Goal: Task Accomplishment & Management: Manage account settings

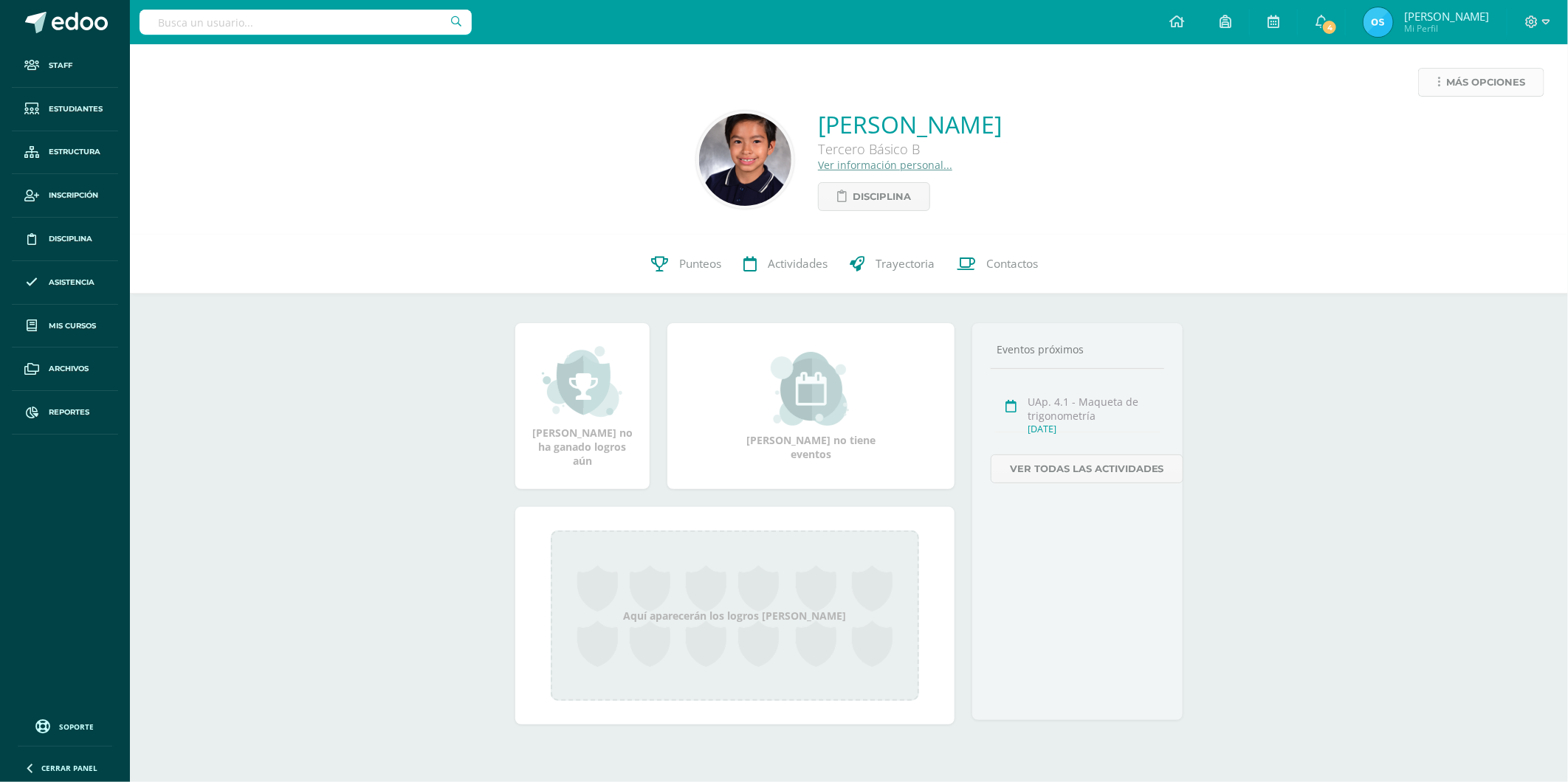
click at [1457, 76] on span "Más opciones" at bounding box center [1485, 82] width 79 height 27
click at [1438, 130] on link "Reestablecer acceso" at bounding box center [1454, 130] width 158 height 23
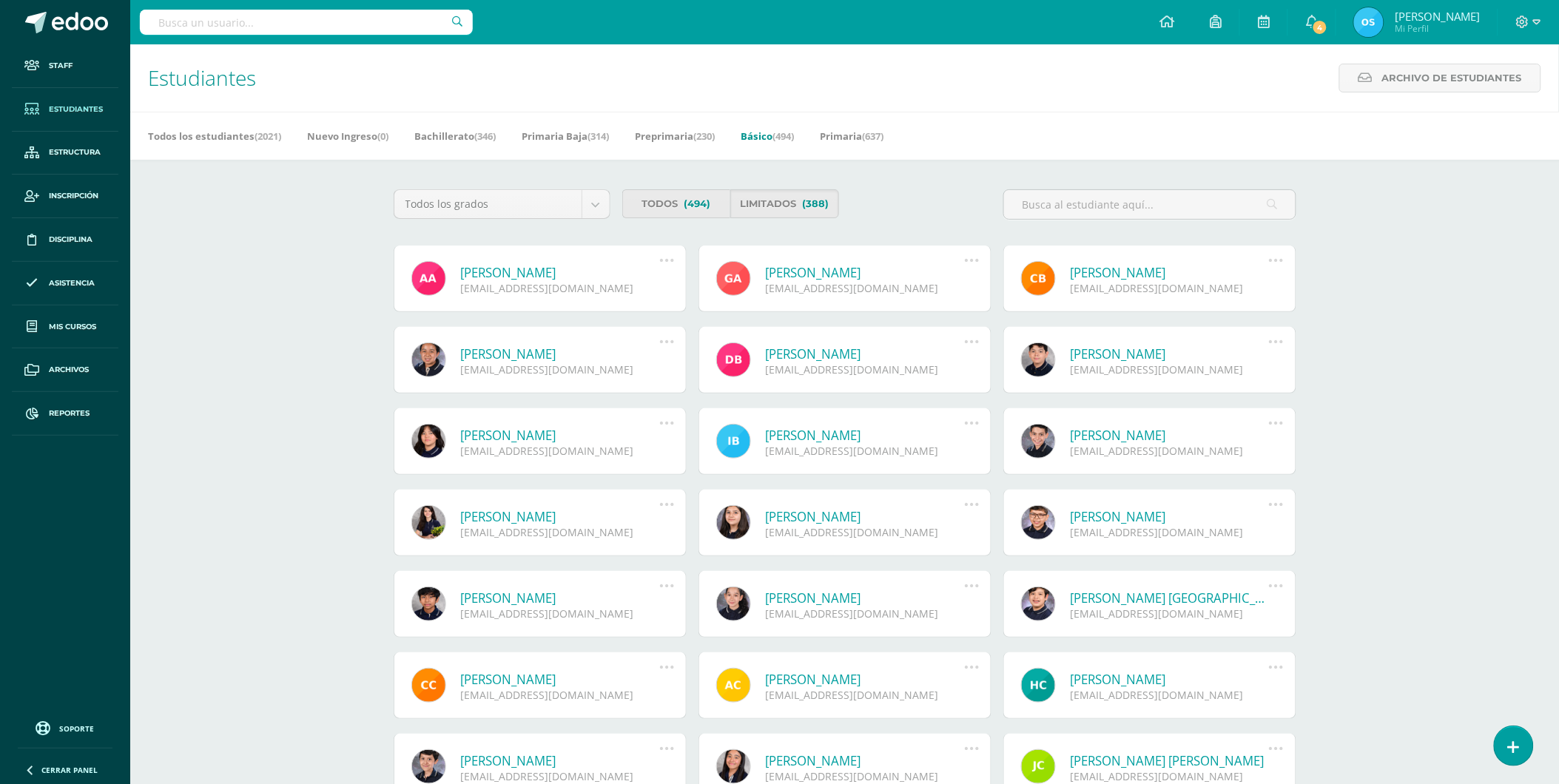
click at [521, 277] on link "Anika Samantha Azmitia Paz" at bounding box center [560, 272] width 199 height 17
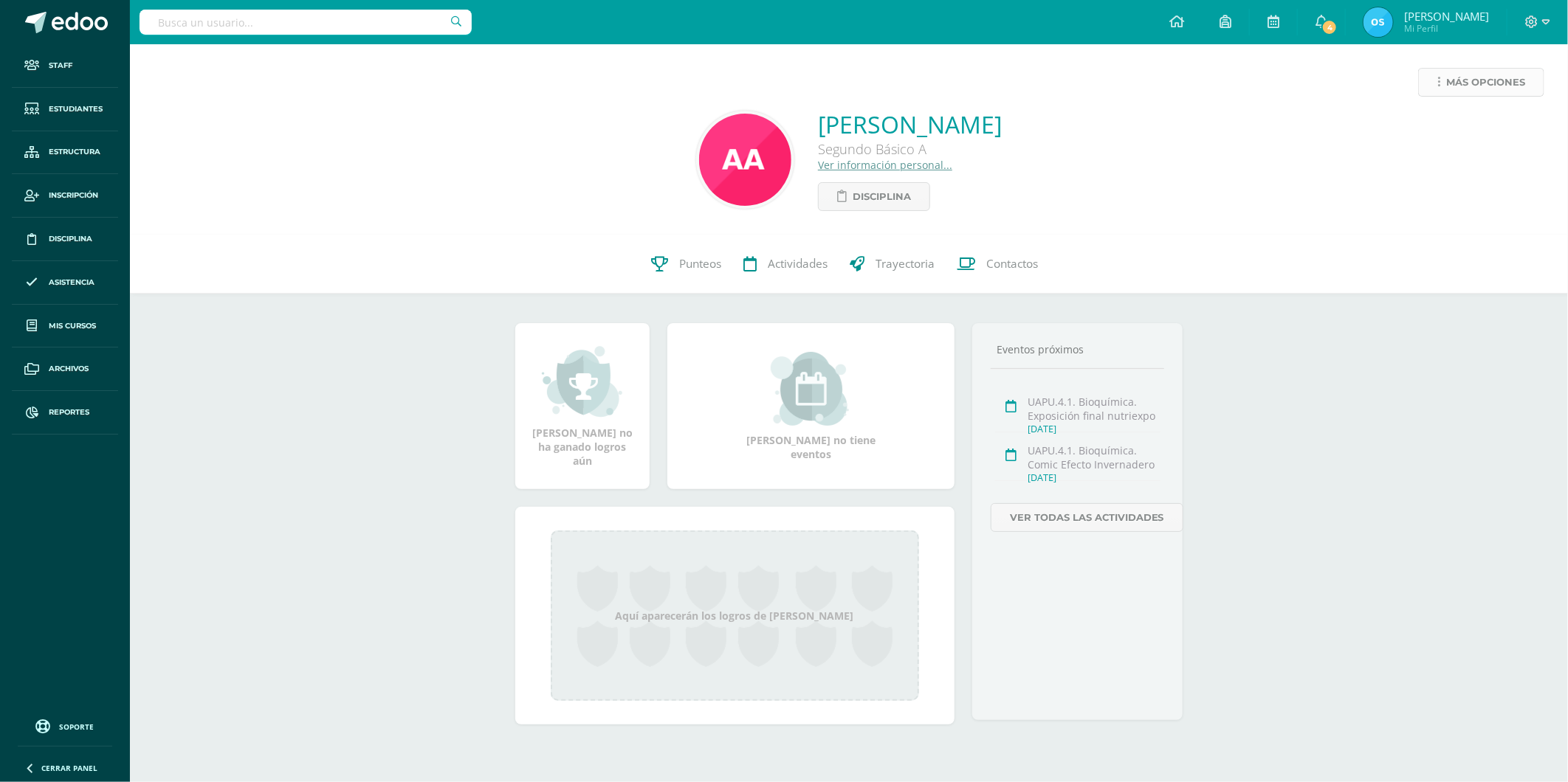
click at [1458, 79] on span "Más opciones" at bounding box center [1485, 82] width 79 height 27
click at [1427, 132] on link "Reestablecer acceso" at bounding box center [1454, 130] width 158 height 23
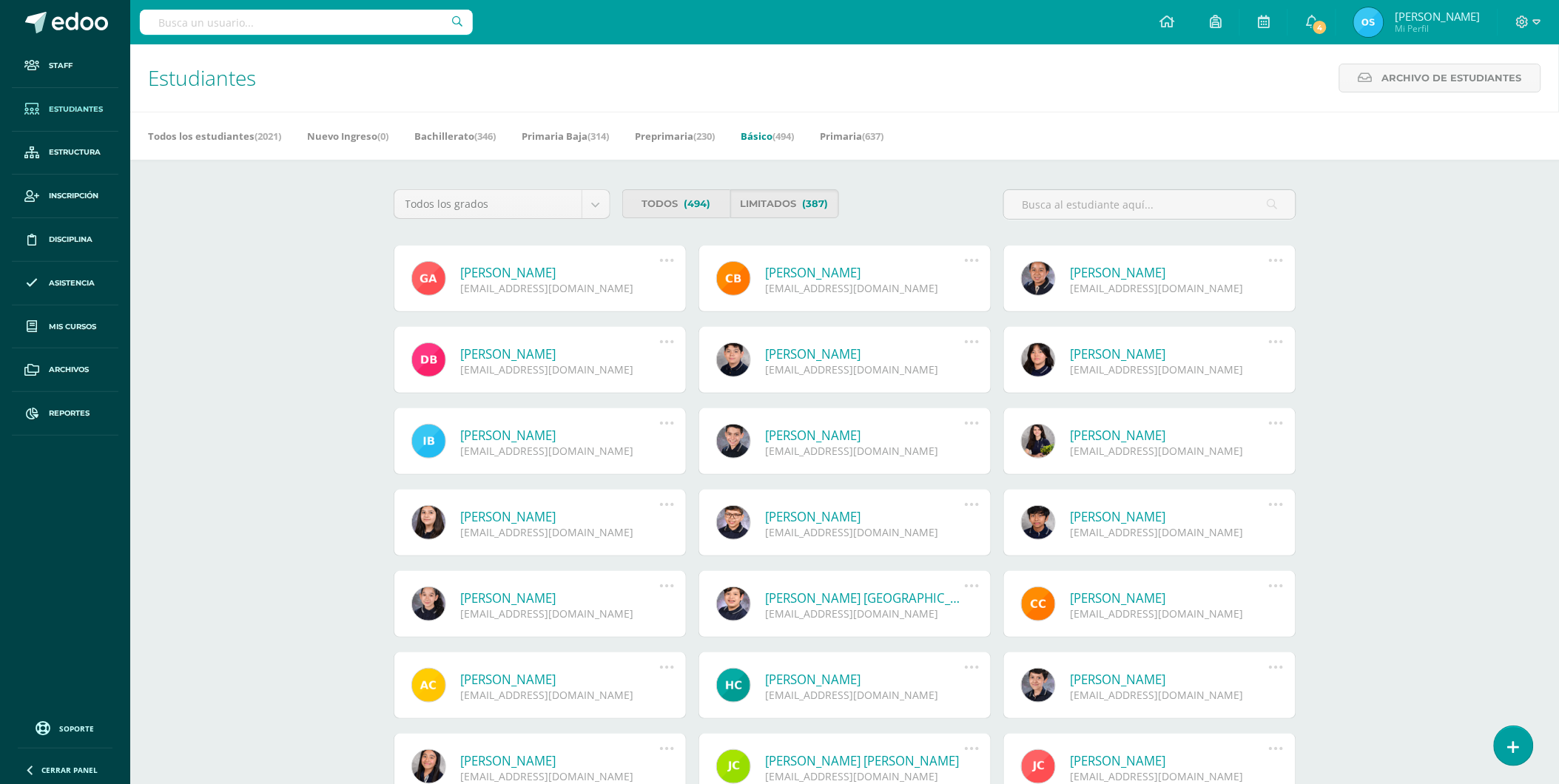
click at [523, 271] on link "Gustavo André Azurdia de León" at bounding box center [560, 272] width 199 height 17
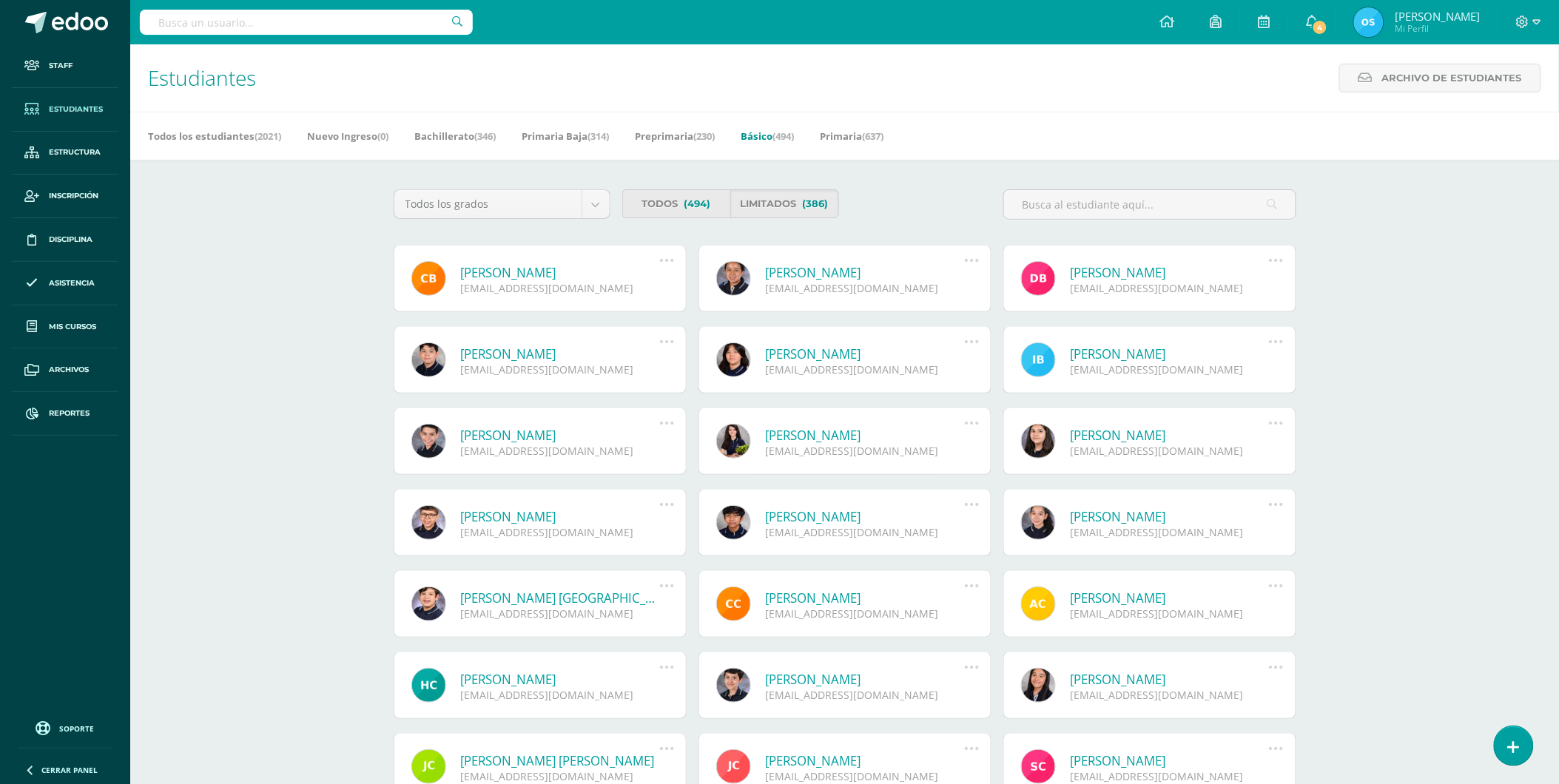
click at [496, 269] on link "[PERSON_NAME]" at bounding box center [560, 272] width 199 height 17
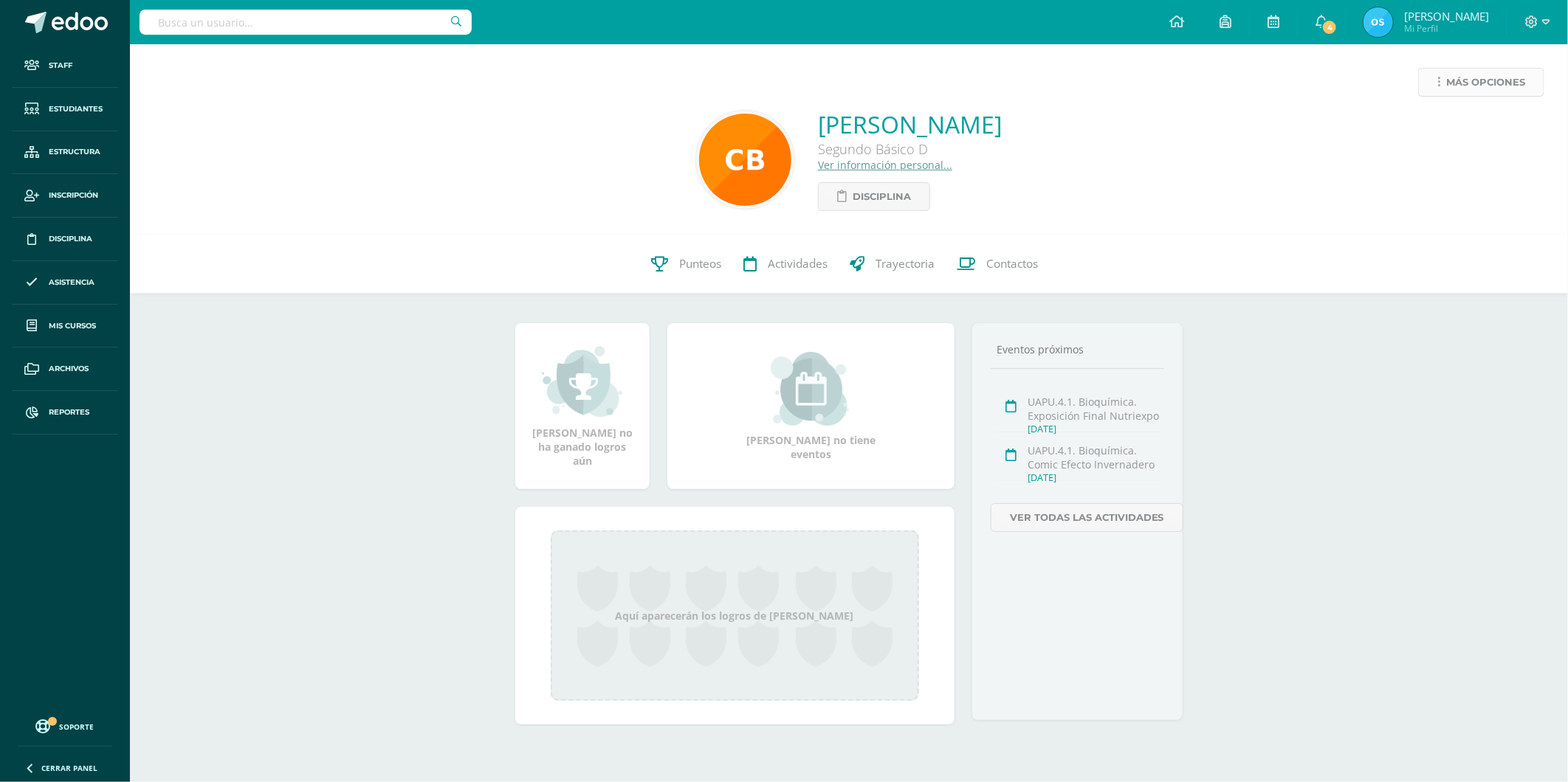
click at [1454, 91] on span "Más opciones" at bounding box center [1485, 82] width 79 height 27
click at [1448, 126] on link "Reestablecer acceso" at bounding box center [1454, 130] width 158 height 23
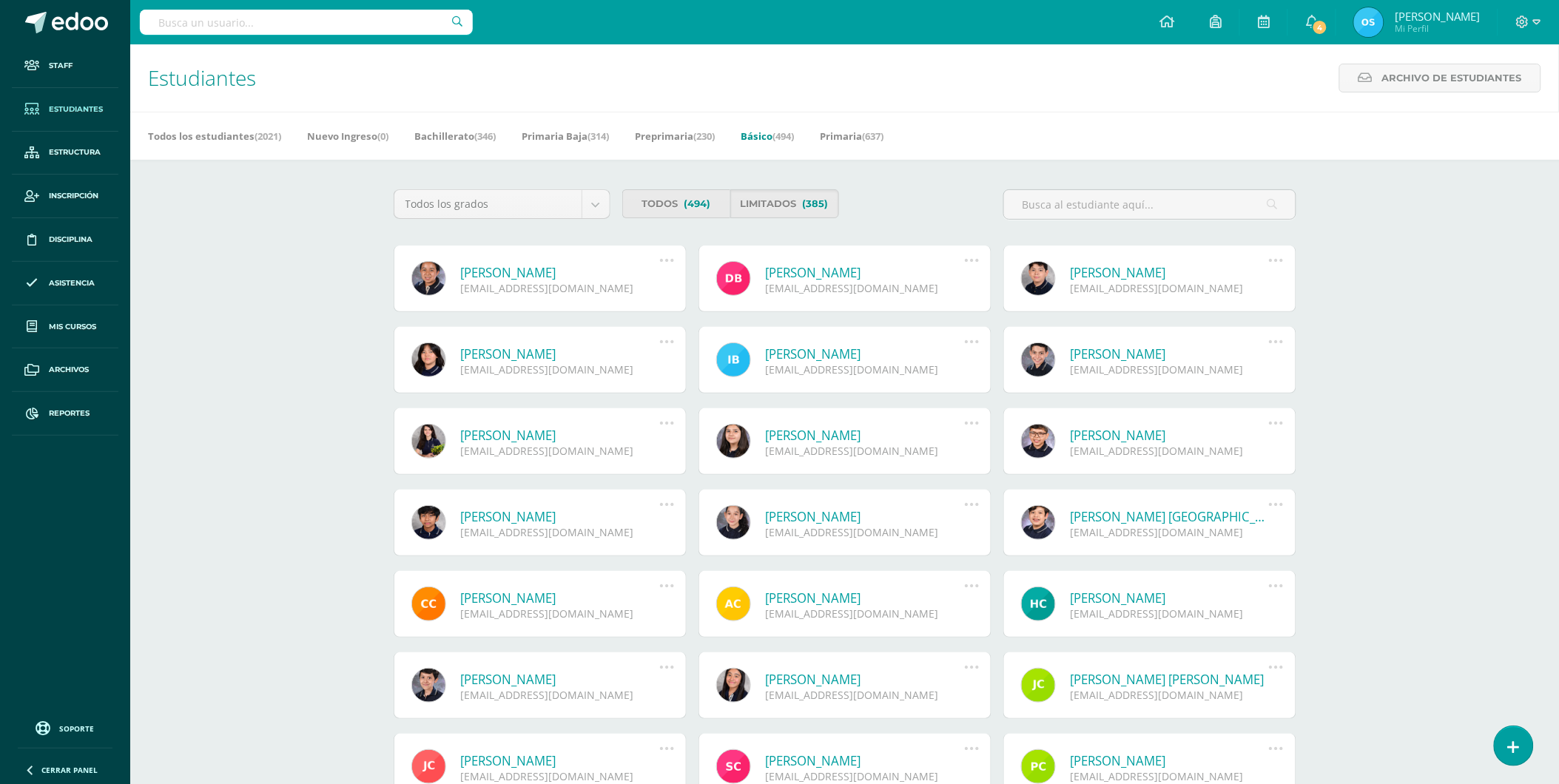
click at [522, 272] on link "[PERSON_NAME]" at bounding box center [560, 272] width 199 height 17
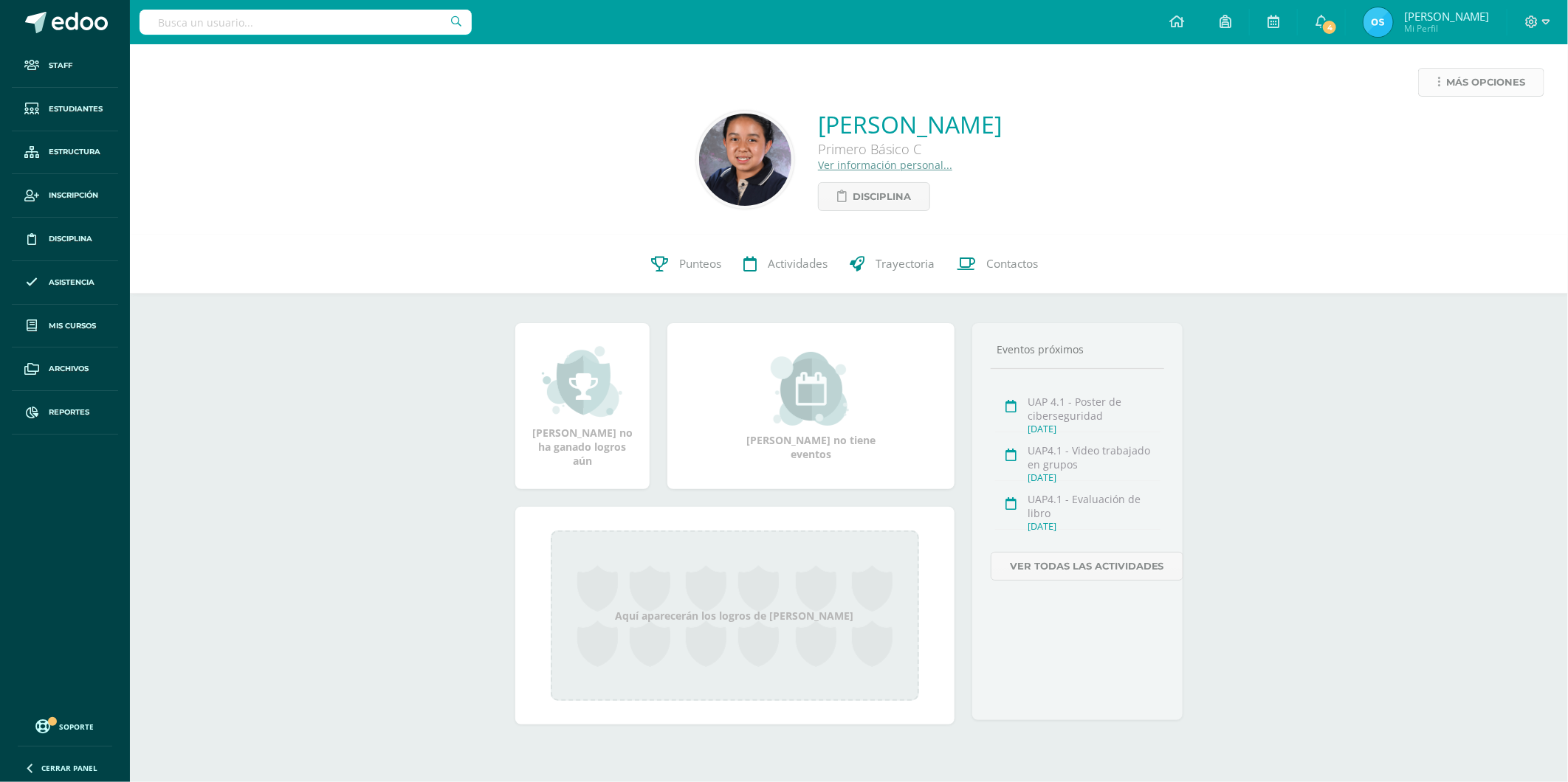
click at [1444, 81] on link "Más opciones" at bounding box center [1481, 82] width 126 height 29
click at [1421, 124] on link "Reestablecer acceso" at bounding box center [1454, 130] width 158 height 23
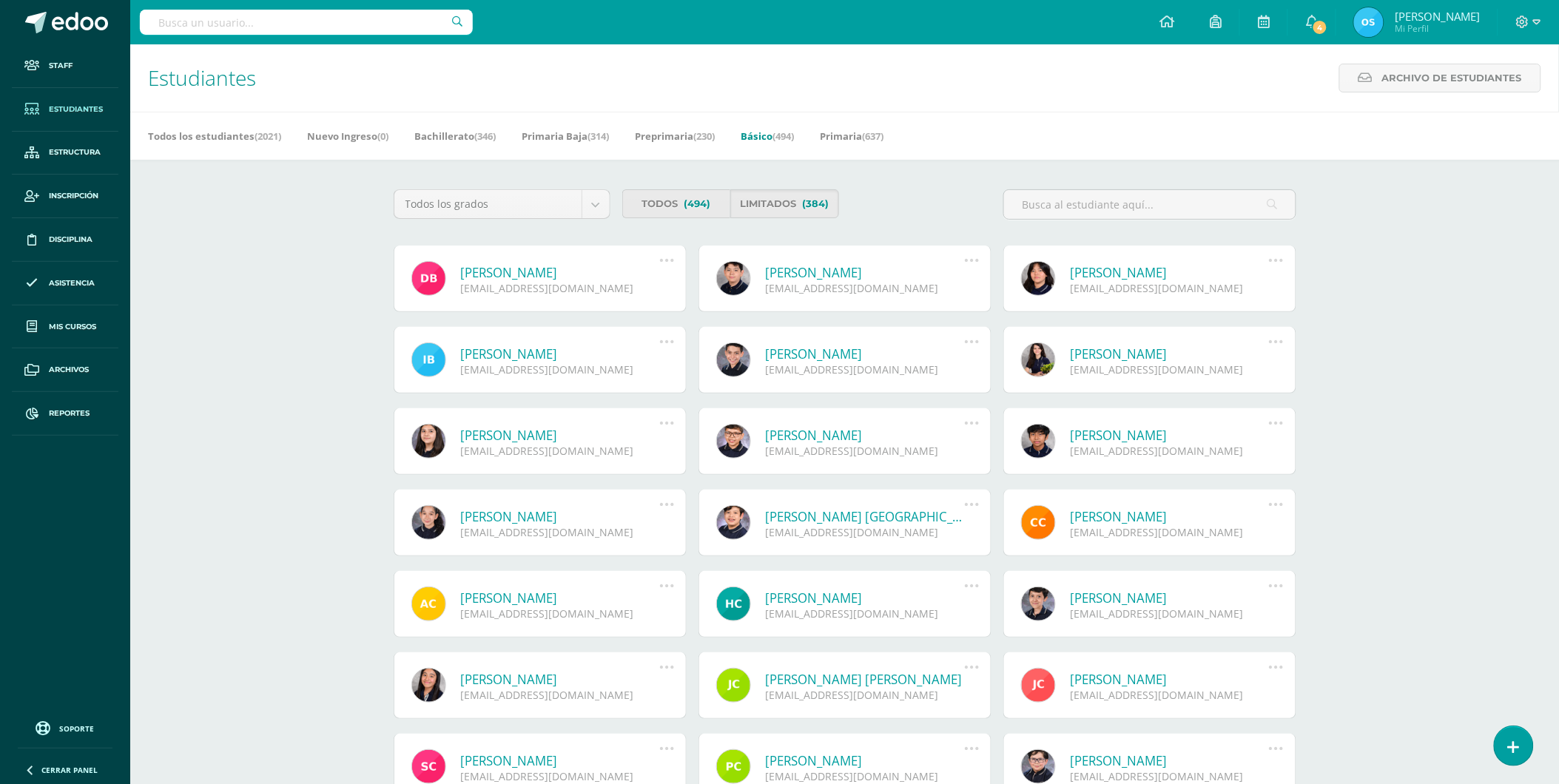
click at [541, 270] on link "[PERSON_NAME]" at bounding box center [560, 272] width 199 height 17
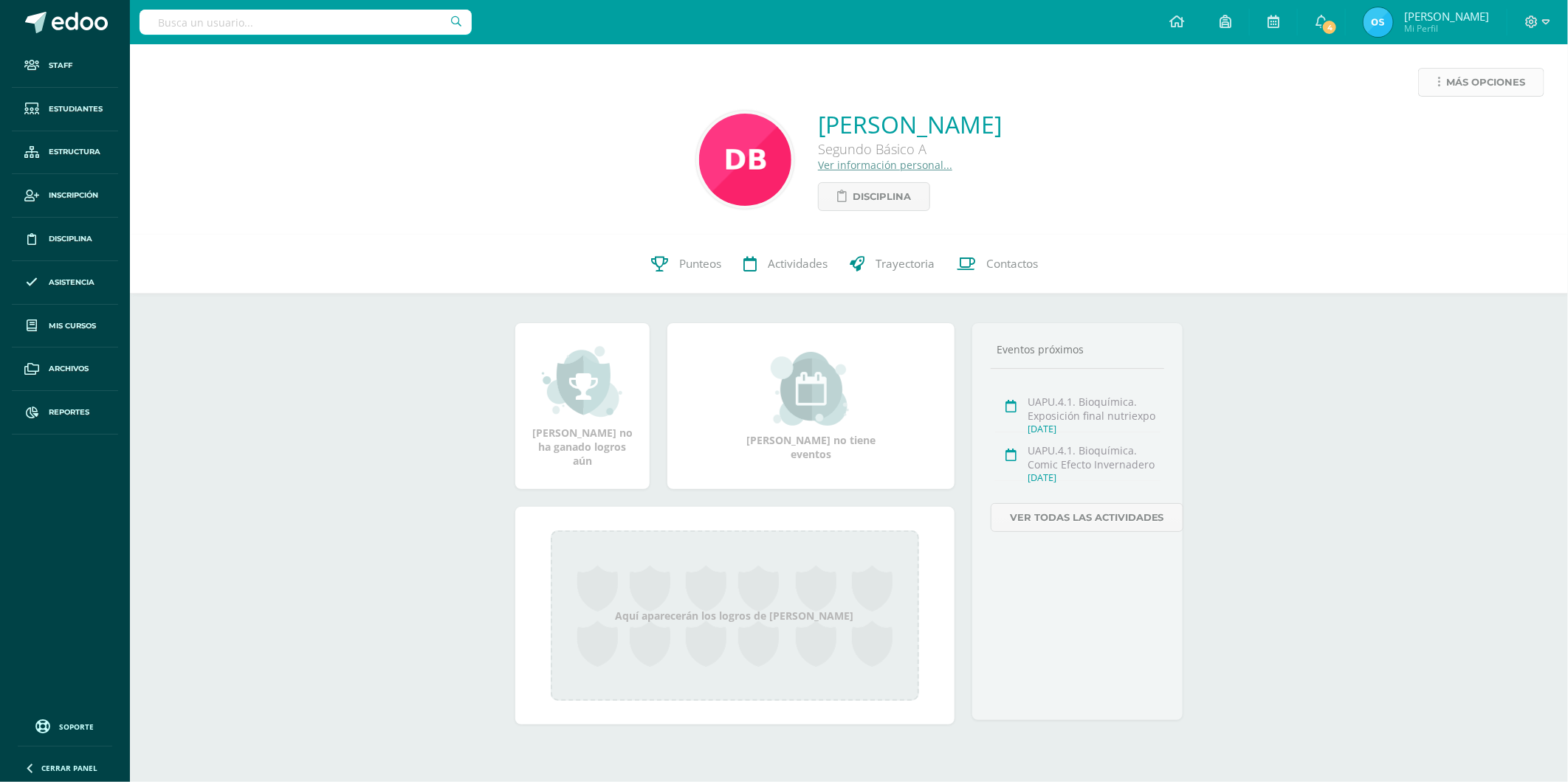
click at [1466, 85] on span "Más opciones" at bounding box center [1485, 82] width 79 height 27
click at [1430, 130] on link "Reestablecer acceso" at bounding box center [1454, 130] width 158 height 23
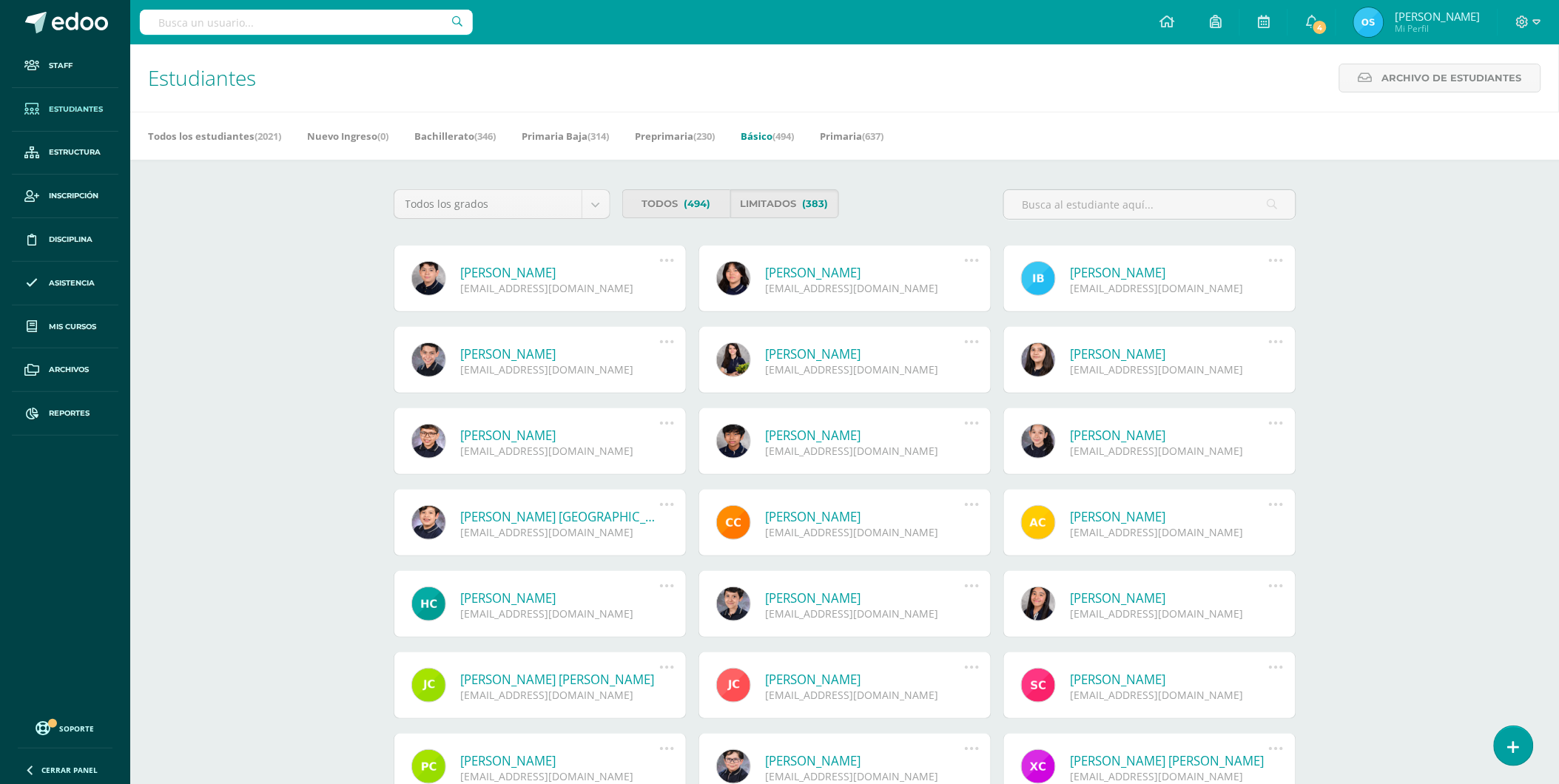
click at [556, 266] on link "[PERSON_NAME]" at bounding box center [560, 272] width 199 height 17
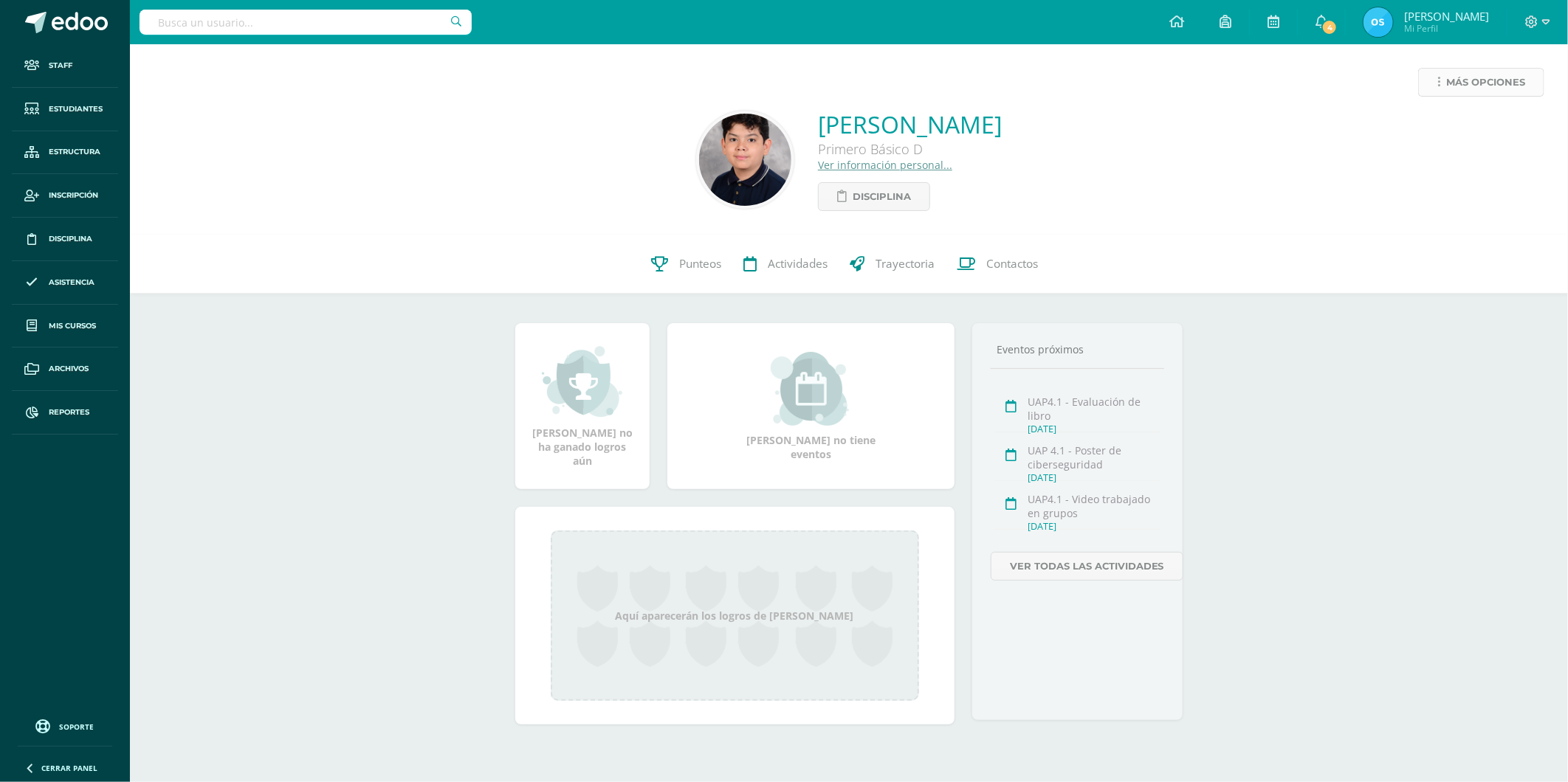
click at [1450, 82] on span "Más opciones" at bounding box center [1485, 82] width 79 height 27
click at [1436, 131] on link "Reestablecer acceso" at bounding box center [1454, 130] width 158 height 23
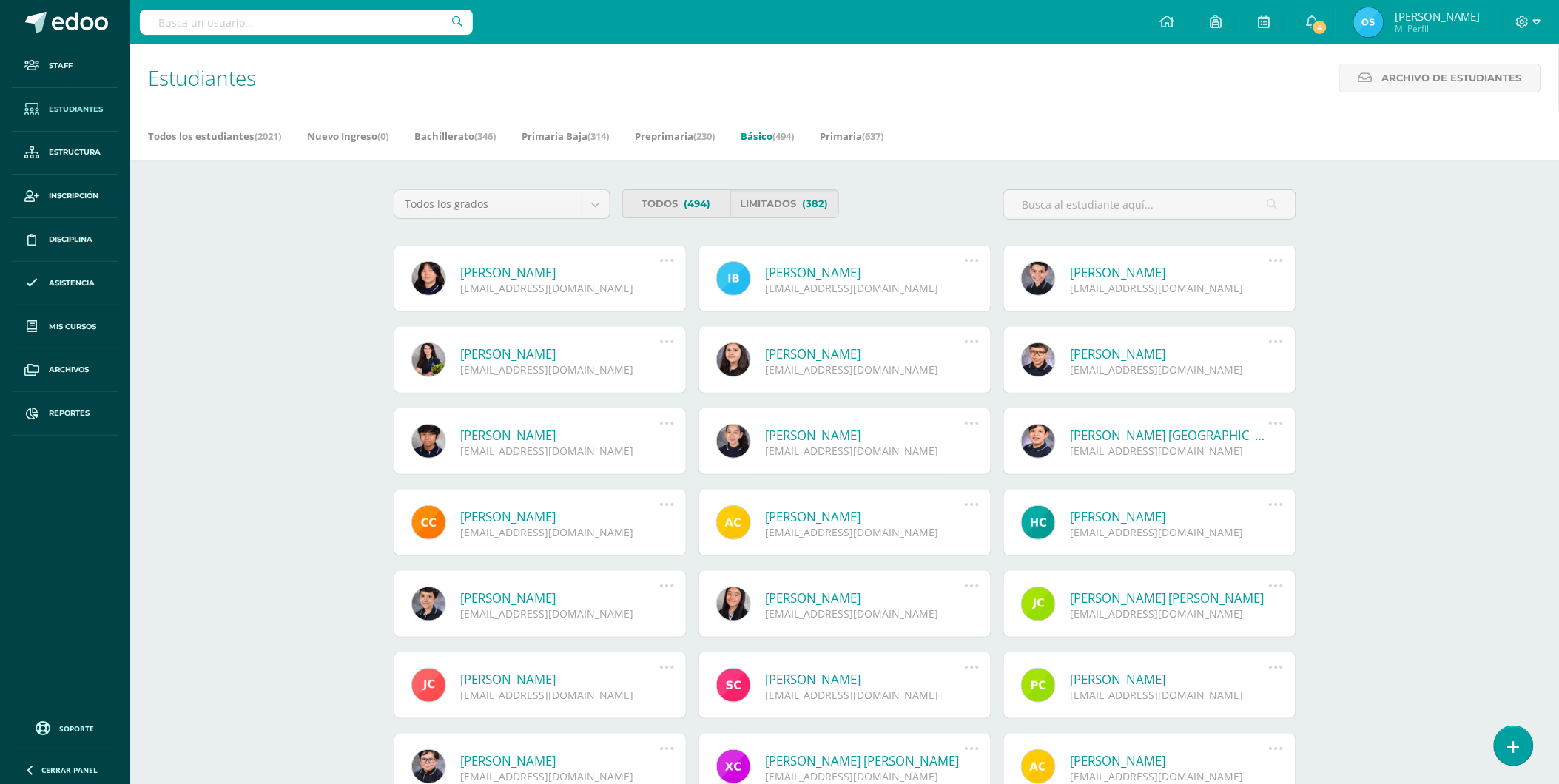
click at [568, 271] on link "[PERSON_NAME]" at bounding box center [560, 272] width 199 height 17
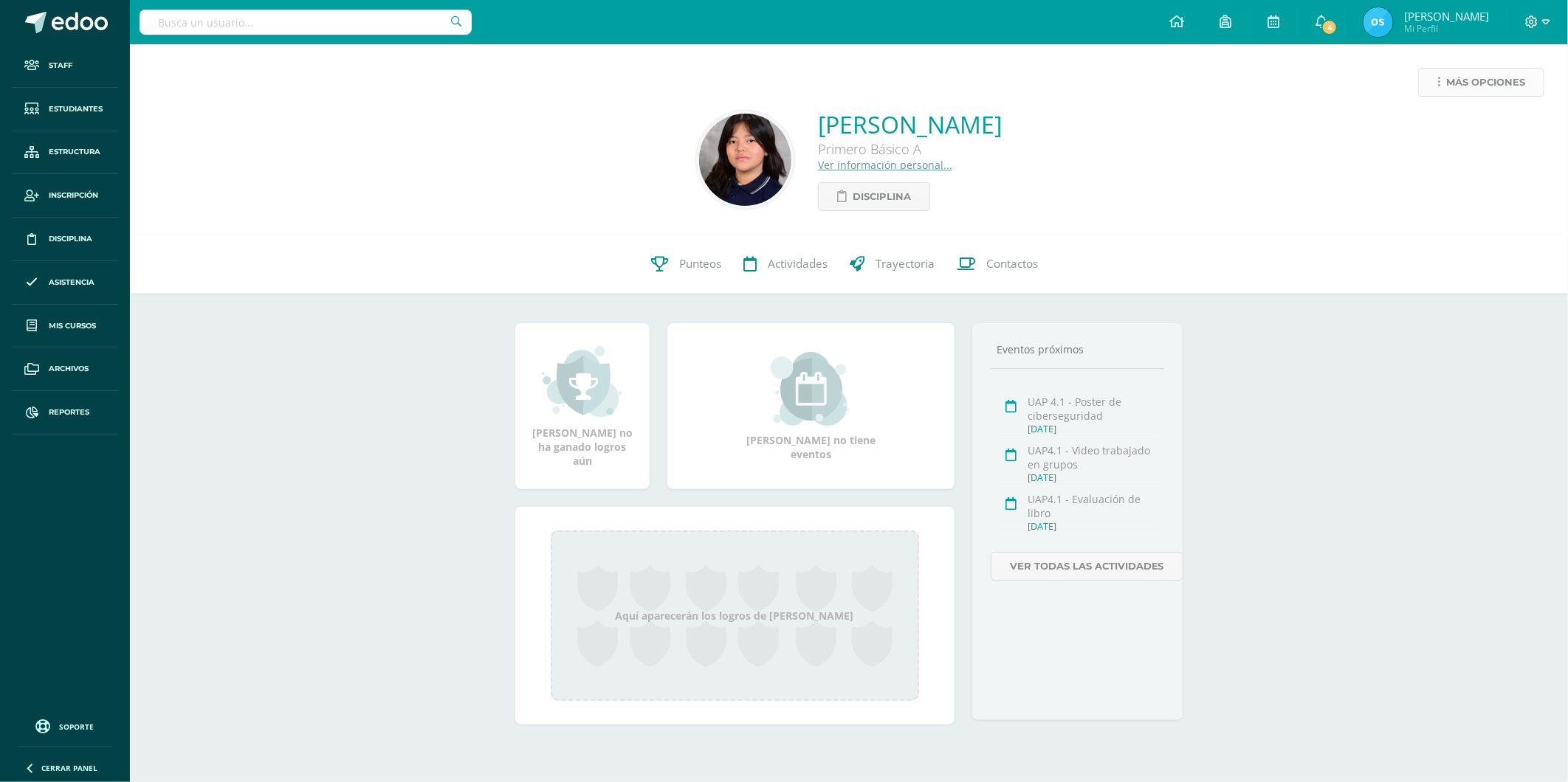
click at [1447, 83] on span "Más opciones" at bounding box center [1485, 82] width 79 height 27
click at [1433, 124] on link "Reestablecer acceso" at bounding box center [1454, 130] width 158 height 23
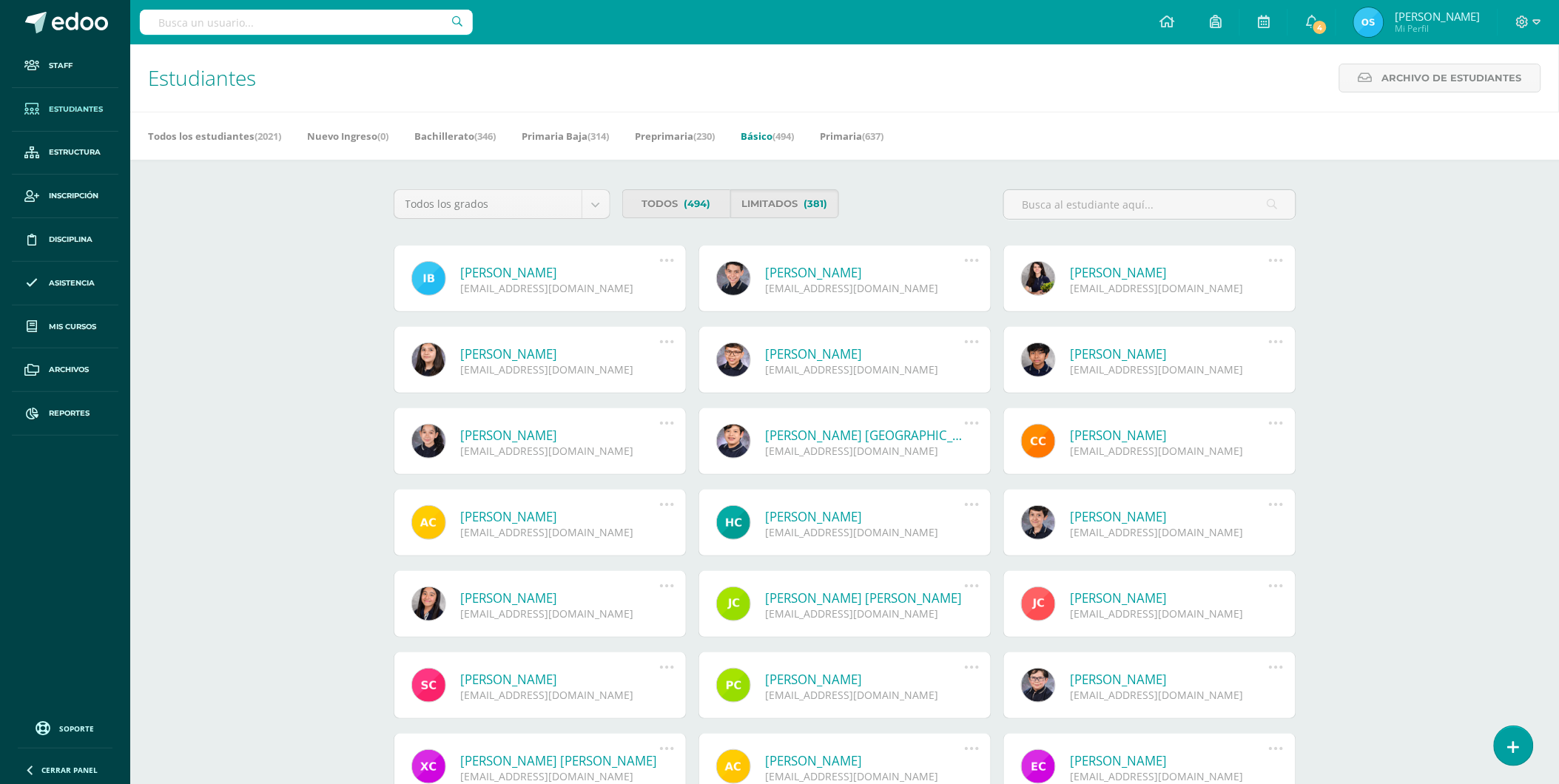
click at [567, 272] on link "Iker José Bautista Cortez" at bounding box center [560, 272] width 199 height 17
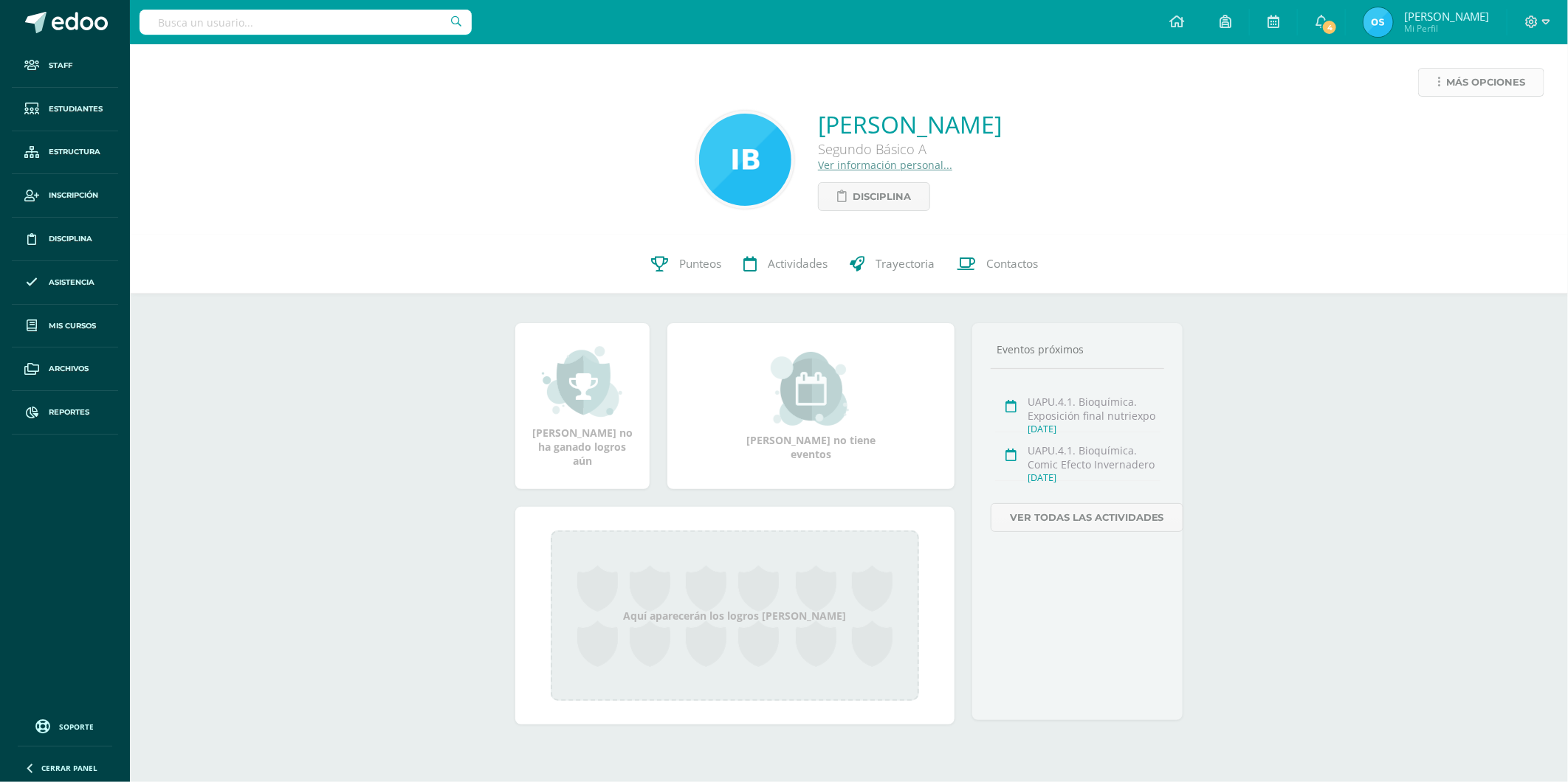
click at [1438, 87] on icon at bounding box center [1439, 82] width 3 height 13
click at [1429, 127] on link "Reestablecer acceso" at bounding box center [1454, 130] width 158 height 23
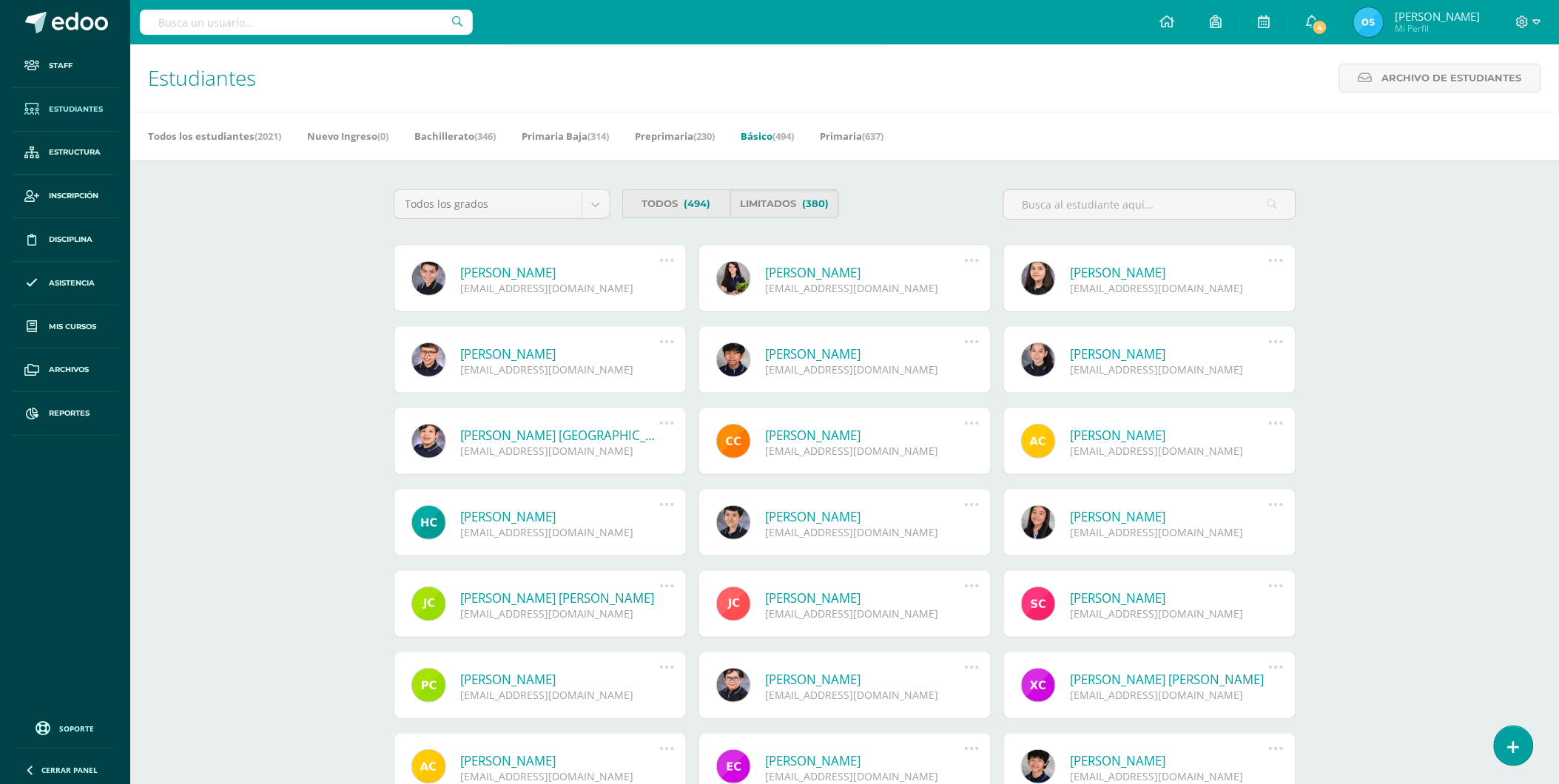
click at [522, 274] on link "[PERSON_NAME]" at bounding box center [560, 272] width 199 height 17
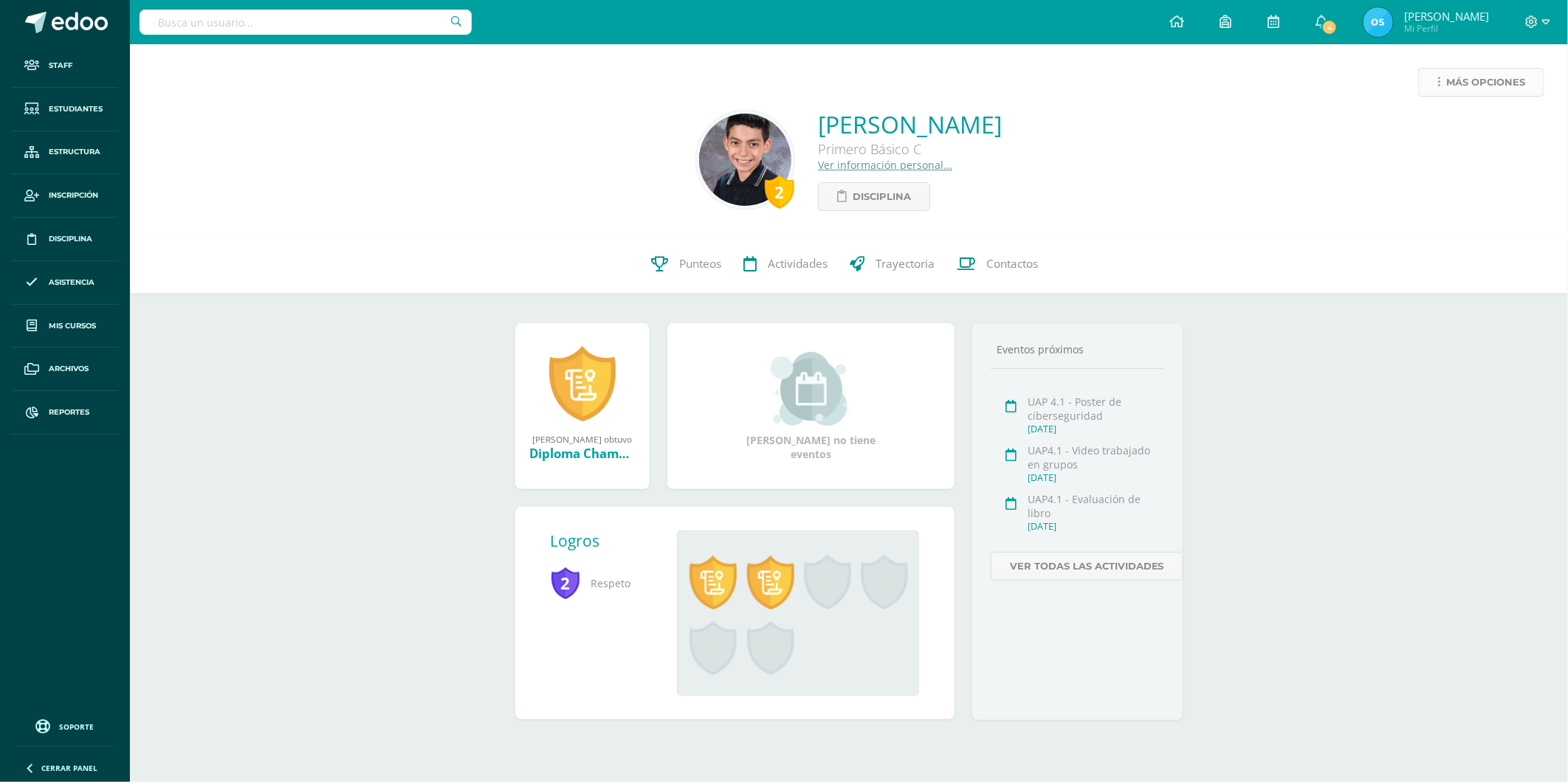
click at [1444, 86] on link "Más opciones" at bounding box center [1481, 82] width 126 height 29
click at [1441, 124] on link "Reestablecer acceso" at bounding box center [1454, 130] width 158 height 23
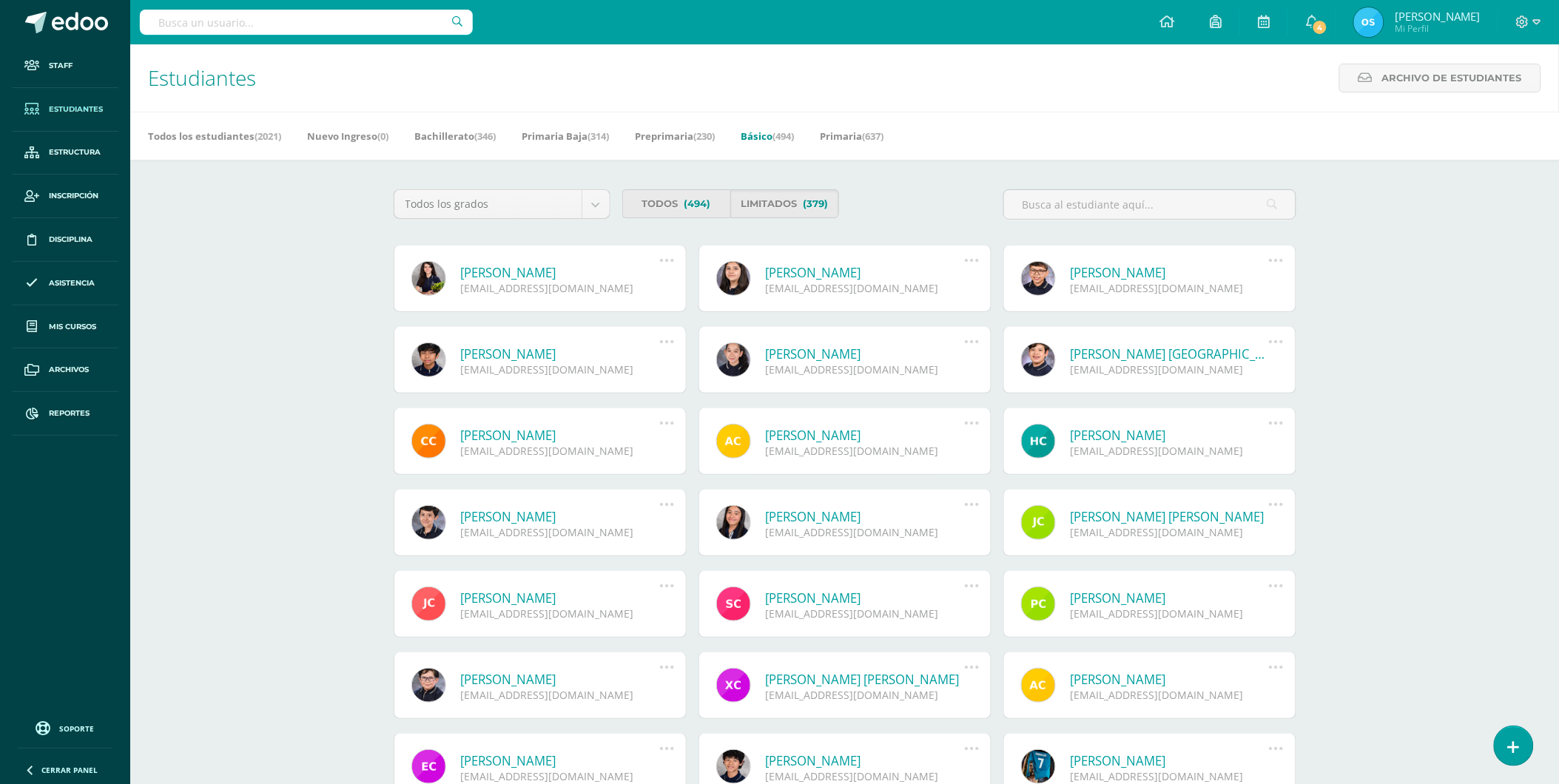
click at [593, 268] on link "Isabella Nicole Beteta Tabarini" at bounding box center [560, 272] width 199 height 17
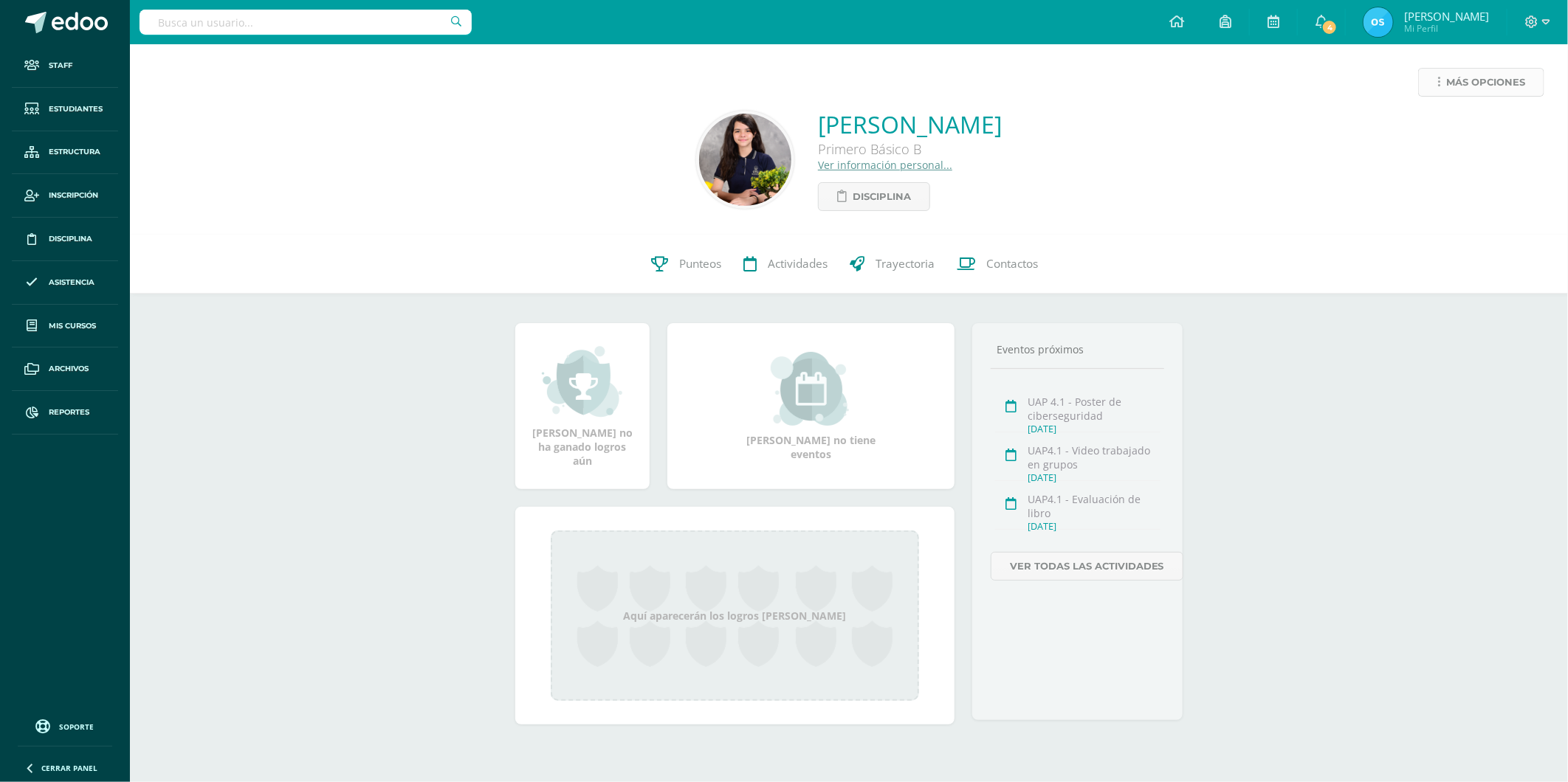
click at [1450, 87] on span "Más opciones" at bounding box center [1485, 82] width 79 height 27
click at [1421, 129] on link "Reestablecer acceso" at bounding box center [1454, 130] width 158 height 23
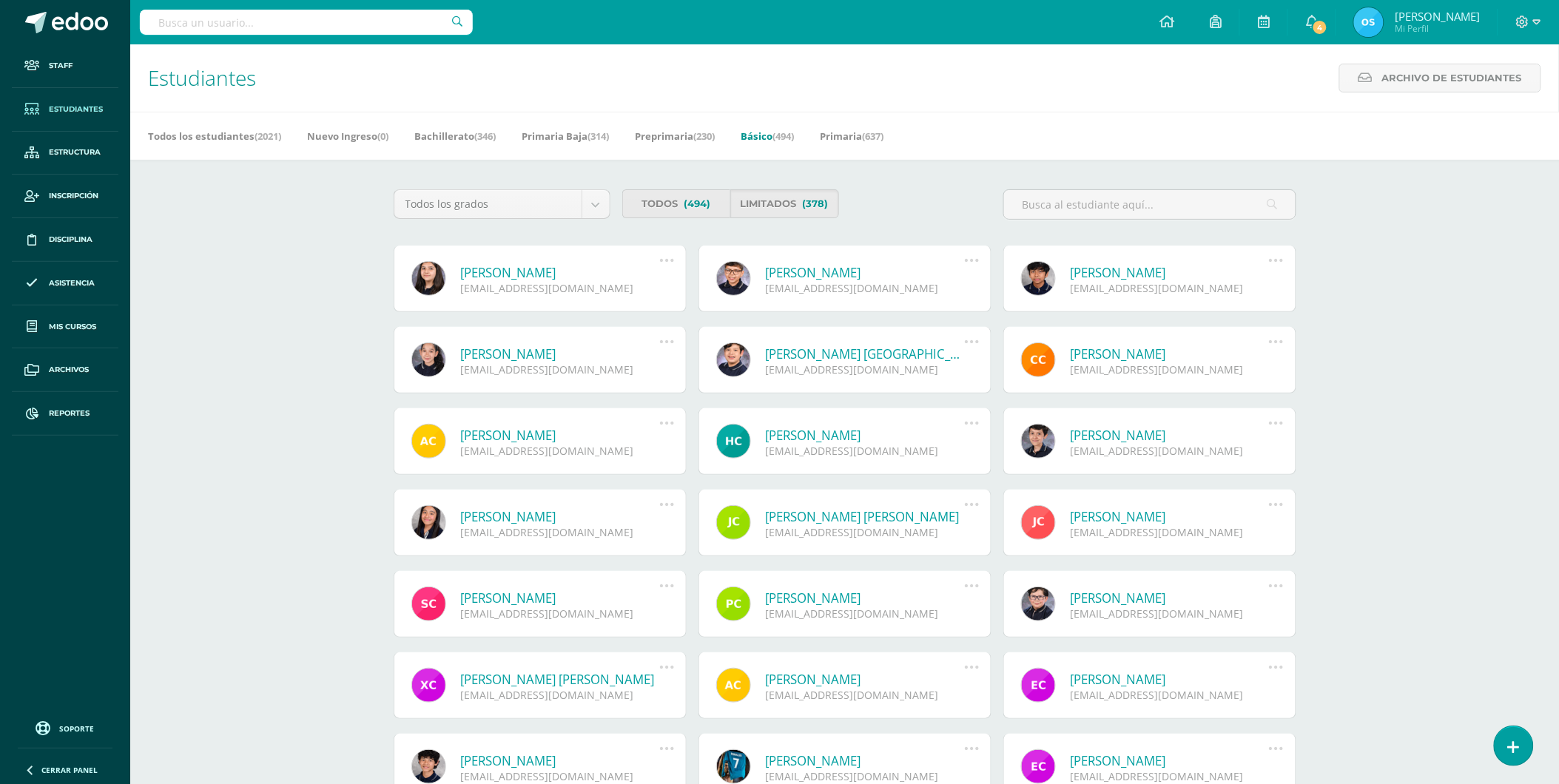
click at [558, 271] on link "Victoria Isabel Bolaños Selva" at bounding box center [560, 272] width 199 height 17
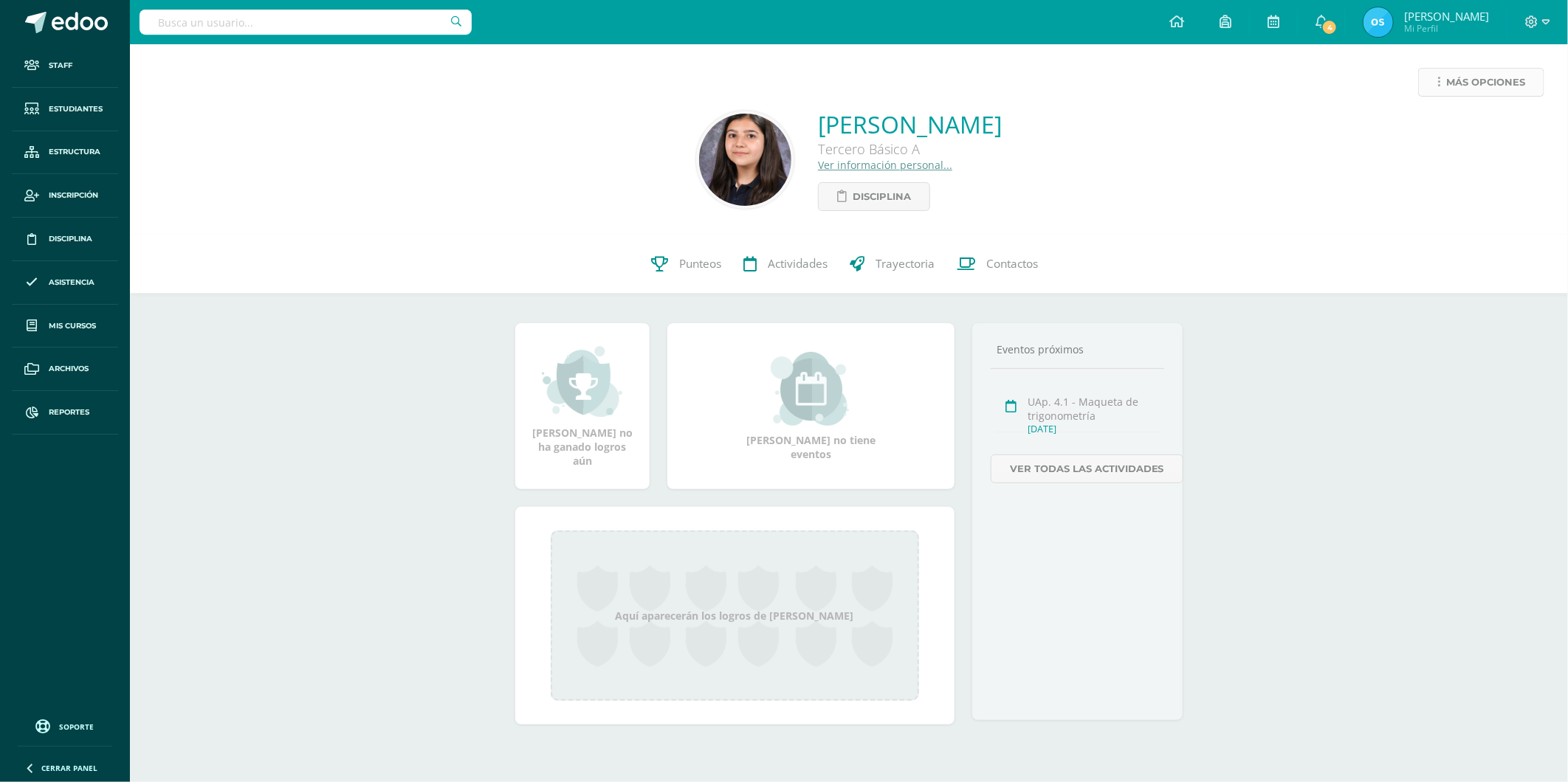
click at [1457, 83] on span "Más opciones" at bounding box center [1485, 82] width 79 height 27
click at [1418, 128] on link "Reestablecer acceso" at bounding box center [1454, 130] width 158 height 23
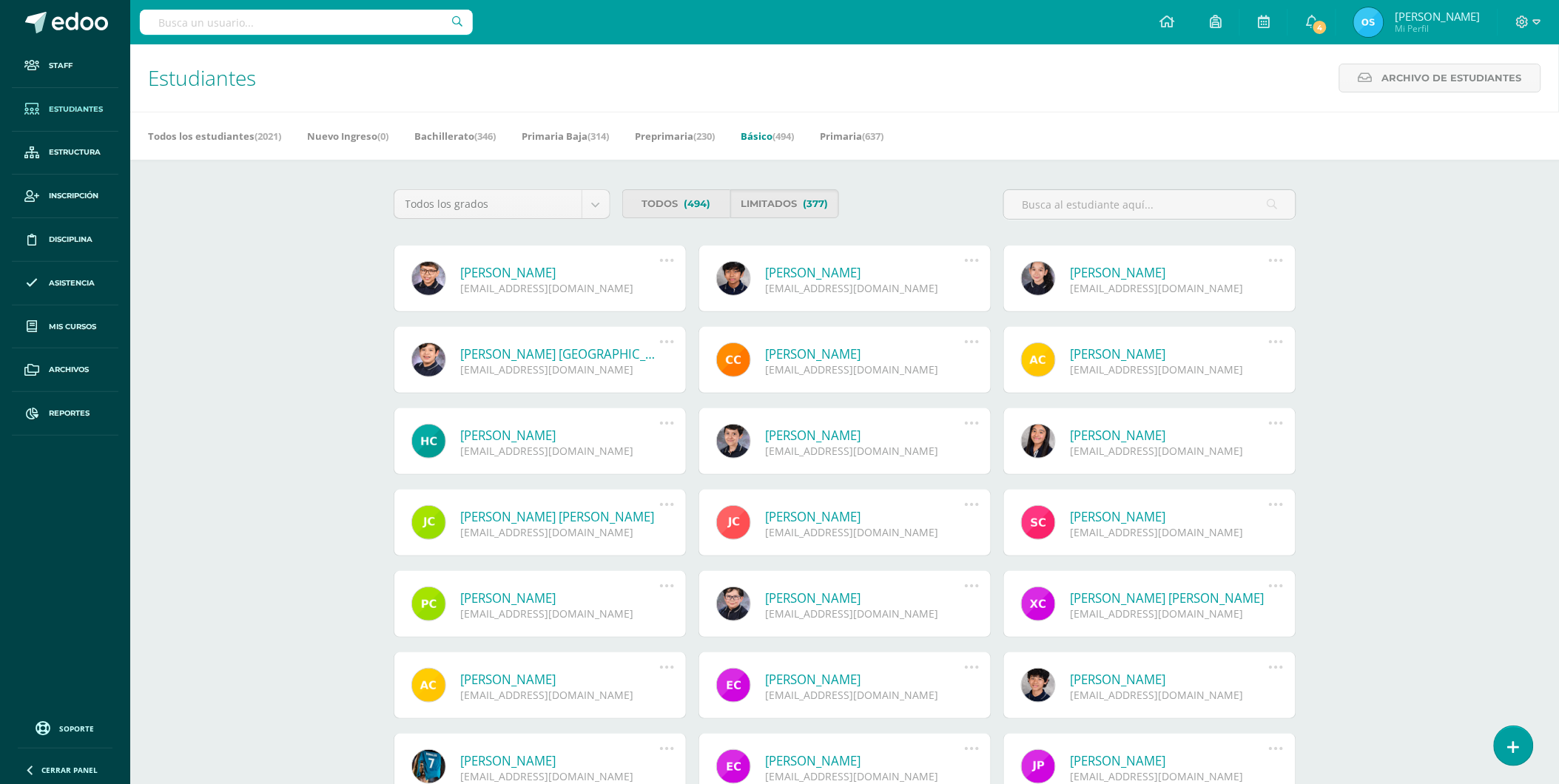
click at [578, 268] on link "[PERSON_NAME]" at bounding box center [560, 272] width 199 height 17
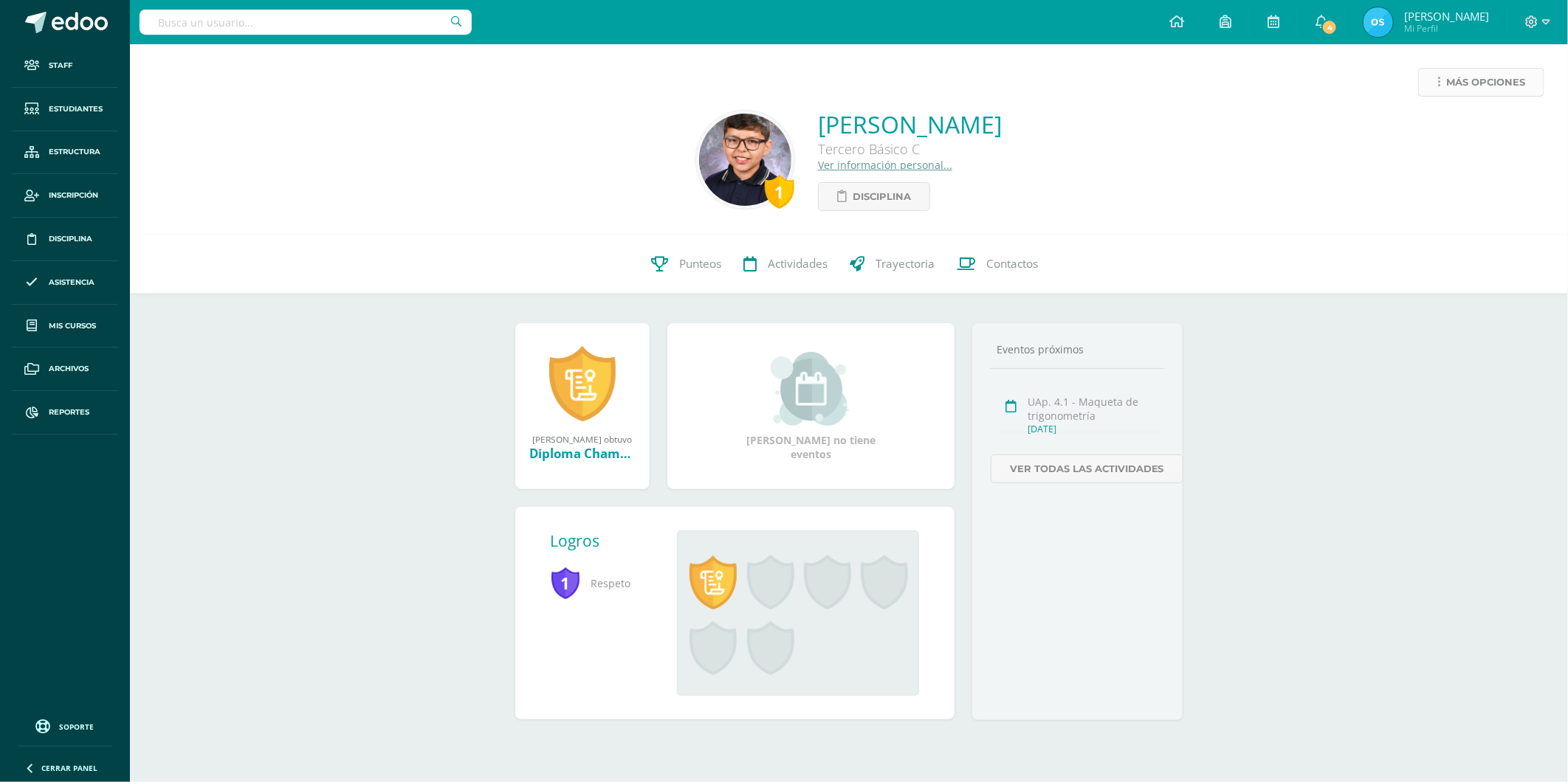
click at [1448, 82] on span "Más opciones" at bounding box center [1485, 82] width 79 height 27
click at [1421, 126] on link "Reestablecer acceso" at bounding box center [1454, 130] width 158 height 23
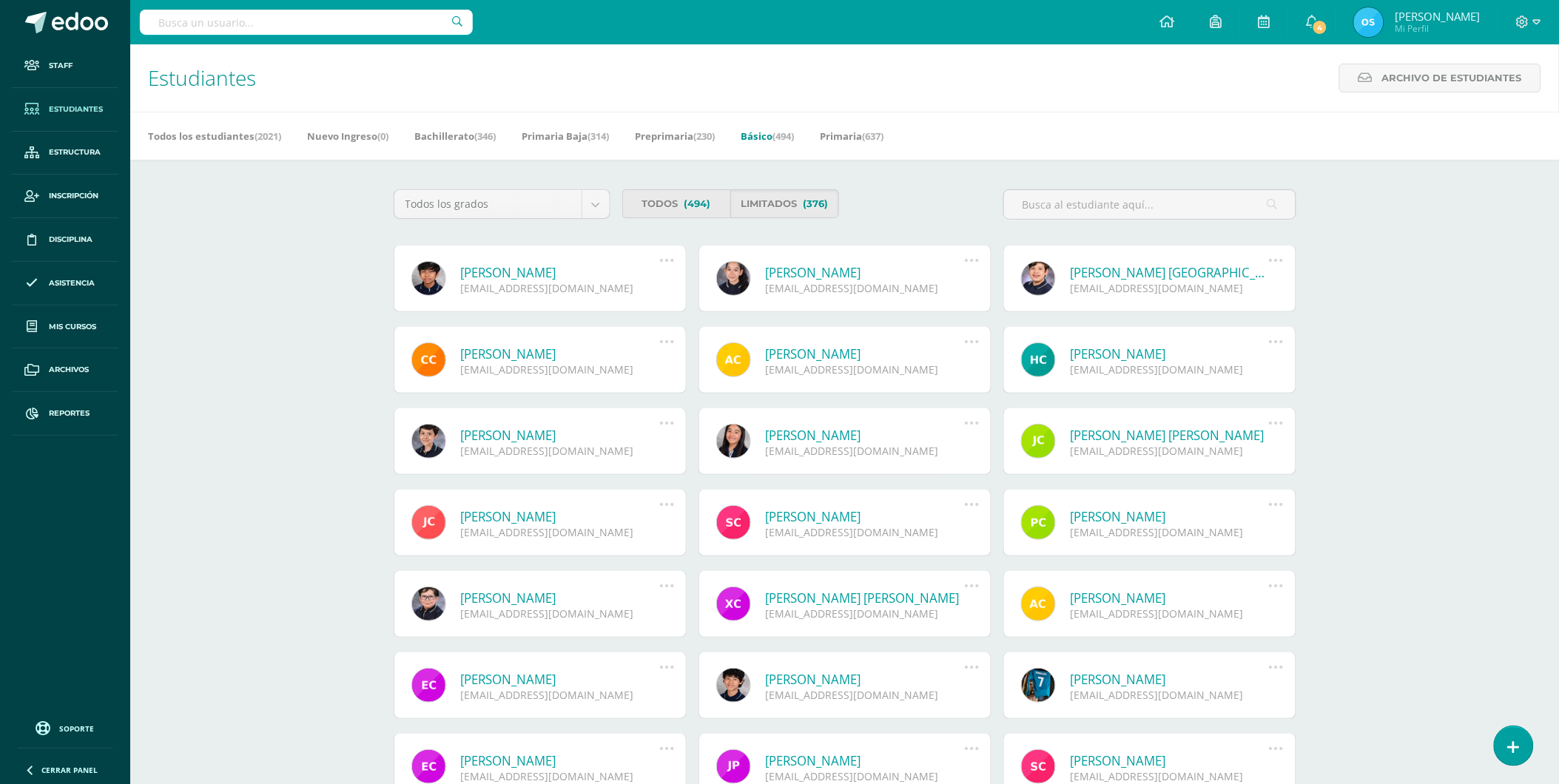
click at [533, 271] on link "[PERSON_NAME]" at bounding box center [560, 272] width 199 height 17
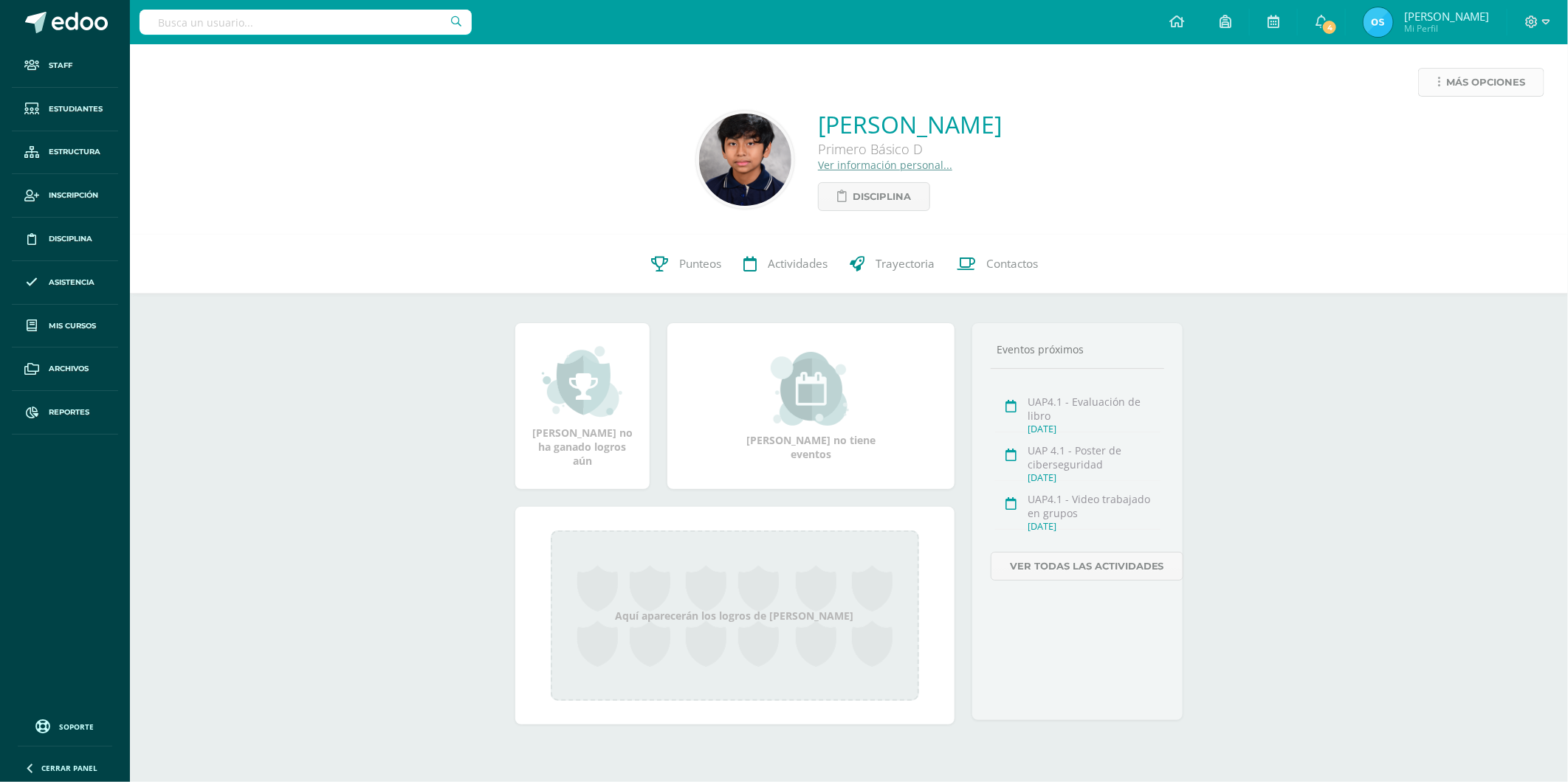
click at [1441, 85] on link "Más opciones" at bounding box center [1481, 82] width 126 height 29
click at [1427, 121] on link "Reestablecer acceso" at bounding box center [1454, 130] width 158 height 23
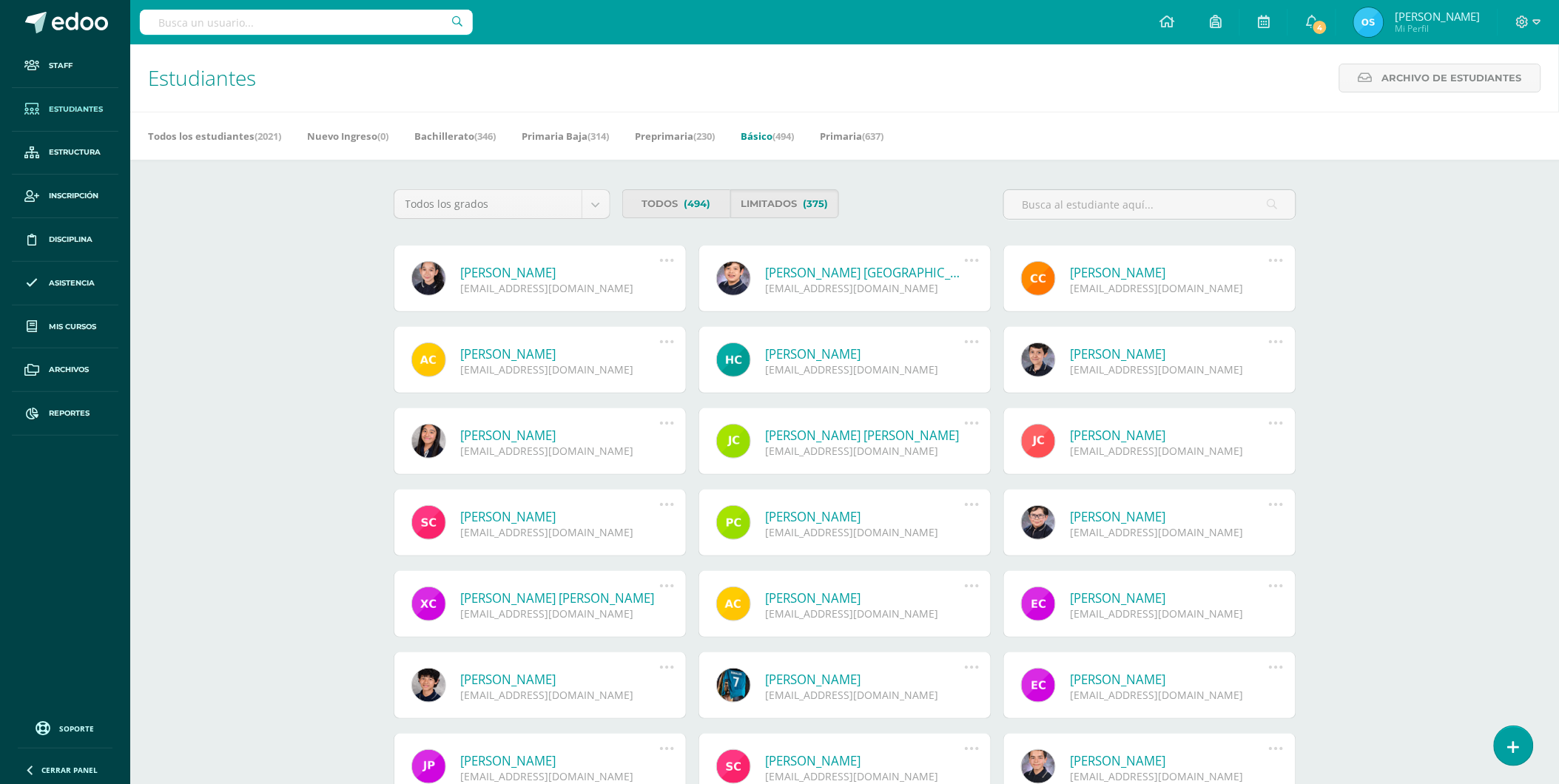
click at [568, 268] on link "[PERSON_NAME]" at bounding box center [560, 272] width 199 height 17
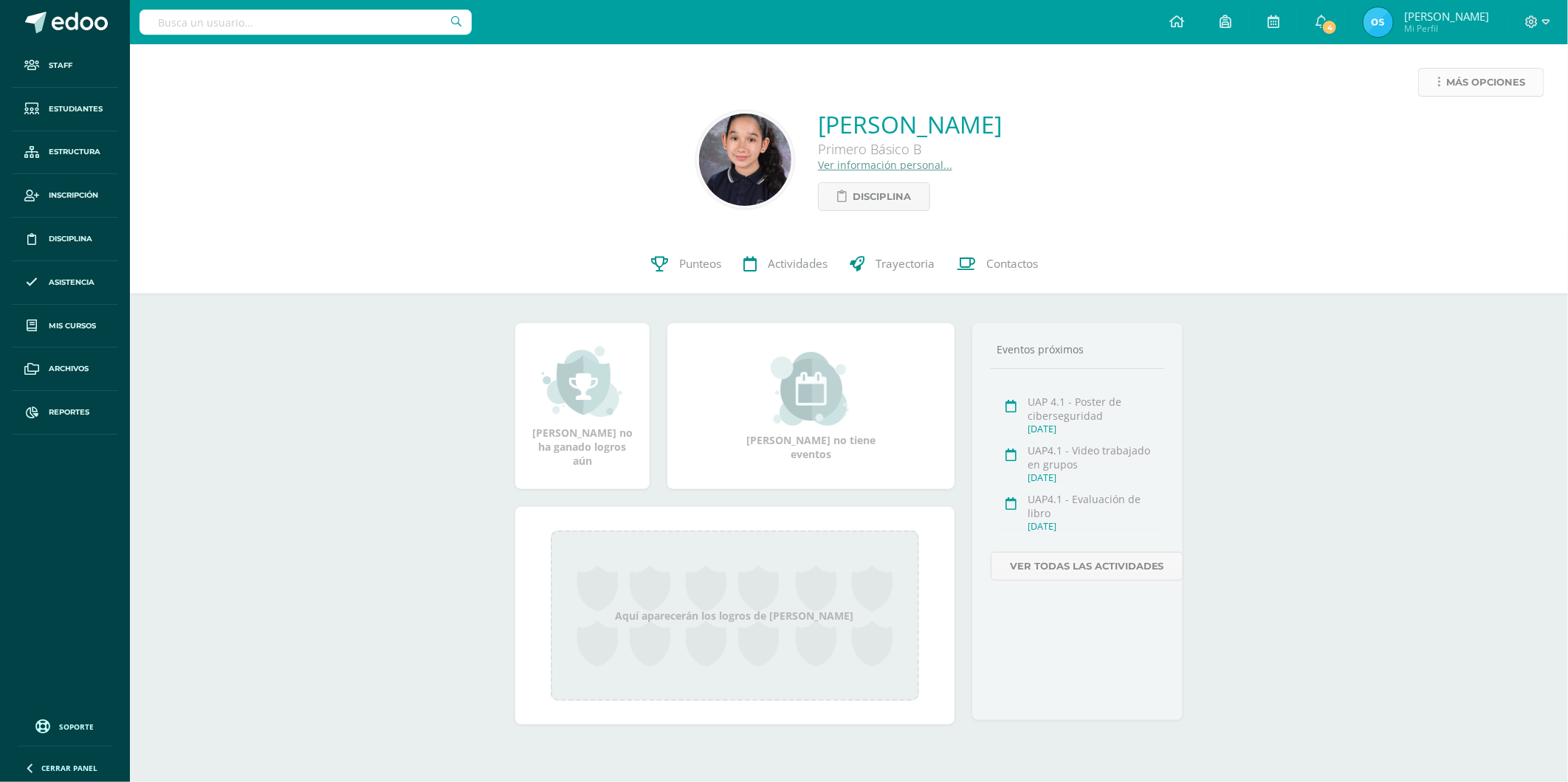
click at [1444, 96] on link "Más opciones" at bounding box center [1481, 82] width 126 height 29
click at [1424, 129] on link "Reestablecer acceso" at bounding box center [1454, 130] width 158 height 23
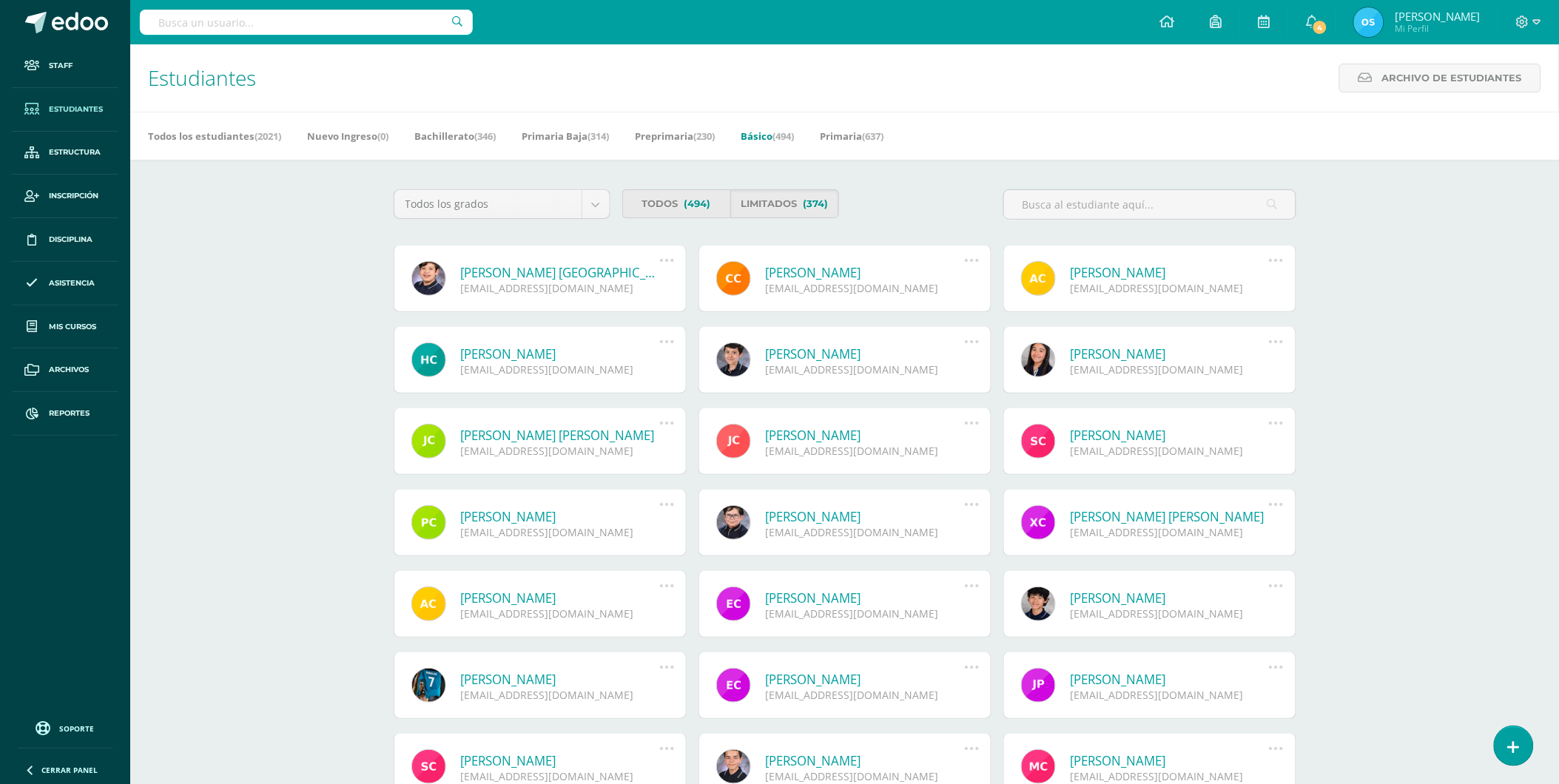
click at [570, 272] on link "[PERSON_NAME] [GEOGRAPHIC_DATA]" at bounding box center [560, 272] width 199 height 17
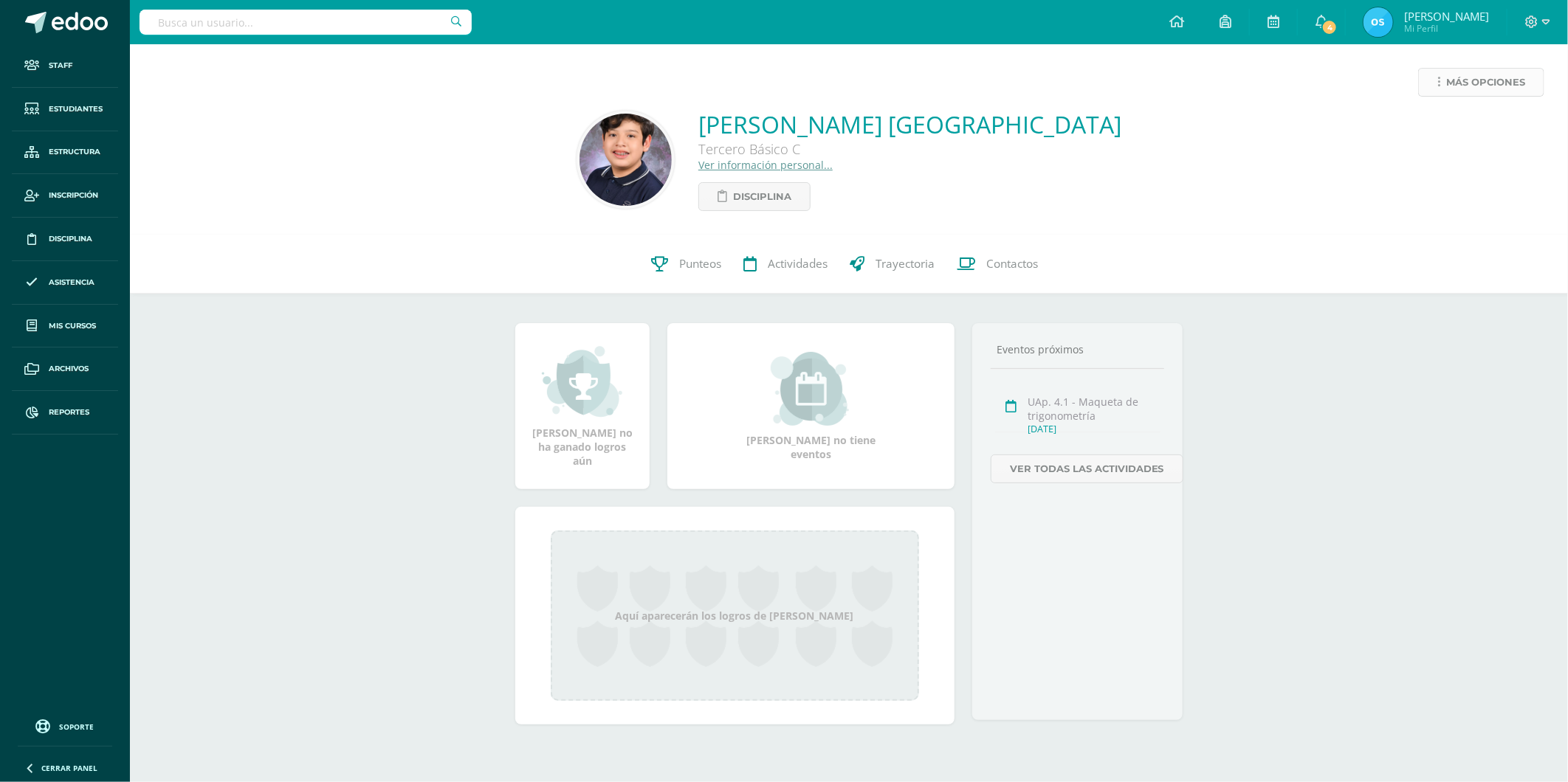
click at [1446, 83] on span "Más opciones" at bounding box center [1485, 82] width 79 height 27
click at [1415, 124] on link "Reestablecer acceso" at bounding box center [1454, 130] width 158 height 23
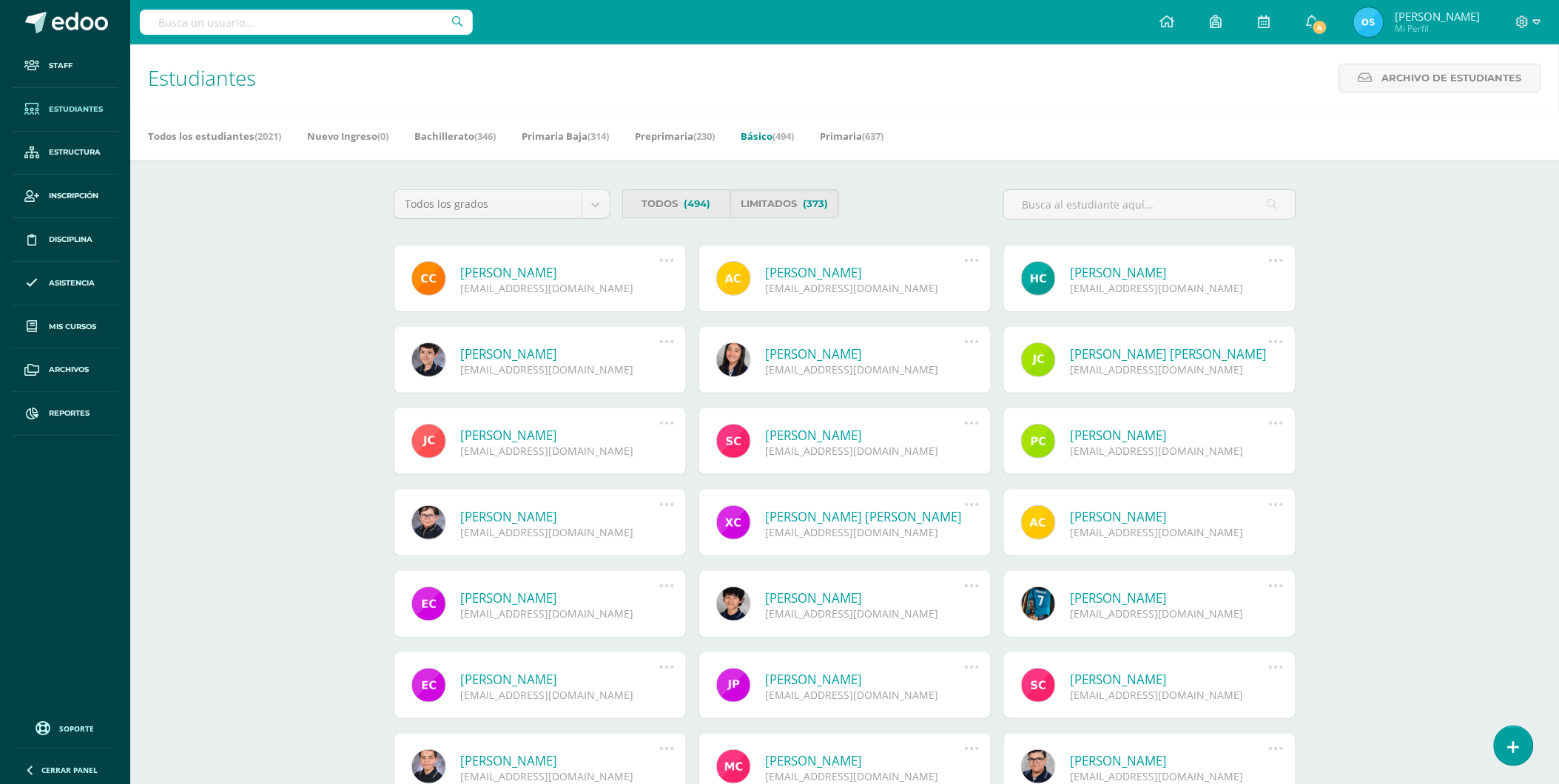
click at [557, 271] on link "[PERSON_NAME]" at bounding box center [560, 272] width 199 height 17
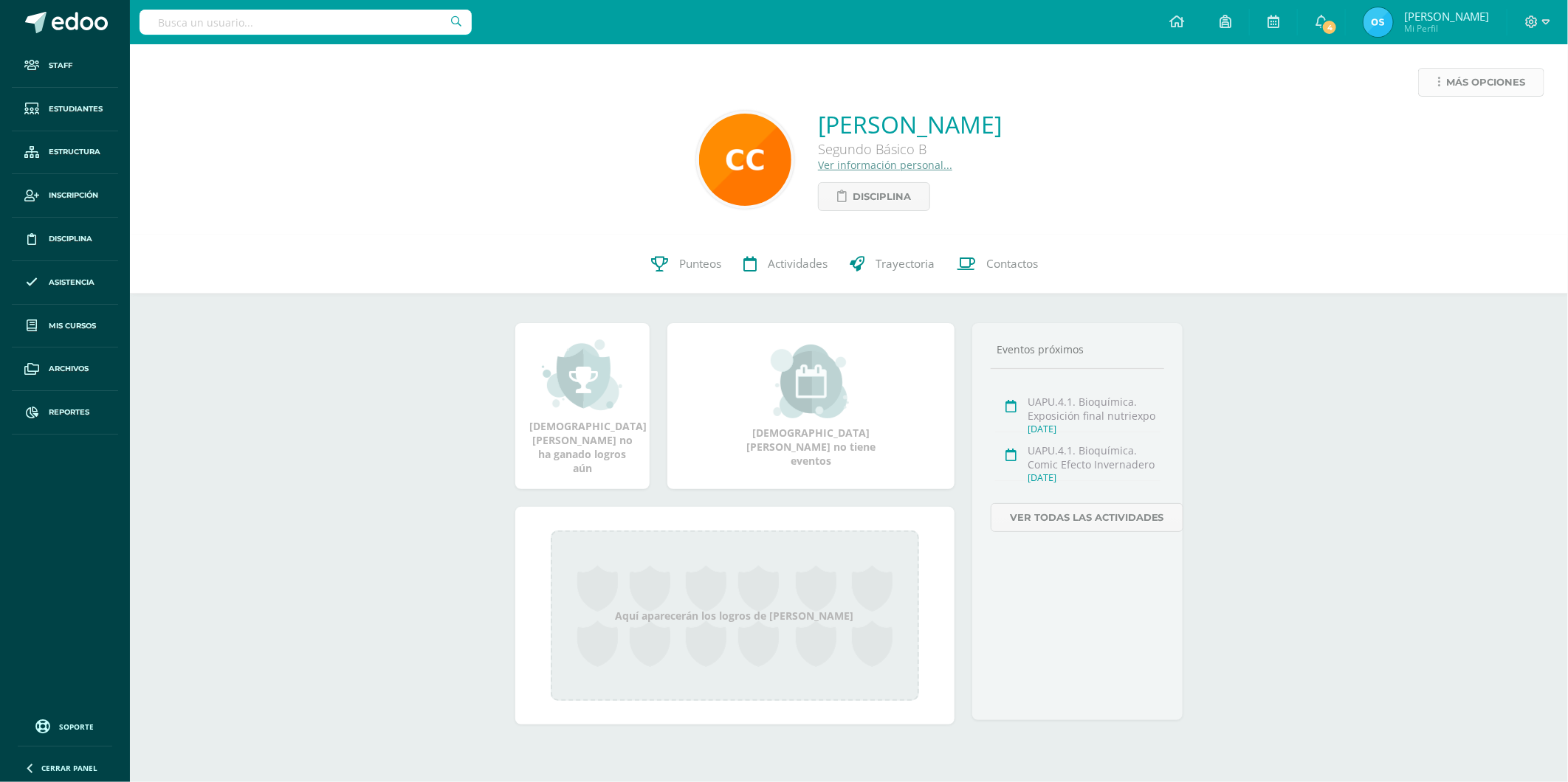
click at [1450, 86] on span "Más opciones" at bounding box center [1485, 82] width 79 height 27
click at [1437, 127] on link "Reestablecer acceso" at bounding box center [1454, 130] width 158 height 23
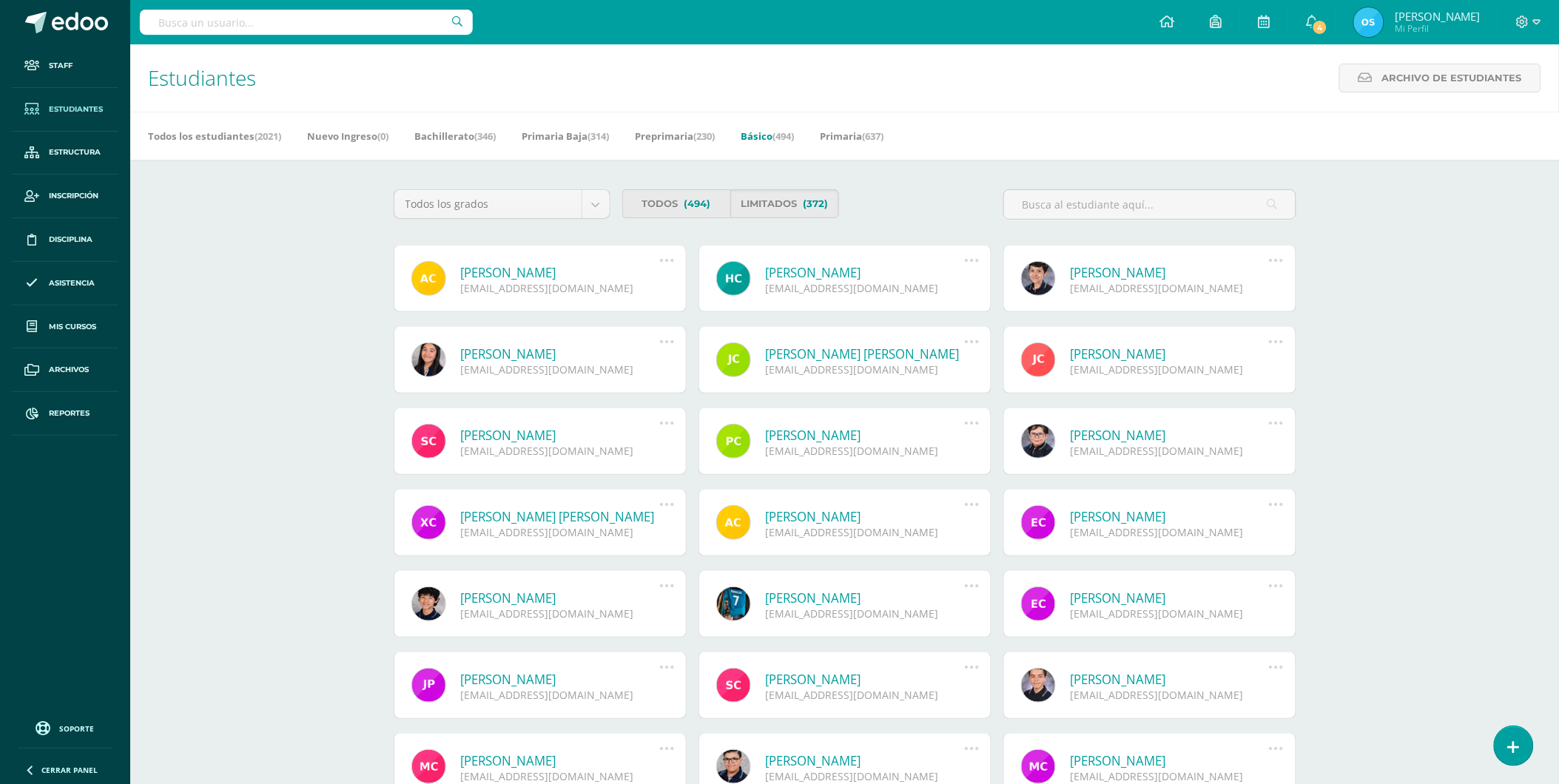
click at [599, 270] on link "[PERSON_NAME]" at bounding box center [560, 272] width 199 height 17
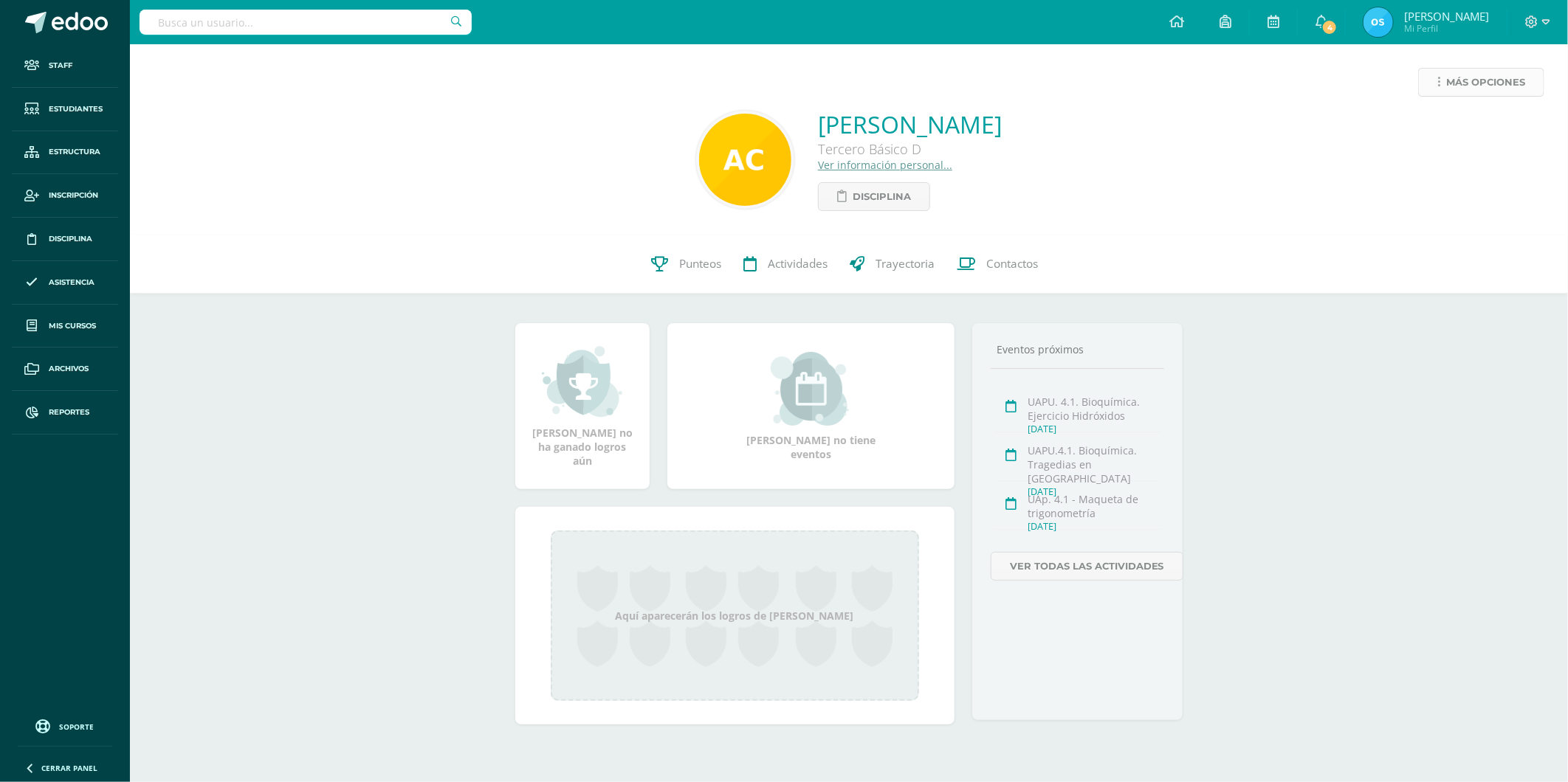
click at [1442, 83] on link "Más opciones" at bounding box center [1481, 82] width 126 height 29
click at [1425, 128] on link "Reestablecer acceso" at bounding box center [1454, 130] width 158 height 23
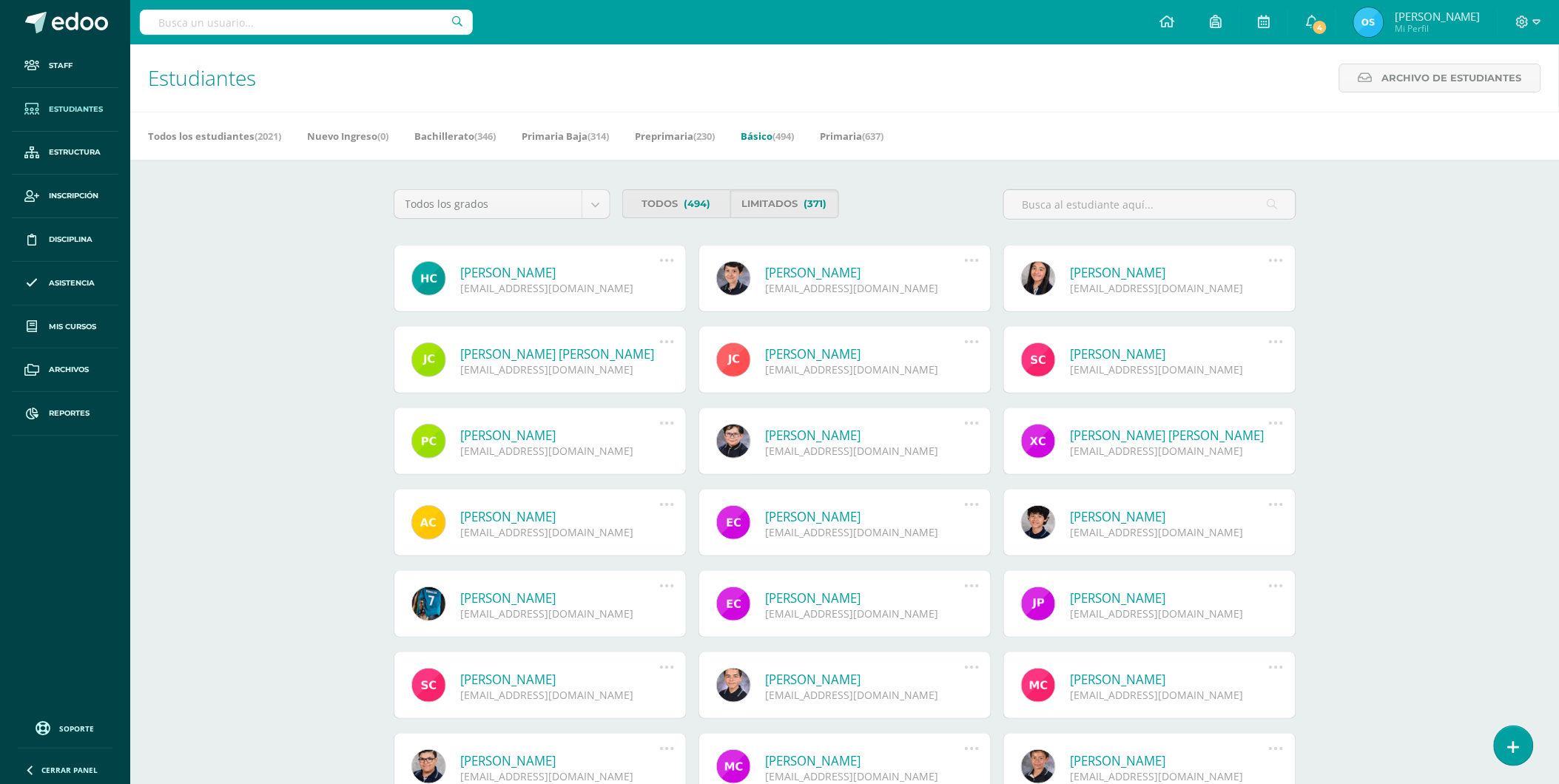
click at [510, 271] on link "Hedel Maria Cabrera Ortega" at bounding box center [560, 272] width 199 height 17
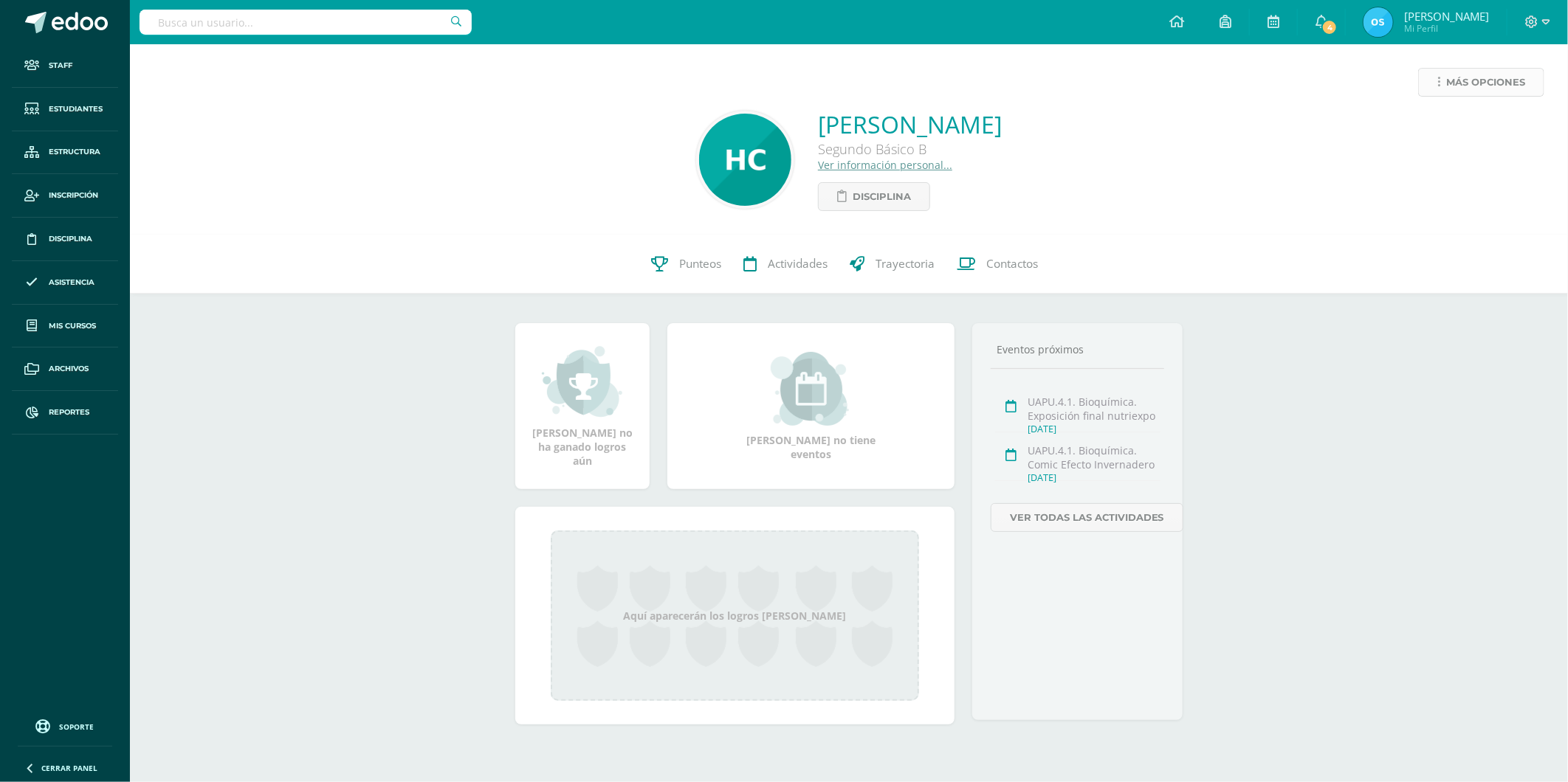
click at [1448, 90] on span "Más opciones" at bounding box center [1485, 82] width 79 height 27
click at [1424, 127] on link "Reestablecer acceso" at bounding box center [1454, 130] width 158 height 23
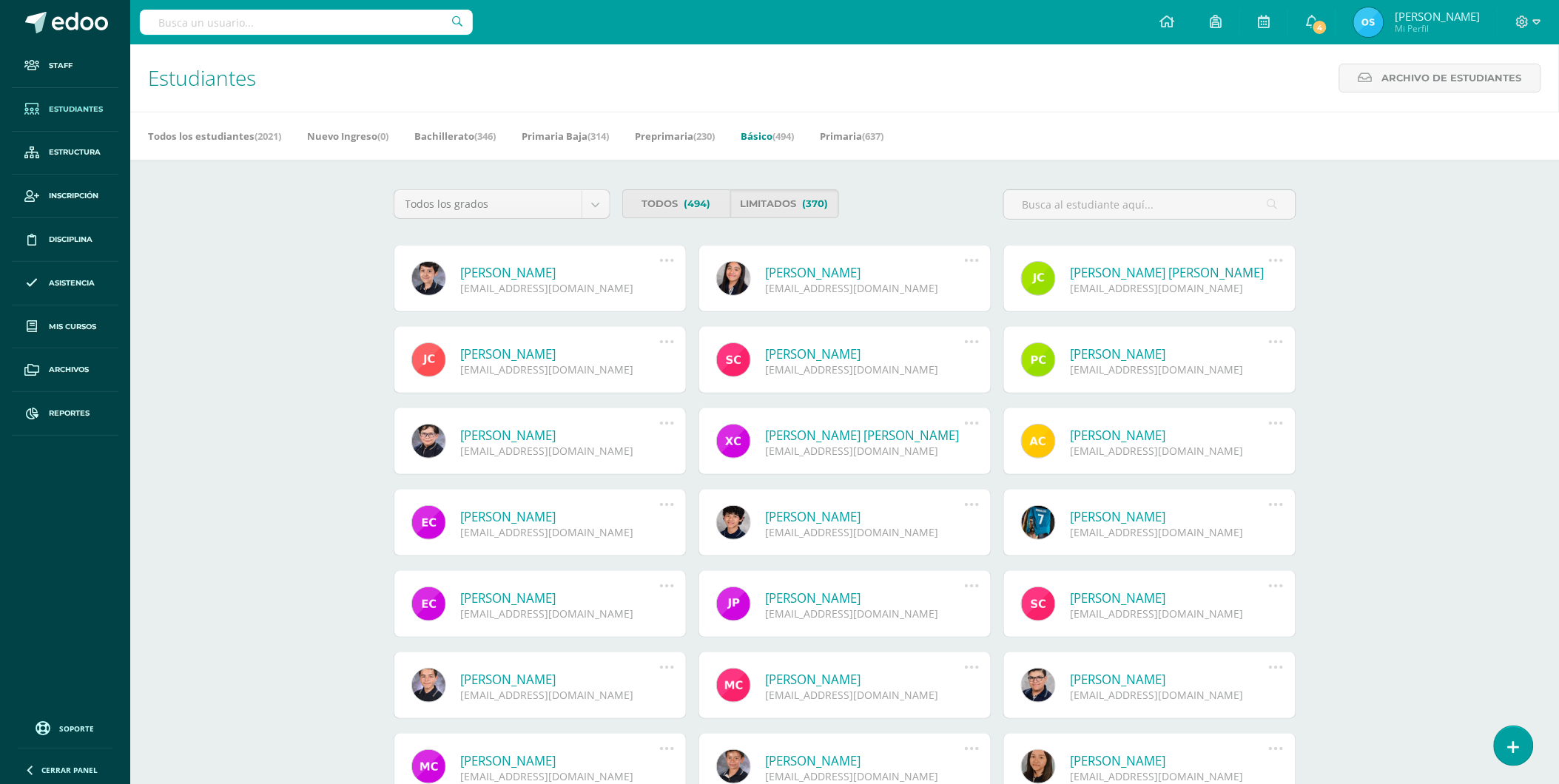
click at [573, 268] on link "[PERSON_NAME]" at bounding box center [560, 272] width 199 height 17
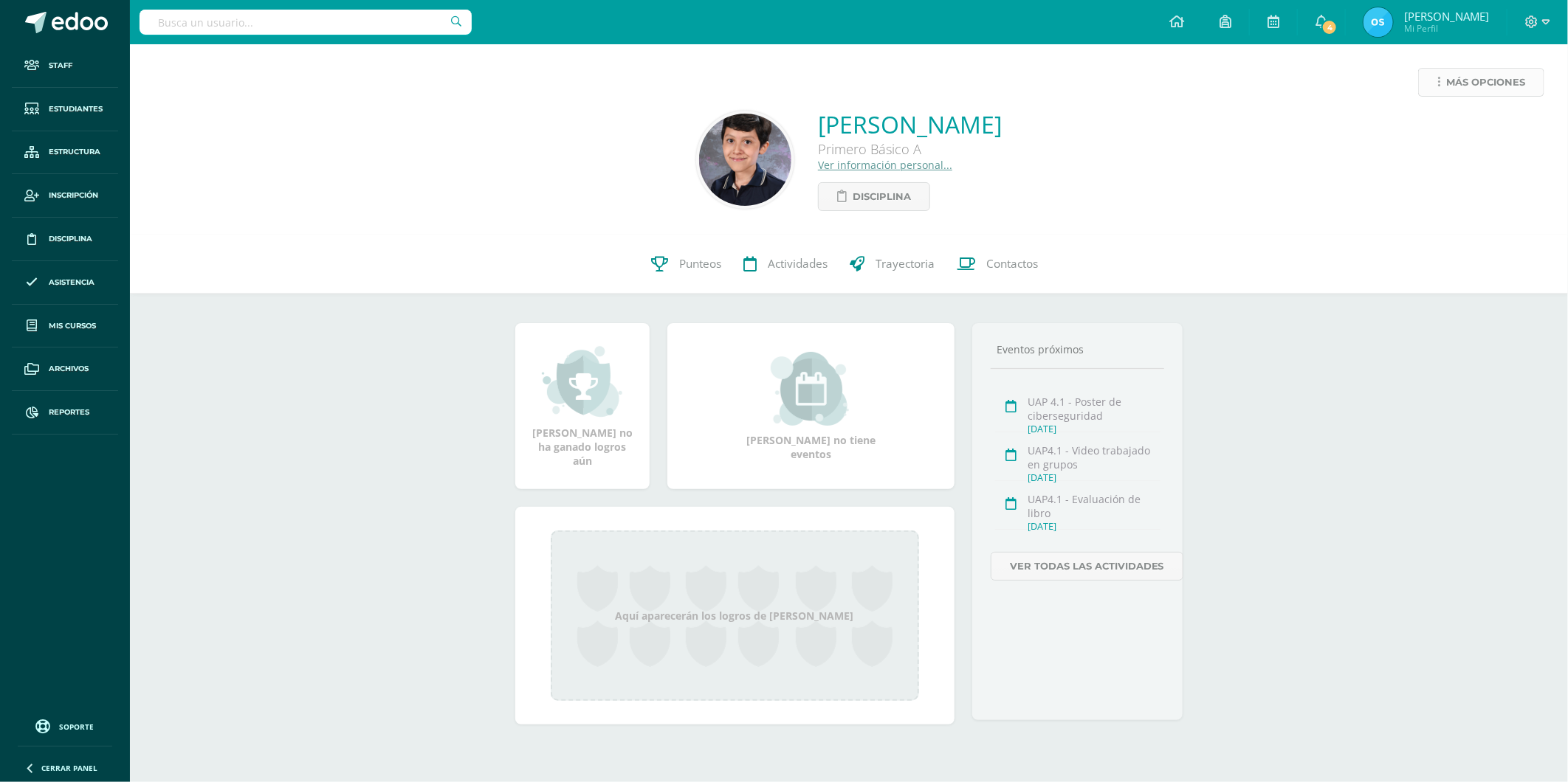
click at [1437, 79] on icon at bounding box center [1439, 82] width 3 height 13
click at [1418, 128] on link "Reestablecer acceso" at bounding box center [1454, 130] width 158 height 23
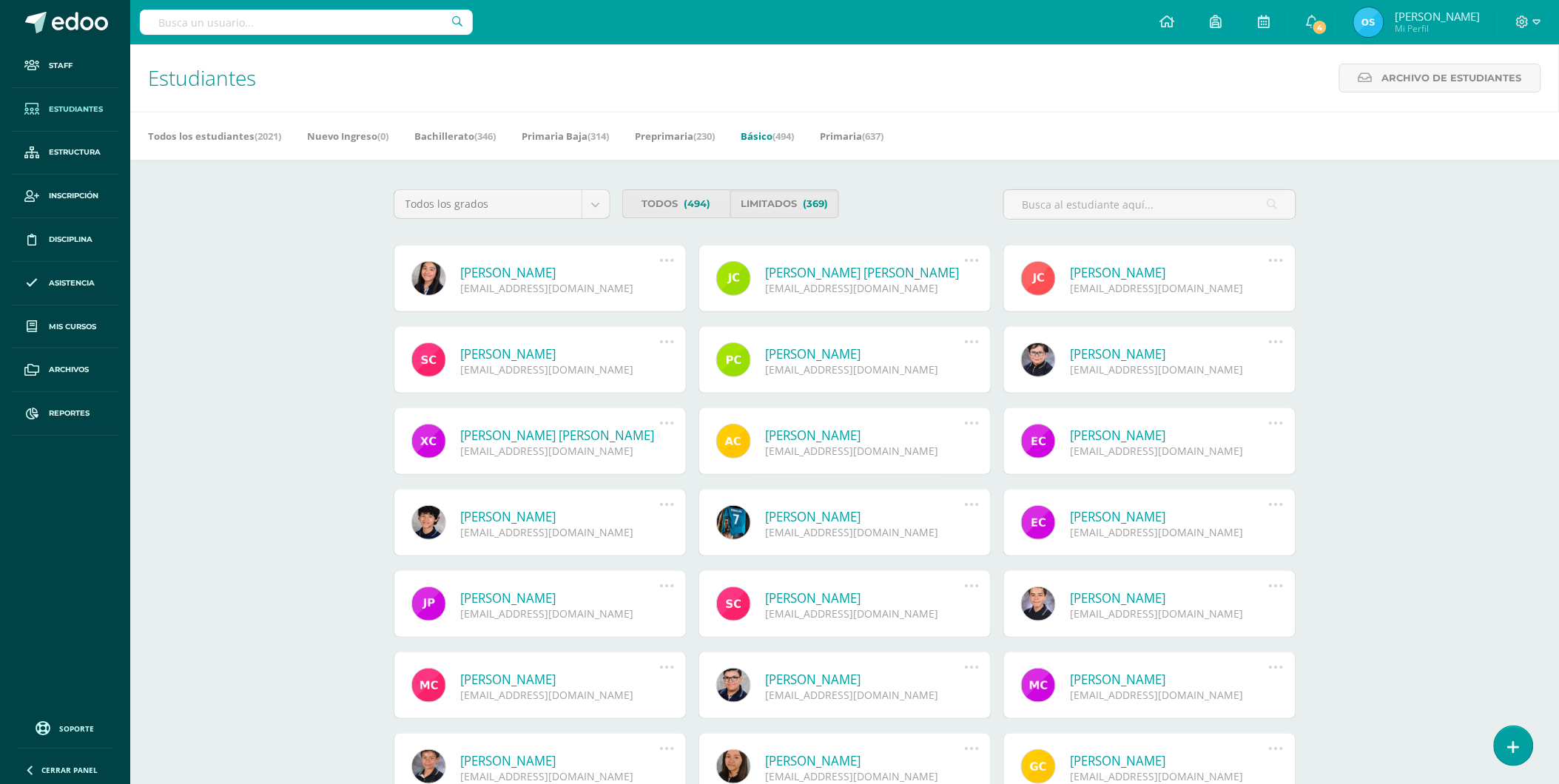
click at [576, 272] on link "[PERSON_NAME]" at bounding box center [560, 272] width 199 height 17
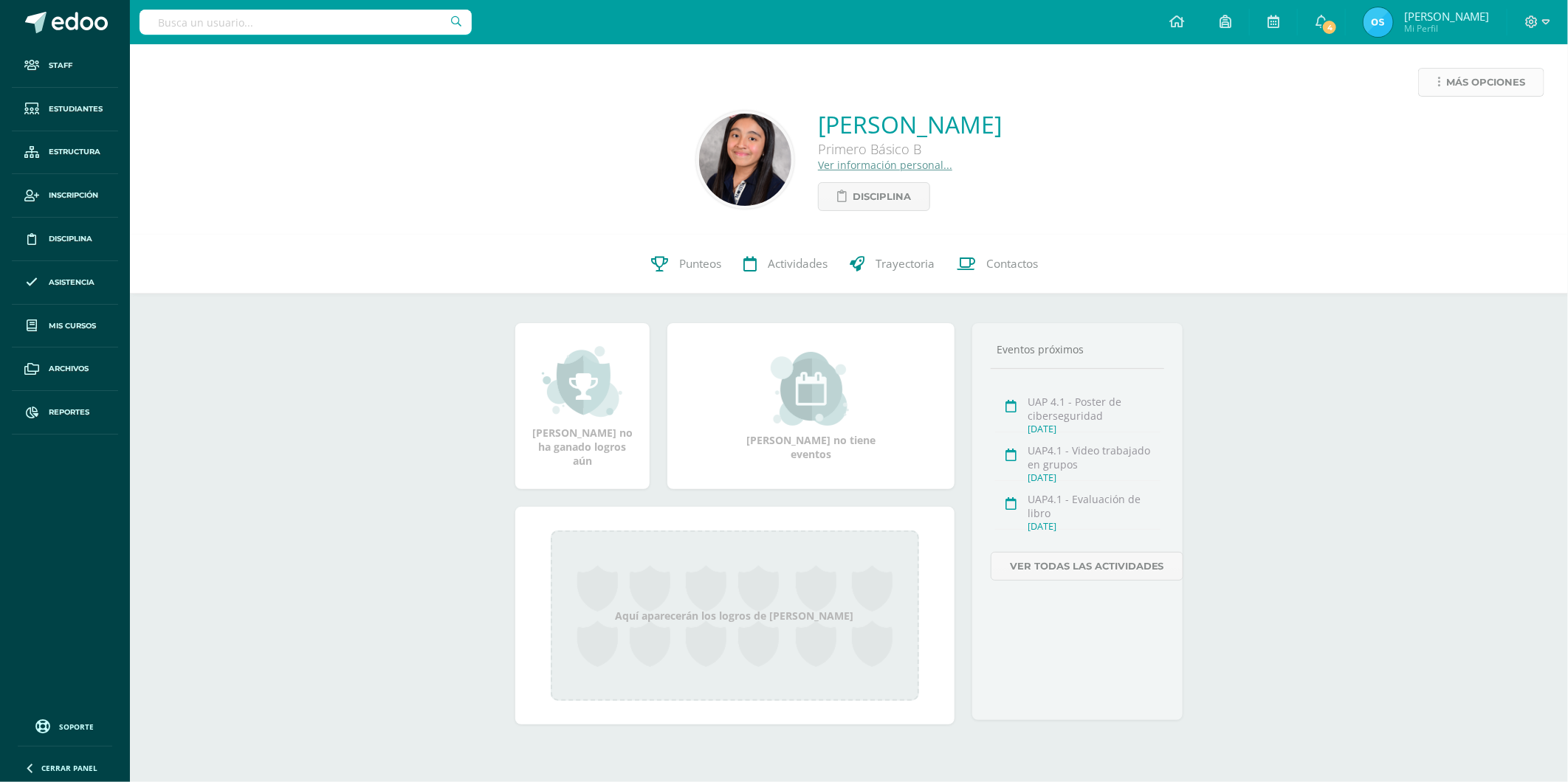
click at [1441, 85] on link "Más opciones" at bounding box center [1481, 82] width 126 height 29
click at [1418, 135] on link "Reestablecer acceso" at bounding box center [1454, 130] width 158 height 23
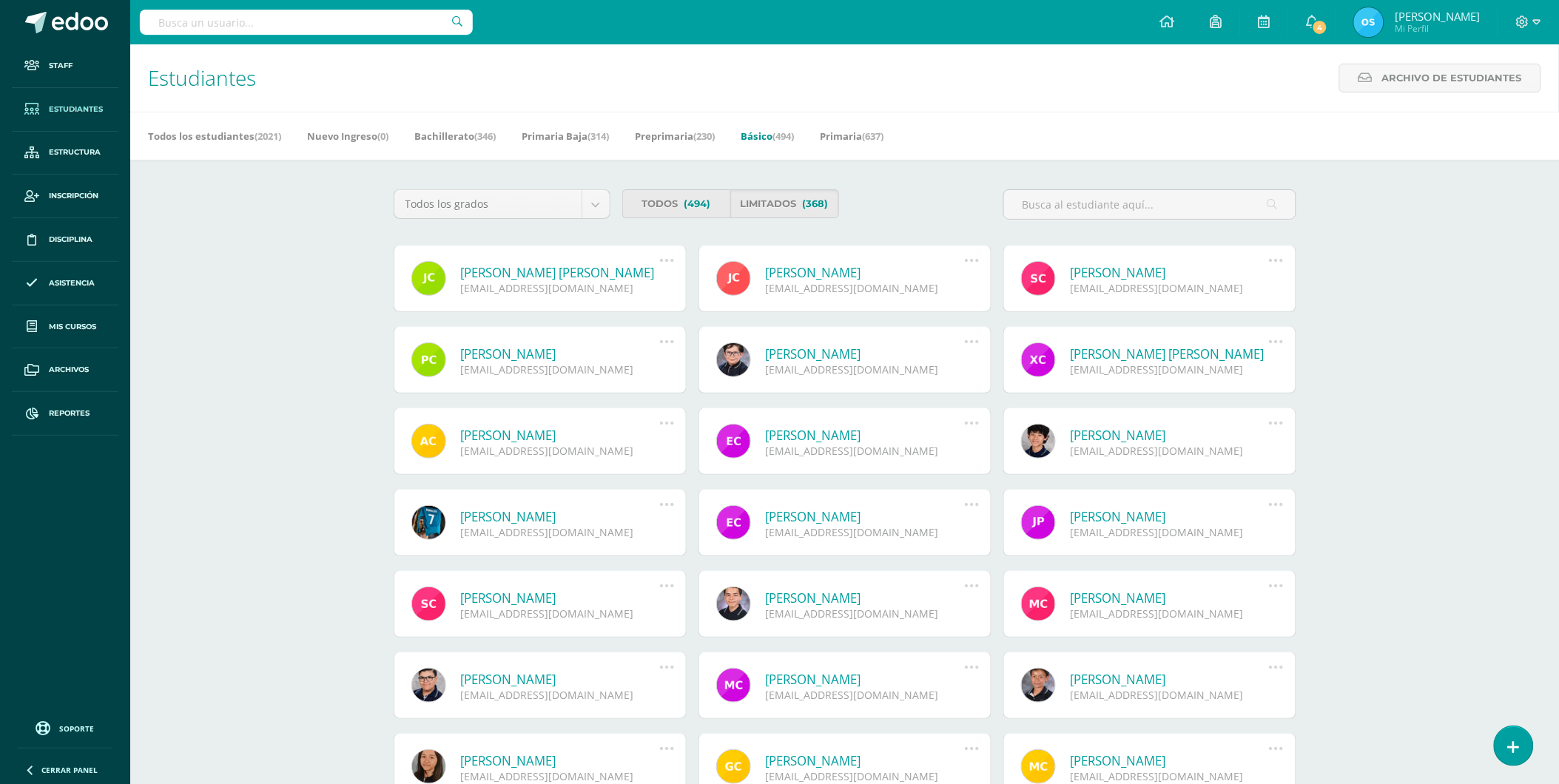
click at [603, 269] on link "Josué David Alexander Calderón Reyes" at bounding box center [560, 272] width 199 height 17
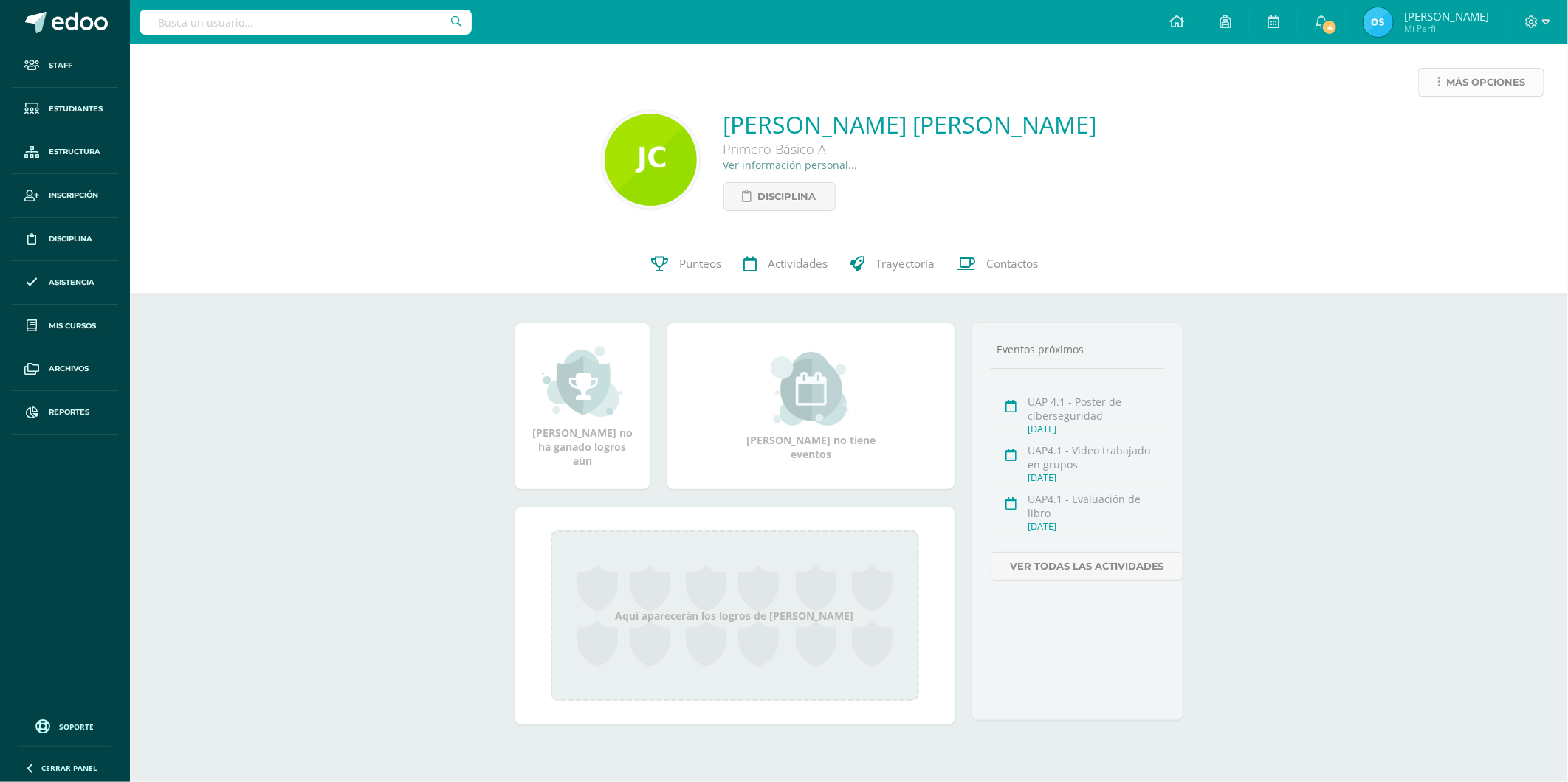
click at [1437, 76] on link "Más opciones" at bounding box center [1481, 82] width 126 height 29
click at [1442, 124] on link "Reestablecer acceso" at bounding box center [1454, 130] width 158 height 23
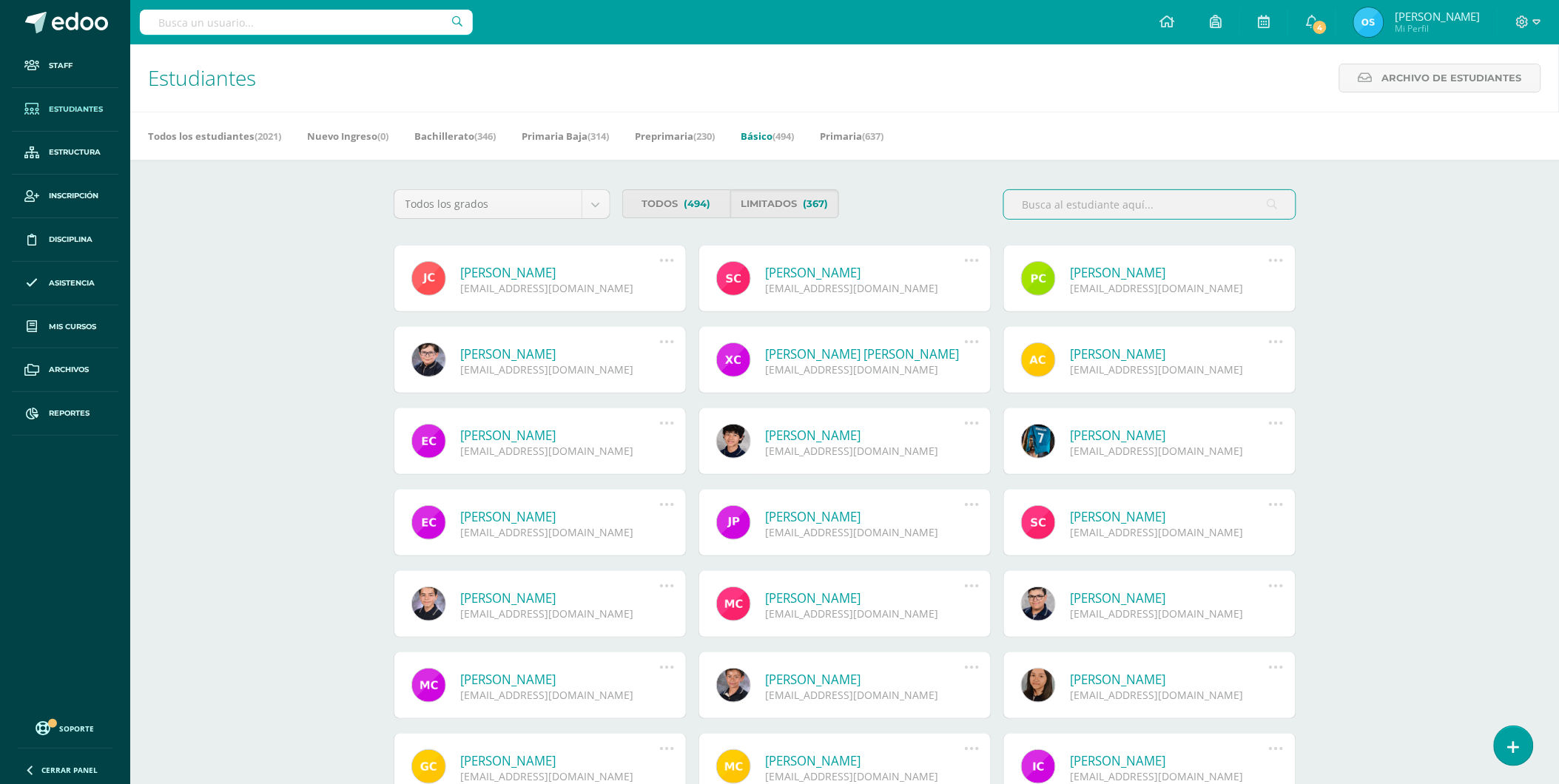
click at [520, 272] on link "[PERSON_NAME]" at bounding box center [560, 272] width 199 height 17
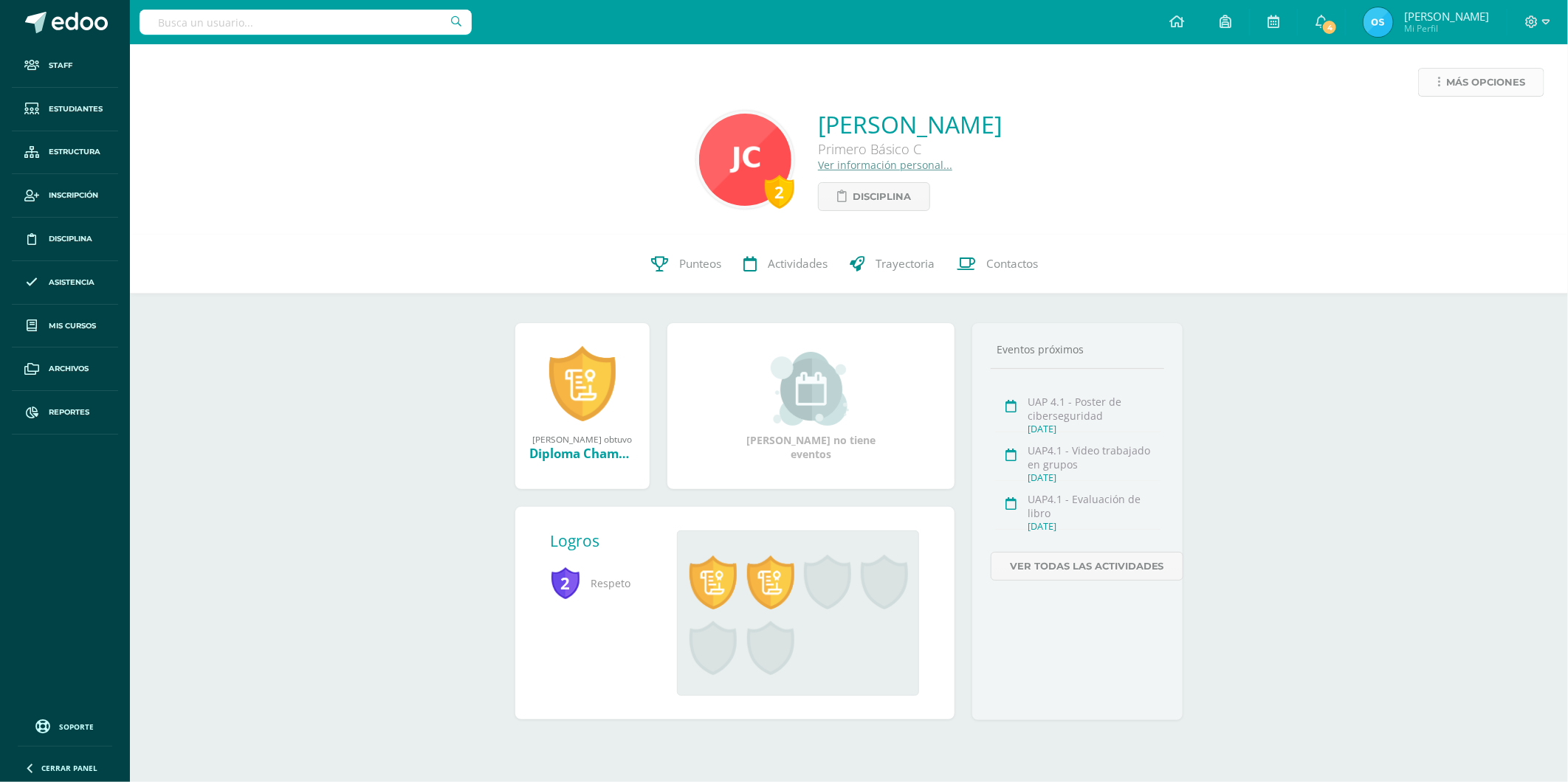
click at [1501, 80] on span "Más opciones" at bounding box center [1485, 82] width 79 height 27
click at [1421, 129] on link "Reestablecer acceso" at bounding box center [1454, 130] width 158 height 23
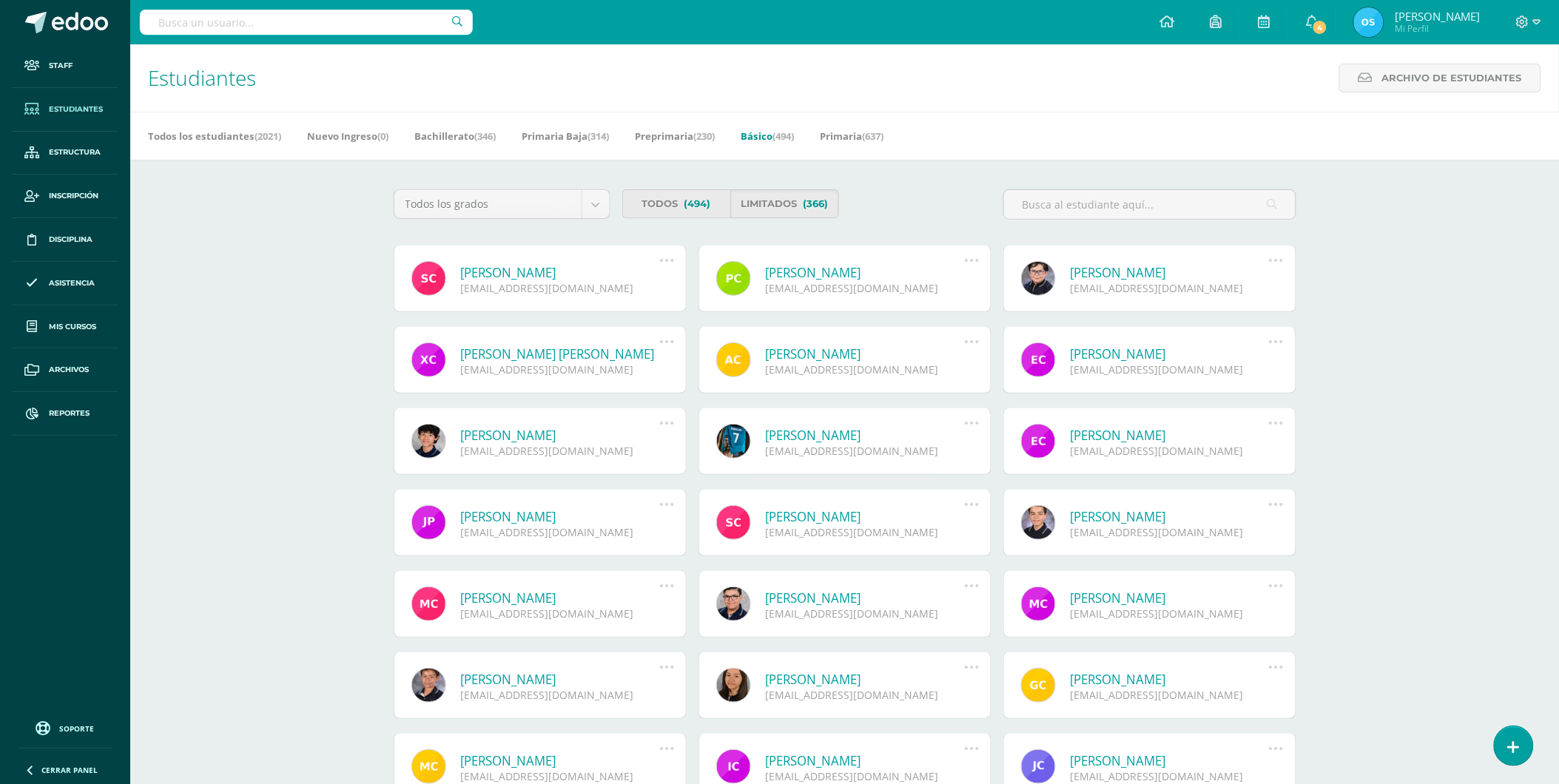
click at [514, 270] on link "Santiago Esteban Caravantes Monterroso" at bounding box center [560, 272] width 199 height 17
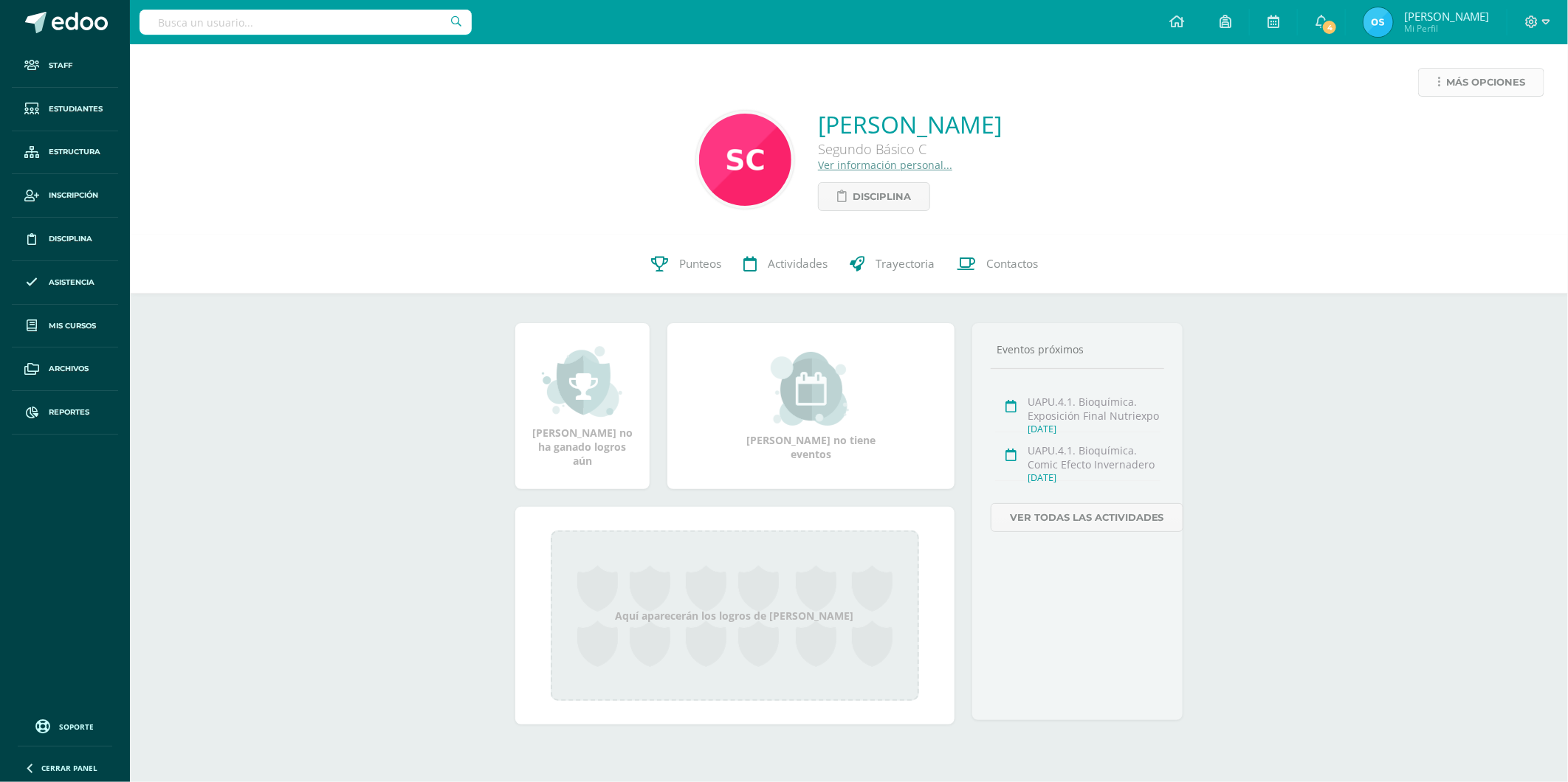
click at [1458, 79] on span "Más opciones" at bounding box center [1485, 82] width 79 height 27
click at [1451, 124] on link "Reestablecer acceso" at bounding box center [1454, 130] width 158 height 23
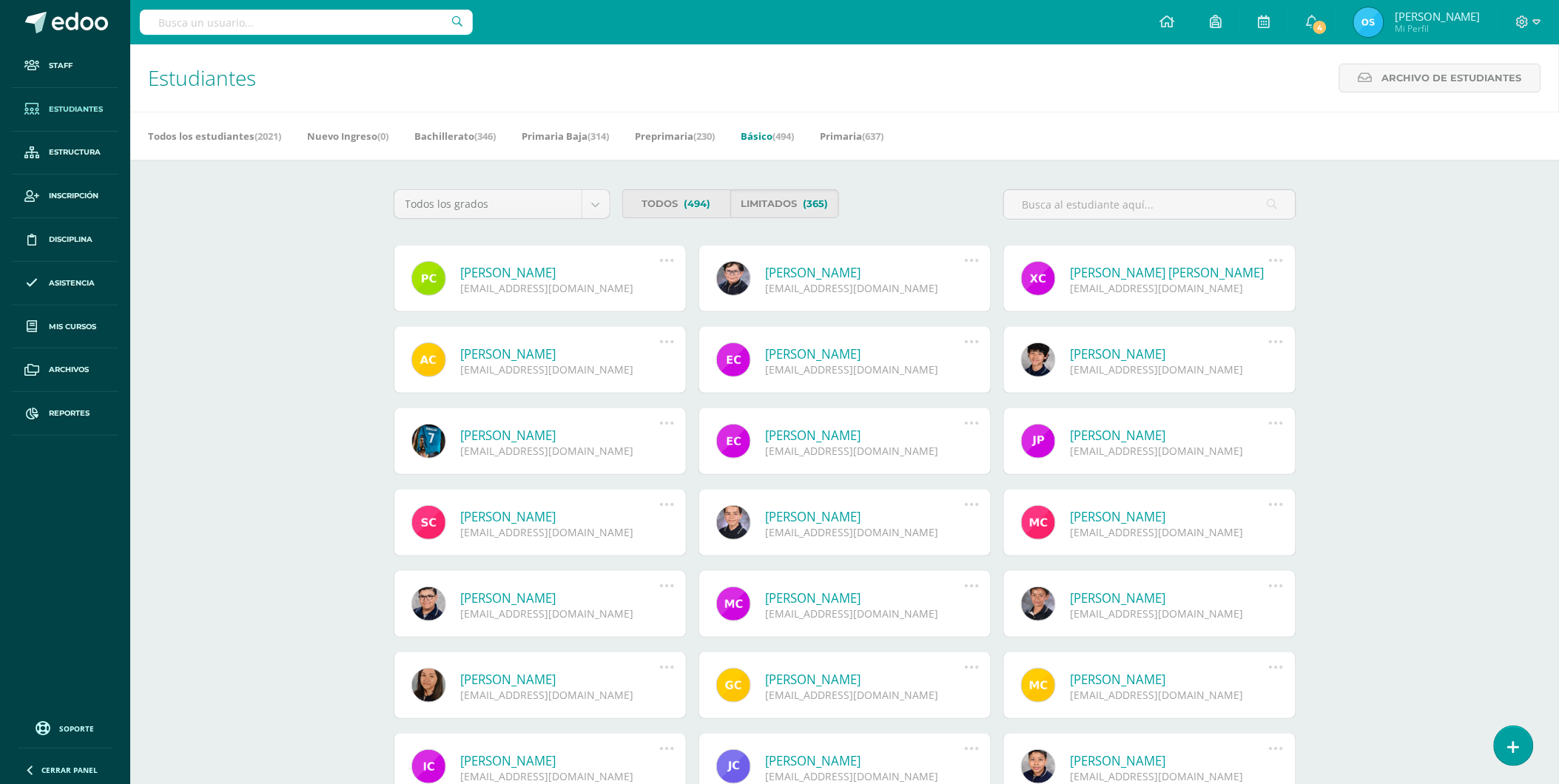
click at [559, 270] on link "[PERSON_NAME]" at bounding box center [560, 272] width 199 height 17
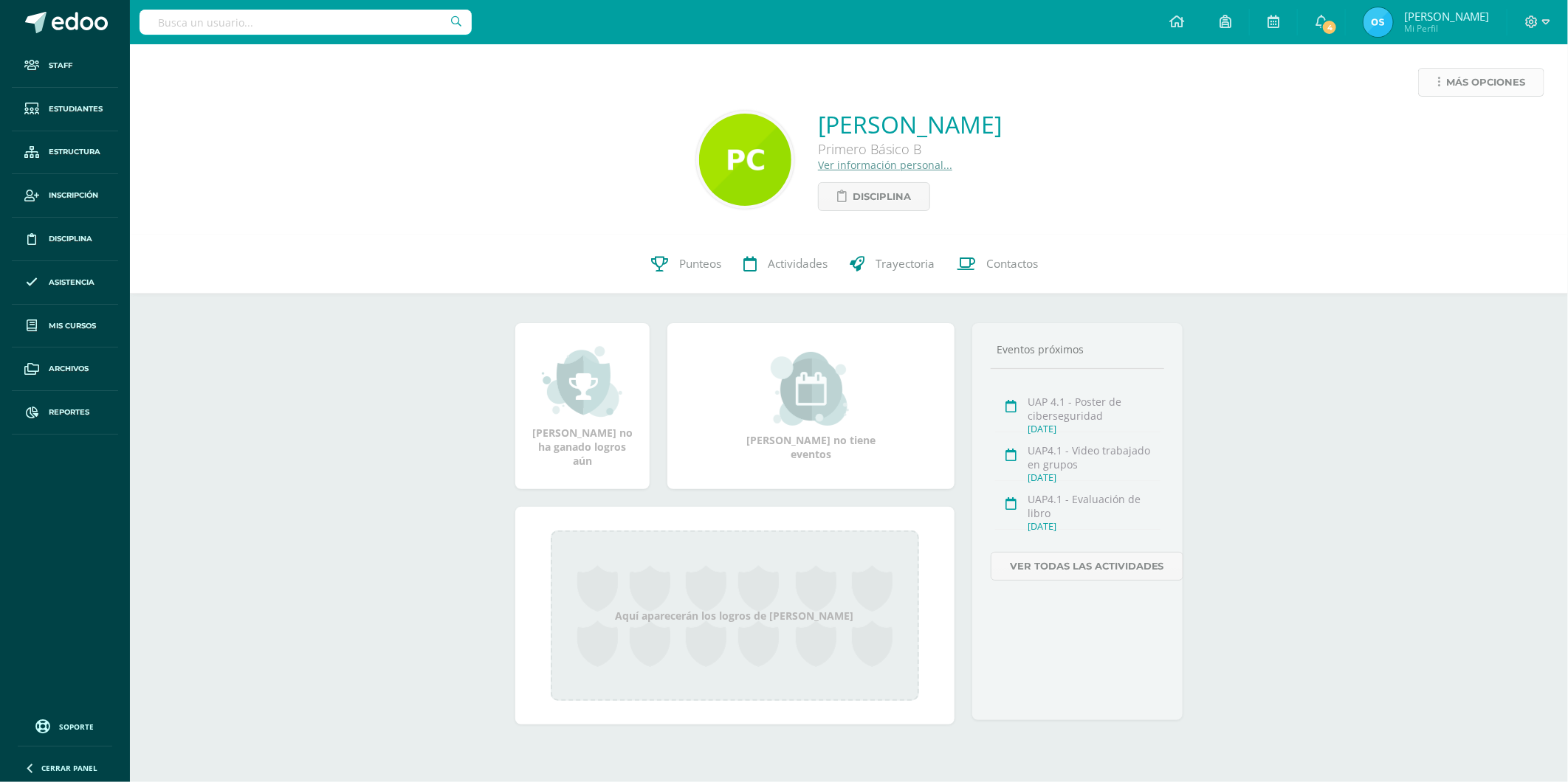
click at [1438, 85] on icon at bounding box center [1439, 82] width 3 height 13
click at [1427, 126] on link "Reestablecer acceso" at bounding box center [1454, 130] width 158 height 23
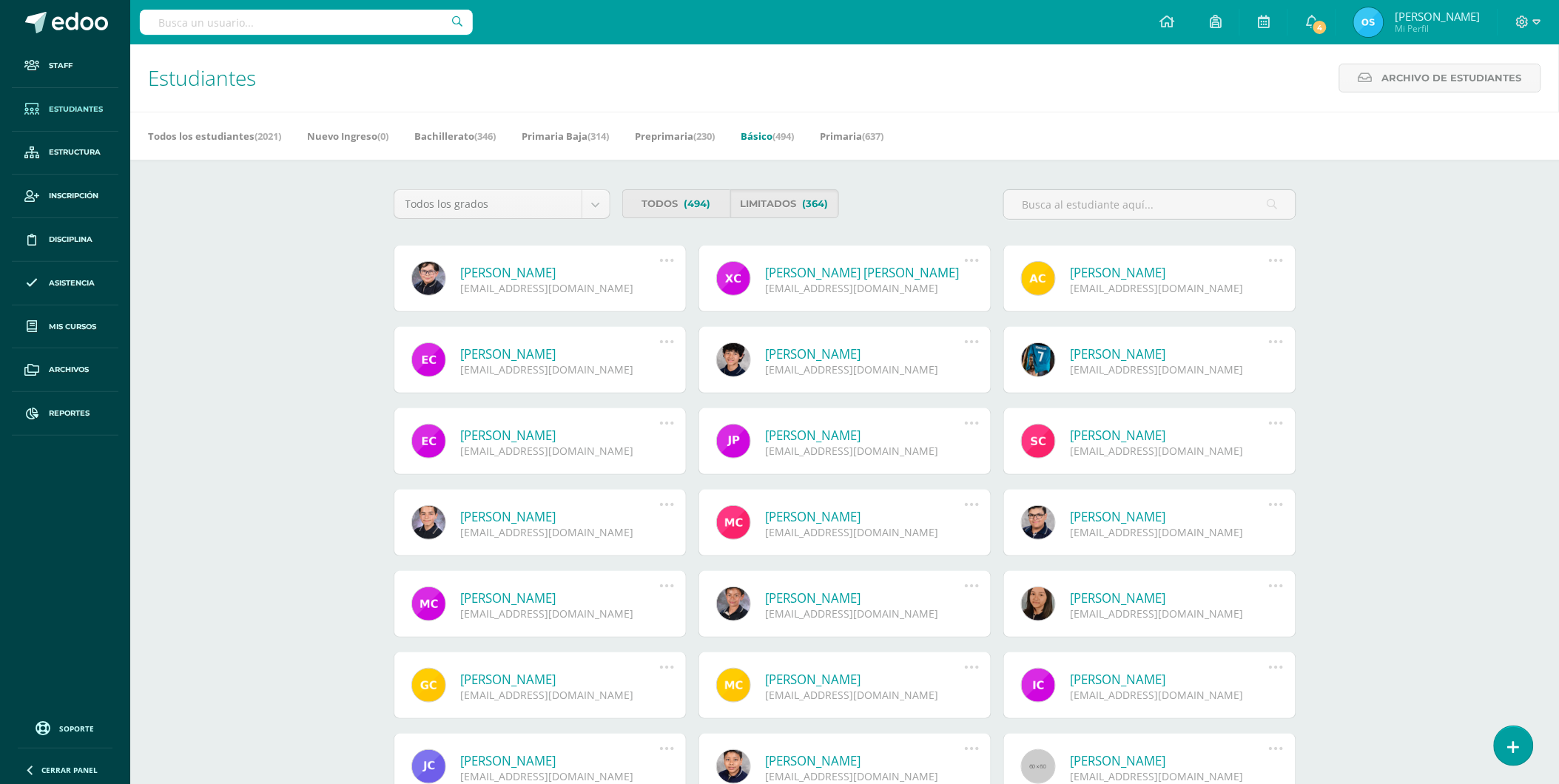
click at [546, 271] on link "[PERSON_NAME]" at bounding box center [560, 272] width 199 height 17
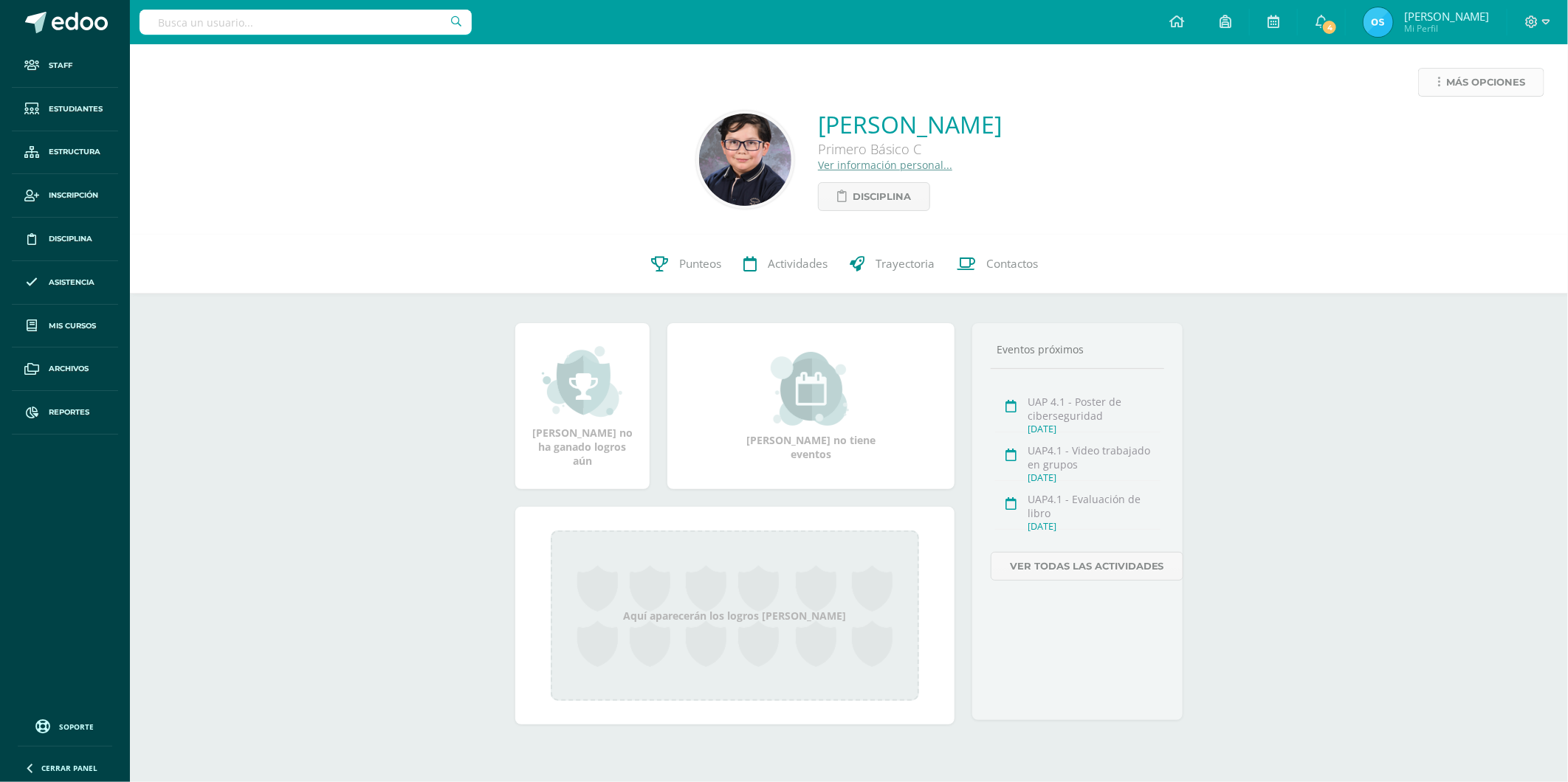
click at [1442, 89] on link "Más opciones" at bounding box center [1481, 82] width 126 height 29
click at [1448, 124] on link "Reestablecer acceso" at bounding box center [1454, 130] width 158 height 23
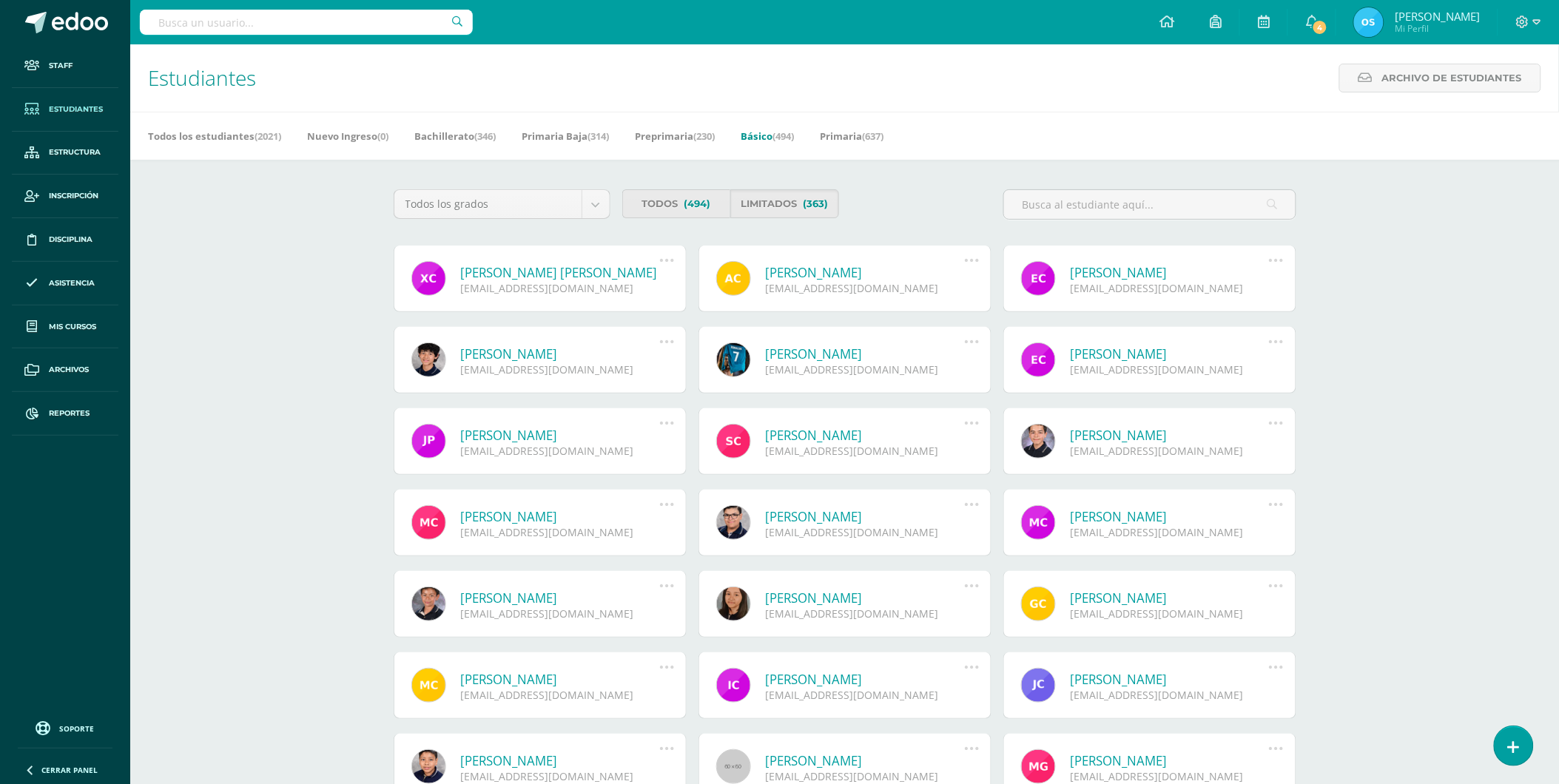
click at [580, 268] on link "Ximena Marianí Casado Hernández" at bounding box center [560, 272] width 199 height 17
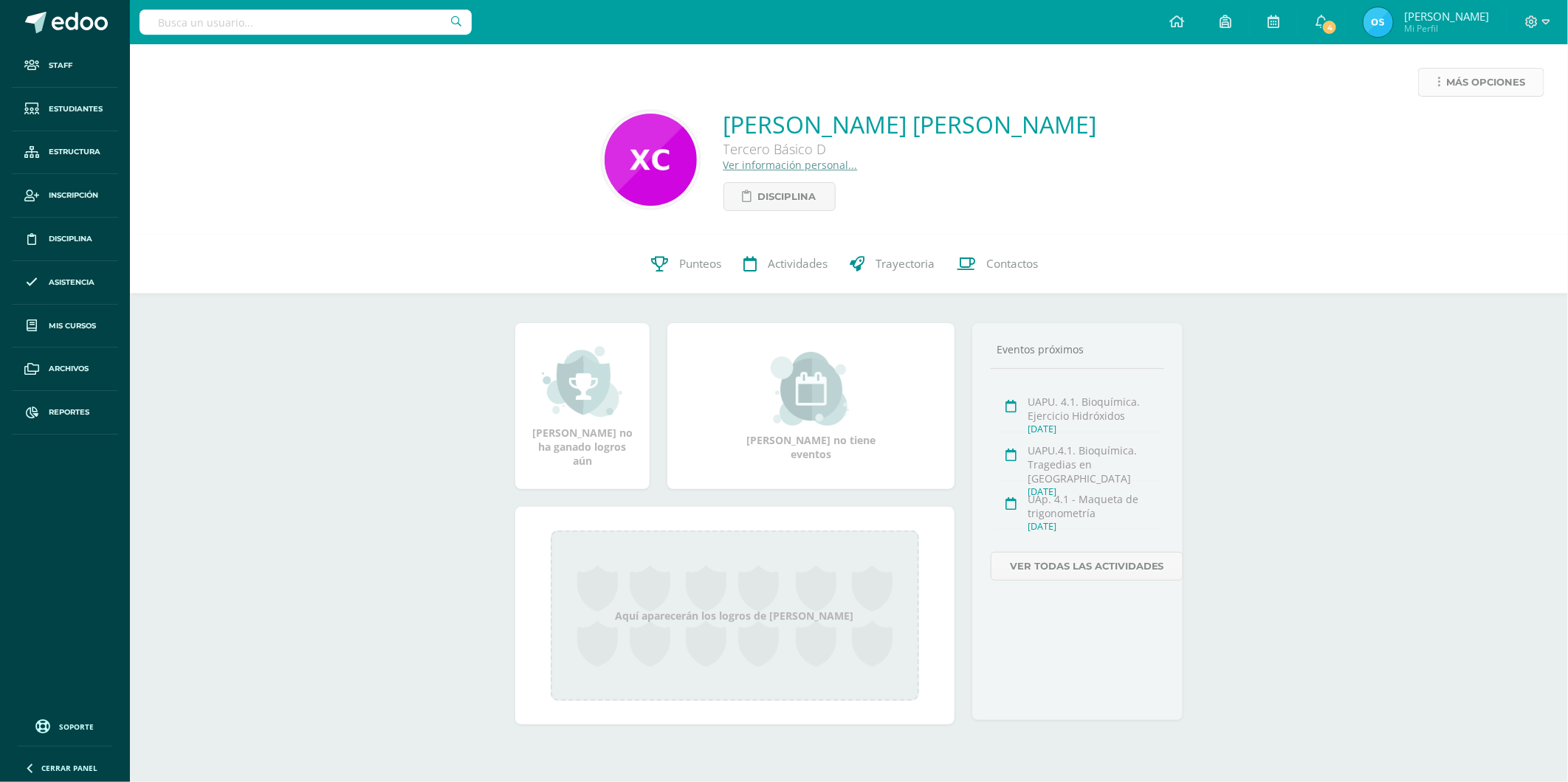
click at [1447, 82] on span "Más opciones" at bounding box center [1485, 82] width 79 height 27
click at [1449, 123] on link "Reestablecer acceso" at bounding box center [1454, 130] width 158 height 23
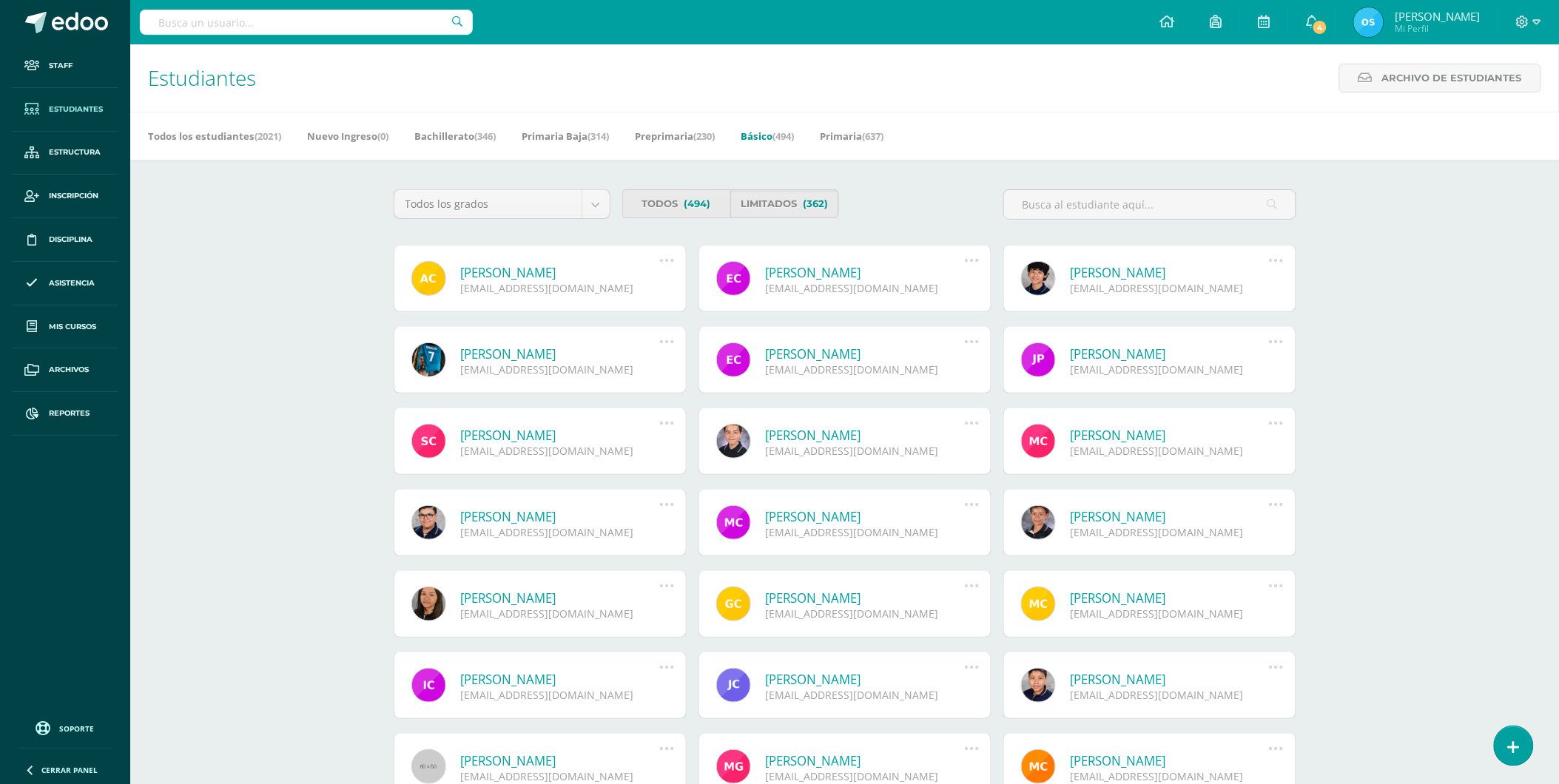
click at [556, 269] on link "[PERSON_NAME]" at bounding box center [560, 272] width 199 height 17
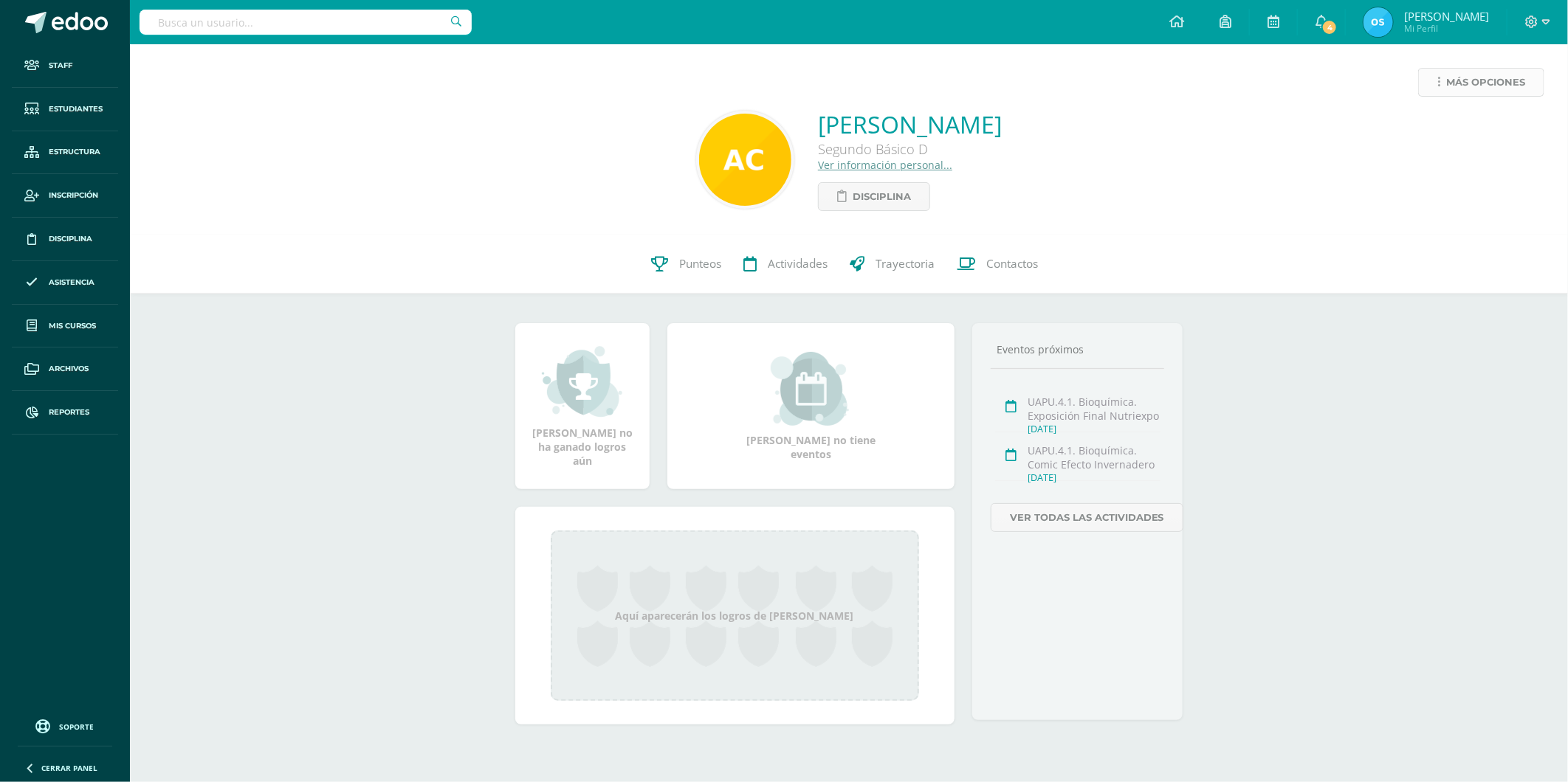
click at [1457, 86] on span "Más opciones" at bounding box center [1485, 82] width 79 height 27
click at [1448, 129] on link "Reestablecer acceso" at bounding box center [1454, 130] width 158 height 23
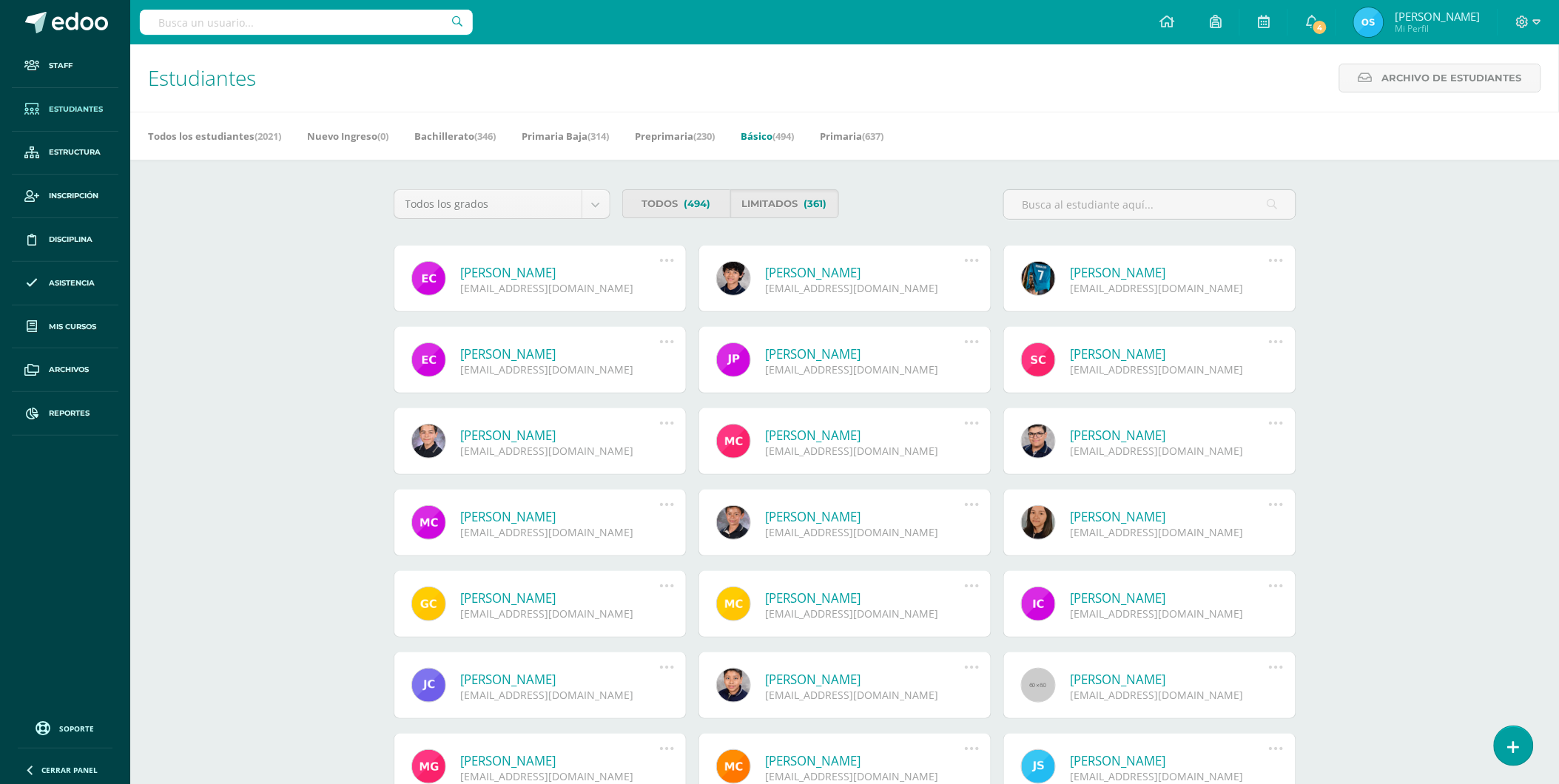
click at [518, 268] on link "[PERSON_NAME]" at bounding box center [560, 272] width 199 height 17
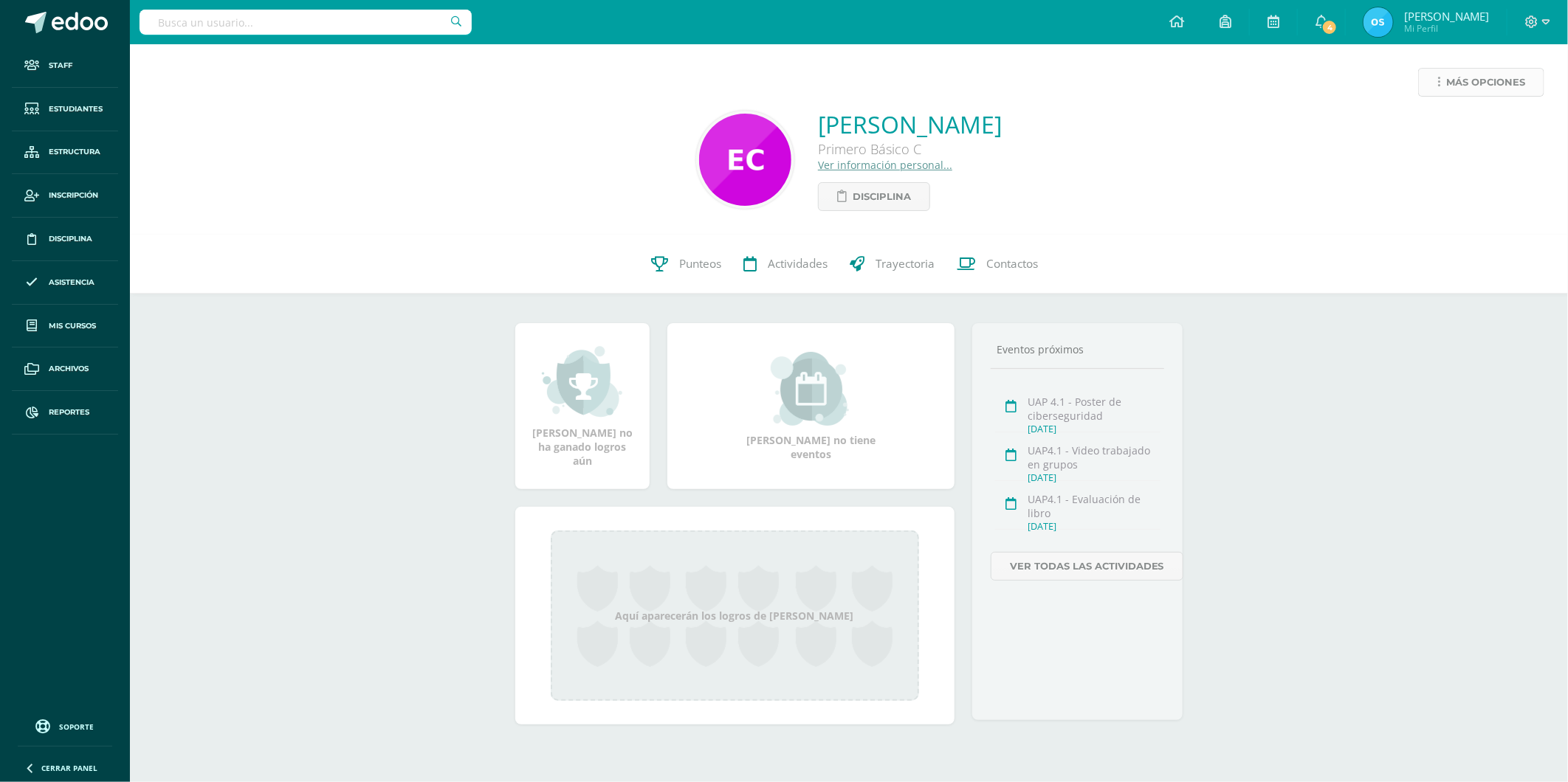
click at [1453, 81] on span "Más opciones" at bounding box center [1485, 82] width 79 height 27
click at [1432, 132] on link "Reestablecer acceso" at bounding box center [1454, 130] width 158 height 23
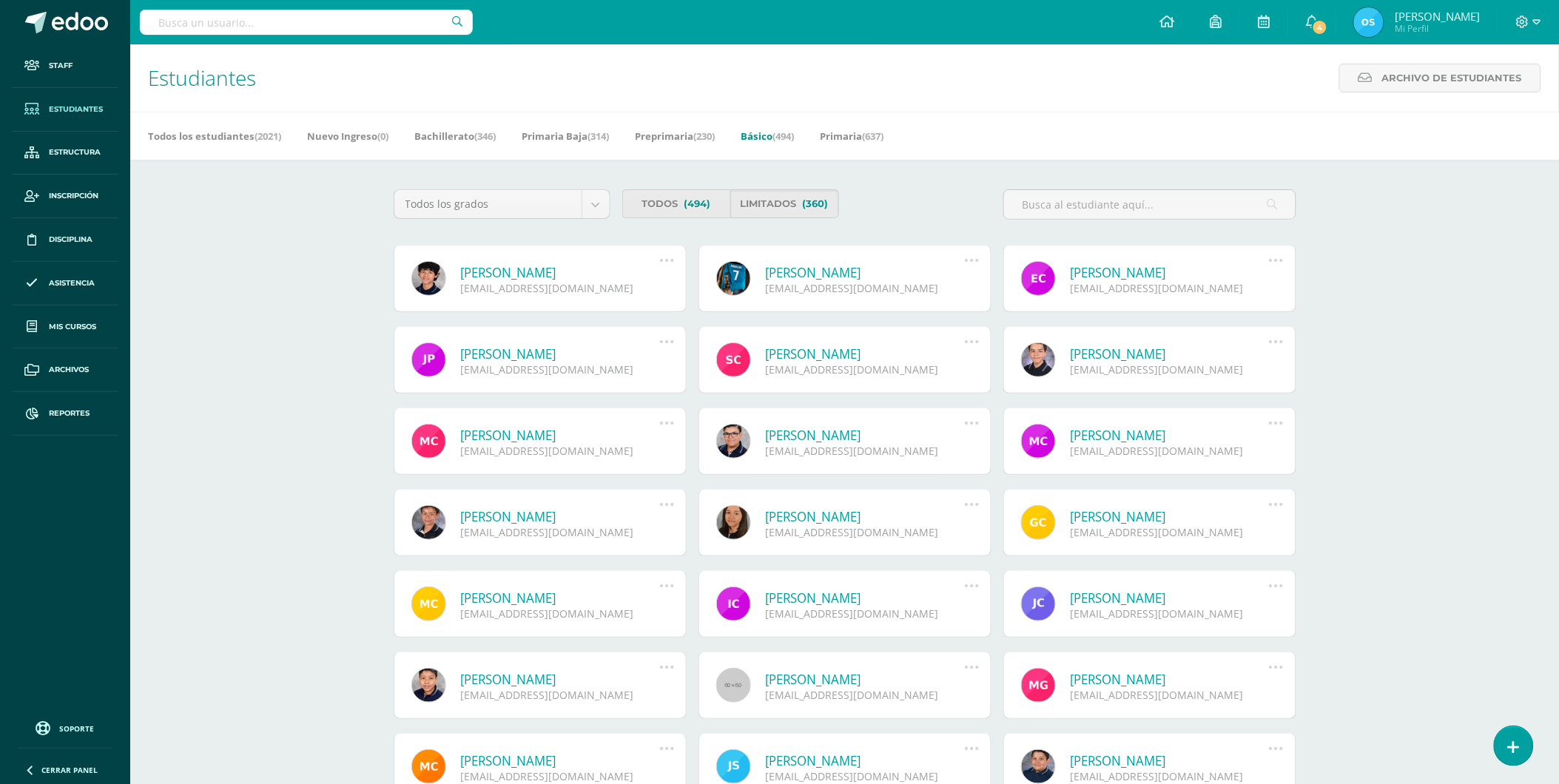
click at [500, 268] on link "Joaquin Alfredo Castillo Hernández" at bounding box center [560, 272] width 199 height 17
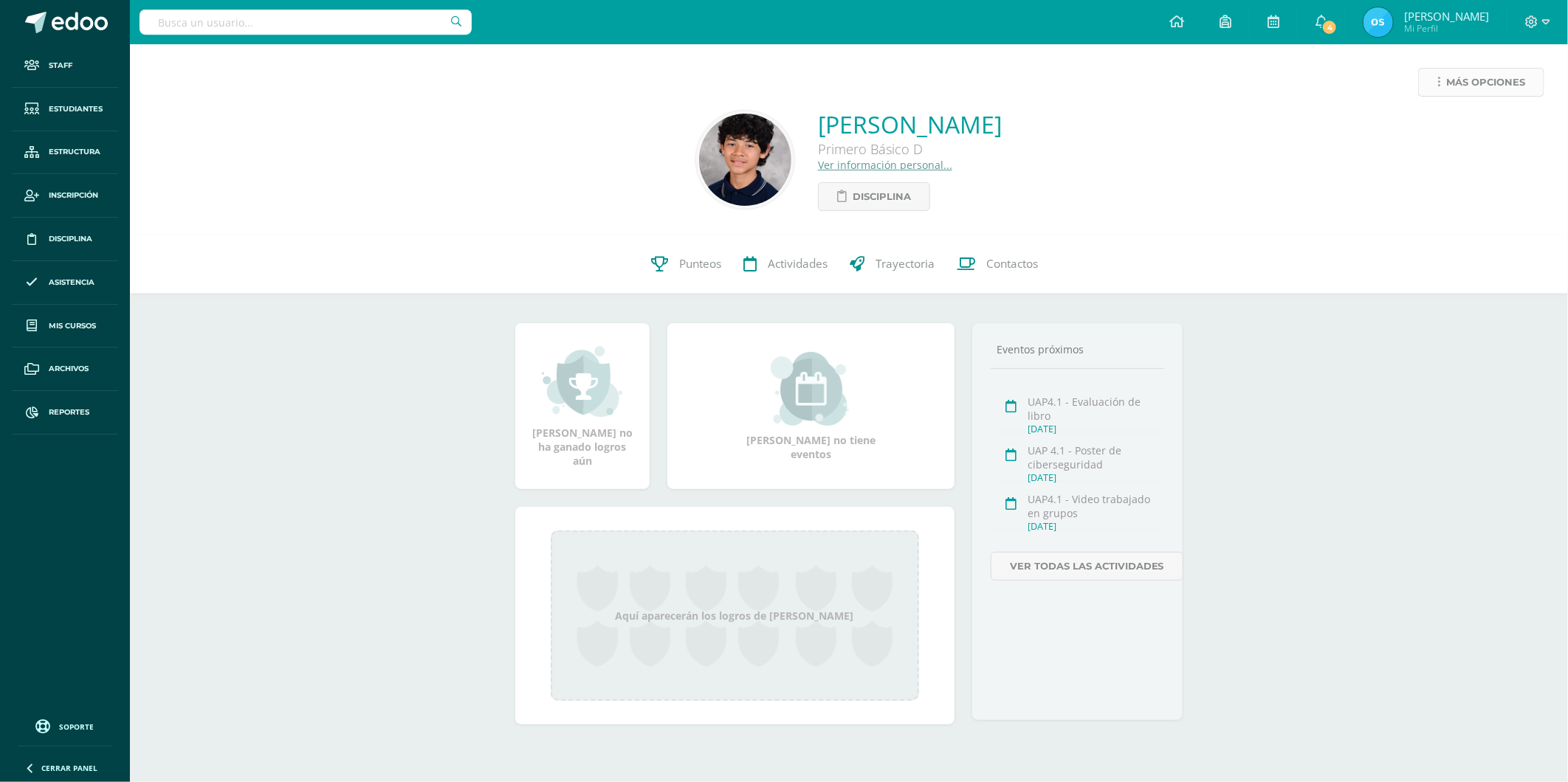
drag, startPoint x: 1458, startPoint y: 79, endPoint x: 1451, endPoint y: 79, distance: 7.0
click at [1457, 79] on span "Más opciones" at bounding box center [1485, 82] width 79 height 27
click at [1424, 133] on link "Reestablecer acceso" at bounding box center [1454, 130] width 158 height 23
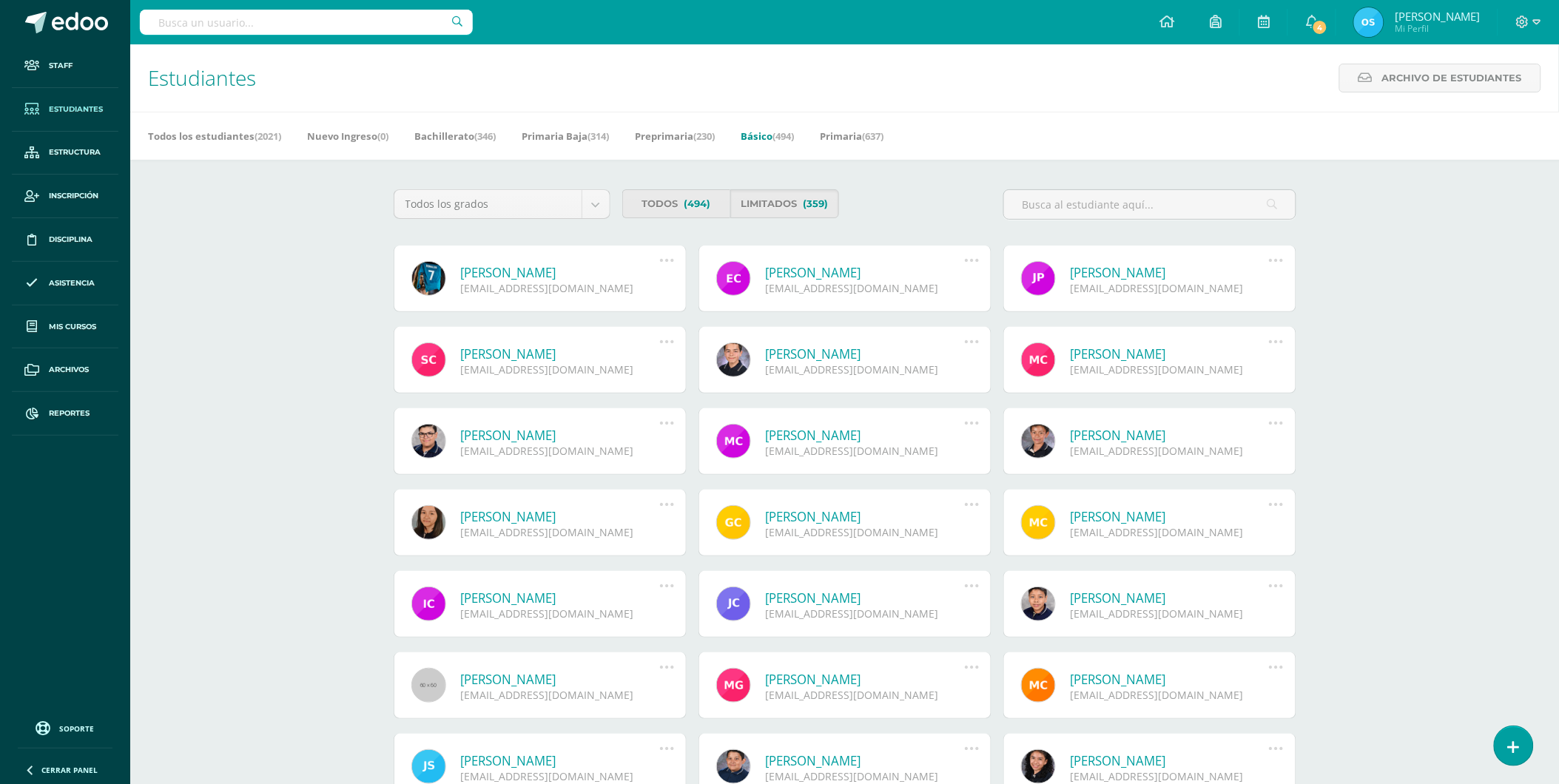
click at [500, 275] on link "[PERSON_NAME]" at bounding box center [560, 272] width 199 height 17
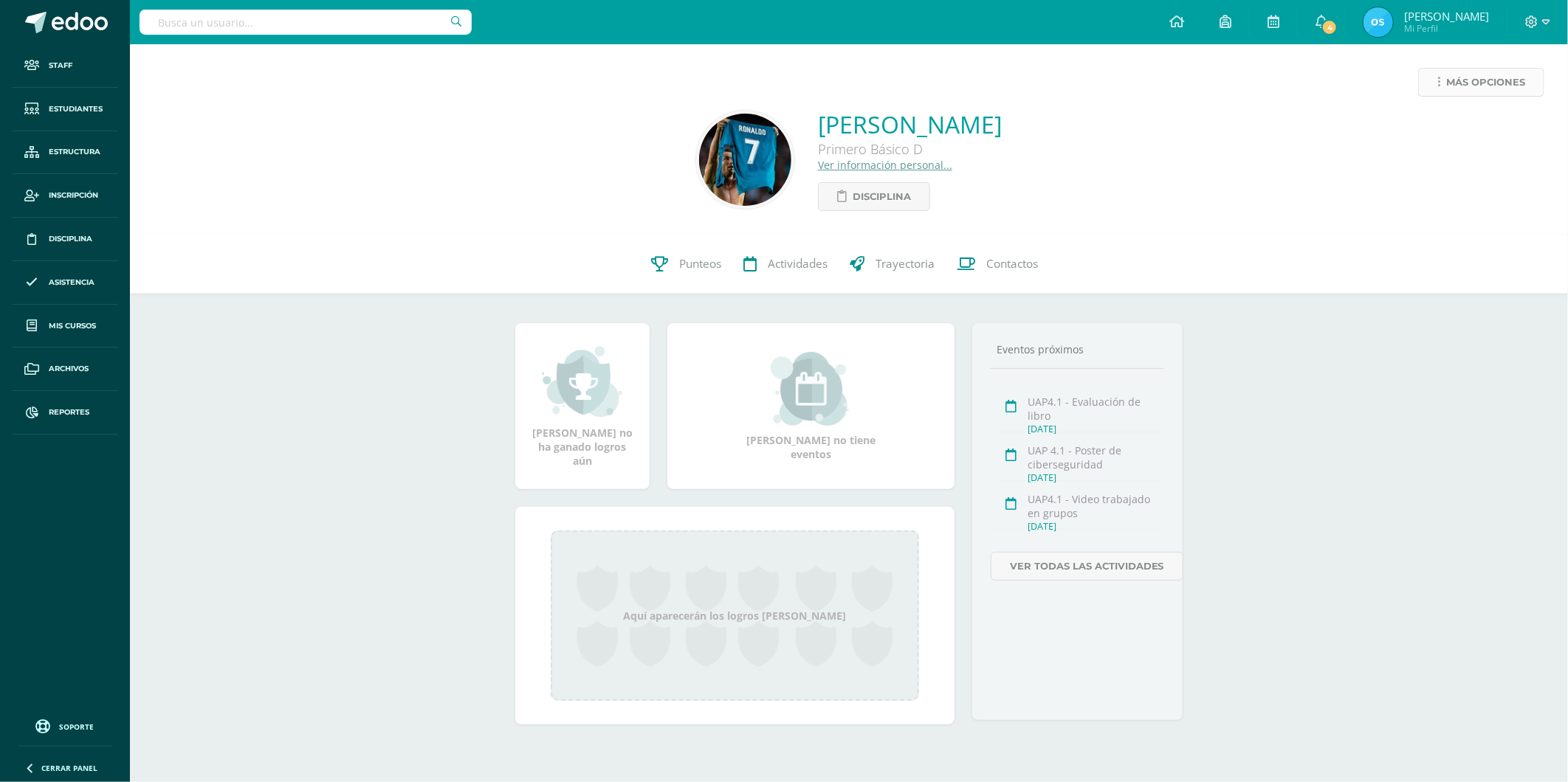
click at [1442, 89] on link "Más opciones" at bounding box center [1481, 82] width 126 height 29
click at [1441, 123] on link "Reestablecer acceso" at bounding box center [1454, 130] width 158 height 23
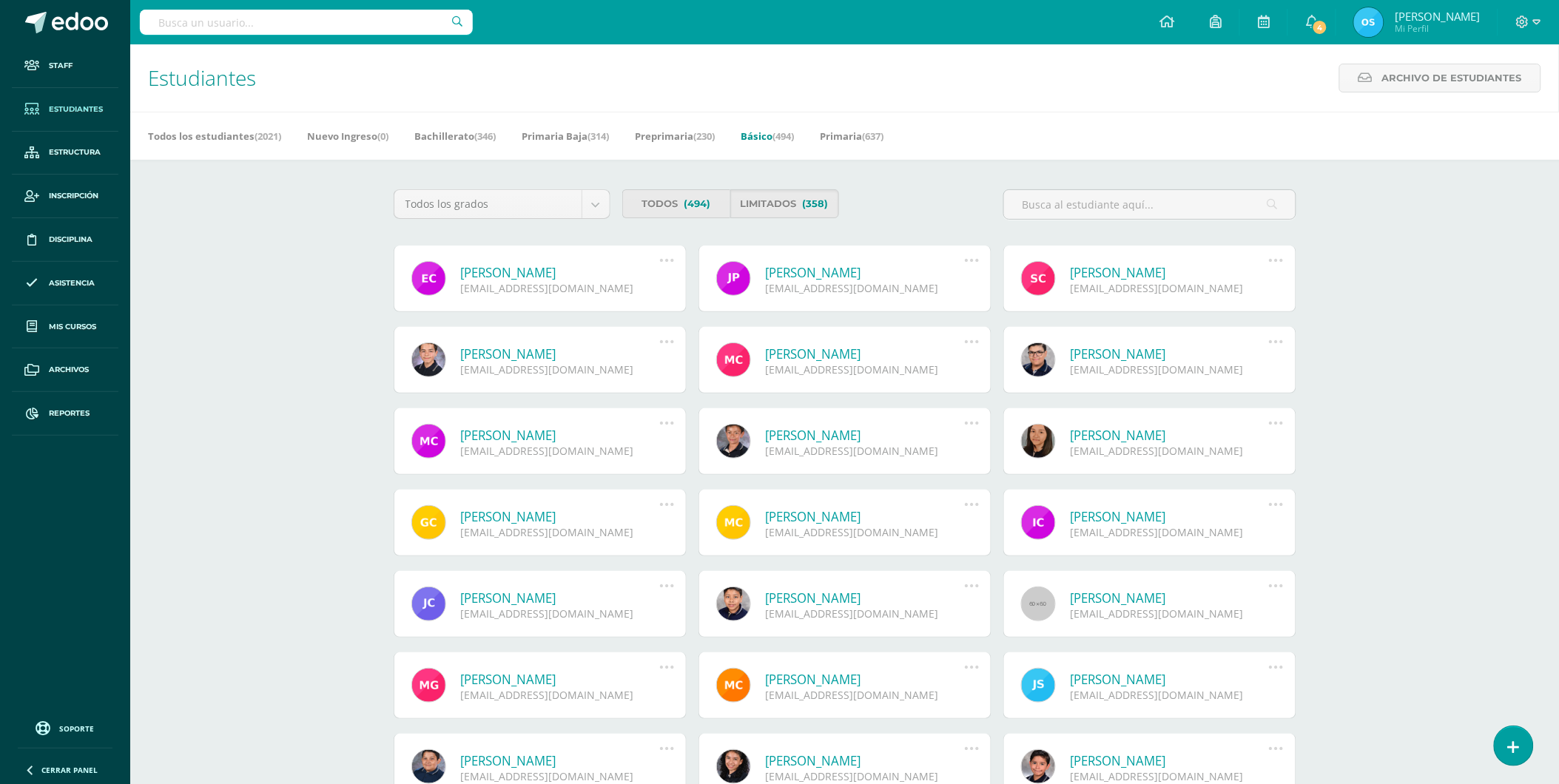
click at [564, 268] on link "Evelyn Camila Castillo Ortiz" at bounding box center [560, 272] width 199 height 17
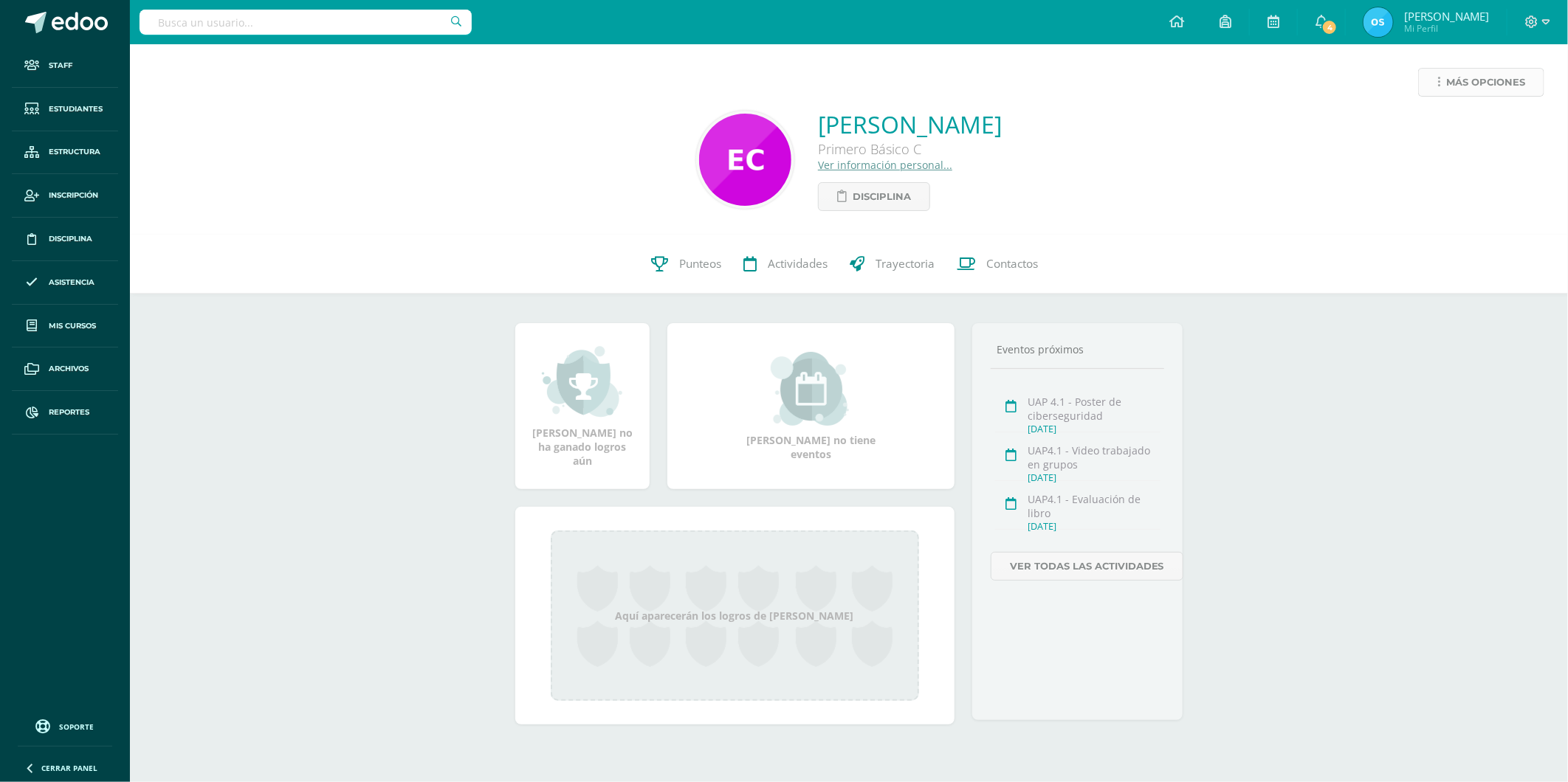
click at [1442, 81] on link "Más opciones" at bounding box center [1481, 82] width 126 height 29
click at [1432, 123] on link "Reestablecer acceso" at bounding box center [1454, 130] width 158 height 23
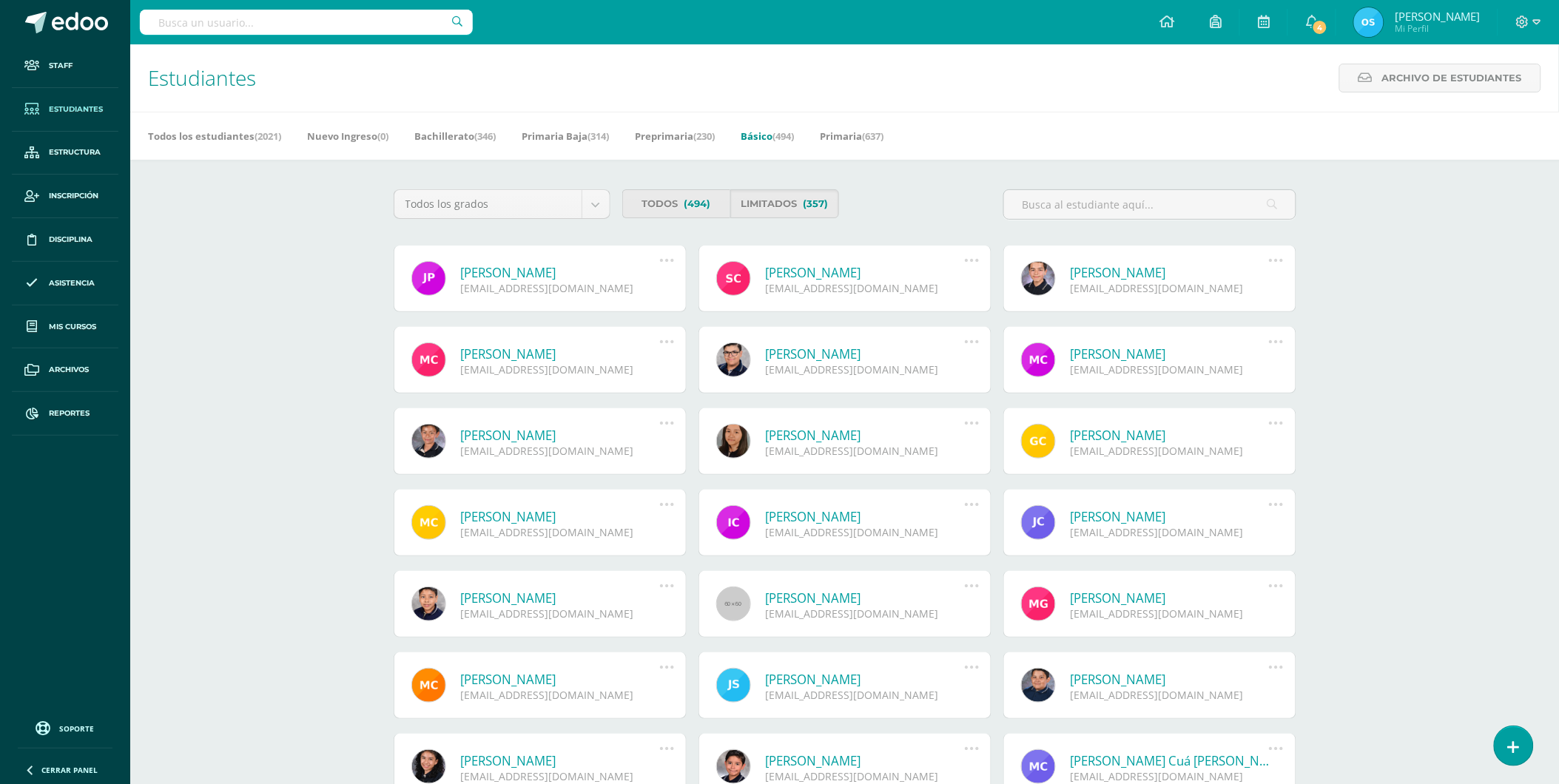
click at [519, 274] on link "Juan Fernando Castillo Prera" at bounding box center [560, 272] width 199 height 17
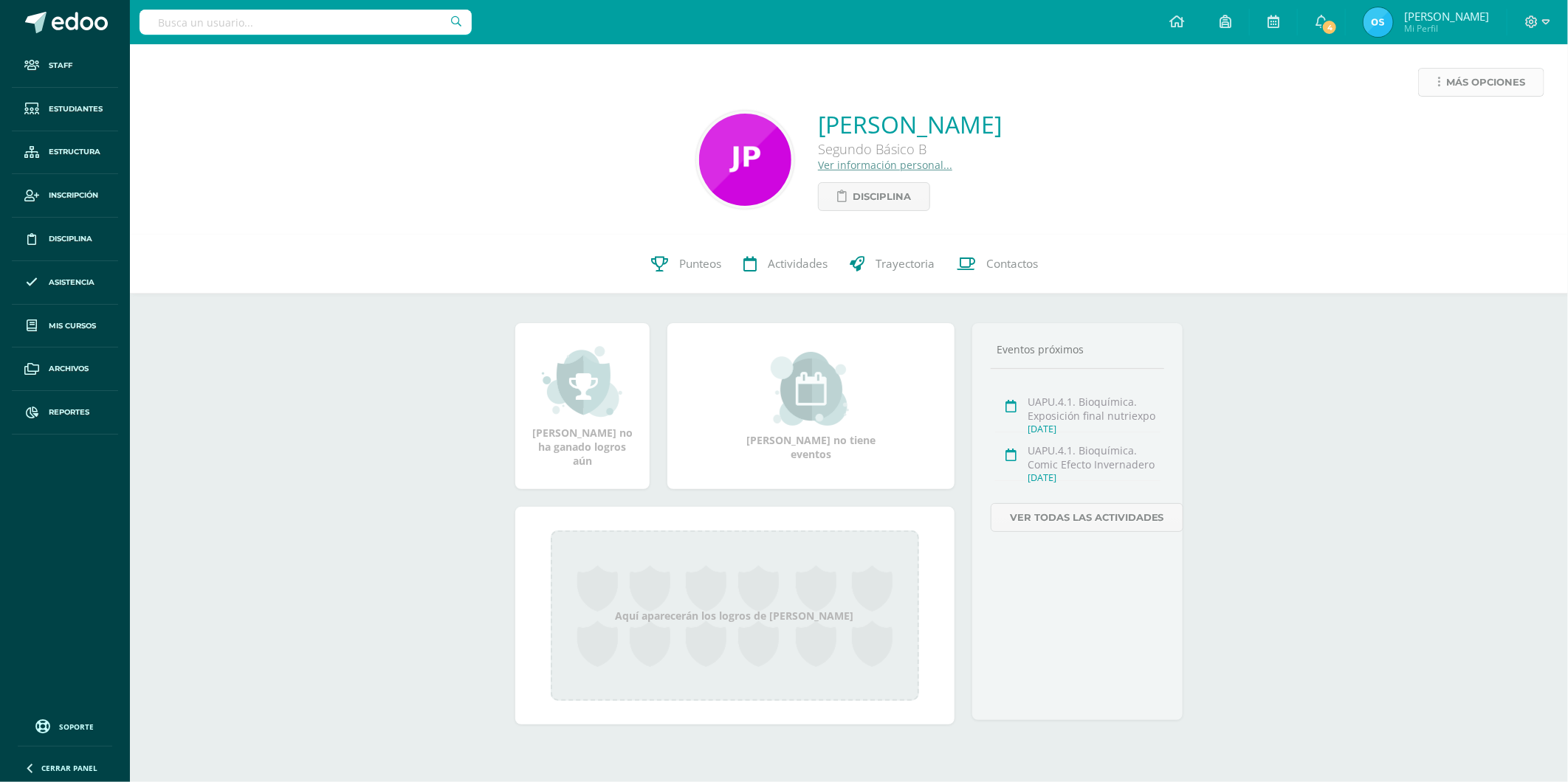
click at [1462, 82] on span "Más opciones" at bounding box center [1485, 82] width 79 height 27
click at [1447, 127] on link "Reestablecer acceso" at bounding box center [1454, 130] width 158 height 23
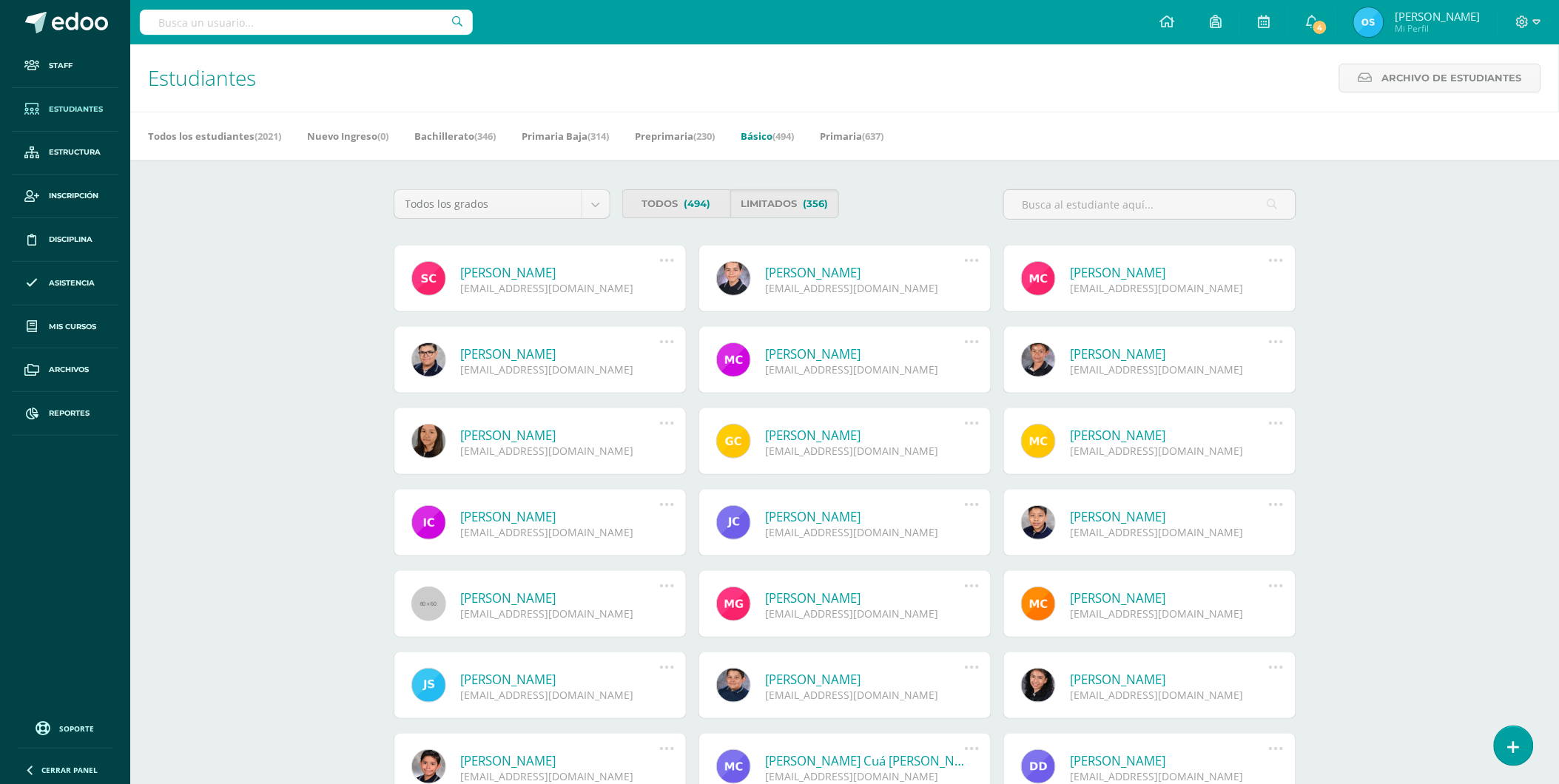
click at [574, 269] on link "[PERSON_NAME]" at bounding box center [560, 272] width 199 height 17
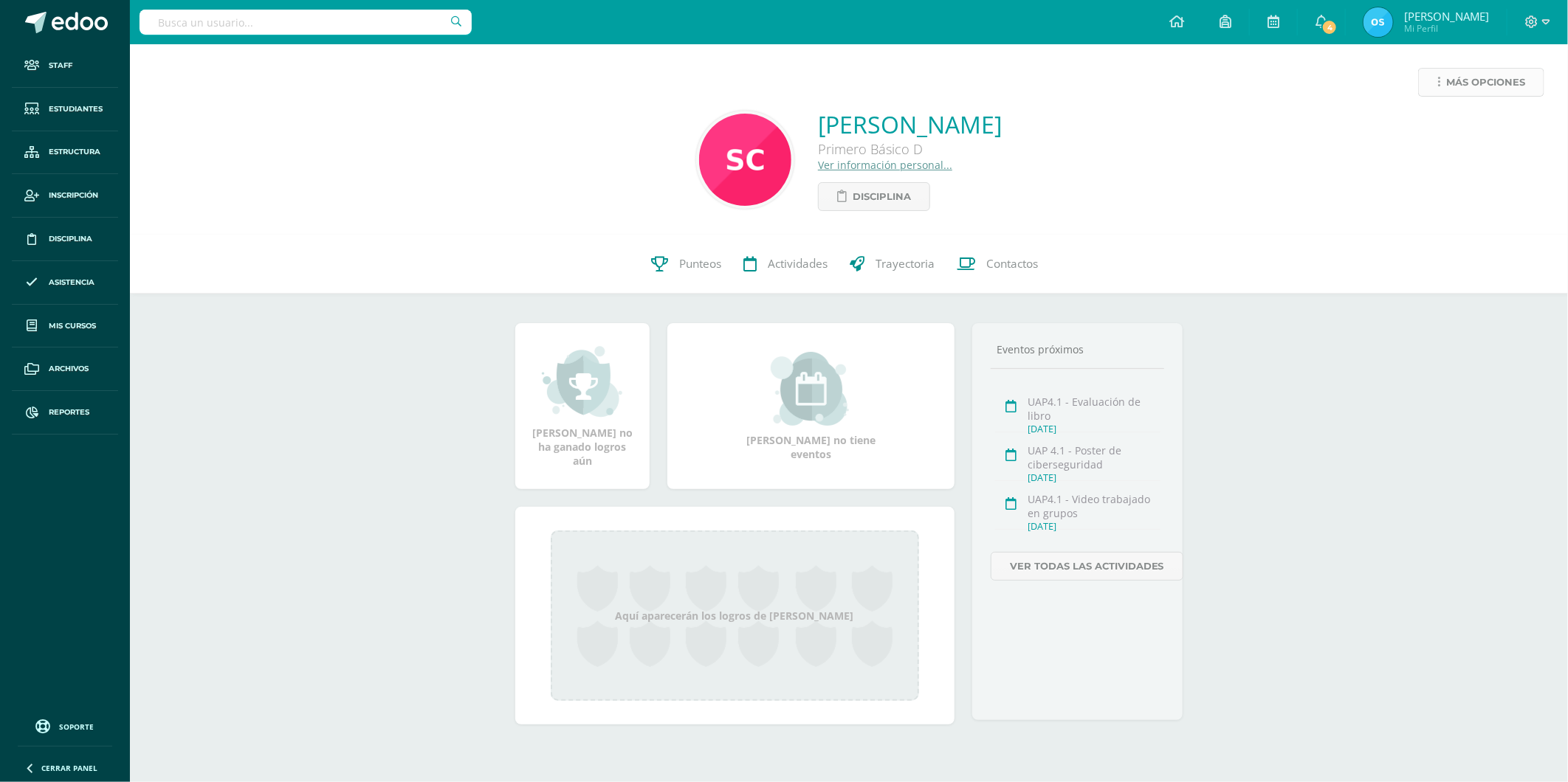
click at [1433, 81] on link "Más opciones" at bounding box center [1481, 82] width 126 height 29
click at [1433, 124] on link "Reestablecer acceso" at bounding box center [1454, 130] width 158 height 23
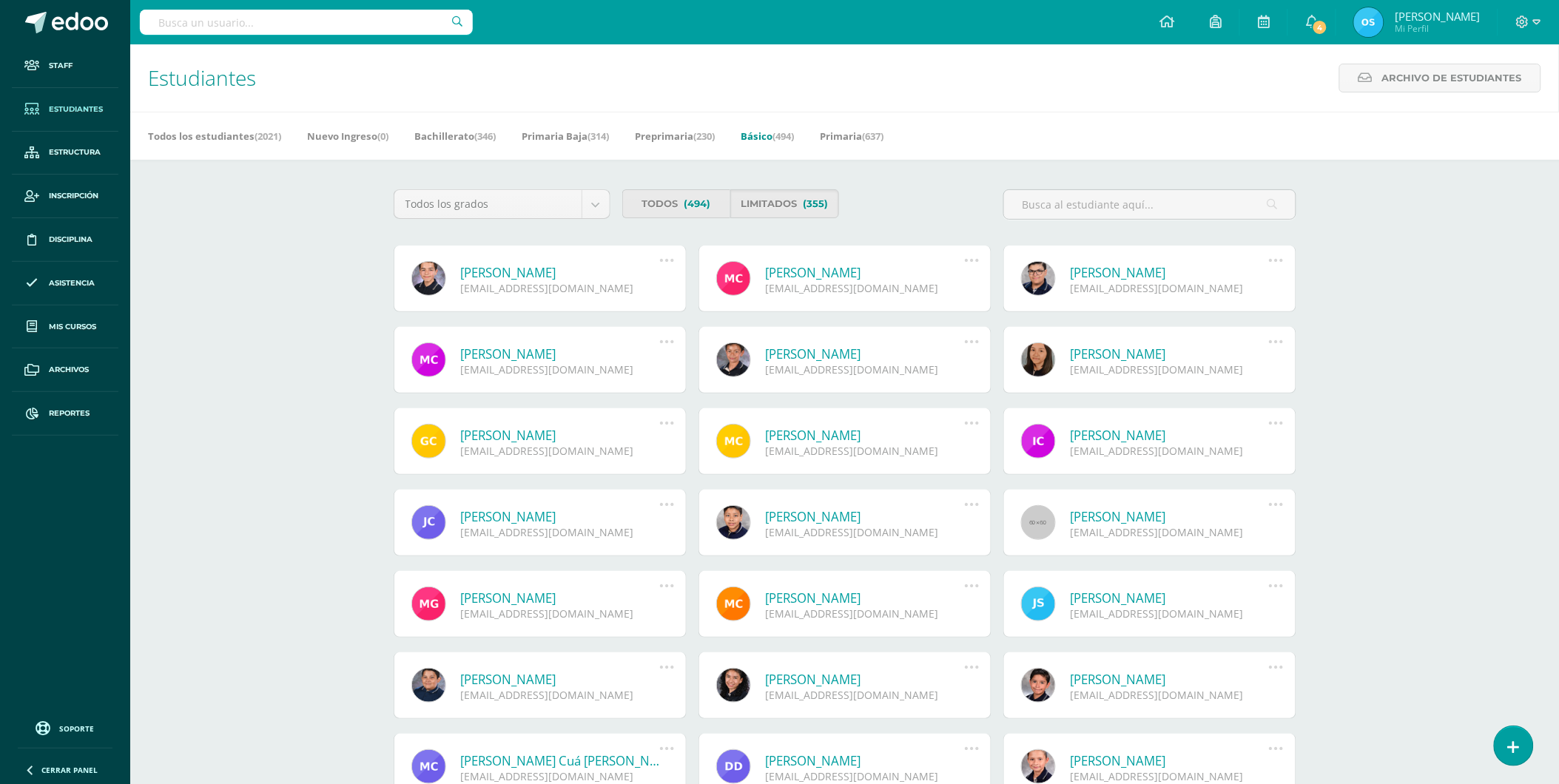
click at [543, 267] on link "[PERSON_NAME]" at bounding box center [560, 272] width 199 height 17
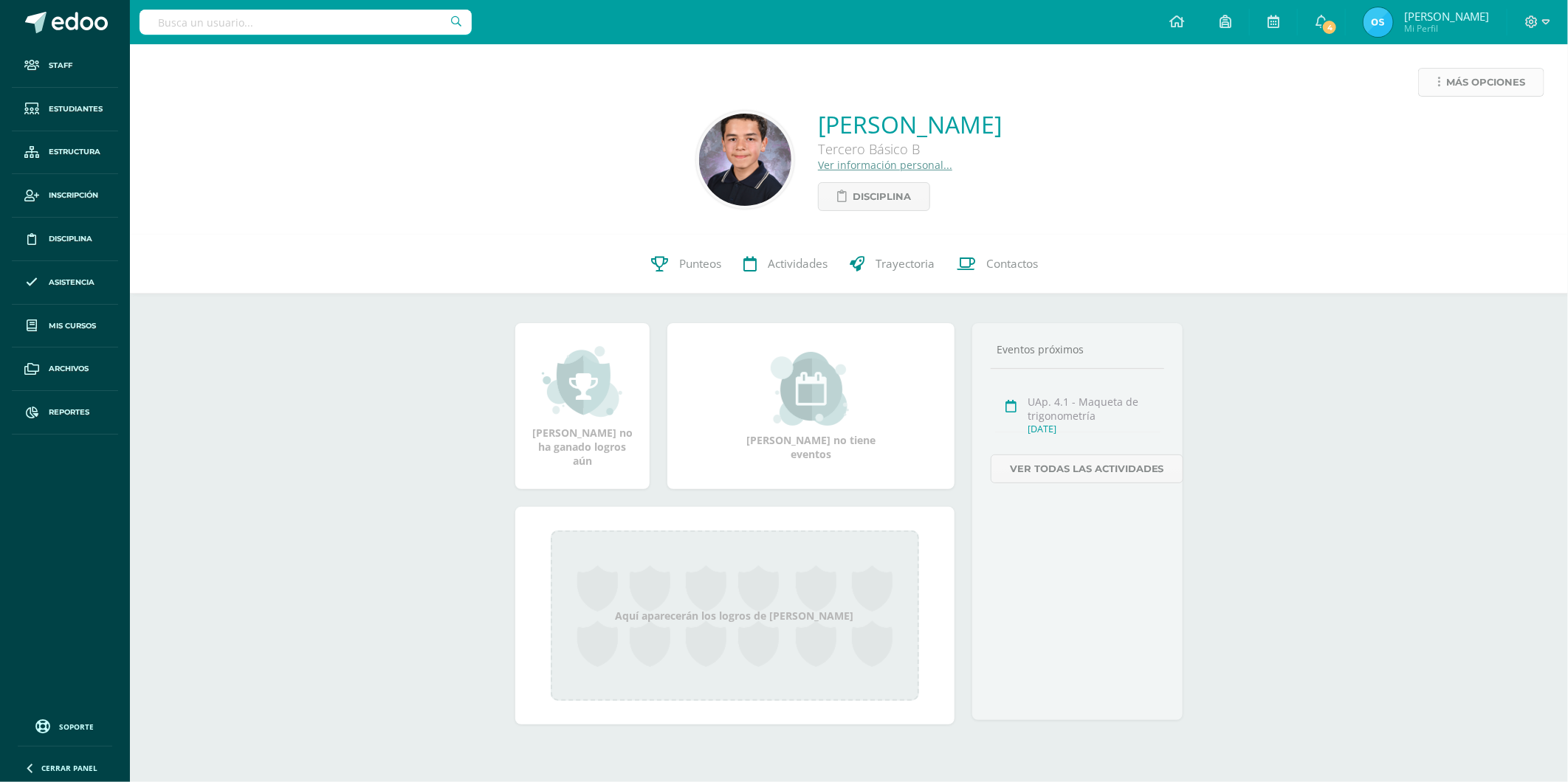
click at [1457, 83] on span "Más opciones" at bounding box center [1485, 82] width 79 height 27
click at [1426, 131] on link "Reestablecer acceso" at bounding box center [1454, 130] width 158 height 23
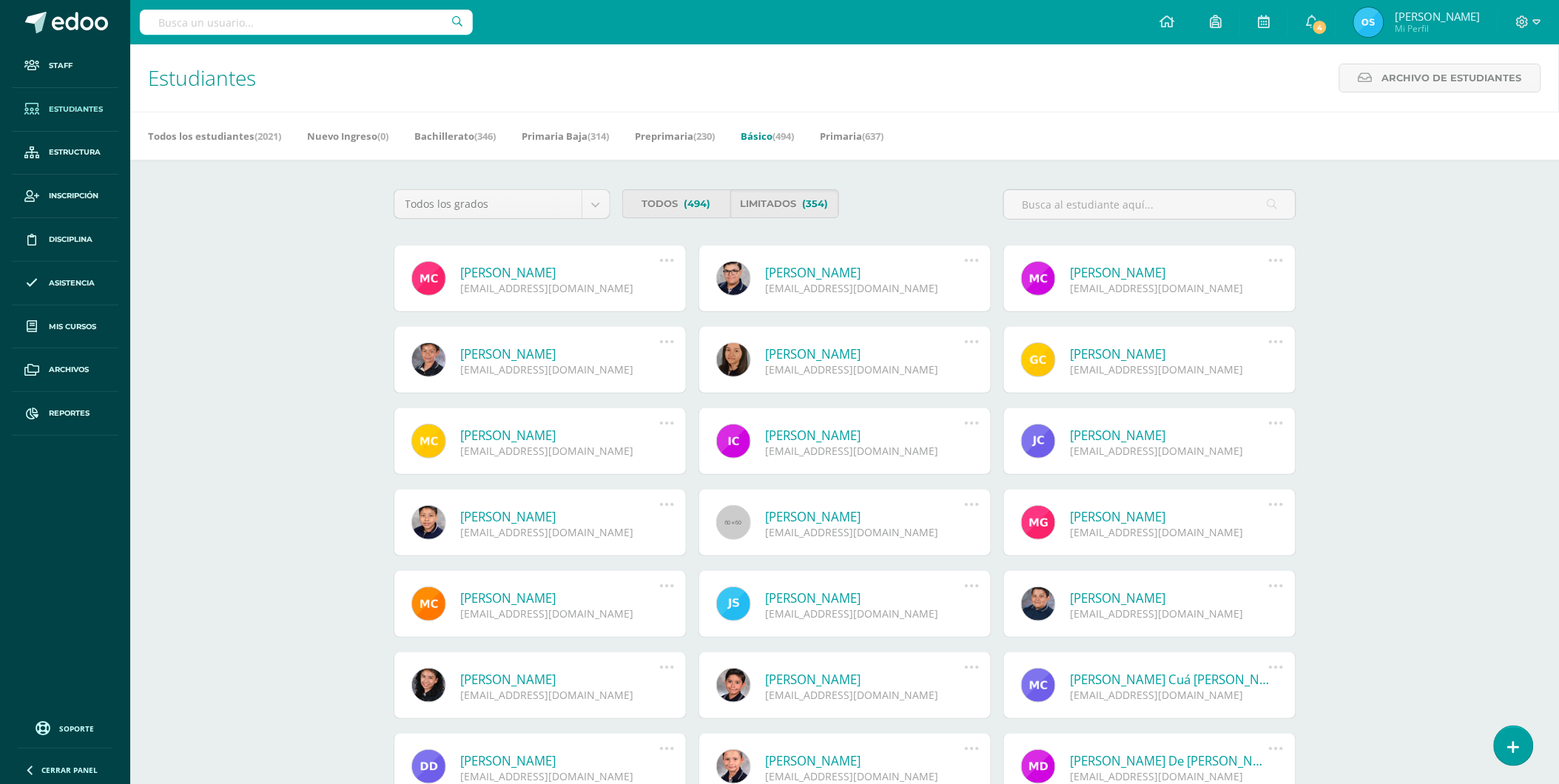
click at [575, 277] on link "Marco Antonio Cermeño de León" at bounding box center [560, 272] width 199 height 17
click at [587, 272] on link "Marco Antonio Cermeño de León" at bounding box center [560, 272] width 199 height 17
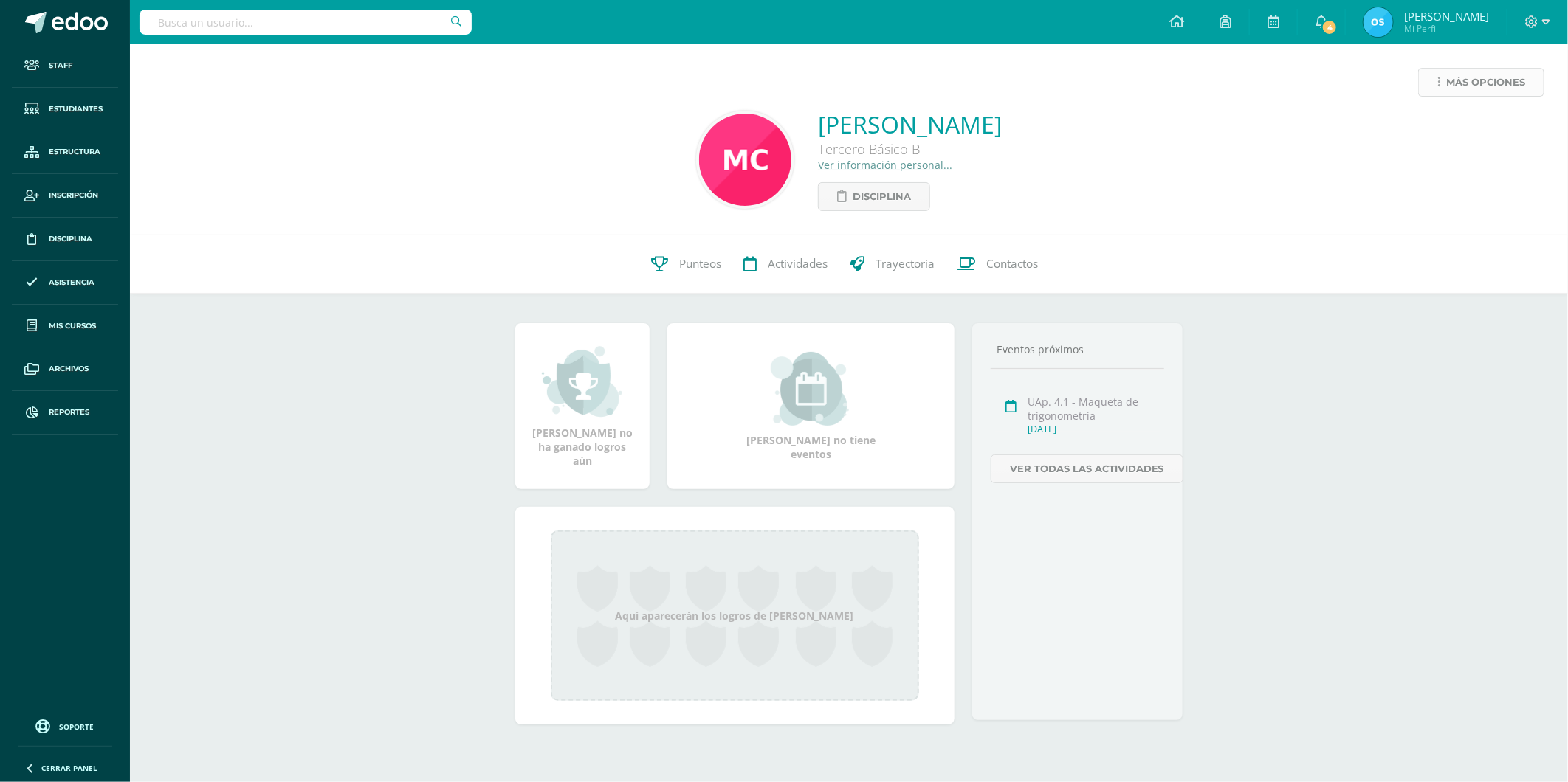
click at [1425, 79] on link "Más opciones" at bounding box center [1481, 82] width 126 height 29
click at [1417, 124] on link "Reestablecer acceso" at bounding box center [1454, 130] width 158 height 23
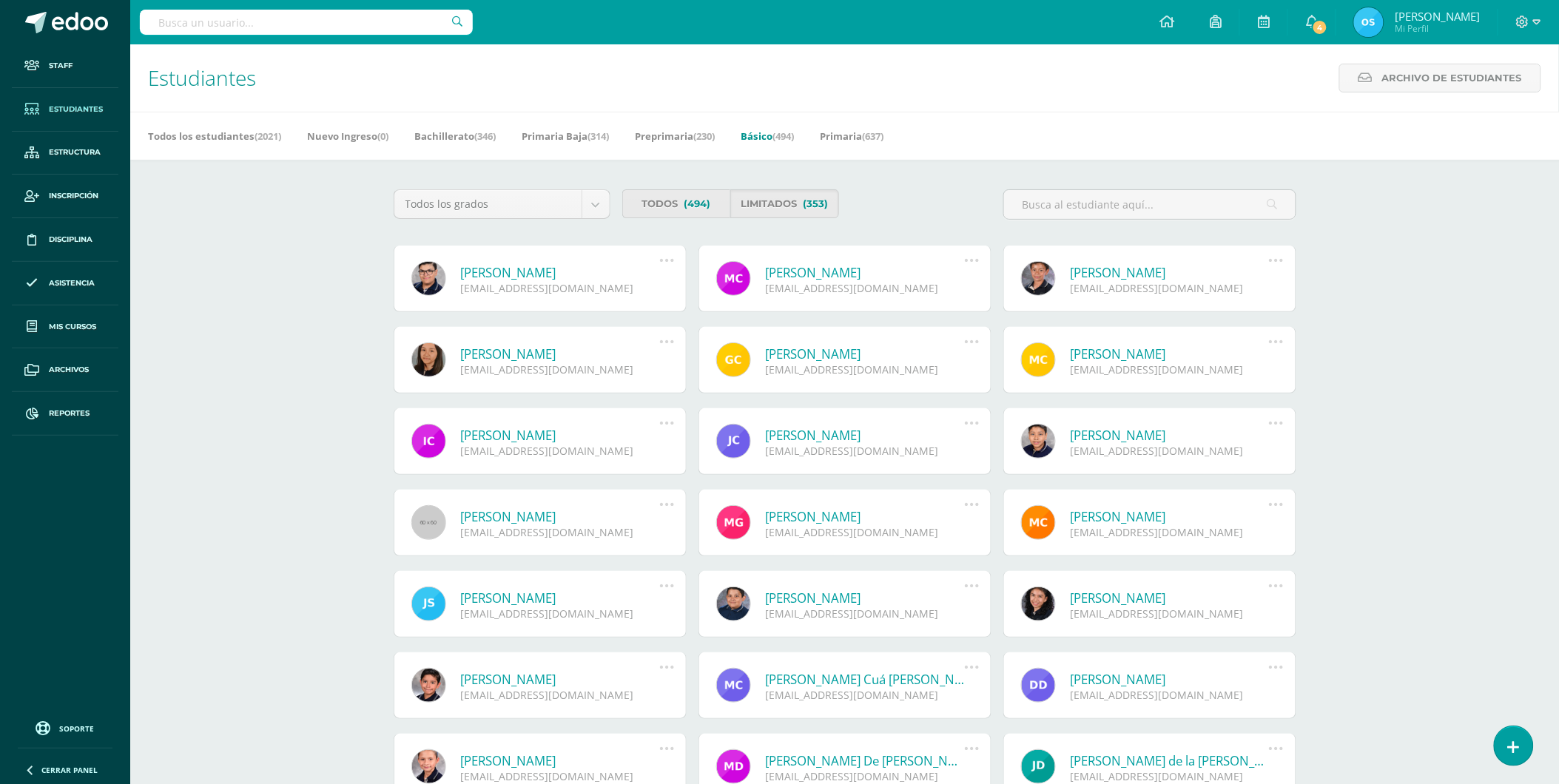
click at [596, 269] on link "[PERSON_NAME]" at bounding box center [560, 272] width 199 height 17
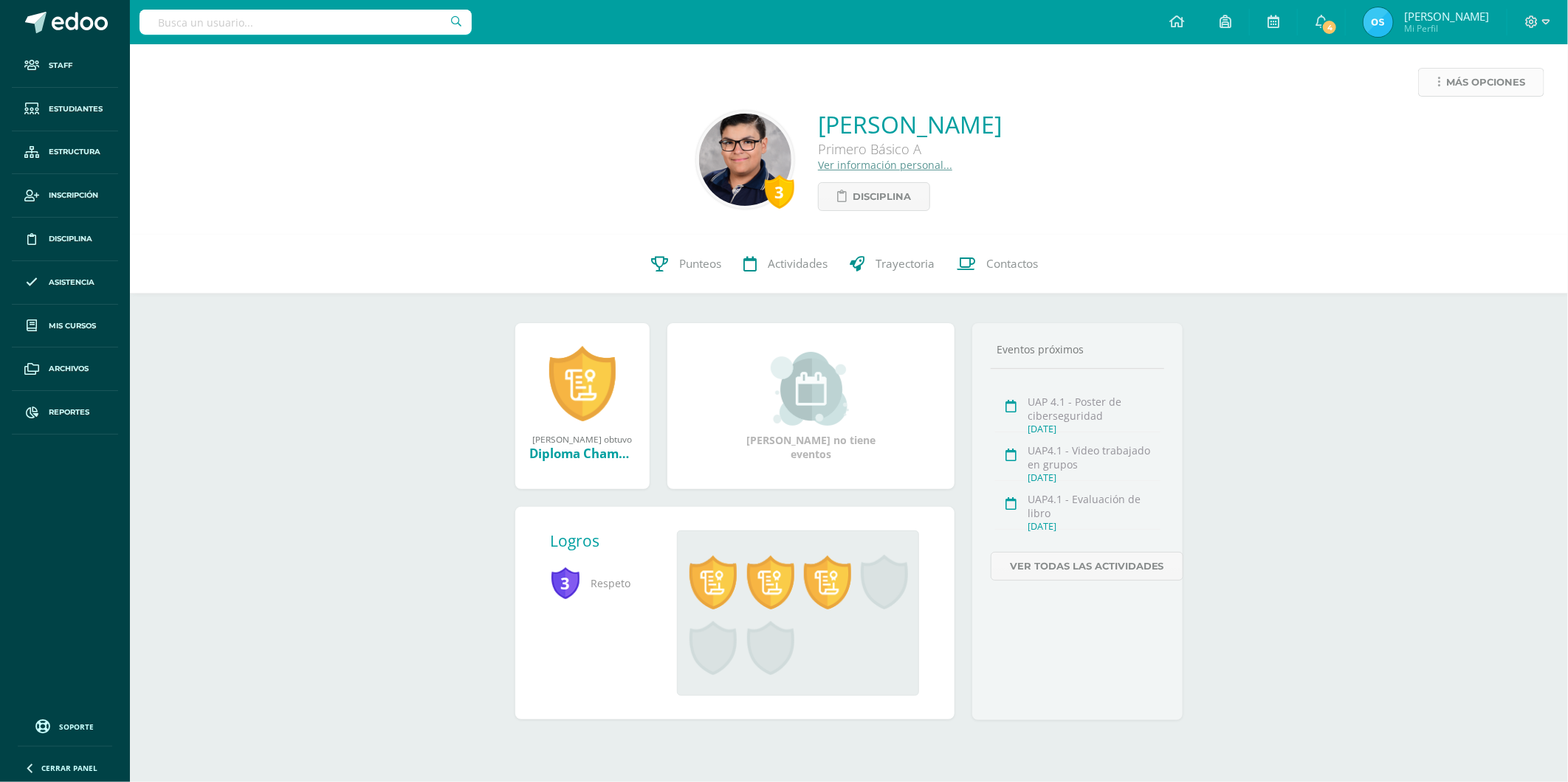
click at [1457, 86] on span "Más opciones" at bounding box center [1485, 82] width 79 height 27
click at [1458, 120] on div "Reestablecer acceso Reenviar Invitación Historial de actividad Generar contrase…" at bounding box center [1454, 187] width 159 height 168
click at [1451, 126] on link "Reestablecer acceso" at bounding box center [1454, 130] width 158 height 23
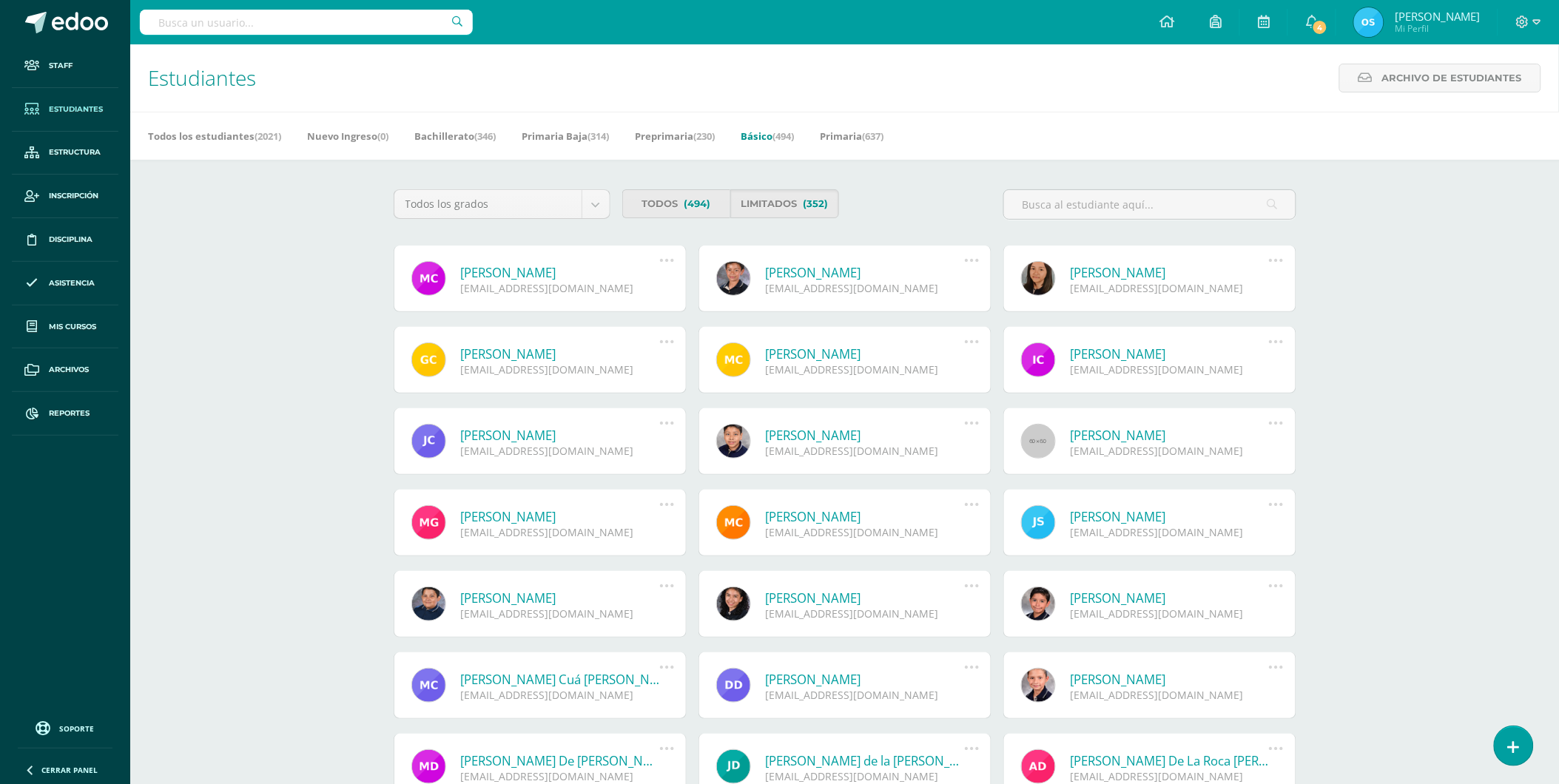
click at [536, 269] on link "Miguel Sebastian Chanax Hernández" at bounding box center [560, 272] width 199 height 17
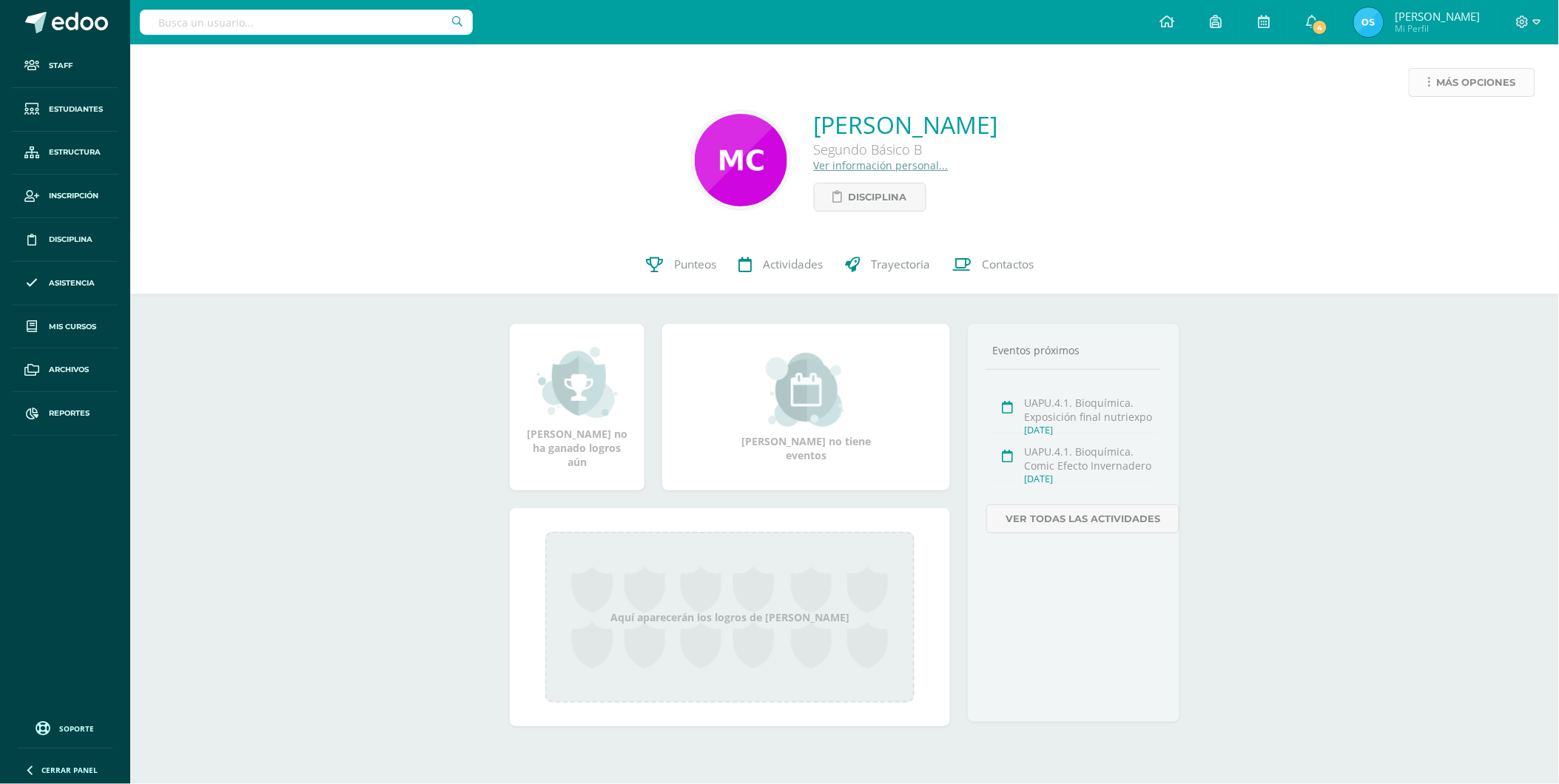
click at [1458, 83] on span "Más opciones" at bounding box center [1476, 82] width 79 height 27
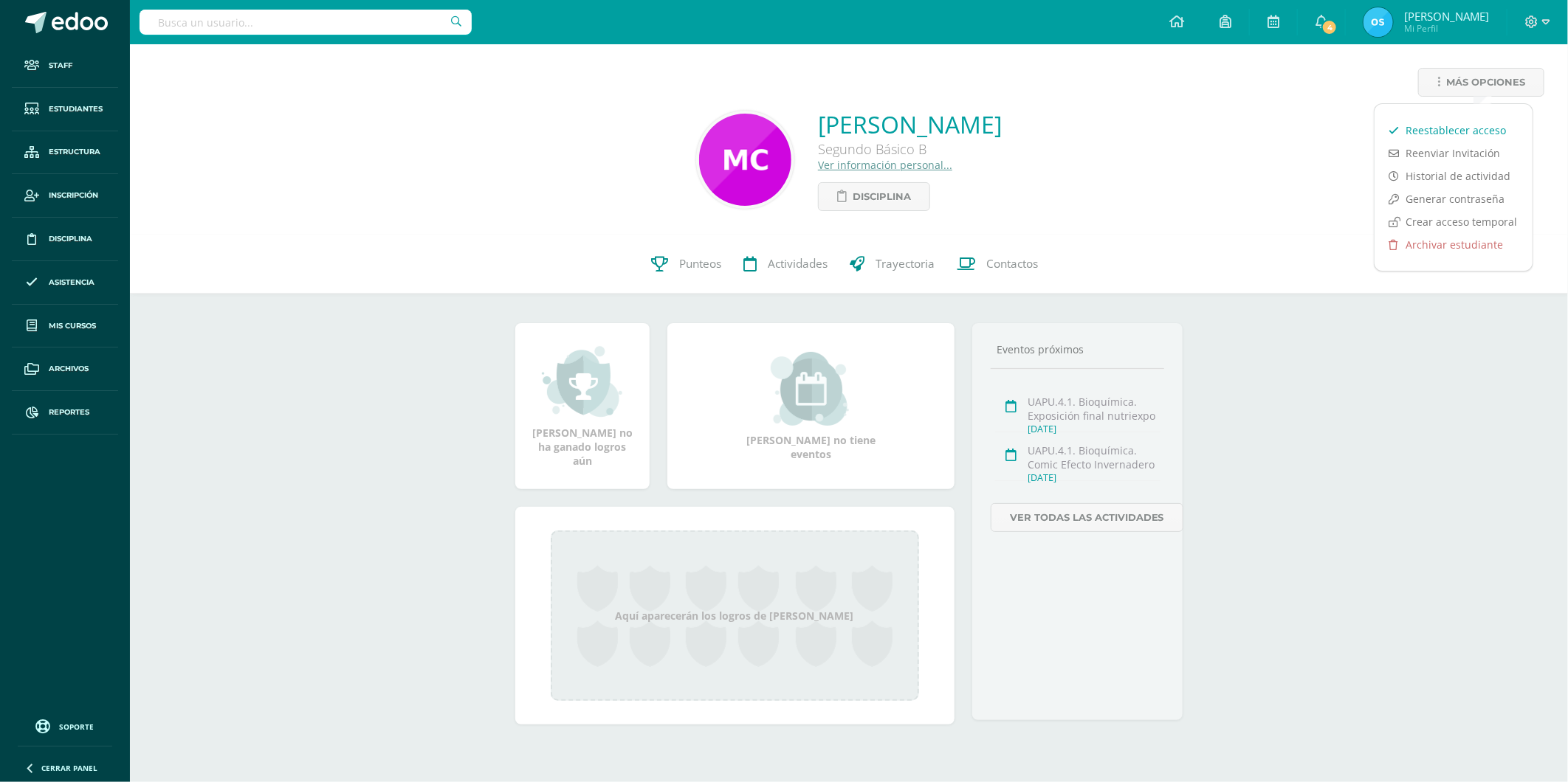
click at [1453, 126] on link "Reestablecer acceso" at bounding box center [1454, 130] width 158 height 23
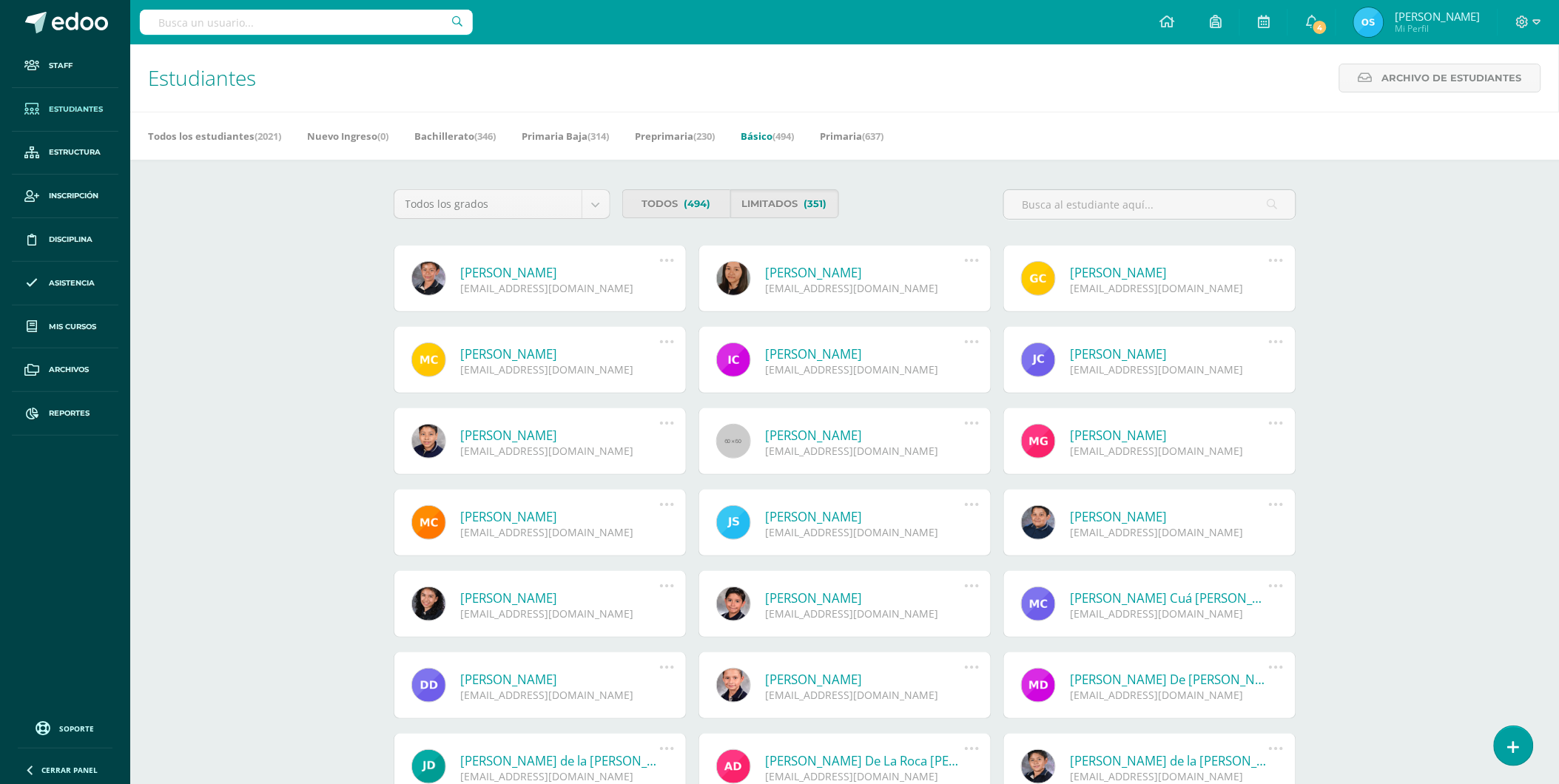
click at [594, 274] on link "Jonathan Roberto Chávez Alvarado" at bounding box center [560, 272] width 199 height 17
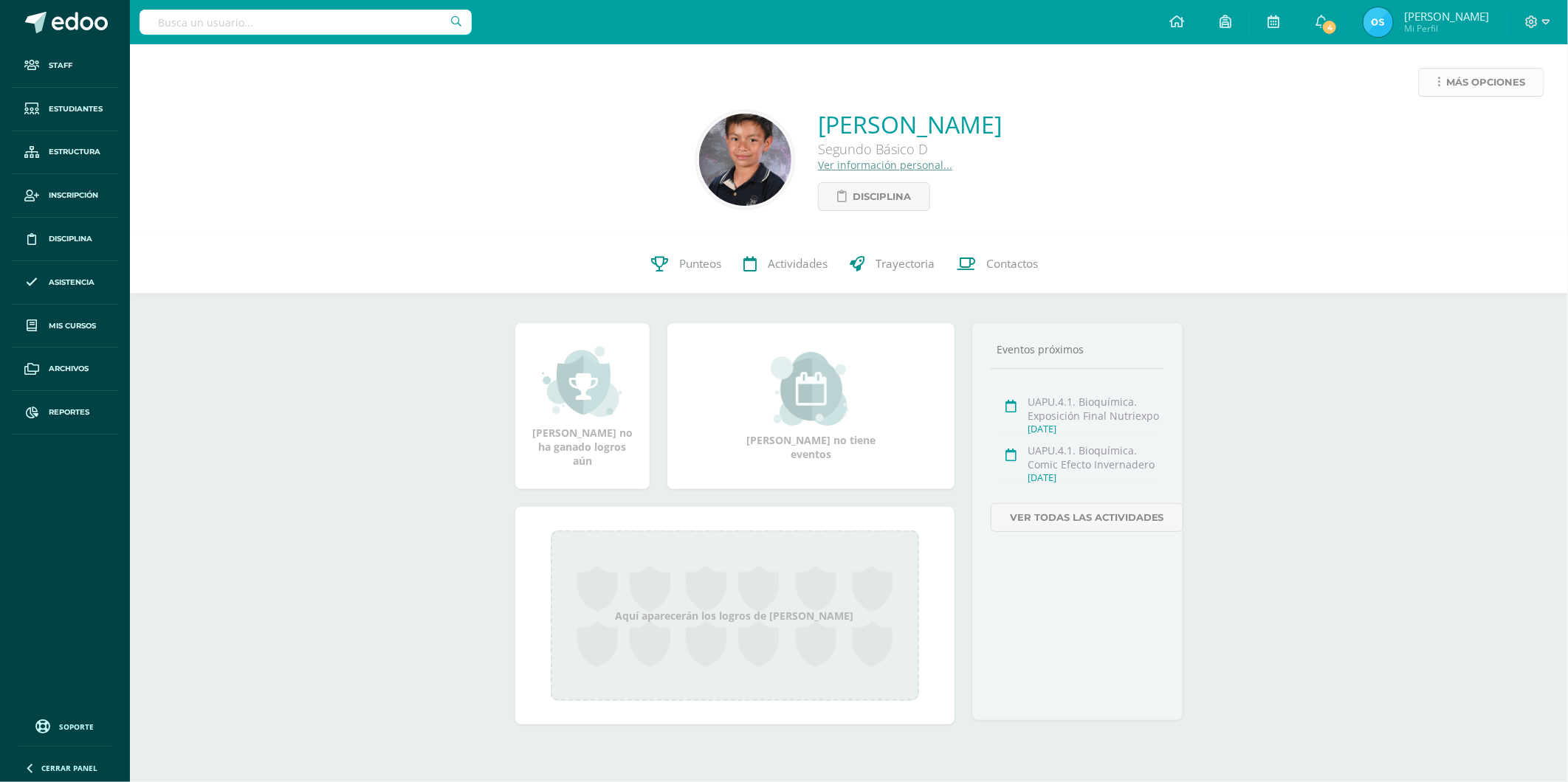
click at [1451, 87] on span "Más opciones" at bounding box center [1485, 82] width 79 height 27
click at [1434, 128] on link "Reestablecer acceso" at bounding box center [1454, 130] width 158 height 23
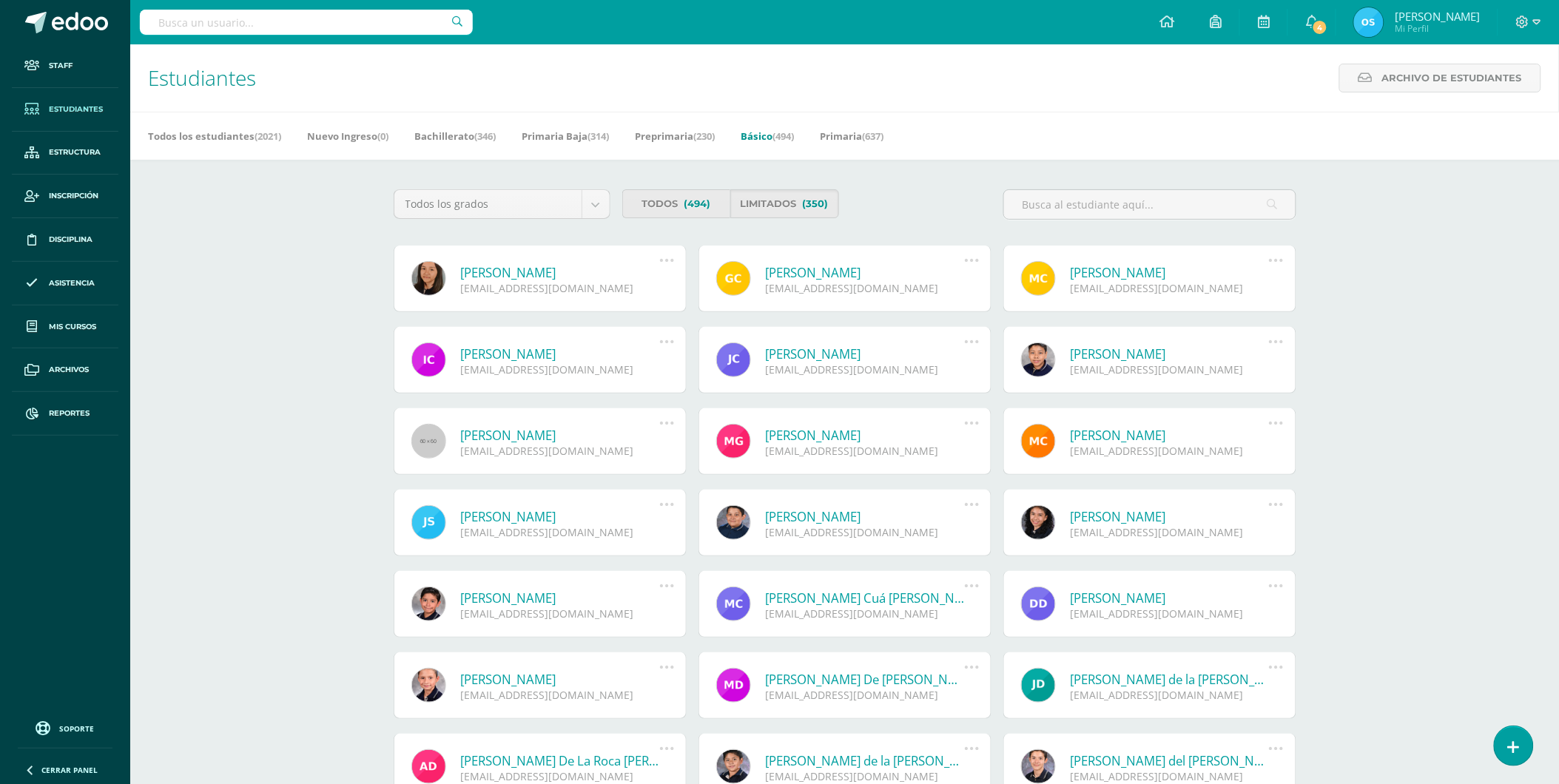
click at [511, 271] on link "Ana Isabel Chew Paredes" at bounding box center [560, 272] width 199 height 17
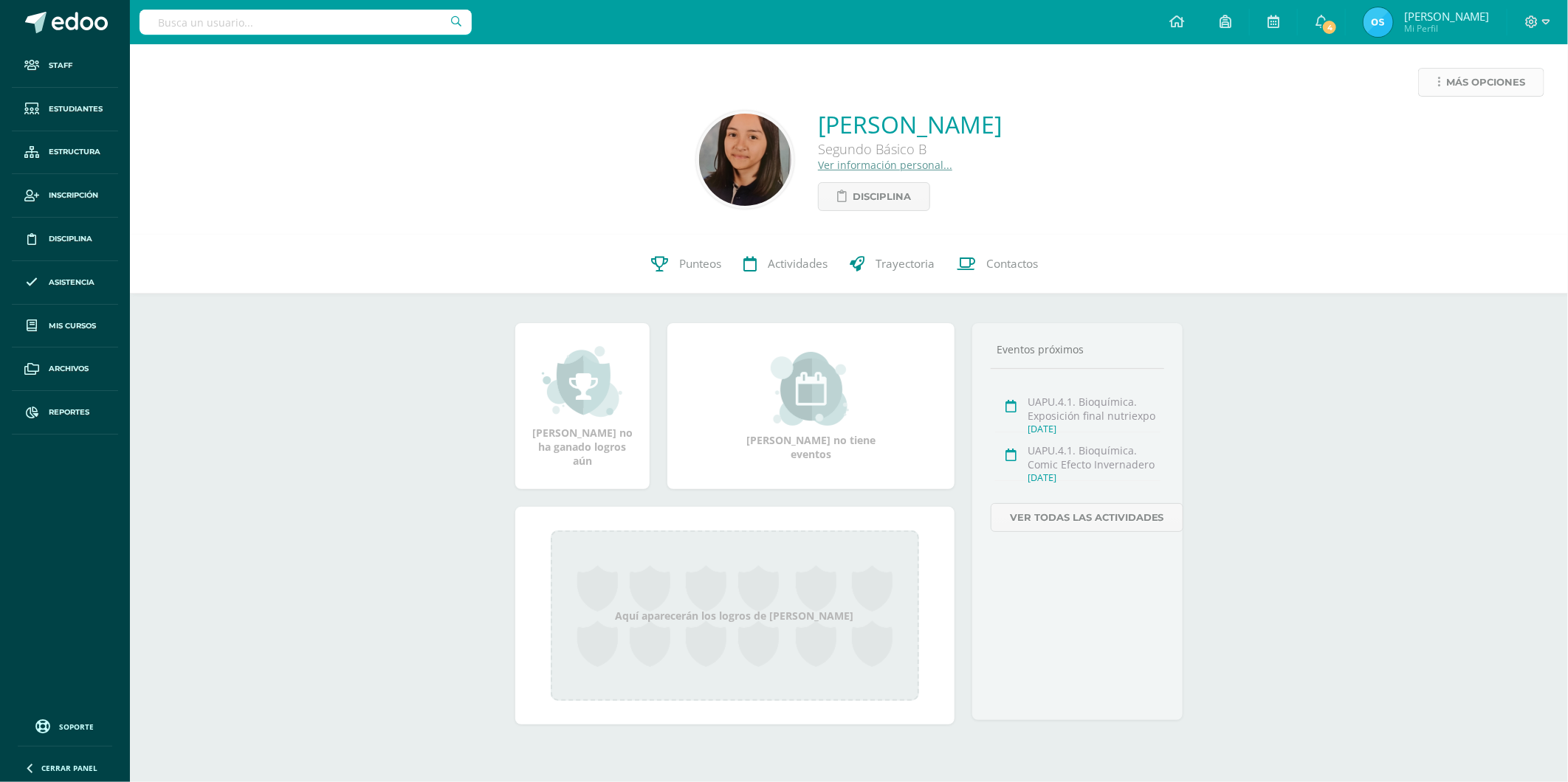
click at [1469, 85] on span "Más opciones" at bounding box center [1485, 82] width 79 height 27
click at [1455, 128] on link "Reestablecer acceso" at bounding box center [1454, 130] width 158 height 23
click at [1474, 71] on span "Más opciones" at bounding box center [1485, 82] width 79 height 27
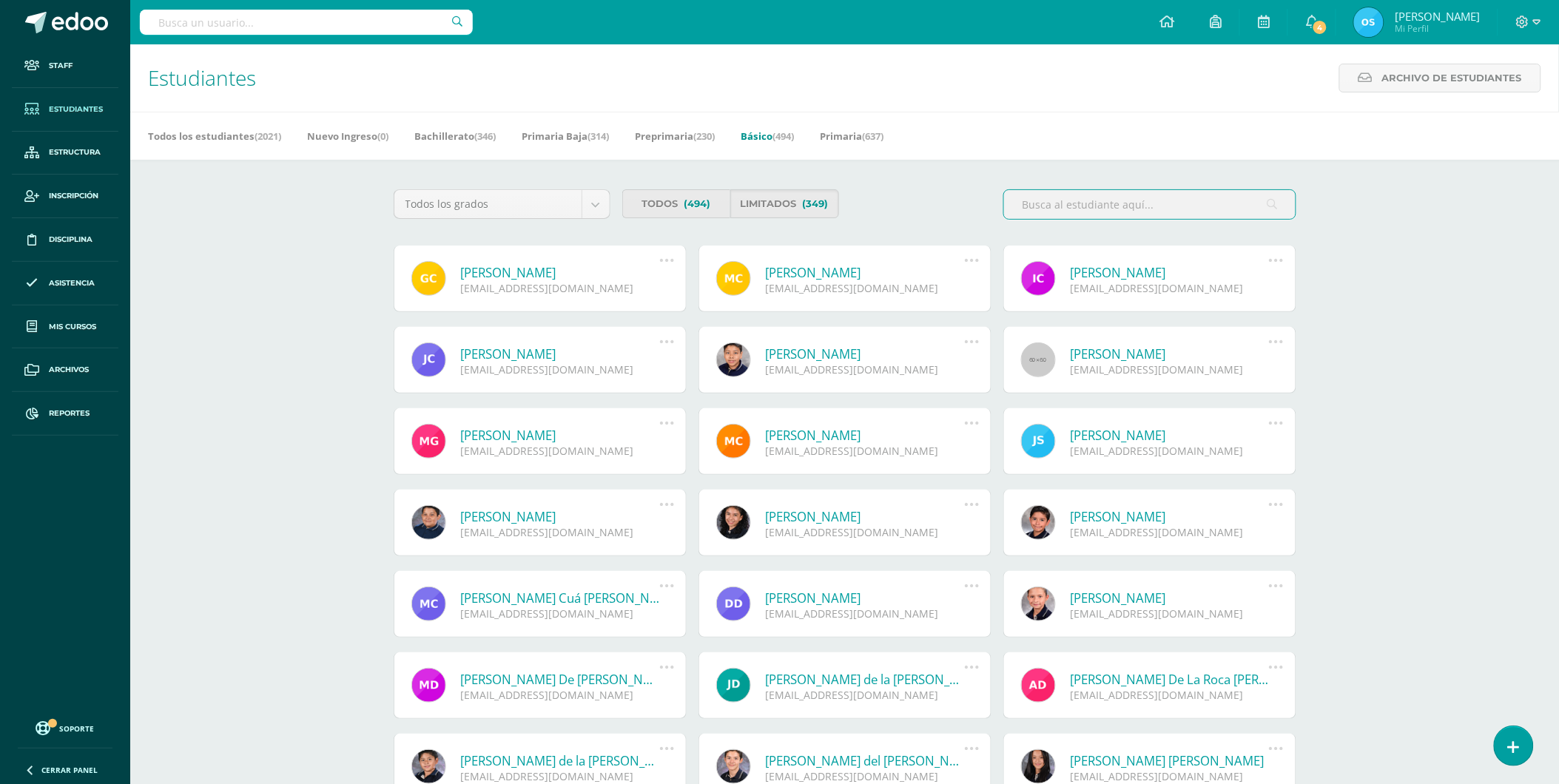
click at [549, 267] on link "[PERSON_NAME]" at bounding box center [560, 272] width 199 height 17
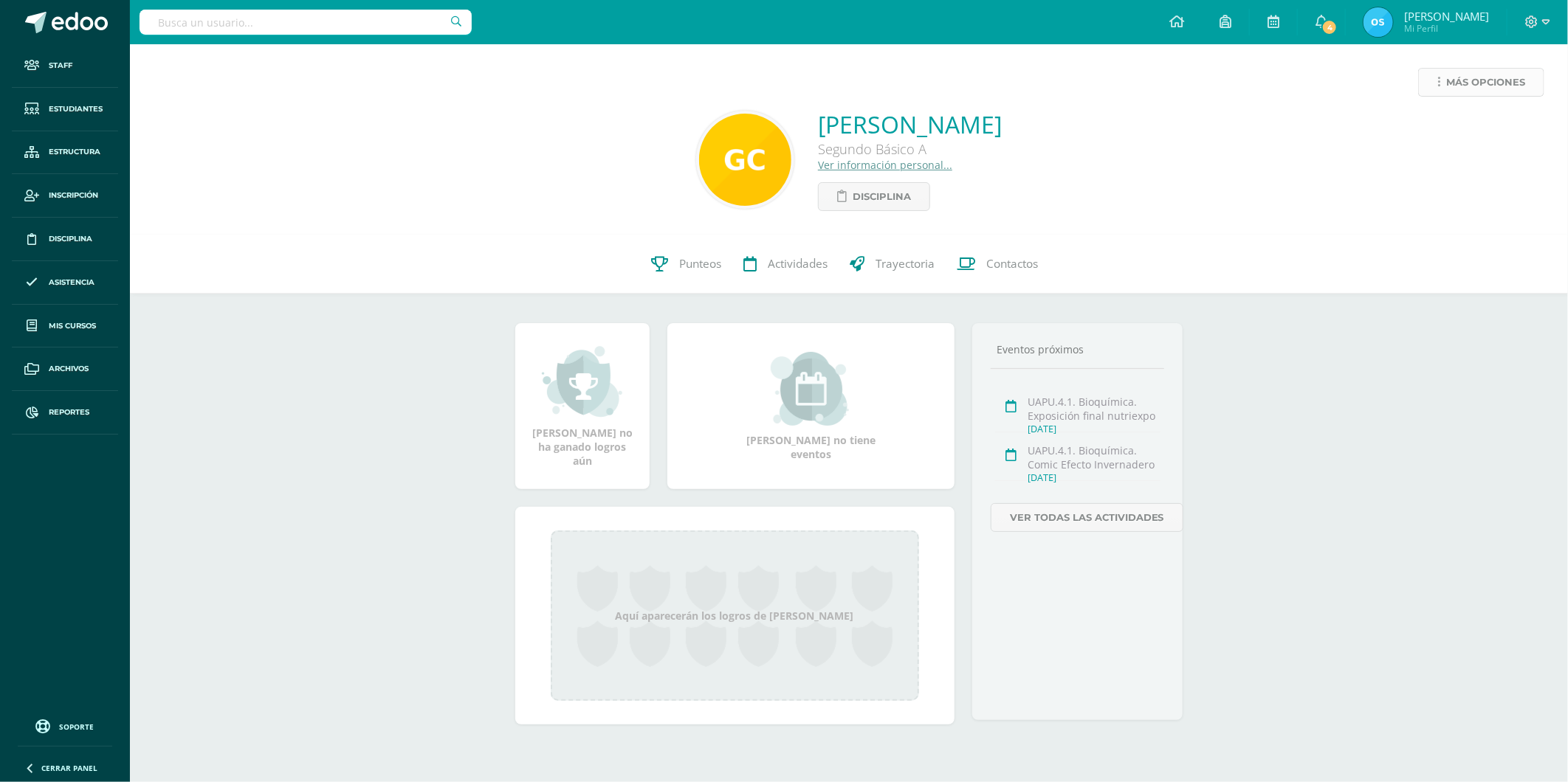
click at [1442, 81] on link "Más opciones" at bounding box center [1481, 82] width 126 height 29
click at [1438, 123] on link "Reestablecer acceso" at bounding box center [1454, 130] width 158 height 23
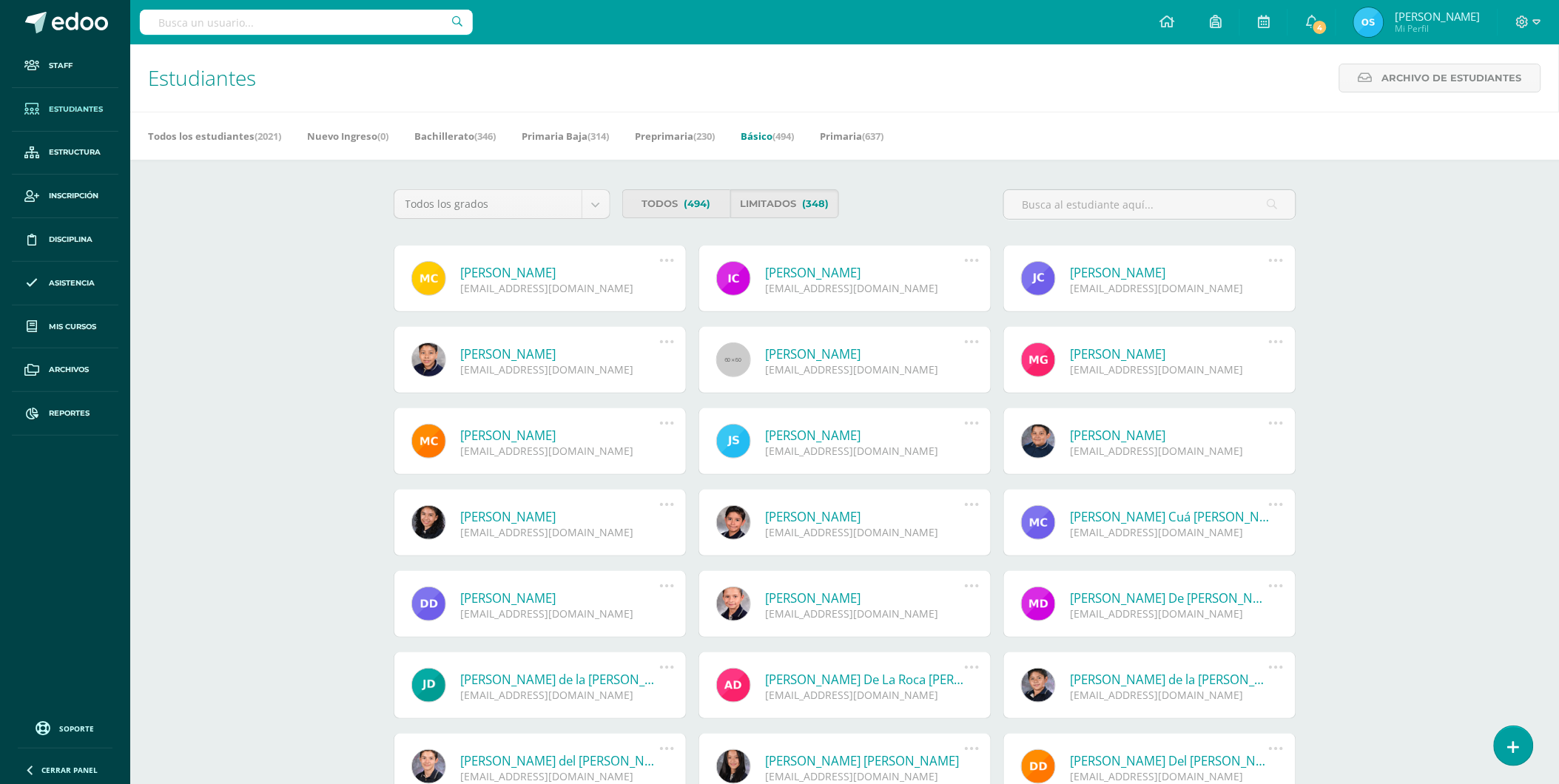
click at [580, 269] on link "Matías Sebastían Chigua Ramírez" at bounding box center [560, 272] width 199 height 17
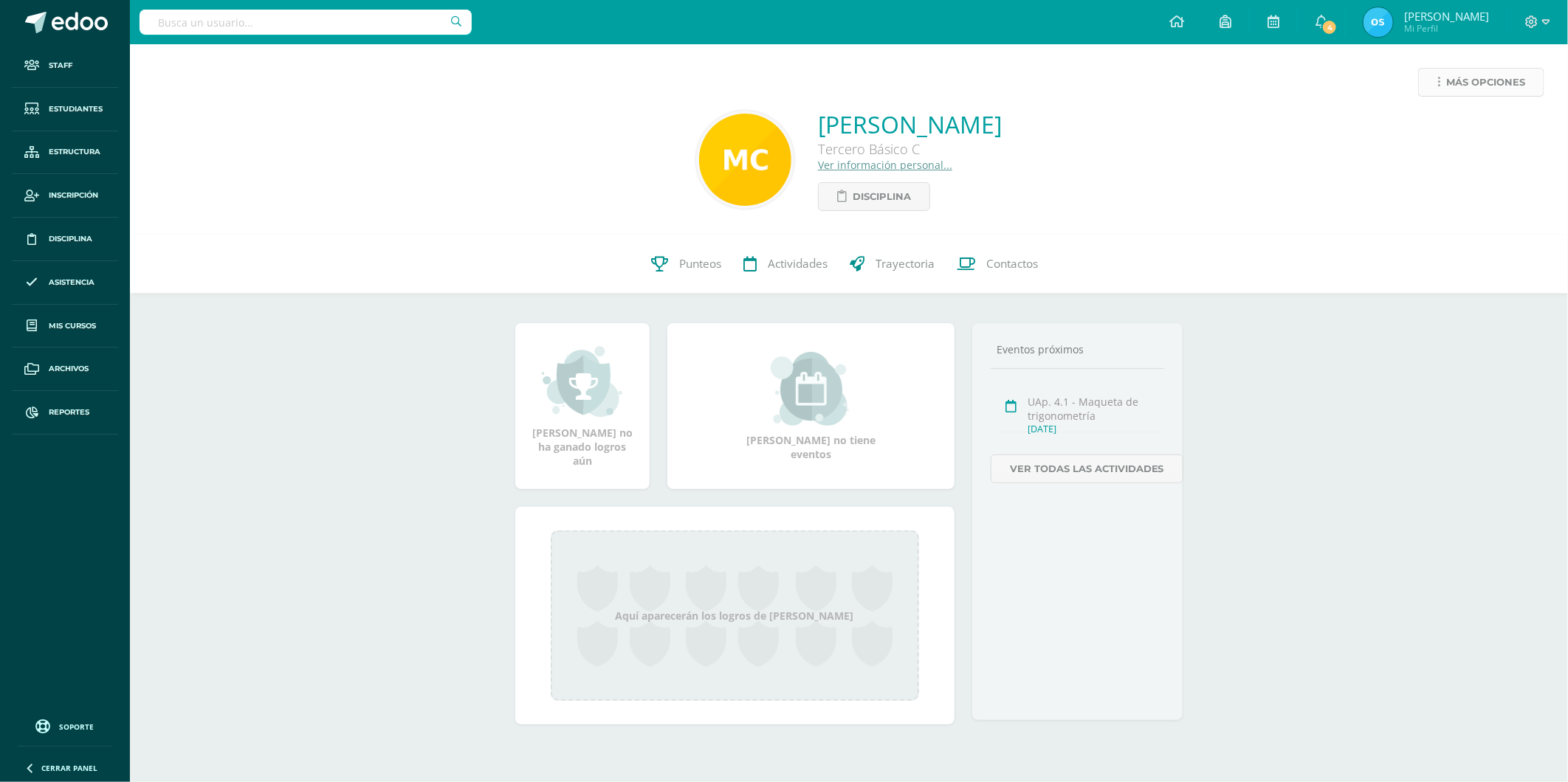
click at [1456, 72] on span "Más opciones" at bounding box center [1485, 82] width 79 height 27
click at [1440, 129] on link "Reestablecer acceso" at bounding box center [1454, 130] width 158 height 23
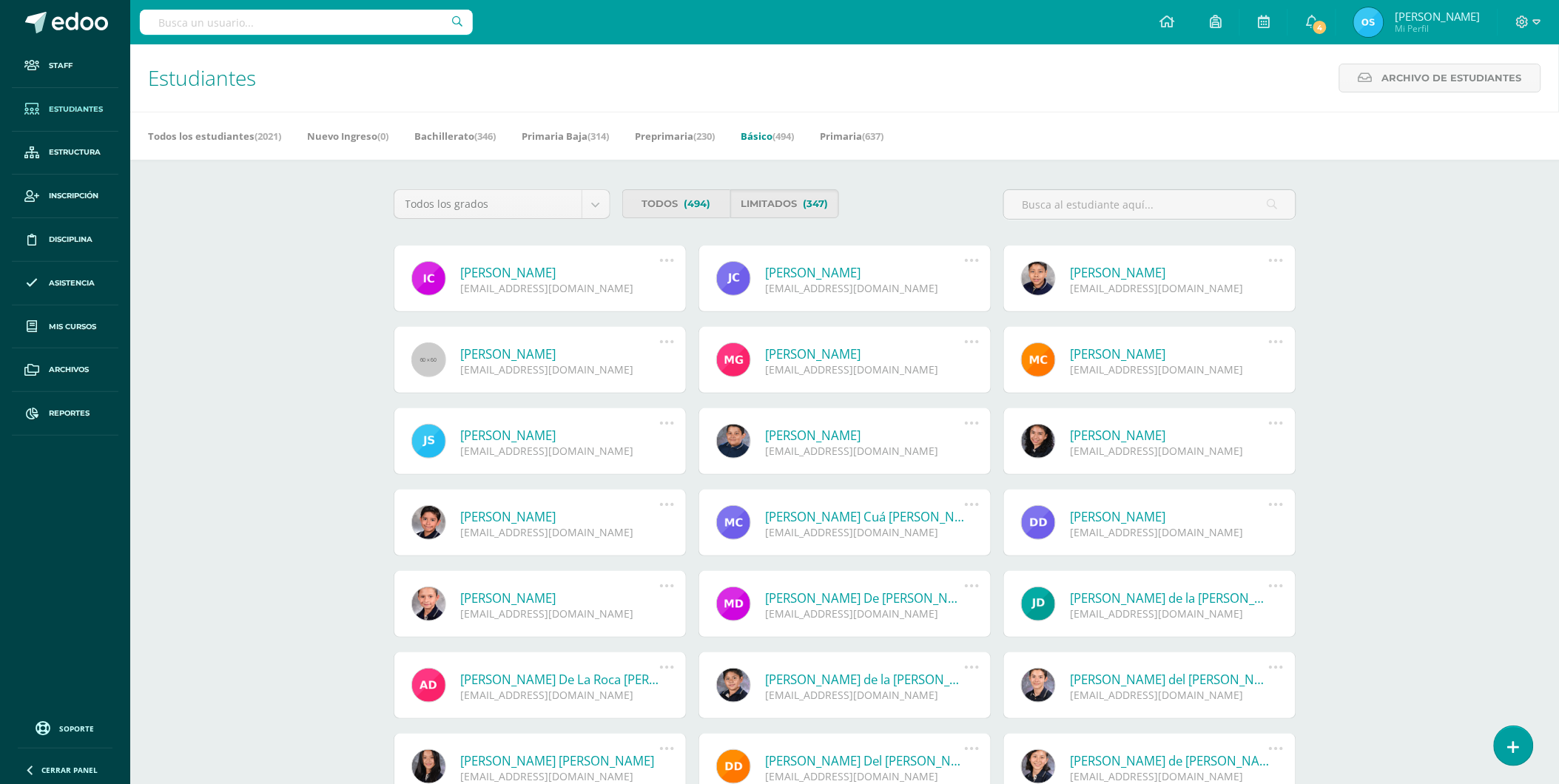
click at [539, 269] on link "[PERSON_NAME]" at bounding box center [560, 272] width 199 height 17
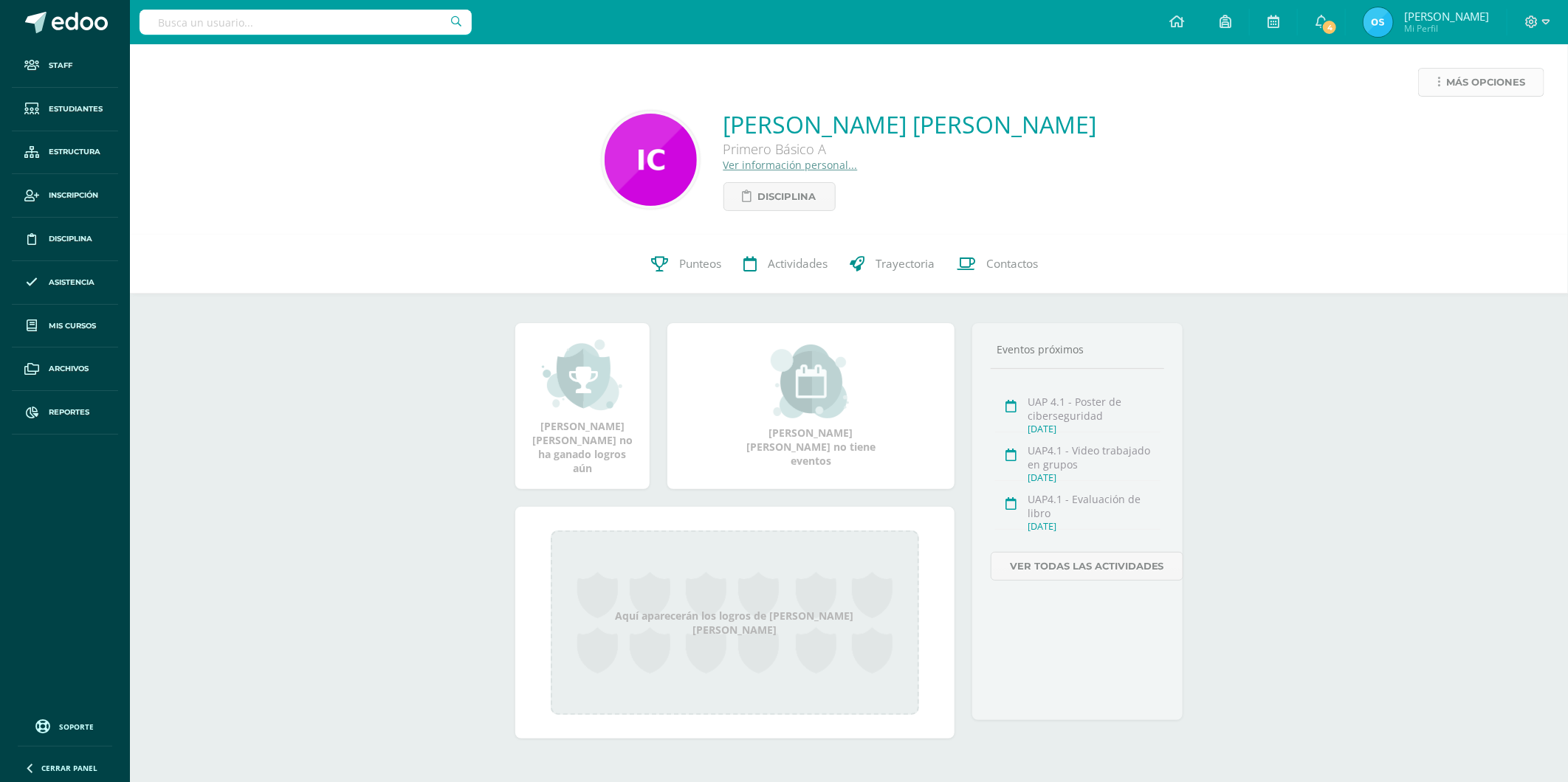
click at [1472, 89] on span "Más opciones" at bounding box center [1485, 82] width 79 height 27
click at [1453, 131] on link "Reestablecer acceso" at bounding box center [1454, 130] width 158 height 23
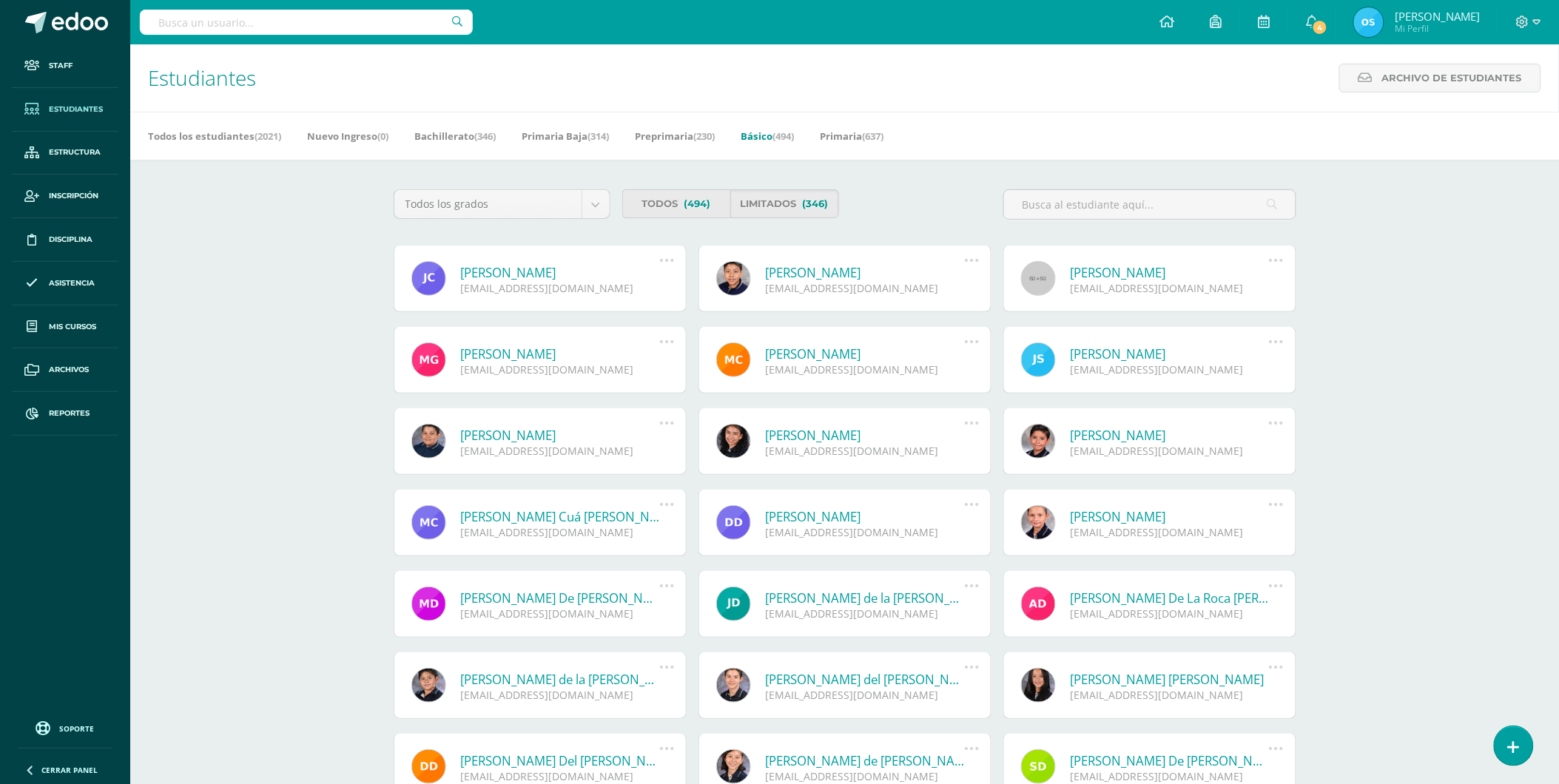
click at [560, 269] on link "[PERSON_NAME]" at bounding box center [560, 272] width 199 height 17
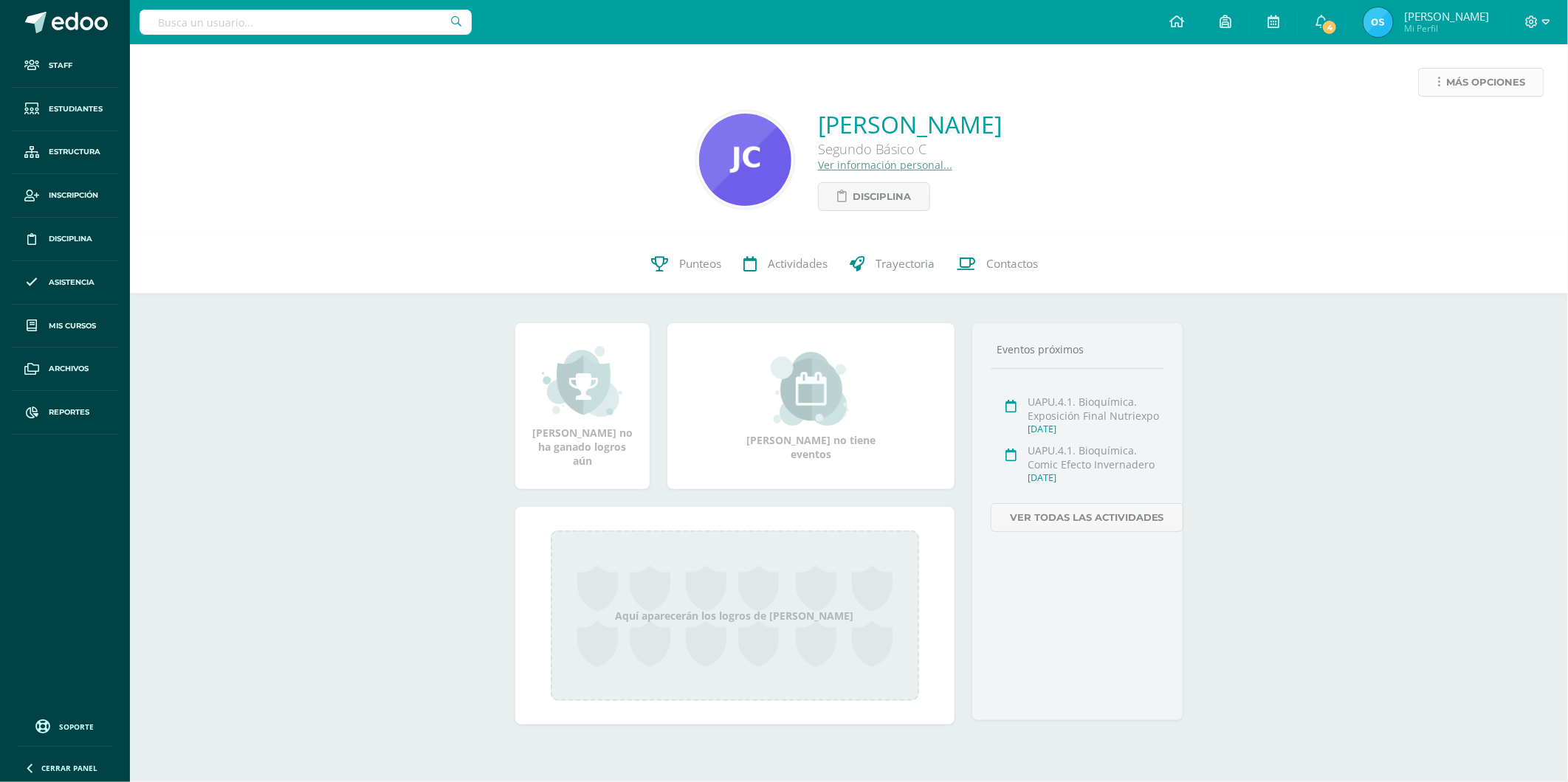
click at [1463, 78] on span "Más opciones" at bounding box center [1485, 82] width 79 height 27
click at [1412, 124] on link "Reestablecer acceso" at bounding box center [1454, 130] width 158 height 23
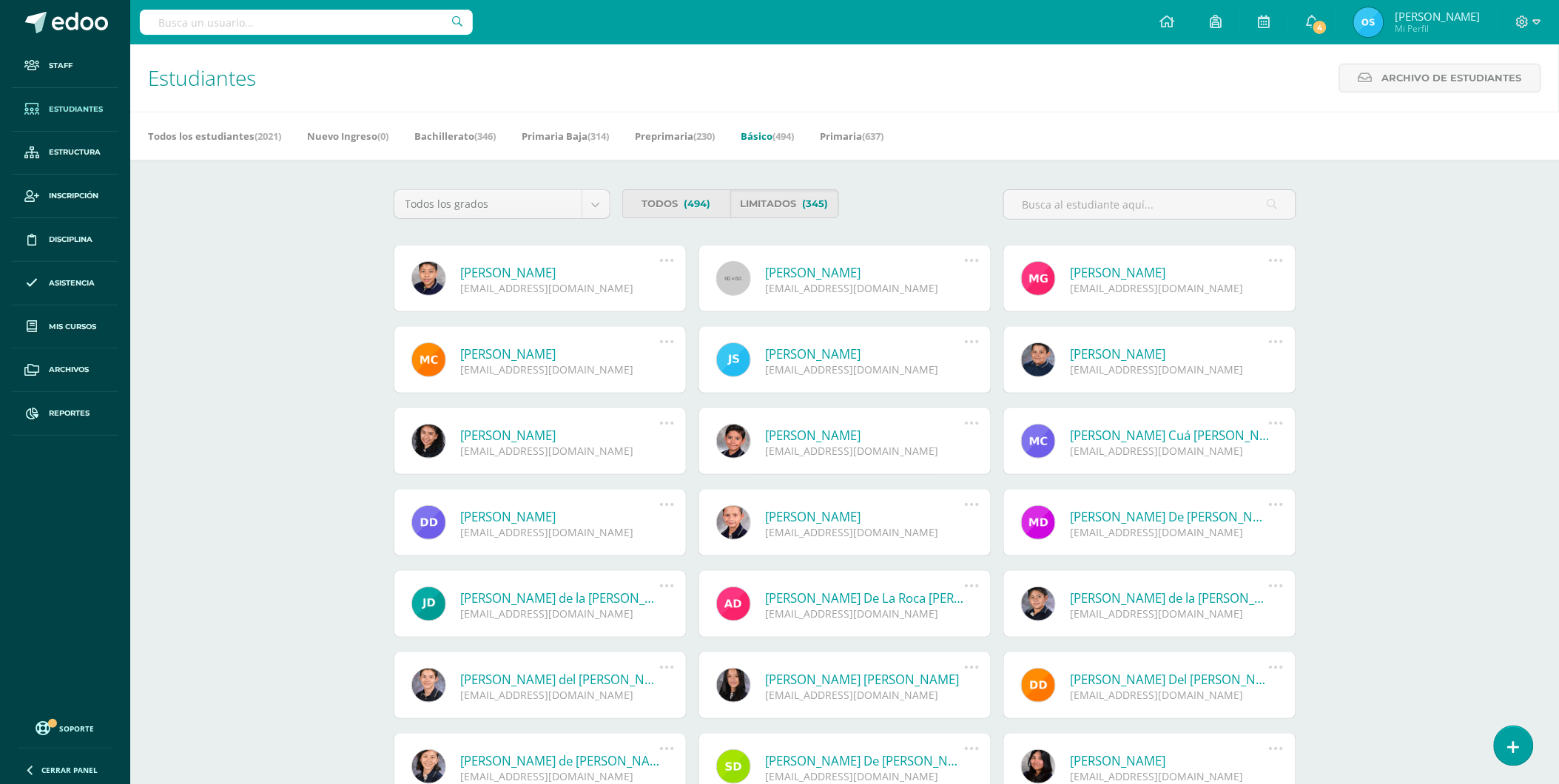
drag, startPoint x: 519, startPoint y: 272, endPoint x: 520, endPoint y: 265, distance: 7.1
click at [519, 271] on link "Carlos Andrés Coj Flores" at bounding box center [560, 272] width 199 height 17
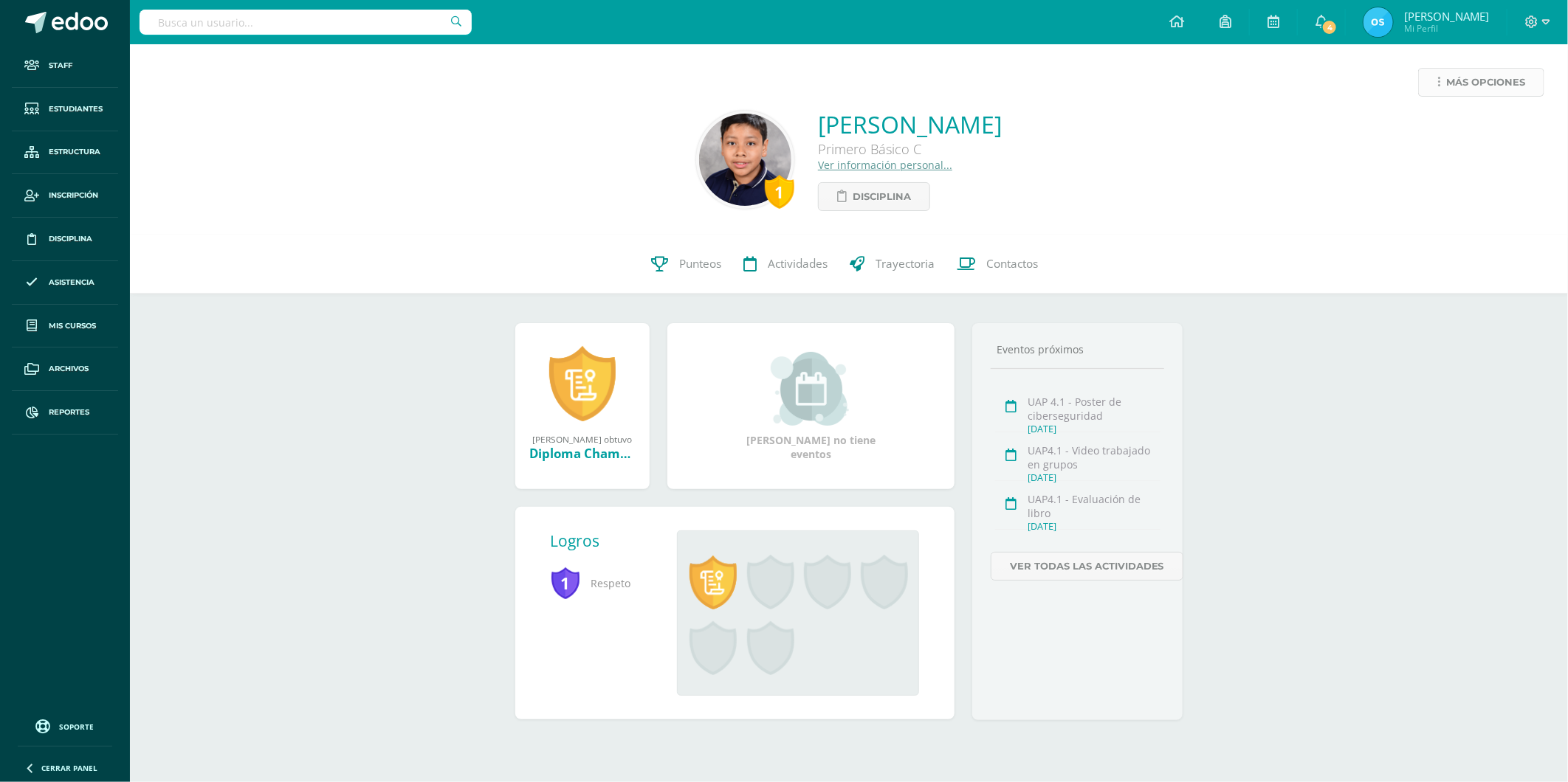
click at [1445, 84] on link "Más opciones" at bounding box center [1481, 82] width 126 height 29
click at [1424, 124] on link "Reestablecer acceso" at bounding box center [1454, 130] width 158 height 23
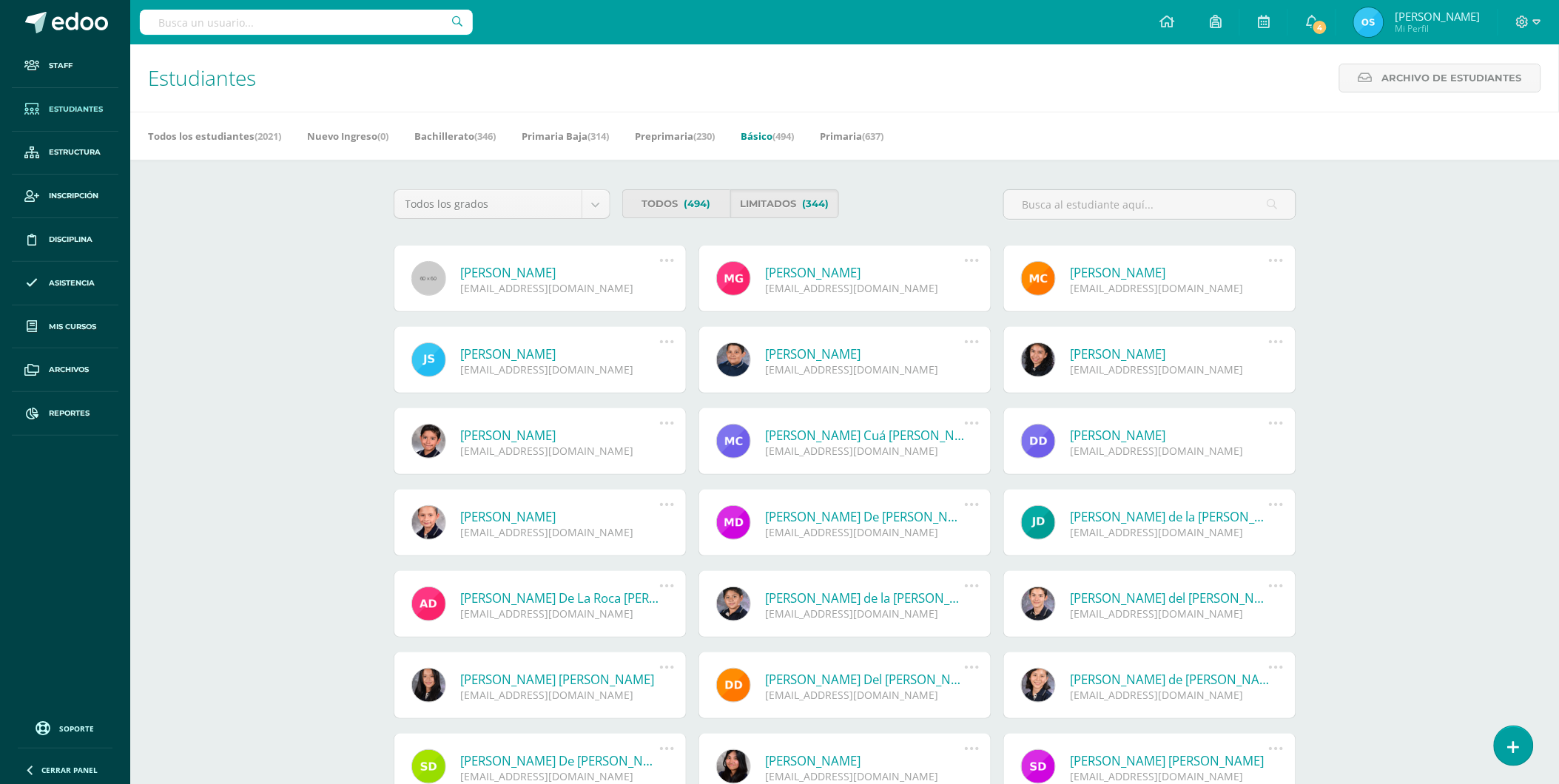
click at [560, 271] on link "[PERSON_NAME]" at bounding box center [560, 272] width 199 height 17
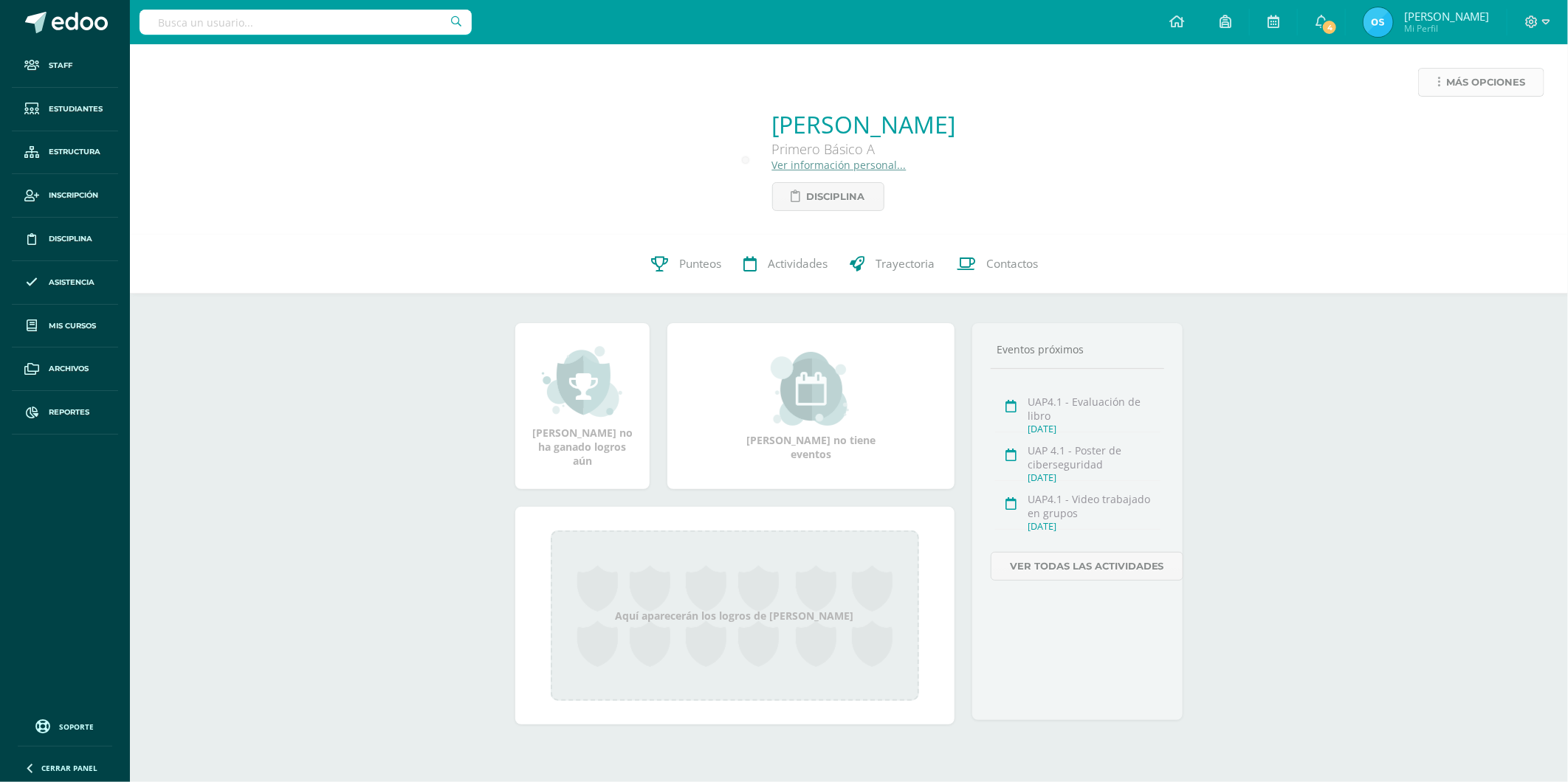
click at [1452, 87] on span "Más opciones" at bounding box center [1485, 82] width 79 height 27
click at [1442, 130] on link "Reestablecer acceso" at bounding box center [1454, 130] width 158 height 23
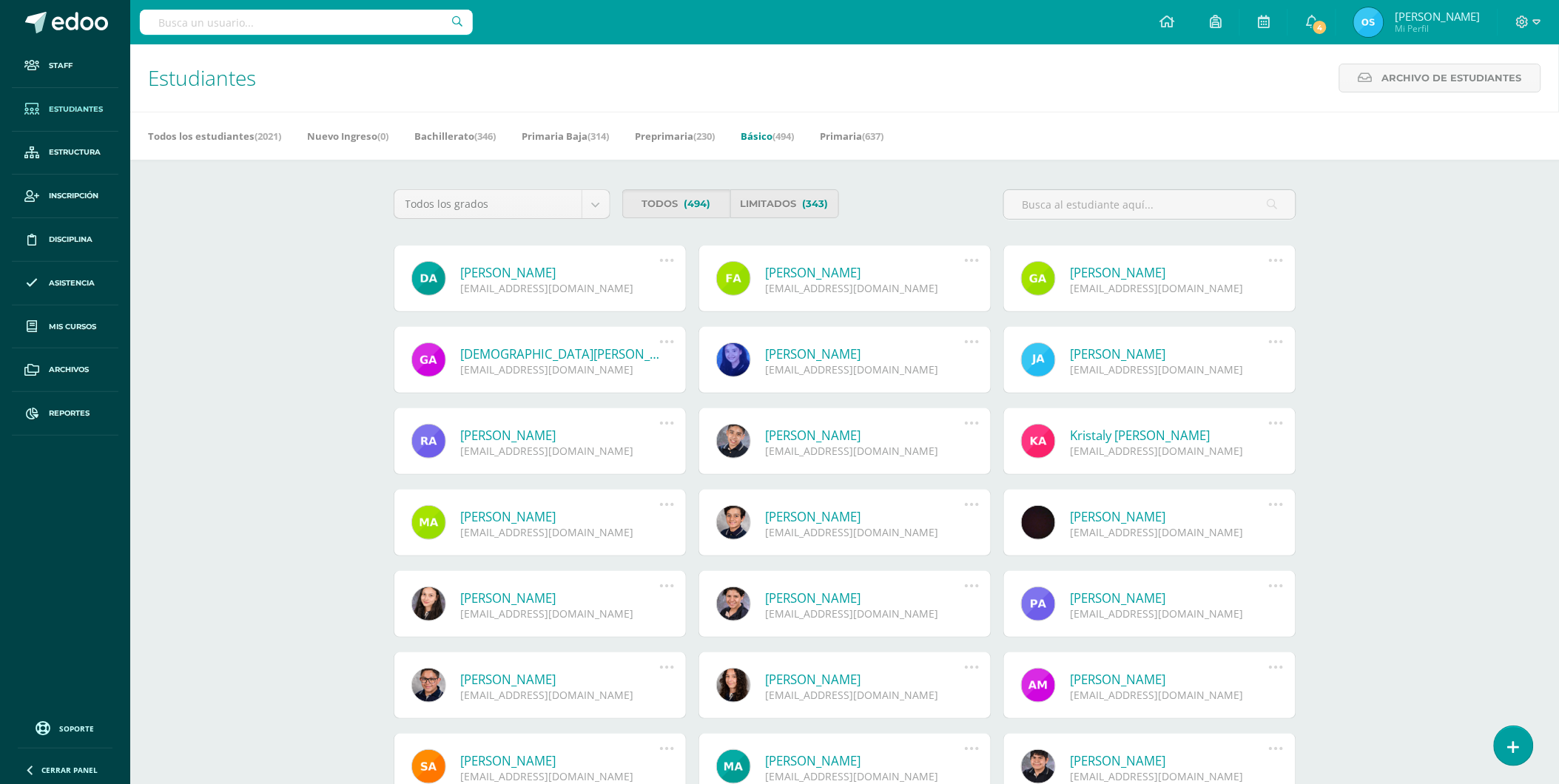
click at [565, 271] on link "[PERSON_NAME]" at bounding box center [560, 272] width 199 height 17
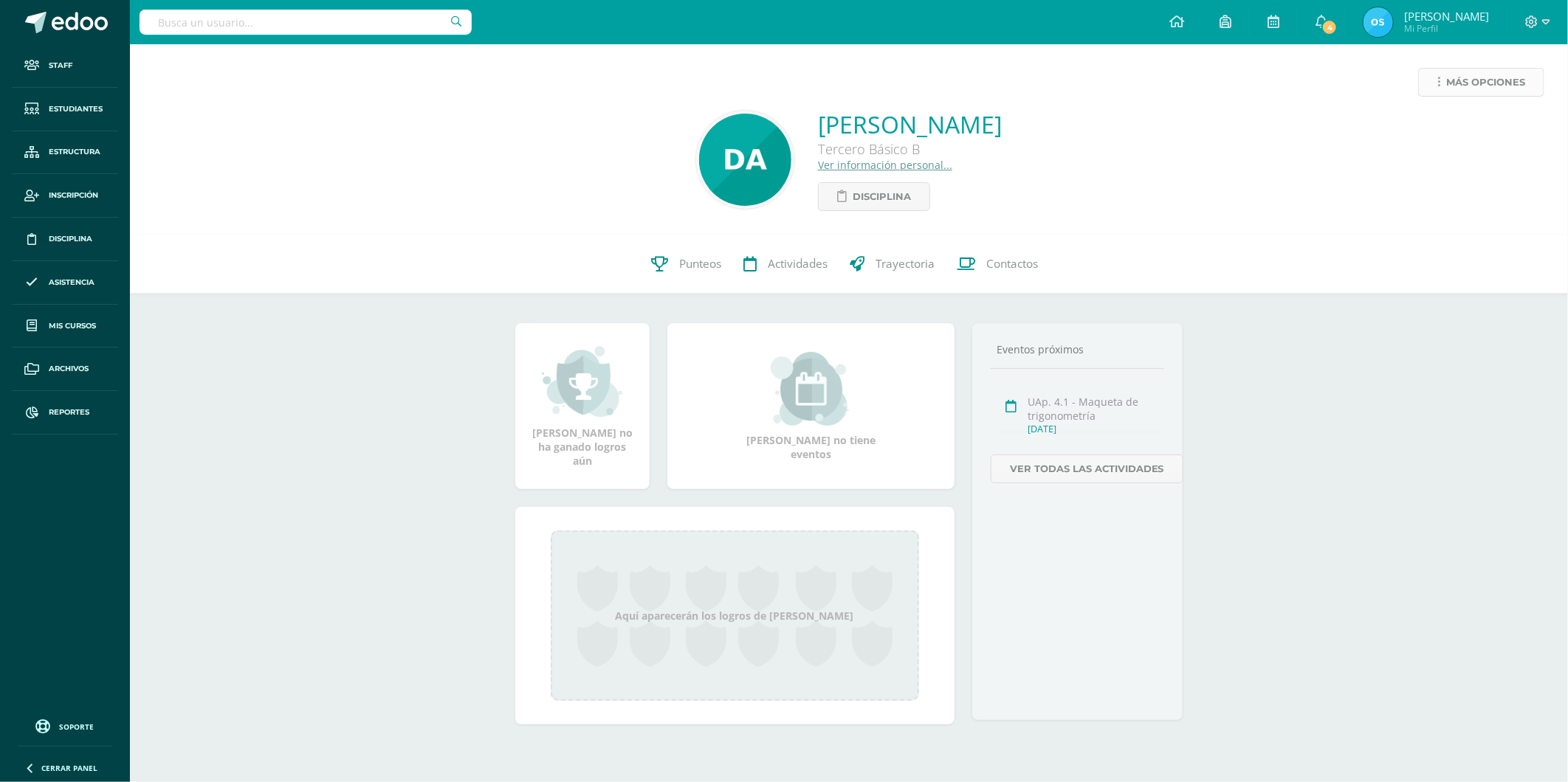
click at [1454, 80] on span "Más opciones" at bounding box center [1485, 82] width 79 height 27
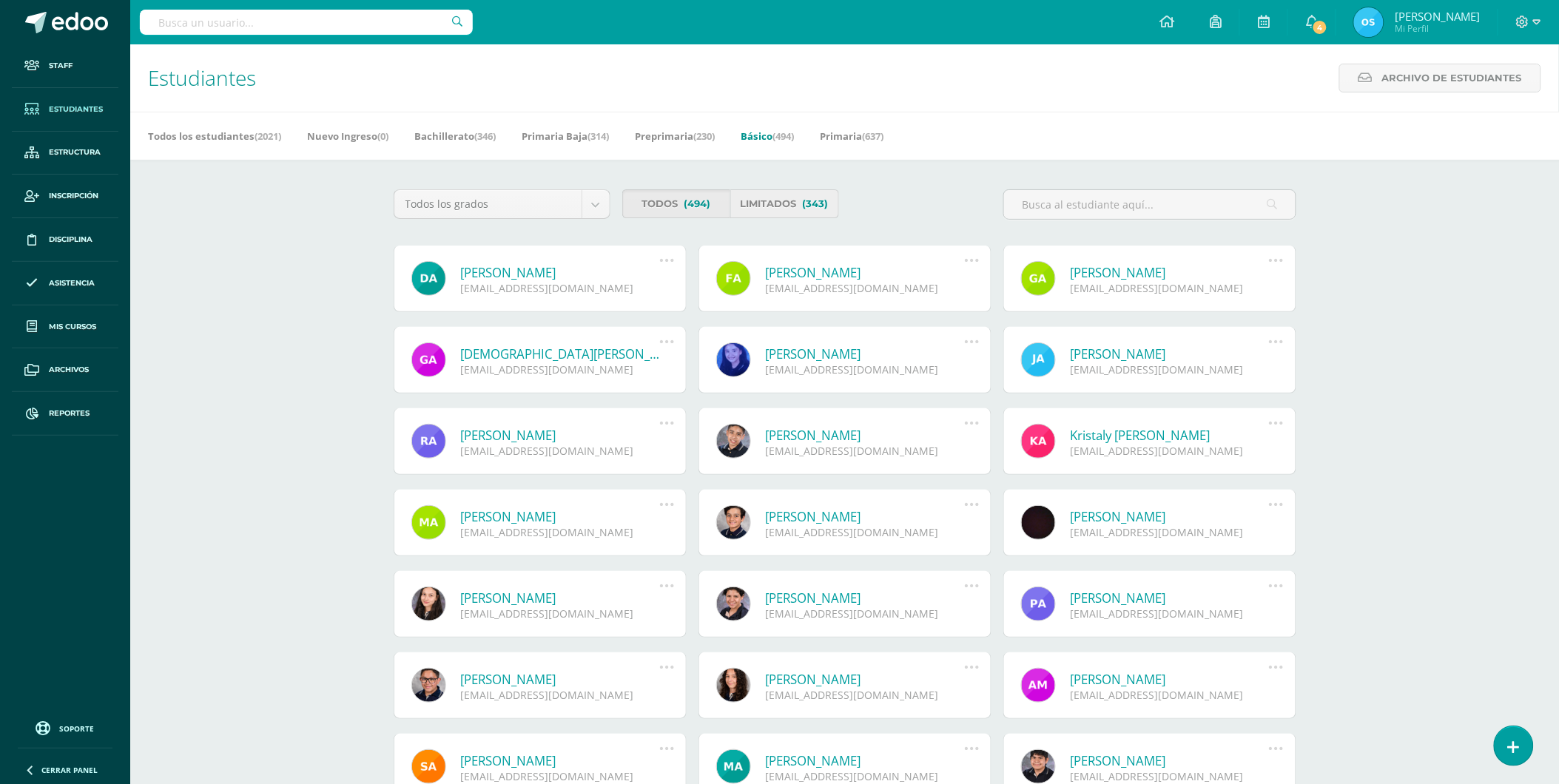
click at [797, 203] on link "Limitados (343)" at bounding box center [785, 204] width 109 height 29
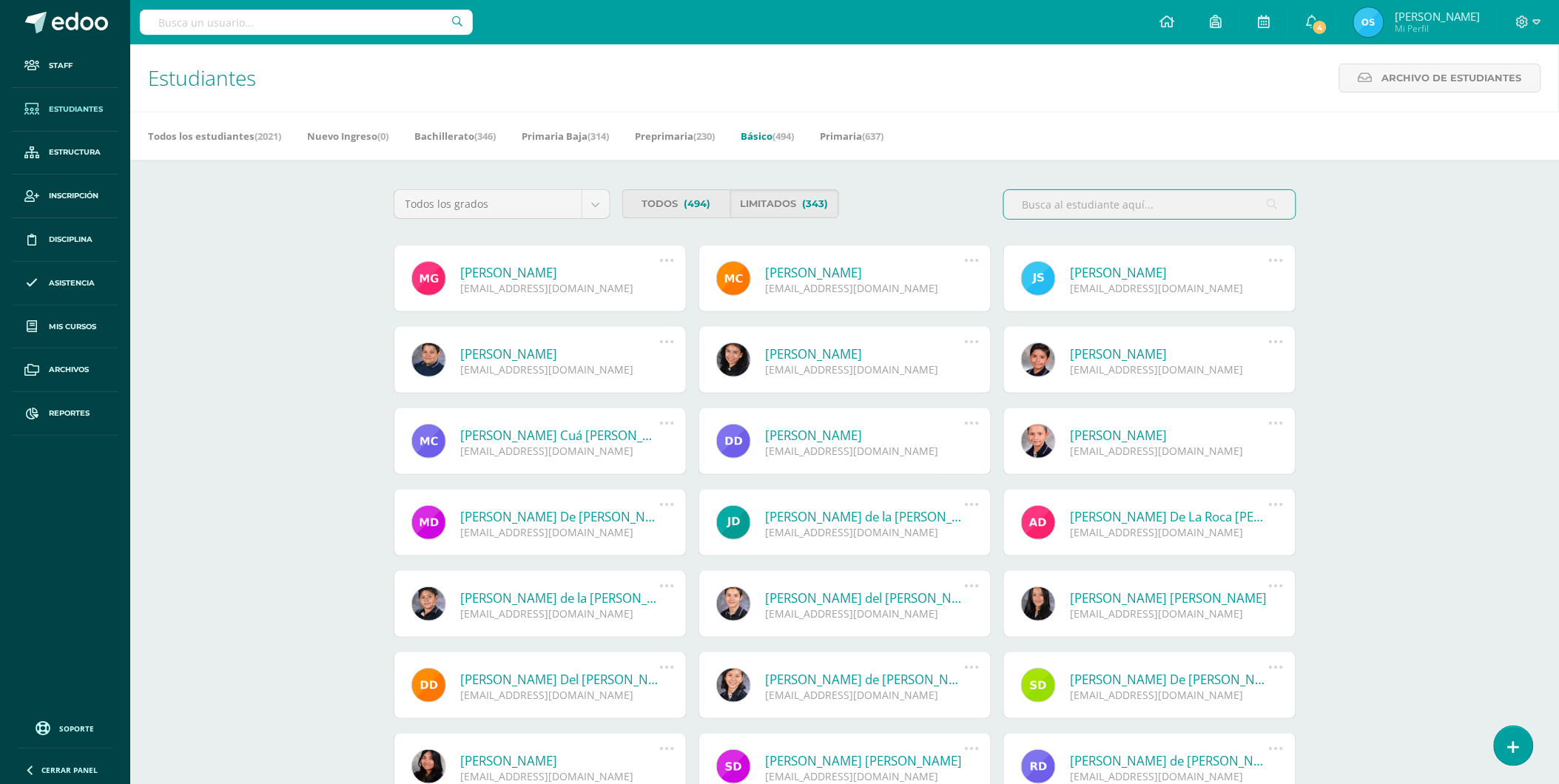
click at [783, 201] on html "Staff Estudiantes Estructura Inscripción Disciplina Asistencia Mis cursos Archi…" at bounding box center [780, 501] width 1559 height 1002
click at [527, 270] on link "[PERSON_NAME]" at bounding box center [560, 272] width 199 height 17
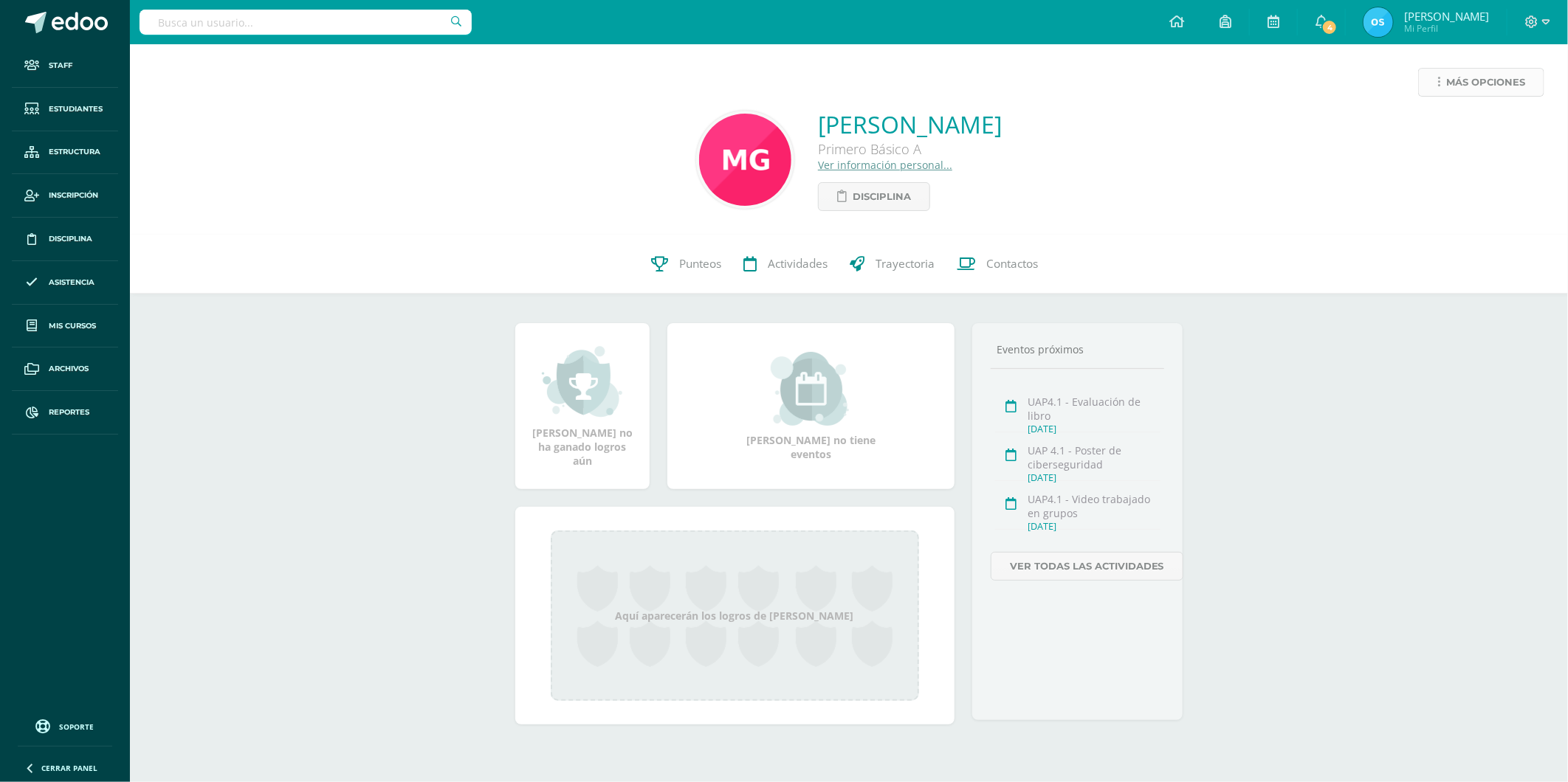
click at [1460, 78] on span "Más opciones" at bounding box center [1485, 82] width 79 height 27
click at [1432, 130] on link "Reestablecer acceso" at bounding box center [1454, 130] width 158 height 23
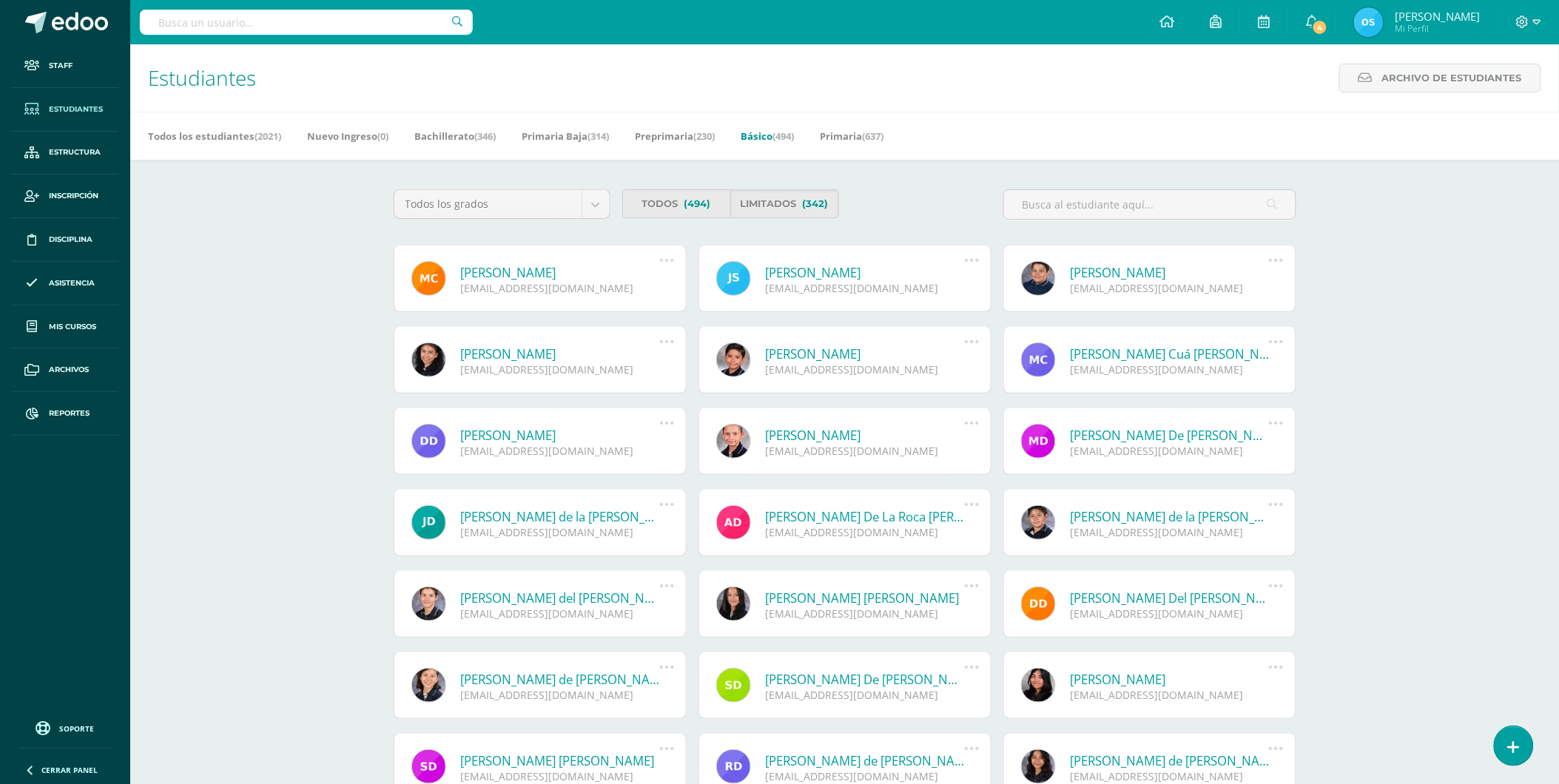
click at [587, 274] on link "Mario Mauricio Coronado Rodríguez" at bounding box center [560, 272] width 199 height 17
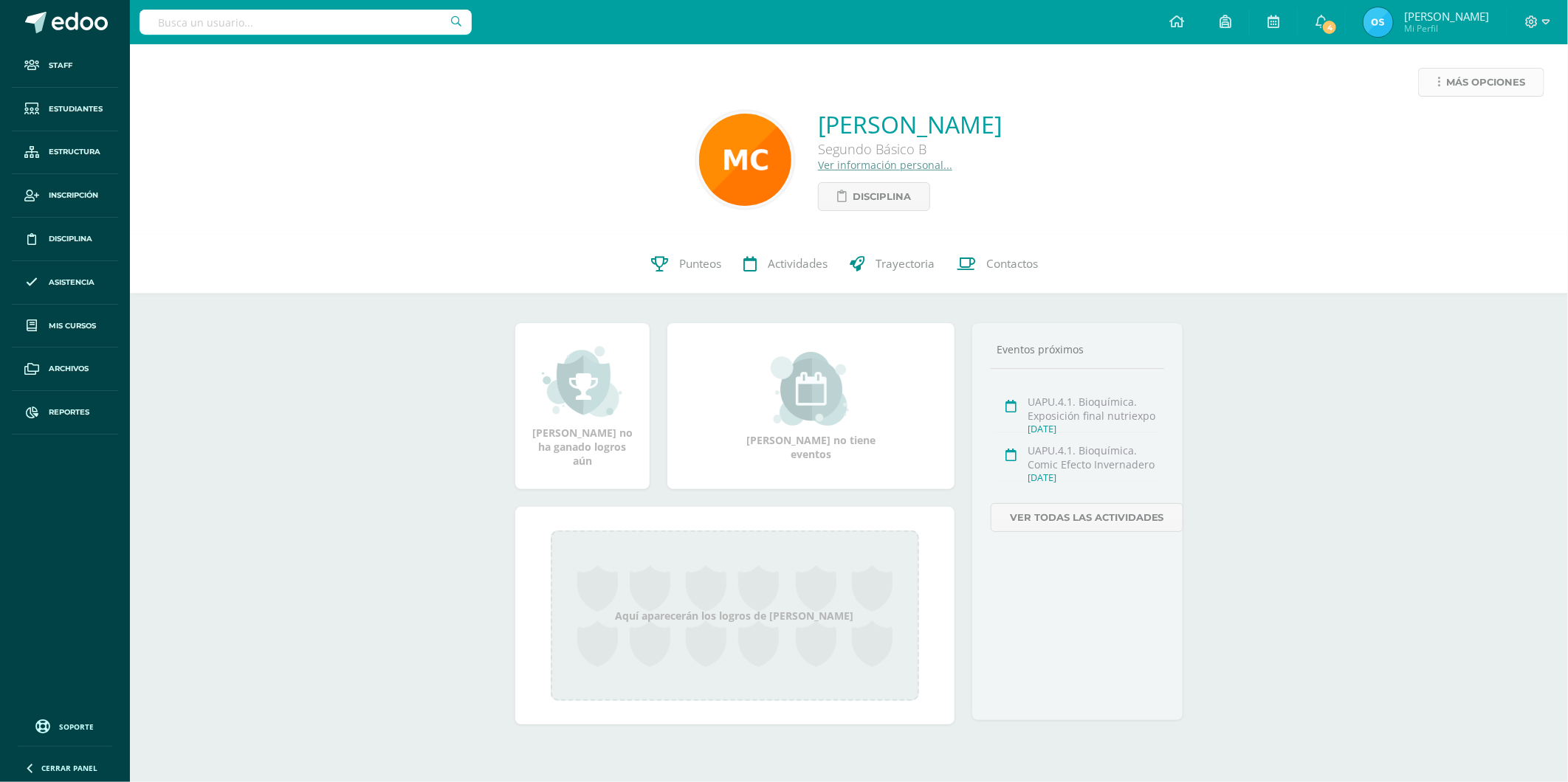
click at [1434, 89] on link "Más opciones" at bounding box center [1481, 82] width 126 height 29
click at [1440, 126] on link "Reestablecer acceso" at bounding box center [1454, 130] width 158 height 23
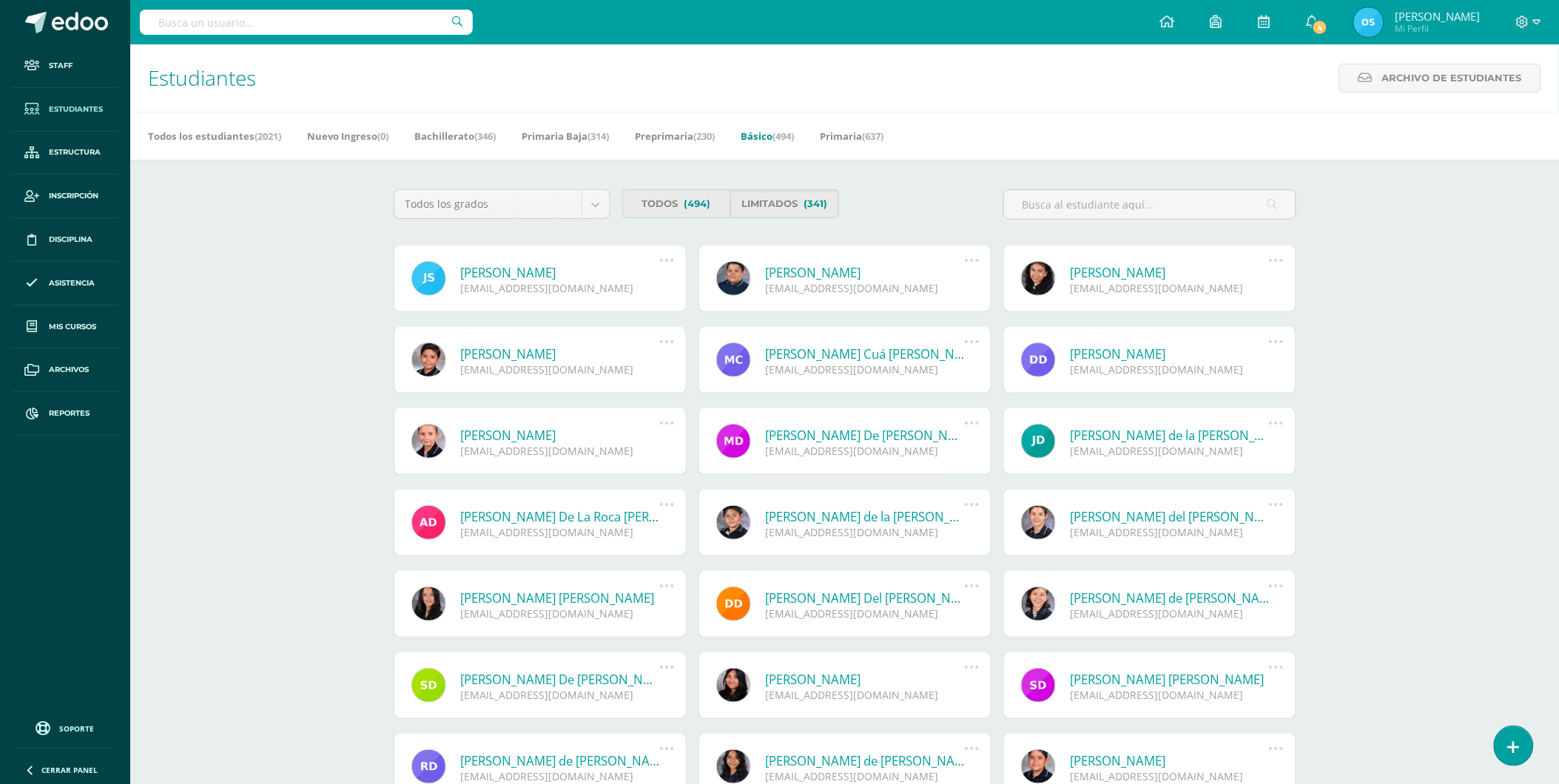
click at [559, 271] on link "Javier Enrique Cossio Salvatierra" at bounding box center [560, 272] width 199 height 17
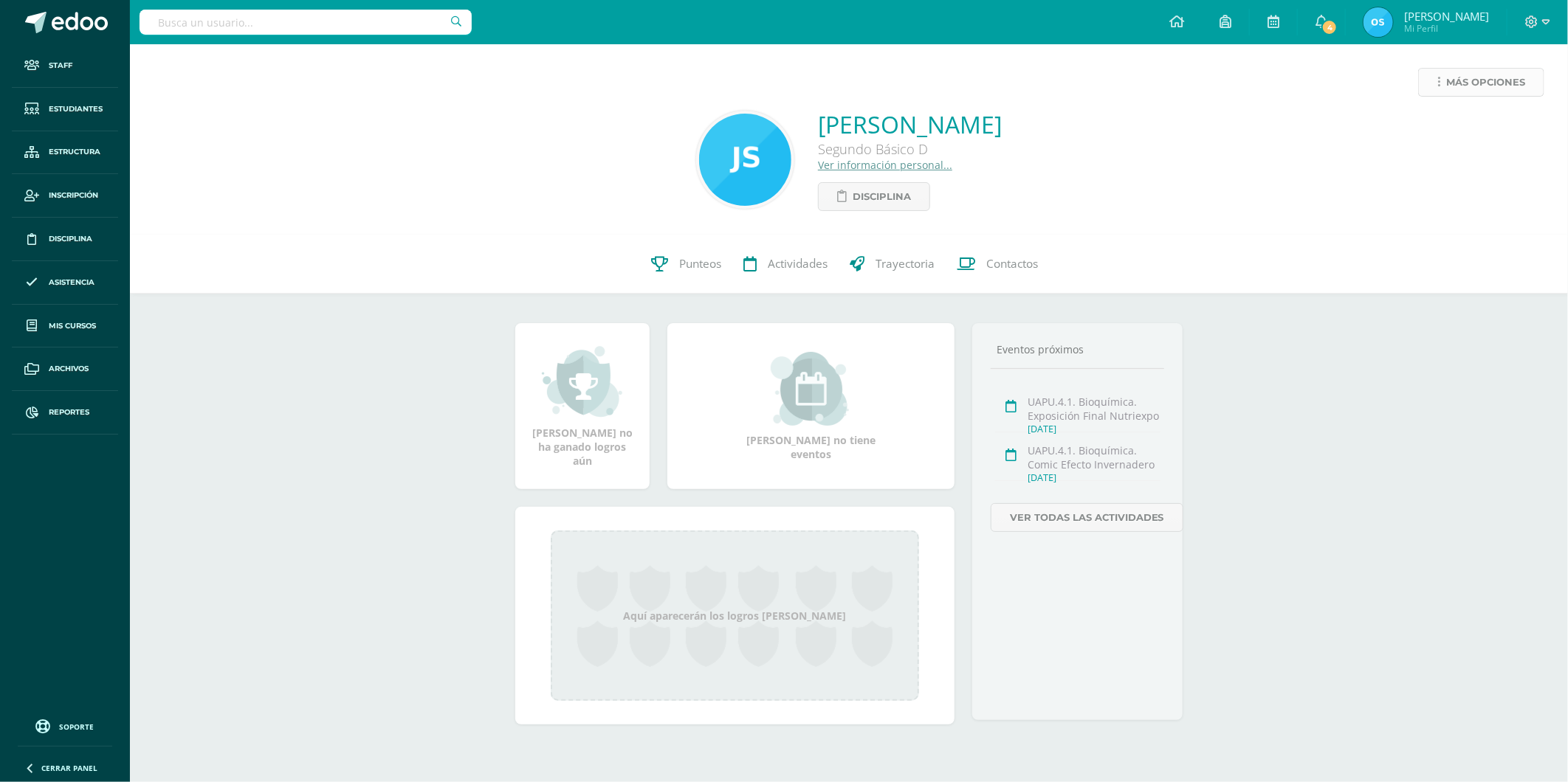
click at [1472, 81] on span "Más opciones" at bounding box center [1485, 82] width 79 height 27
click at [1433, 134] on link "Reestablecer acceso" at bounding box center [1454, 130] width 158 height 23
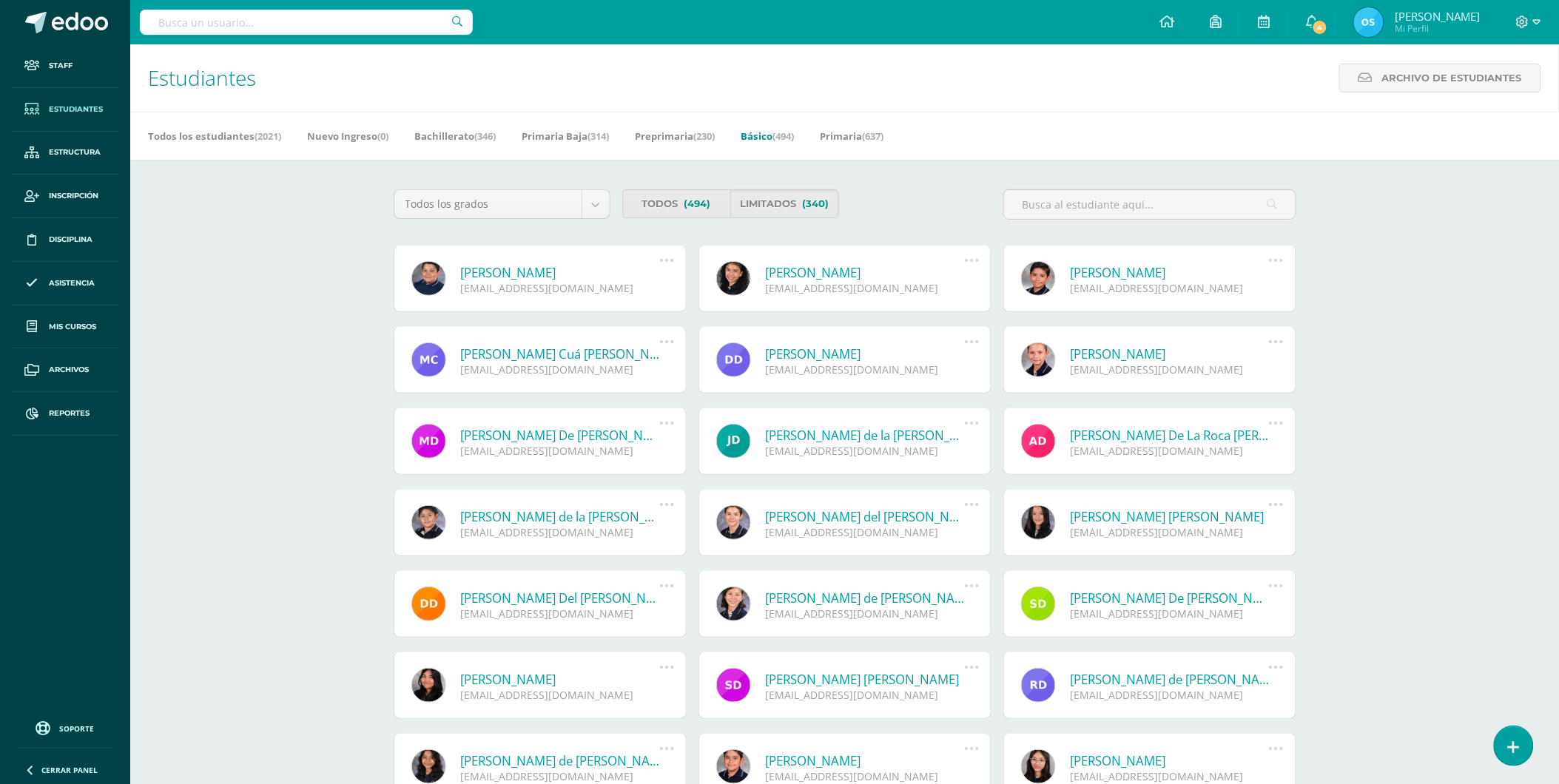
click at [593, 272] on link "[PERSON_NAME]" at bounding box center [560, 272] width 199 height 17
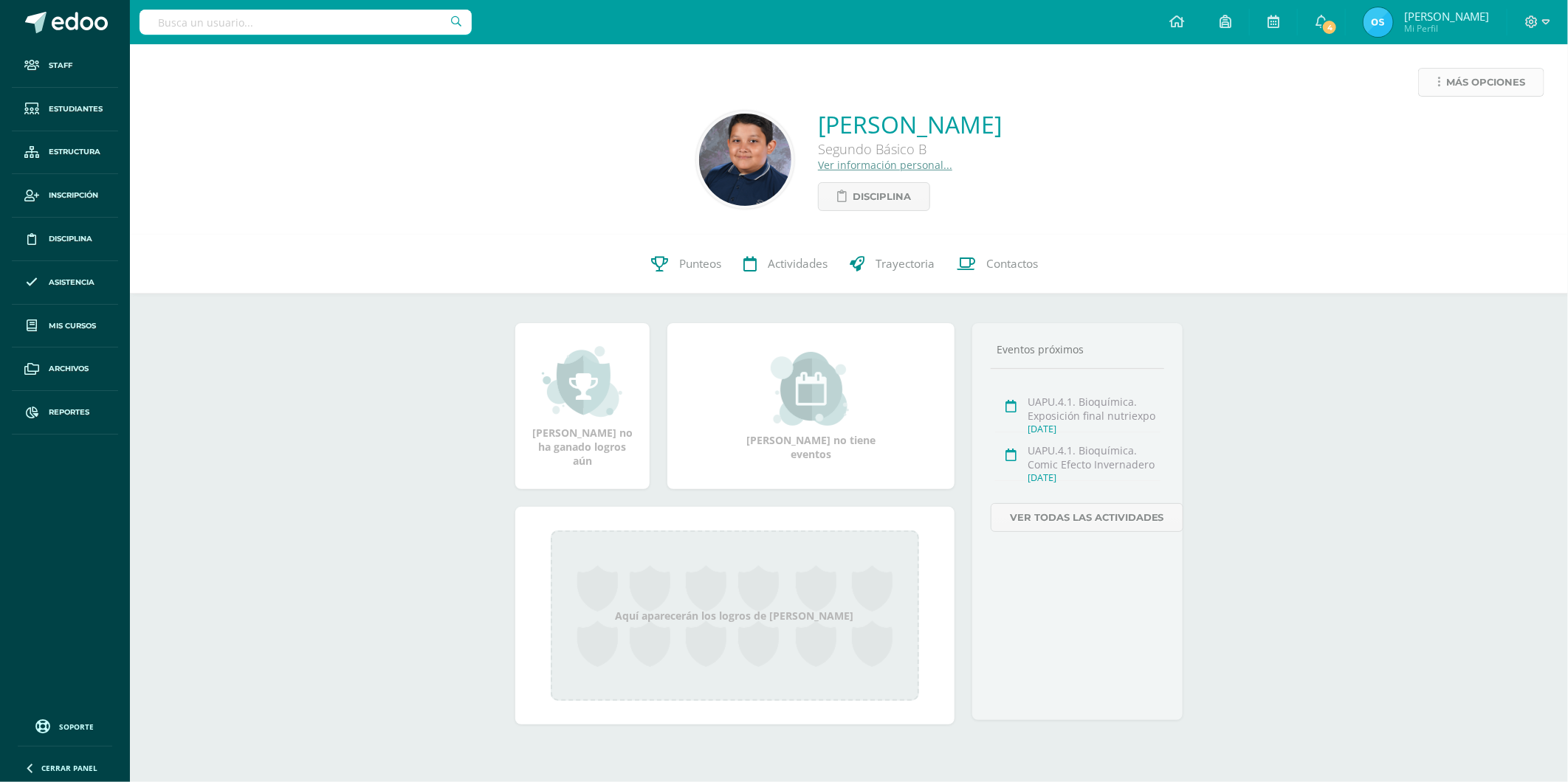
click at [1445, 78] on link "Más opciones" at bounding box center [1481, 82] width 126 height 29
click at [1440, 129] on link "Reestablecer acceso" at bounding box center [1454, 130] width 158 height 23
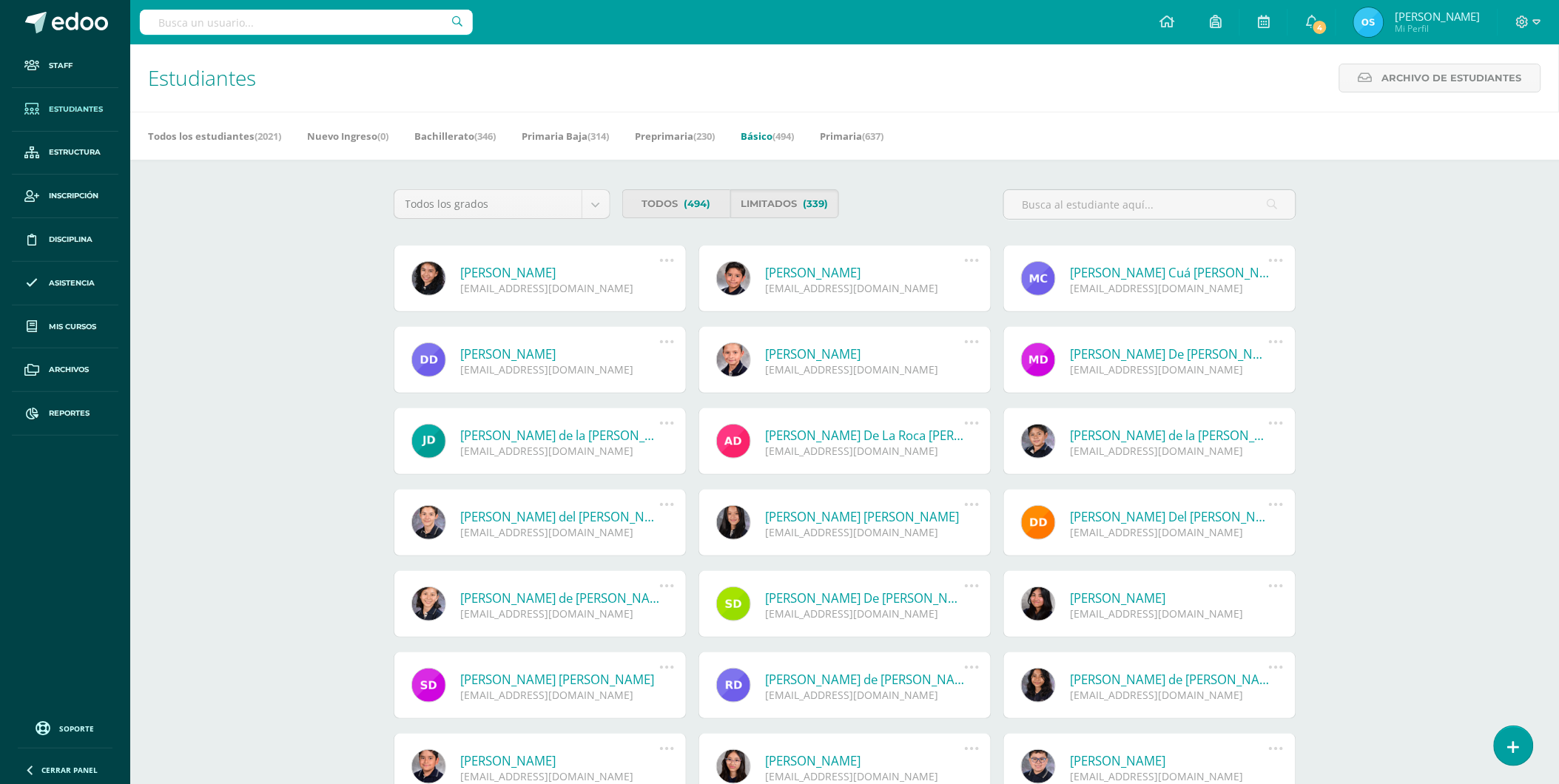
click at [544, 271] on link "Valeria María Cruz García" at bounding box center [560, 272] width 199 height 17
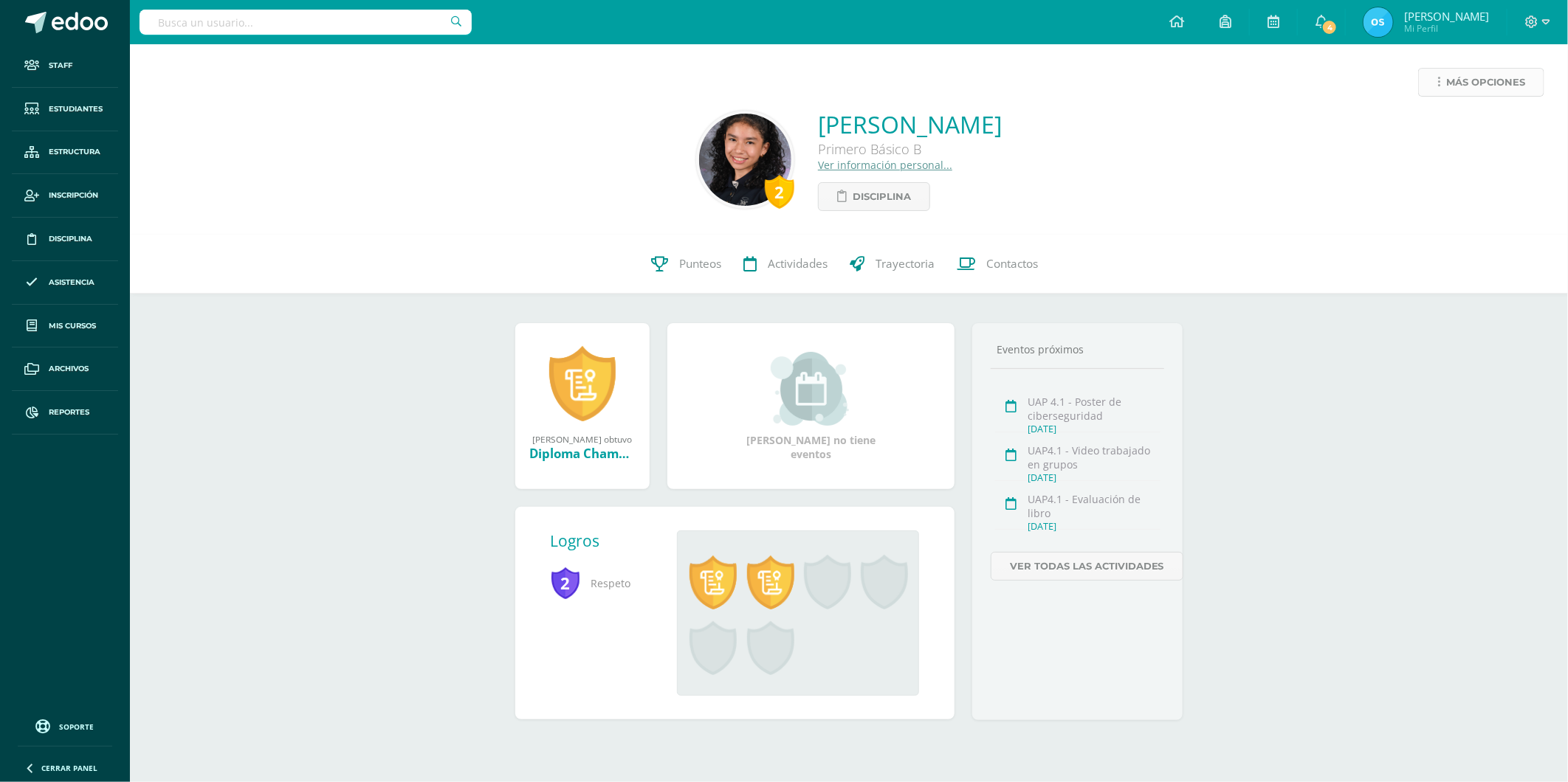
click span "Más opciones"
click link "Reestablecer acceso"
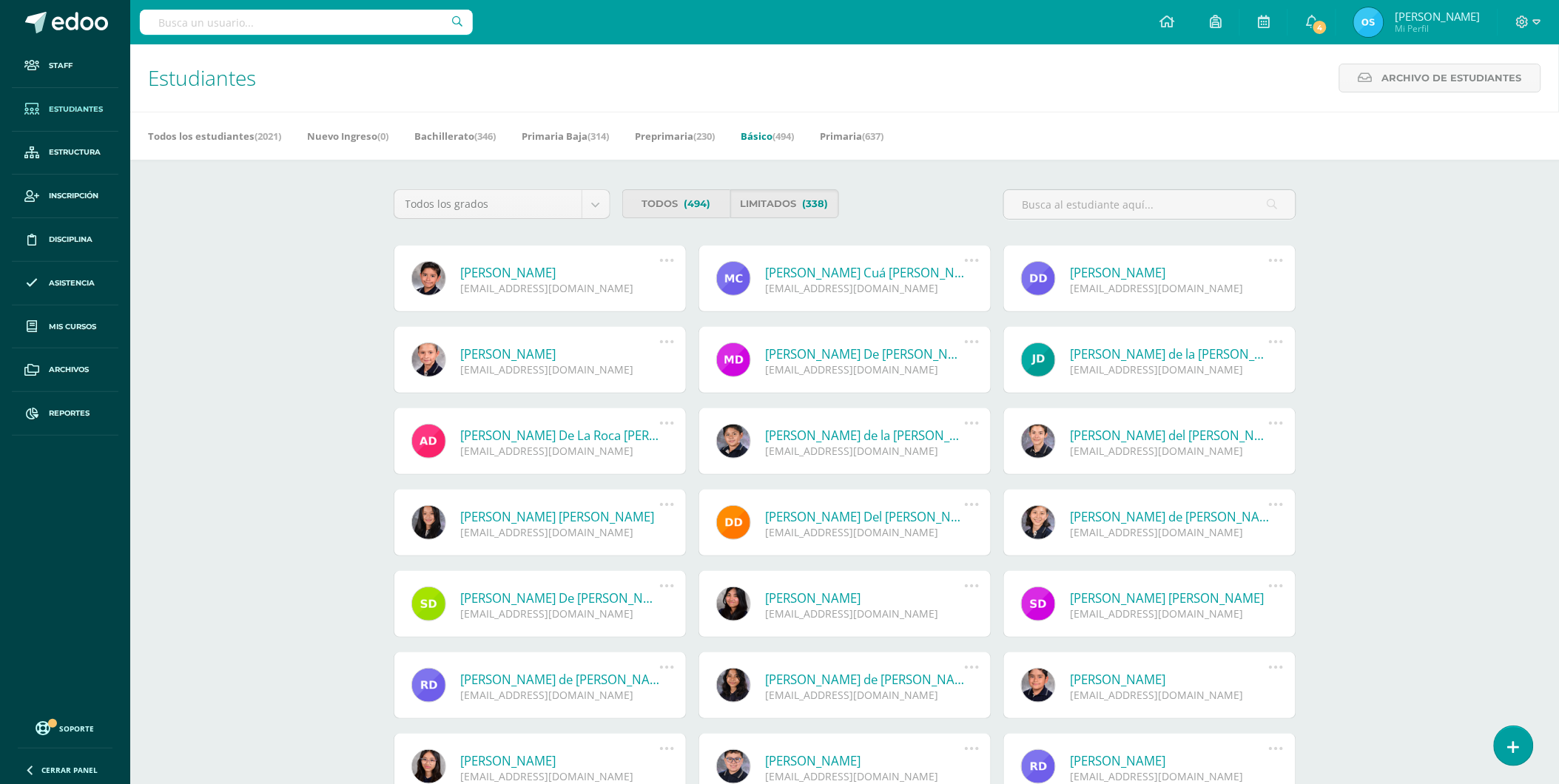
click at [518, 274] on link "Fabián Alexander Cruz García" at bounding box center [560, 272] width 199 height 17
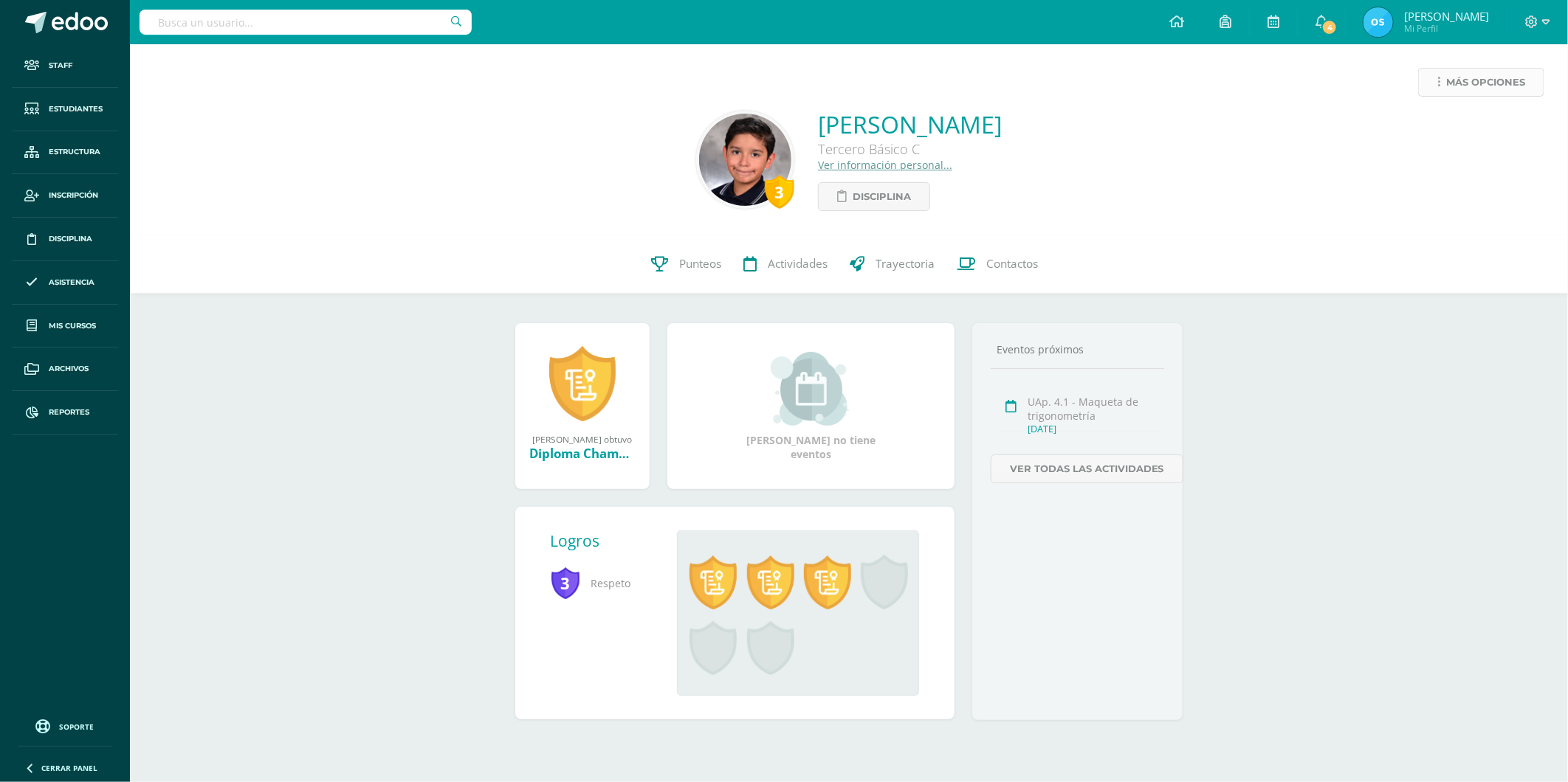
click at [1443, 85] on link "Más opciones" at bounding box center [1481, 82] width 126 height 29
click at [1438, 130] on link "Reestablecer acceso" at bounding box center [1454, 130] width 158 height 23
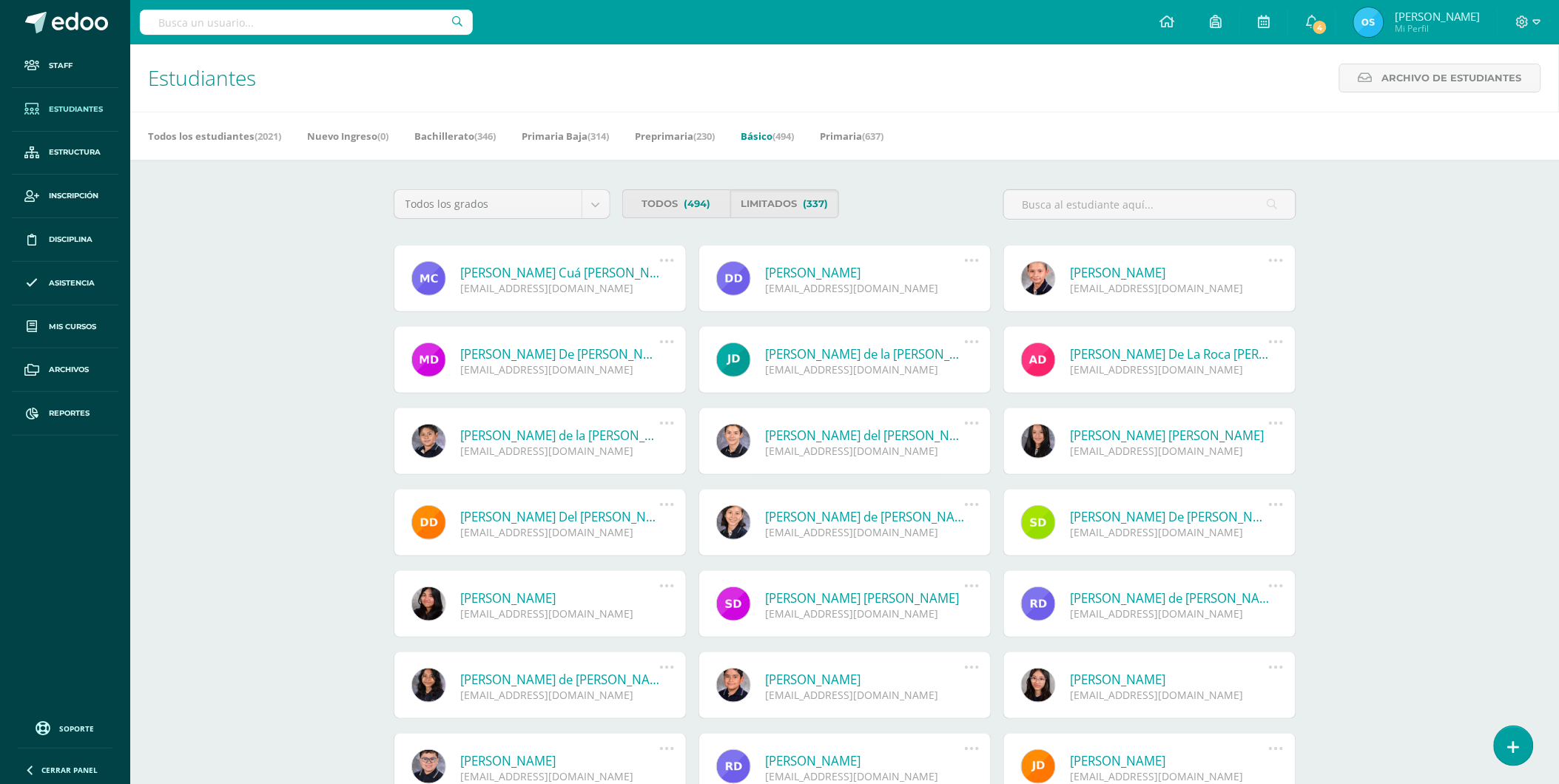
click at [582, 276] on link "[PERSON_NAME] Cuá [PERSON_NAME]" at bounding box center [560, 272] width 199 height 17
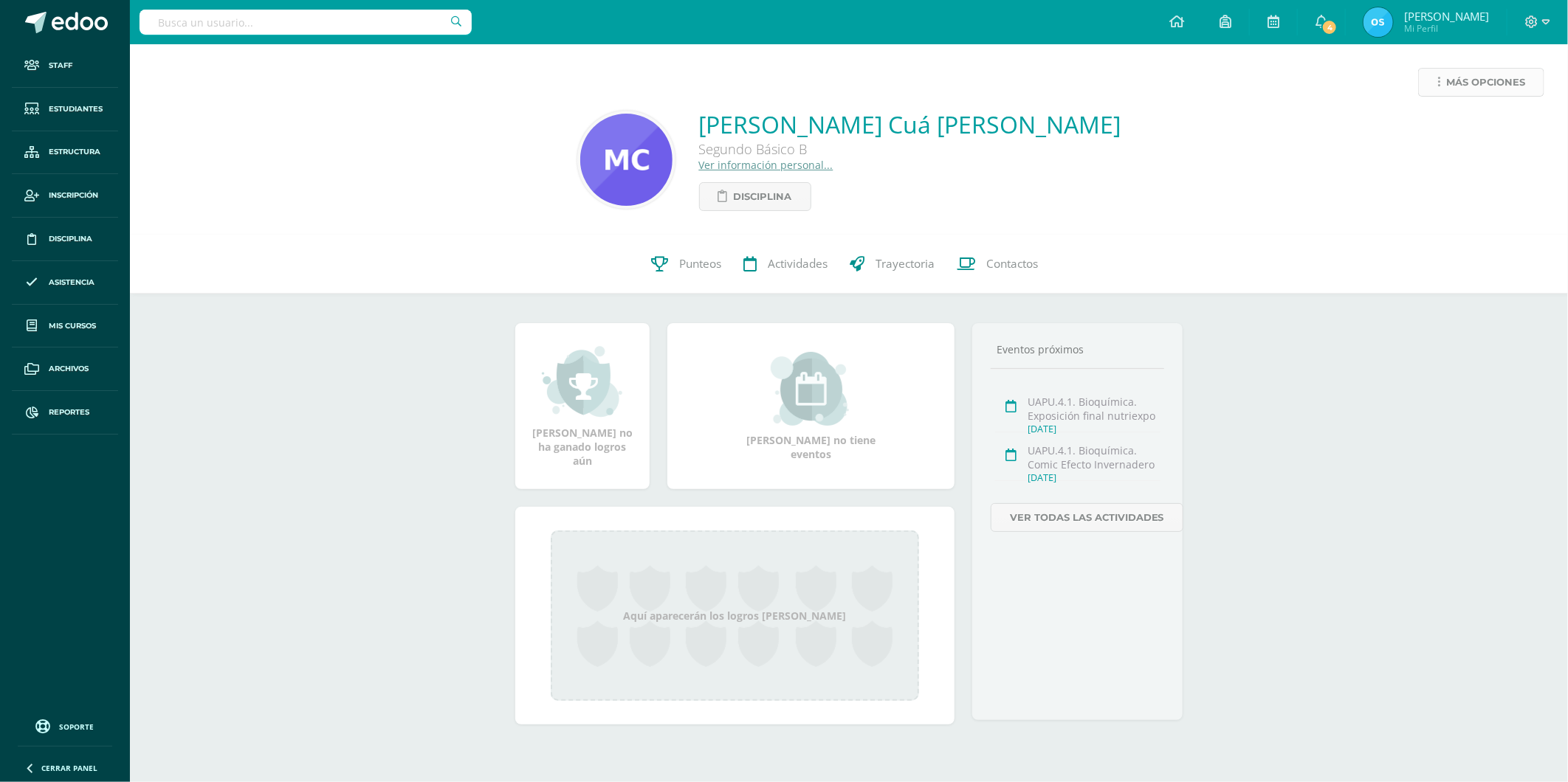
click at [1434, 83] on link "Más opciones" at bounding box center [1481, 82] width 126 height 29
click at [1439, 124] on link "Reestablecer acceso" at bounding box center [1454, 130] width 158 height 23
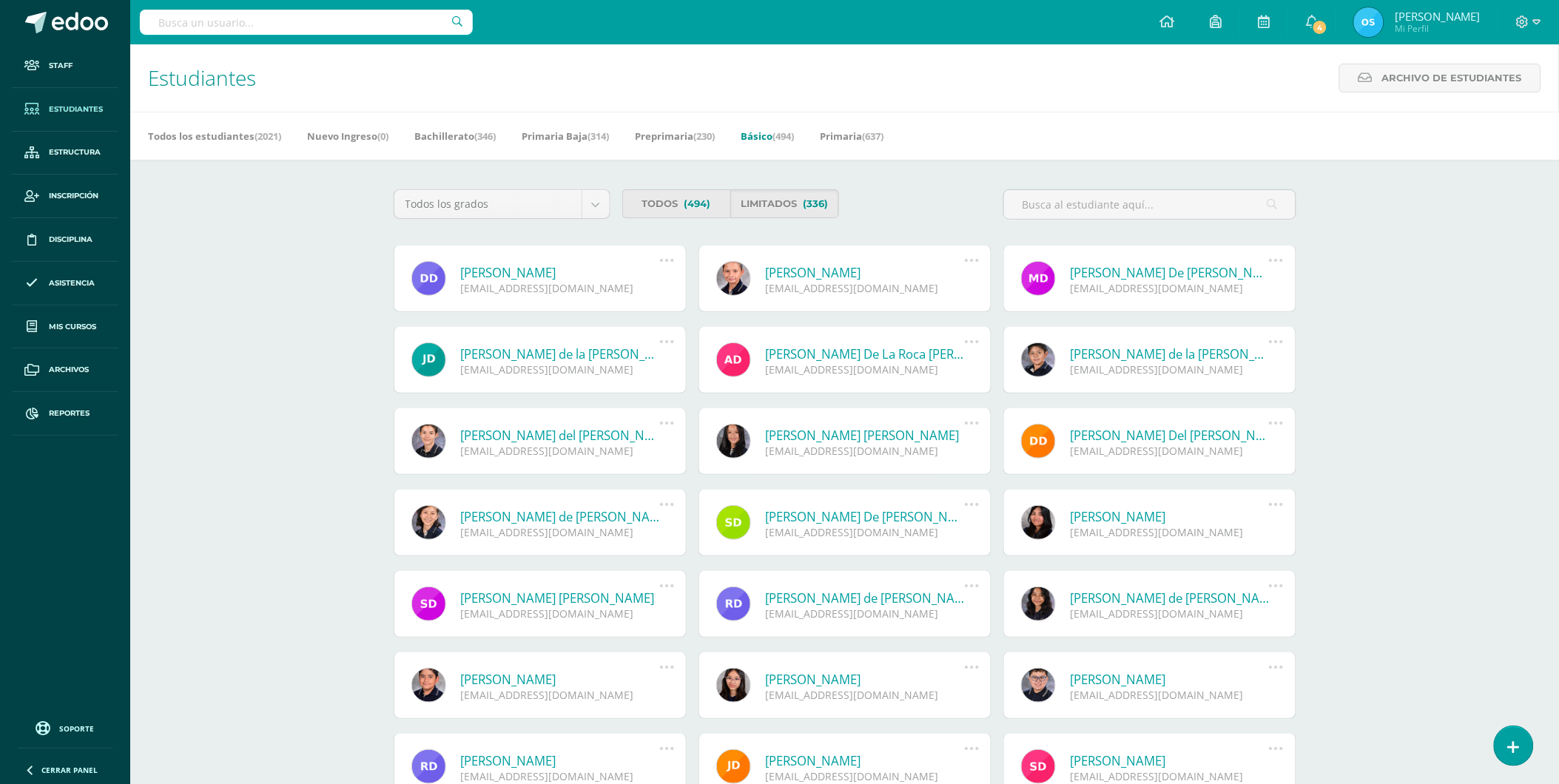
click at [530, 269] on link "Diego Sebastián Dávila Chiquin" at bounding box center [560, 272] width 199 height 17
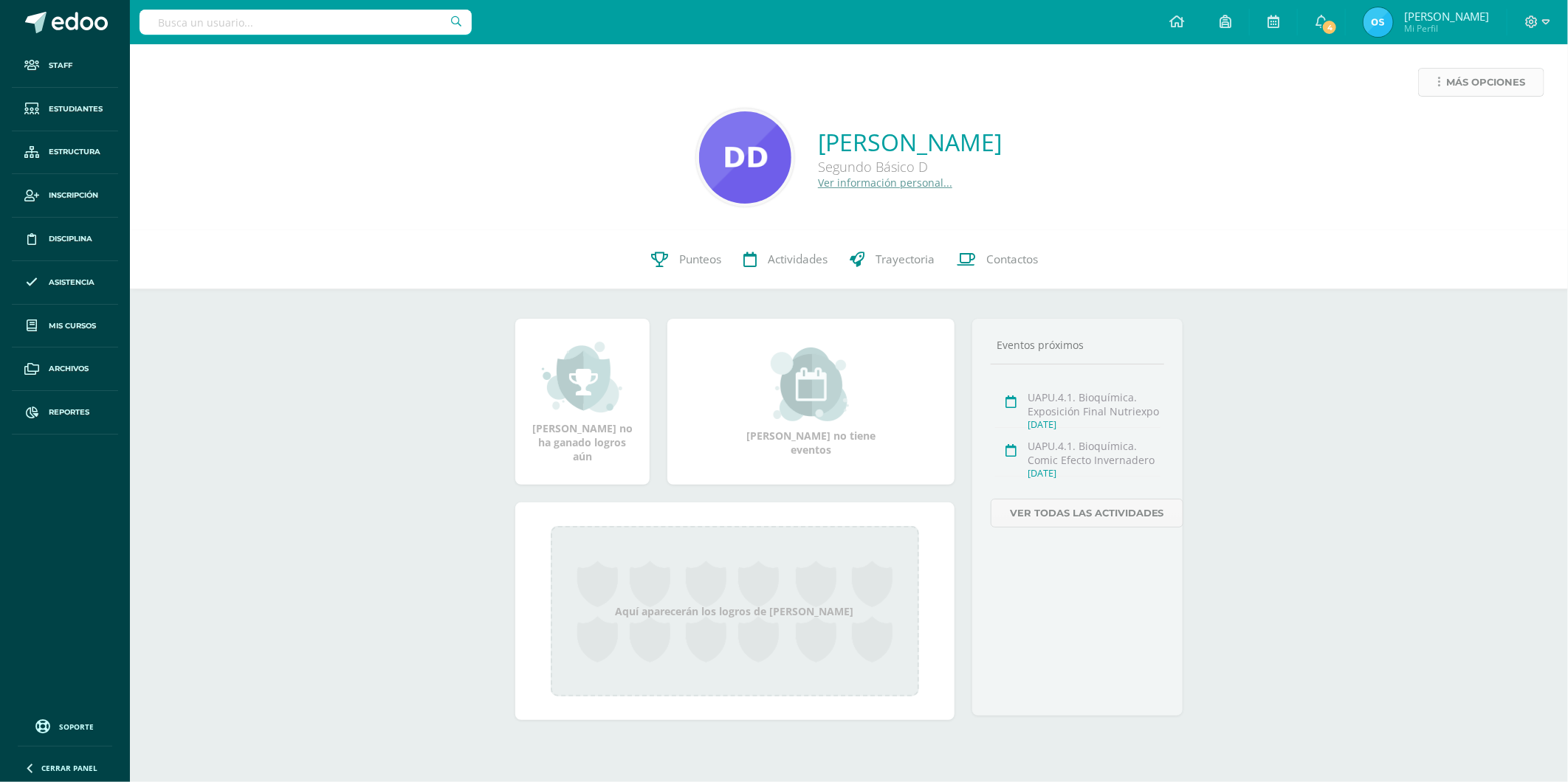
click at [1449, 86] on span "Más opciones" at bounding box center [1485, 82] width 79 height 27
click at [1443, 126] on link "Reestablecer acceso" at bounding box center [1454, 130] width 158 height 23
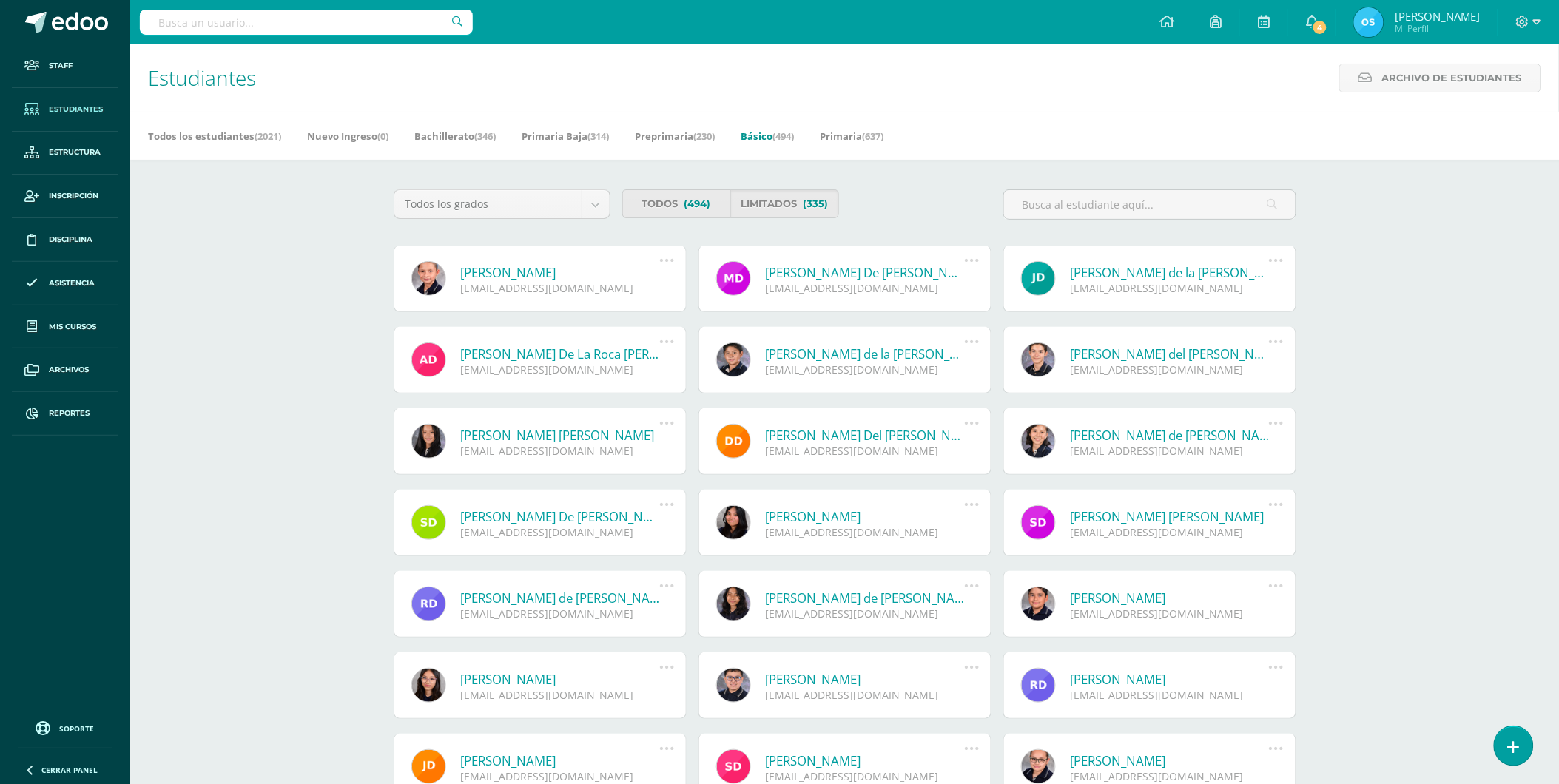
click at [519, 270] on link "[PERSON_NAME]" at bounding box center [560, 272] width 199 height 17
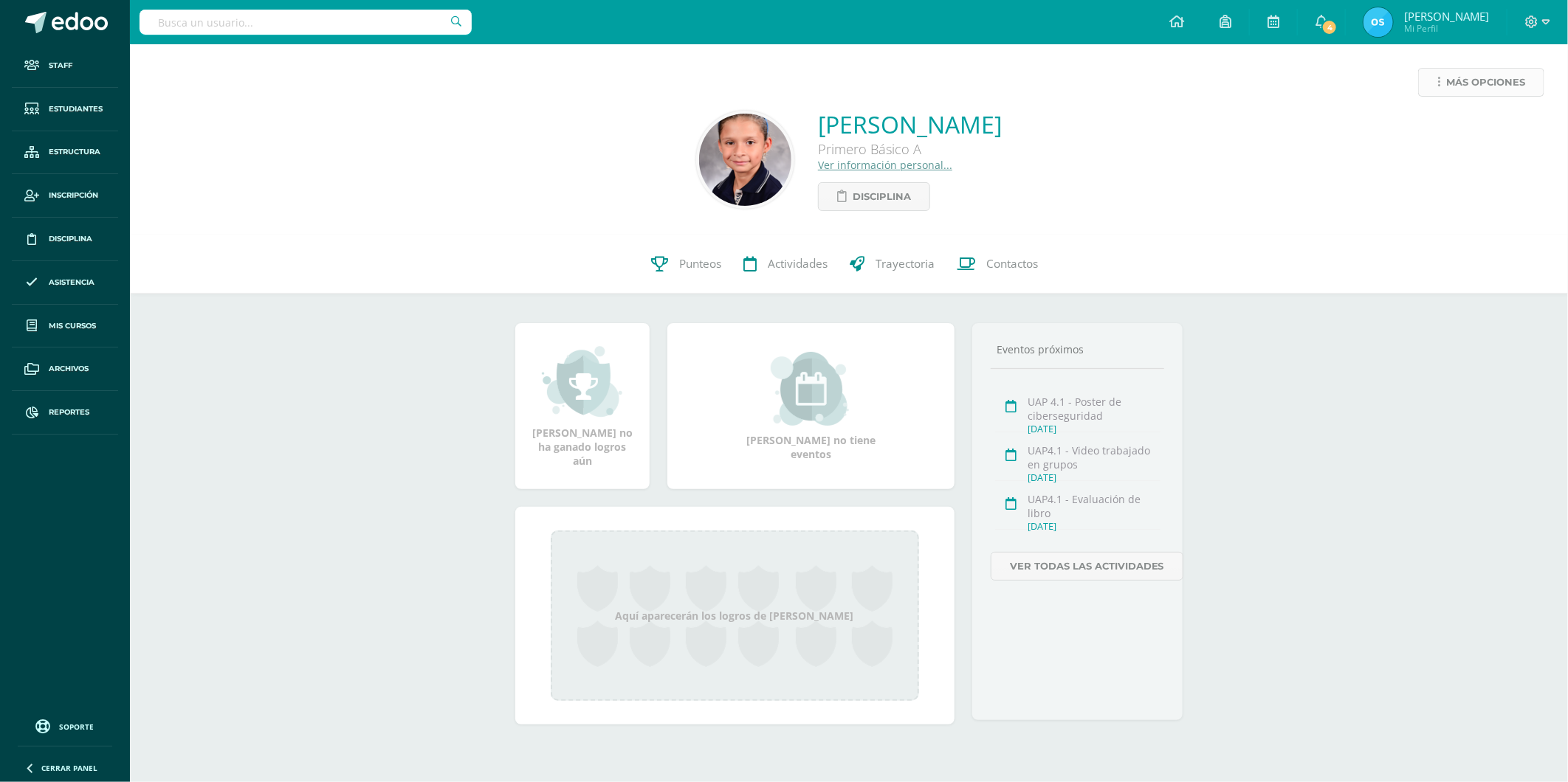
click at [1490, 89] on span "Más opciones" at bounding box center [1485, 82] width 79 height 27
click at [1436, 127] on link "Reestablecer acceso" at bounding box center [1454, 130] width 158 height 23
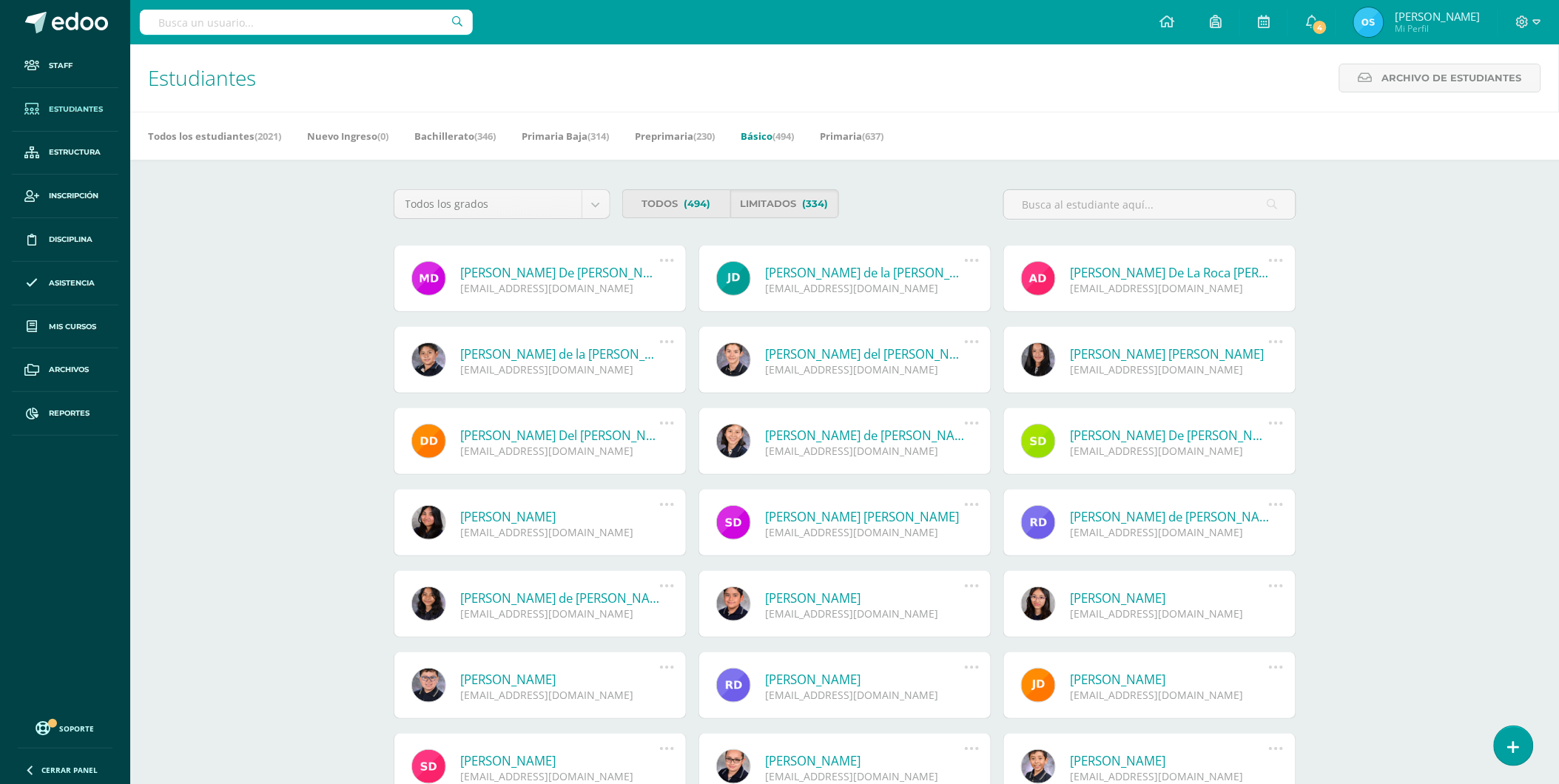
click at [531, 272] on link "María De Fátima Dávila Solares" at bounding box center [560, 272] width 199 height 17
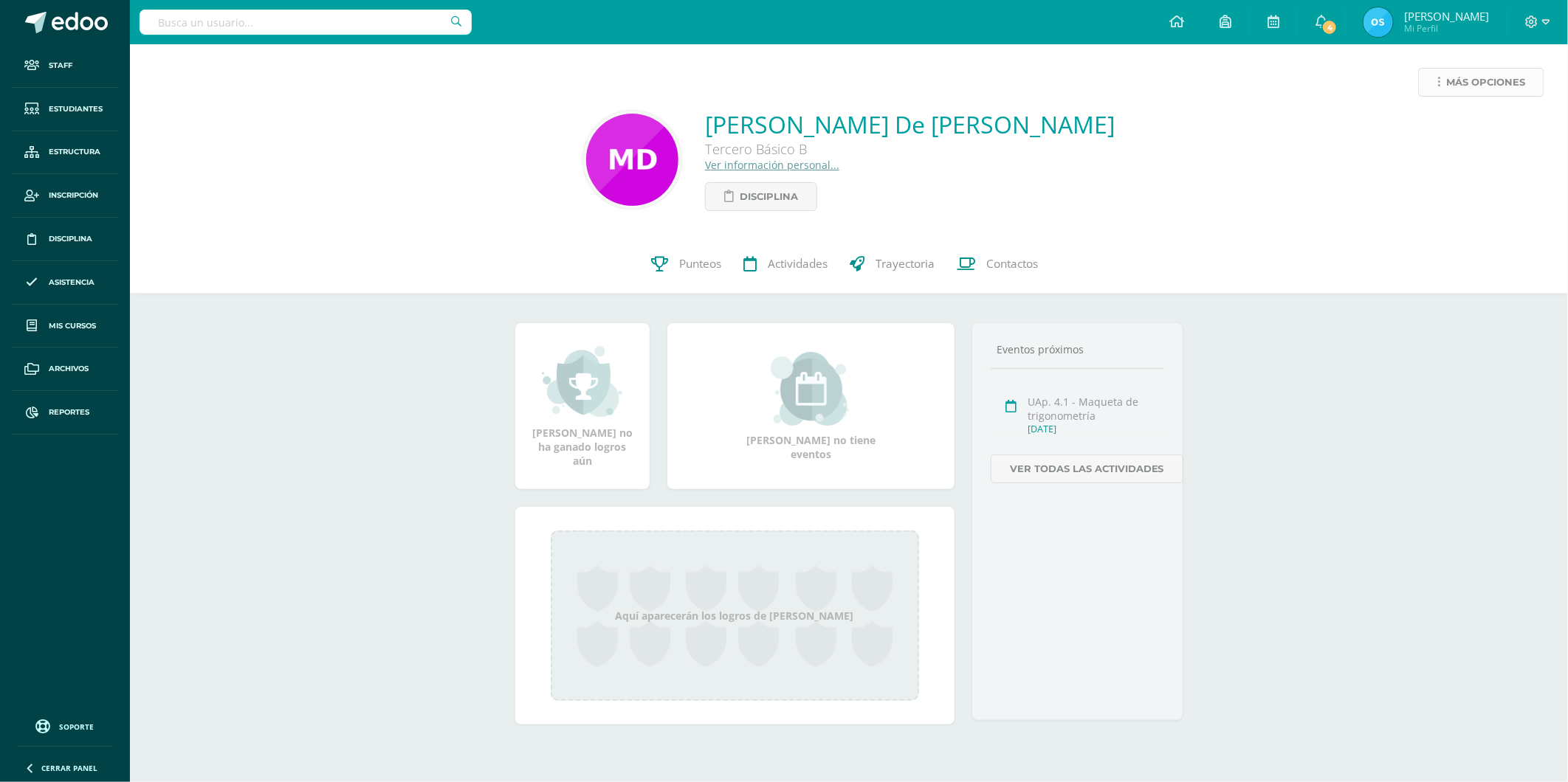
click at [1460, 83] on span "Más opciones" at bounding box center [1485, 82] width 79 height 27
click at [1449, 124] on link "Reestablecer acceso" at bounding box center [1454, 130] width 158 height 23
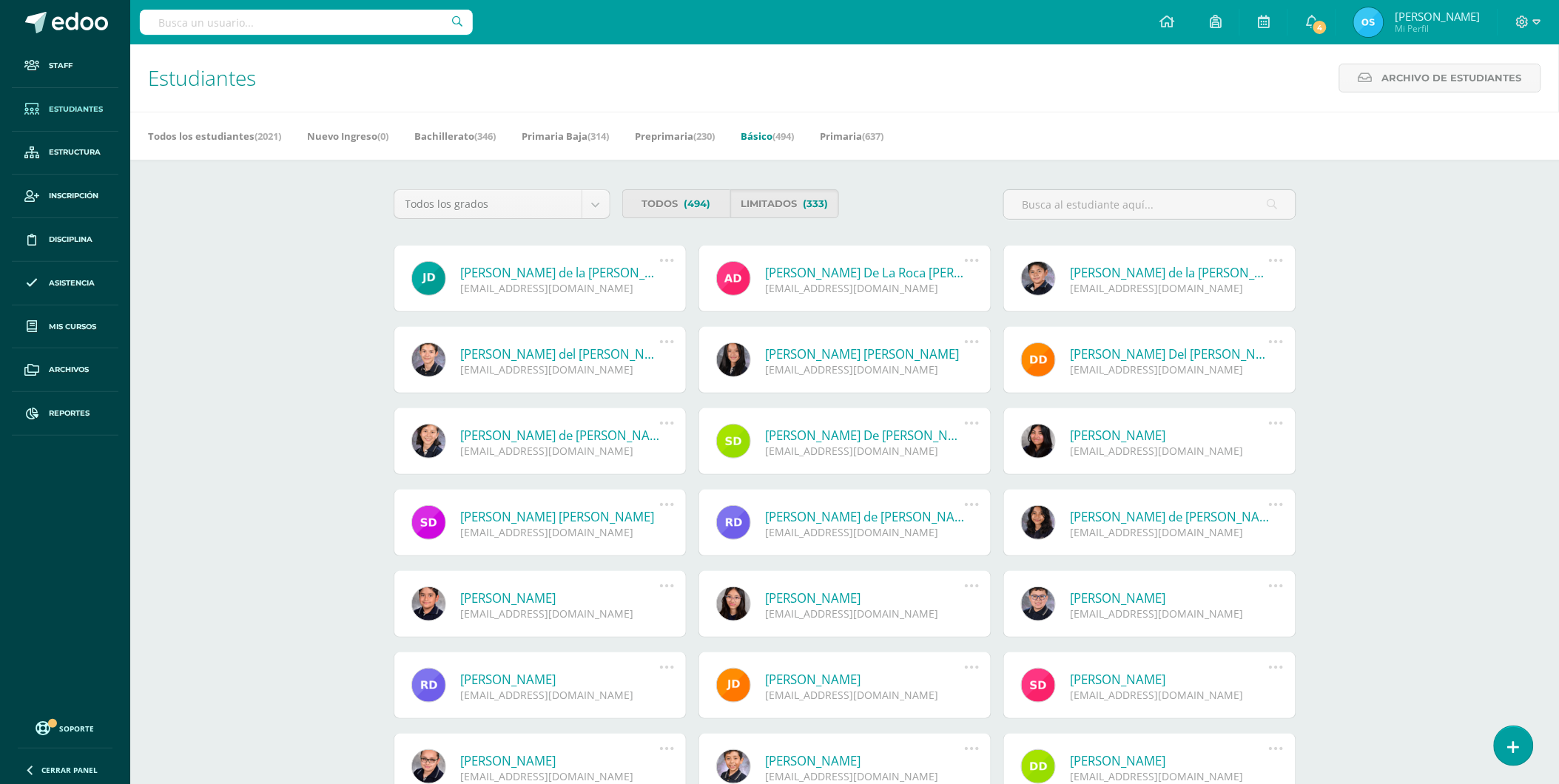
click at [551, 277] on link "[PERSON_NAME] de la [PERSON_NAME]" at bounding box center [560, 272] width 199 height 17
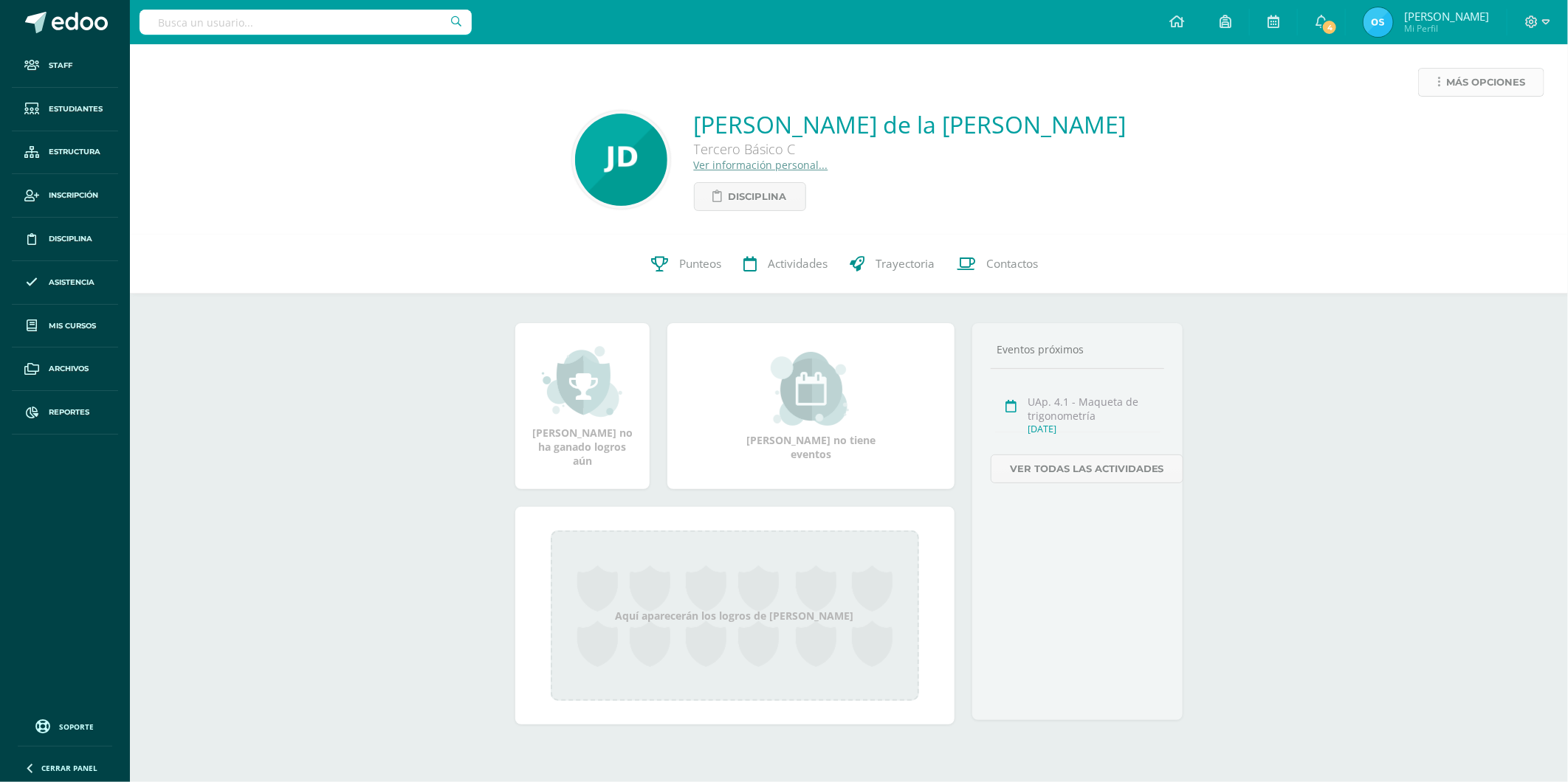
click at [1450, 83] on span "Más opciones" at bounding box center [1485, 82] width 79 height 27
click at [1432, 126] on link "Reestablecer acceso" at bounding box center [1454, 130] width 158 height 23
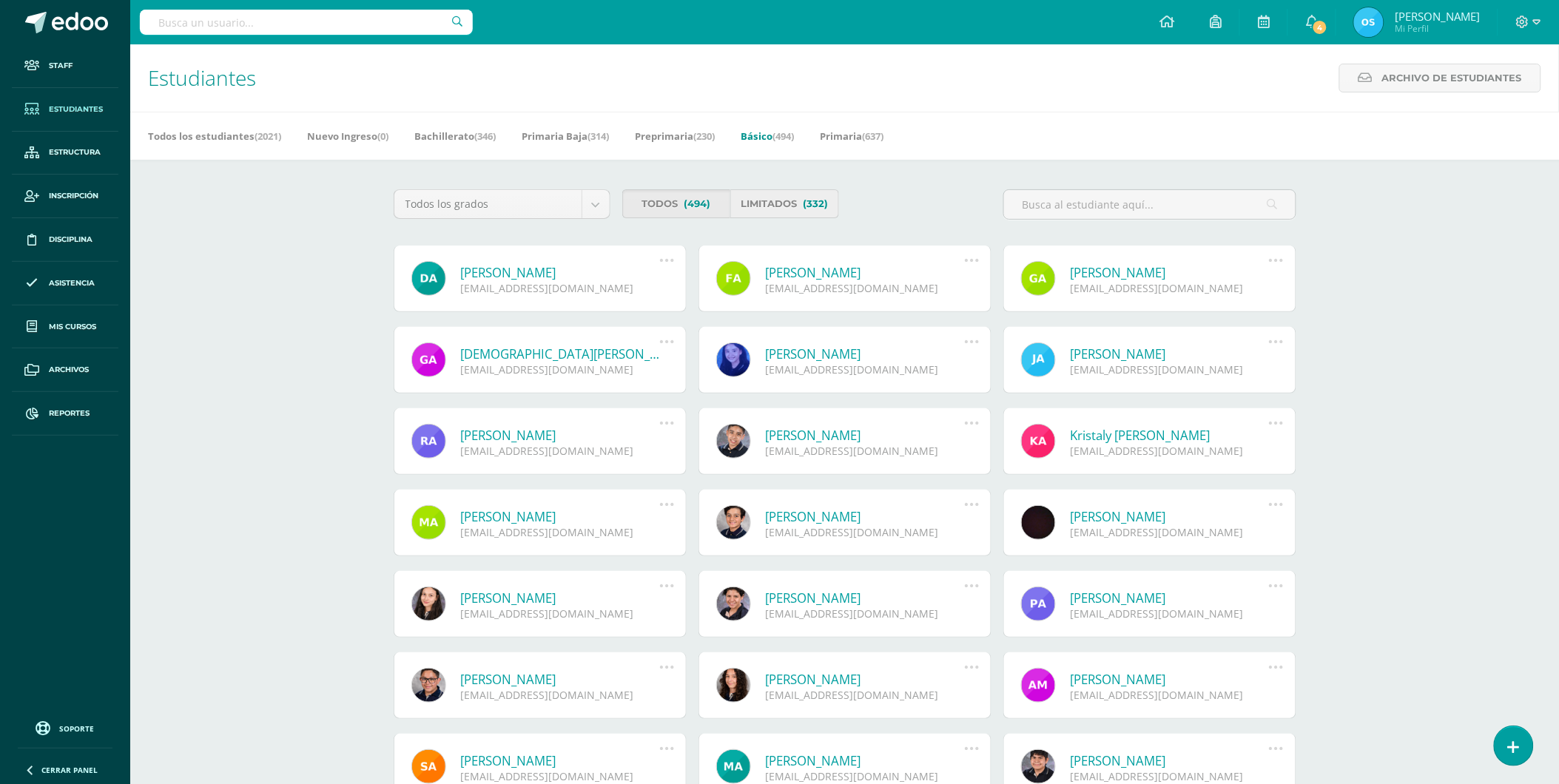
click at [781, 201] on link "Limitados (332)" at bounding box center [785, 204] width 109 height 29
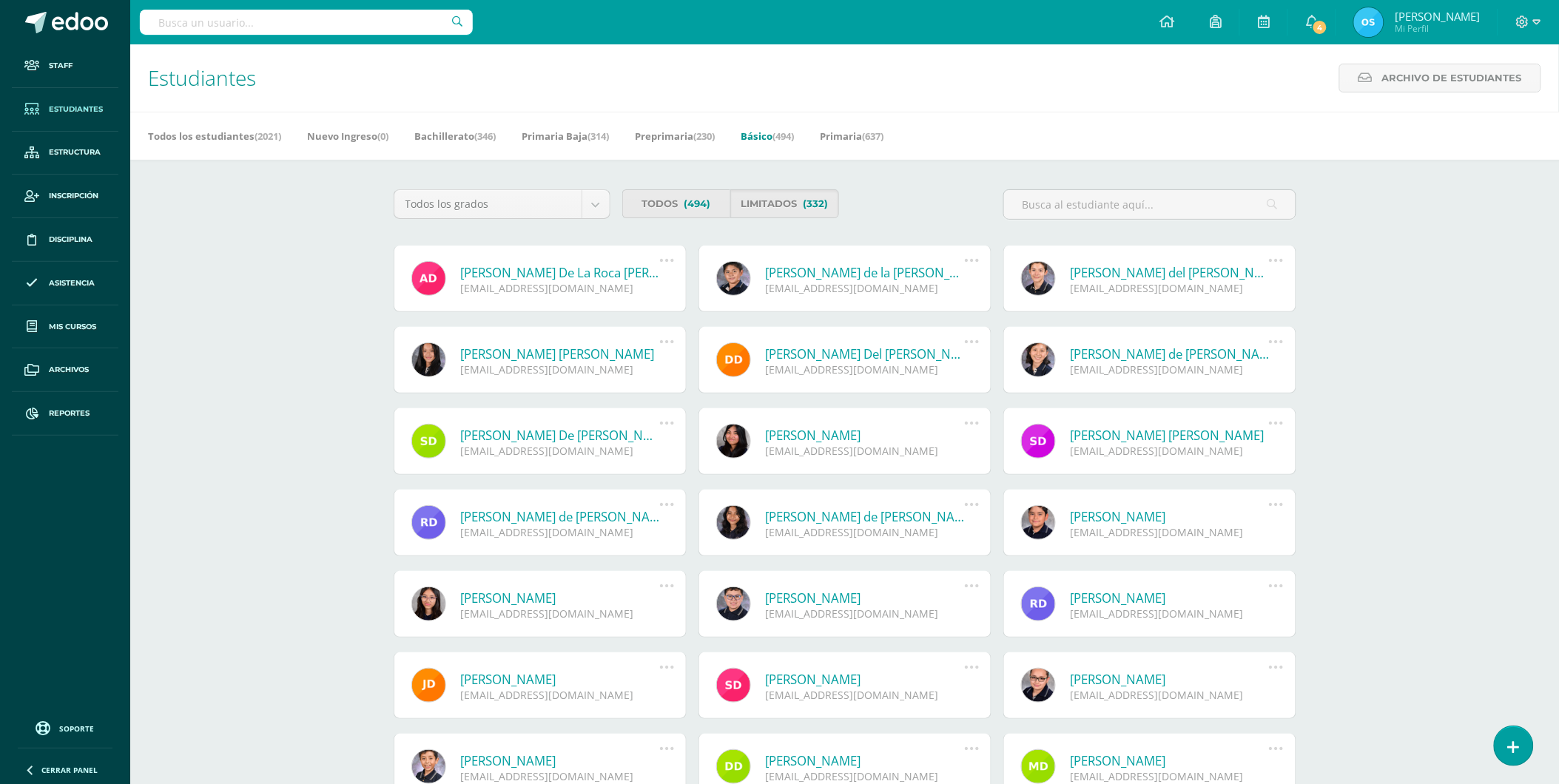
click at [529, 271] on link "Andrea Elizabeth De La Roca López" at bounding box center [560, 272] width 199 height 17
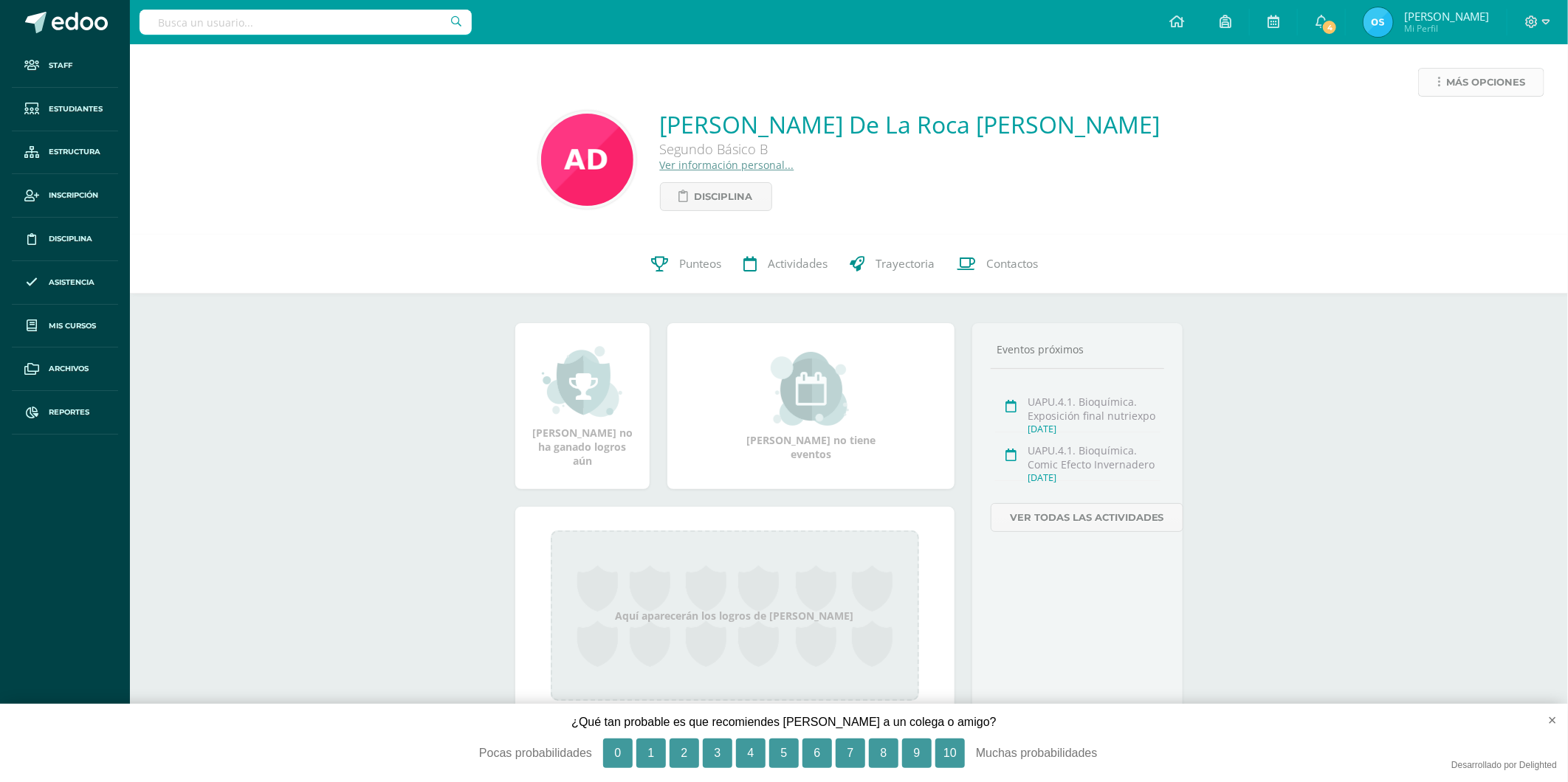
click at [1443, 83] on link "Más opciones" at bounding box center [1481, 82] width 126 height 29
click at [1418, 133] on link "Reestablecer acceso" at bounding box center [1454, 130] width 158 height 23
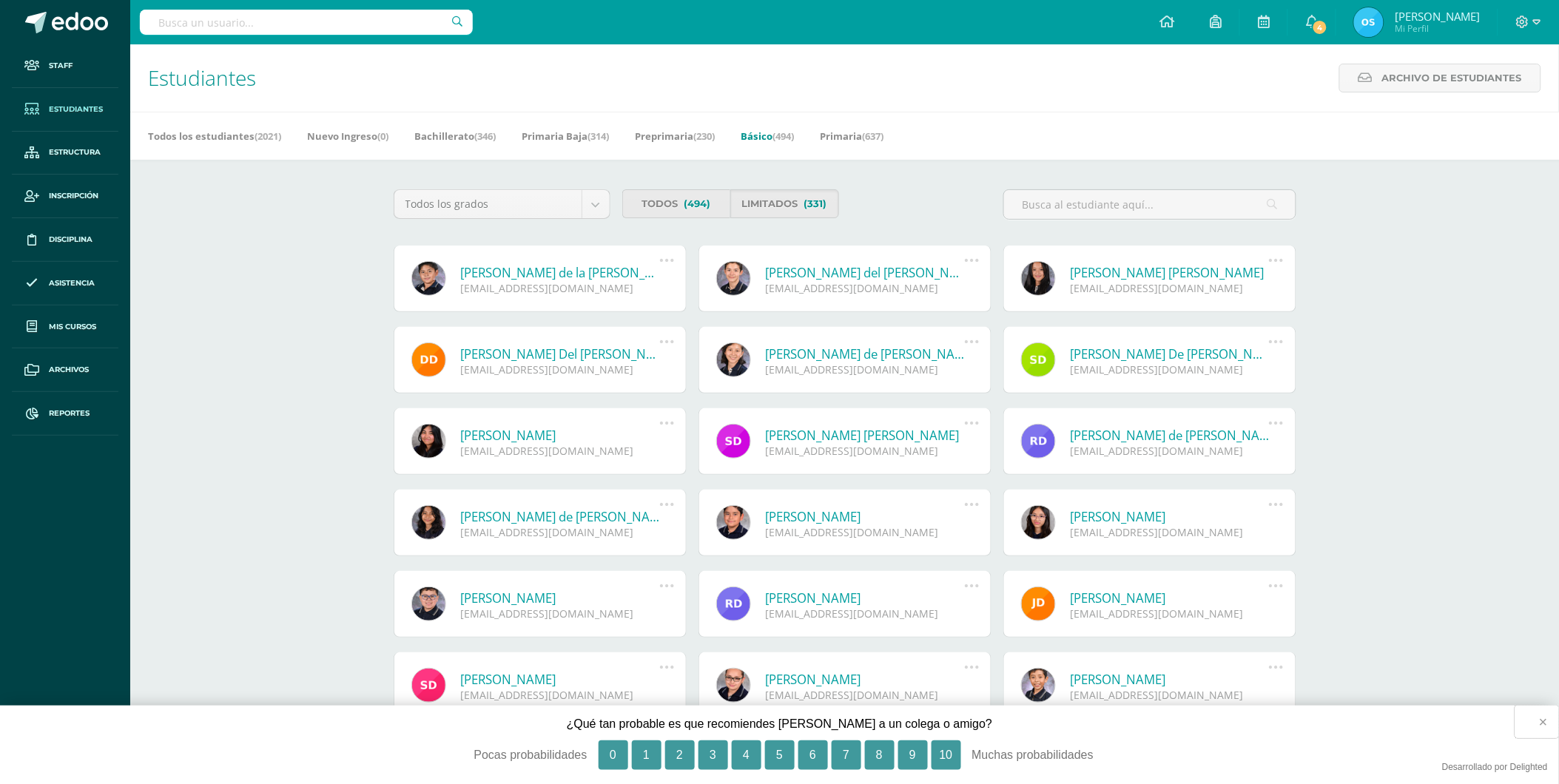
click at [1545, 721] on button "×" at bounding box center [1537, 721] width 44 height 32
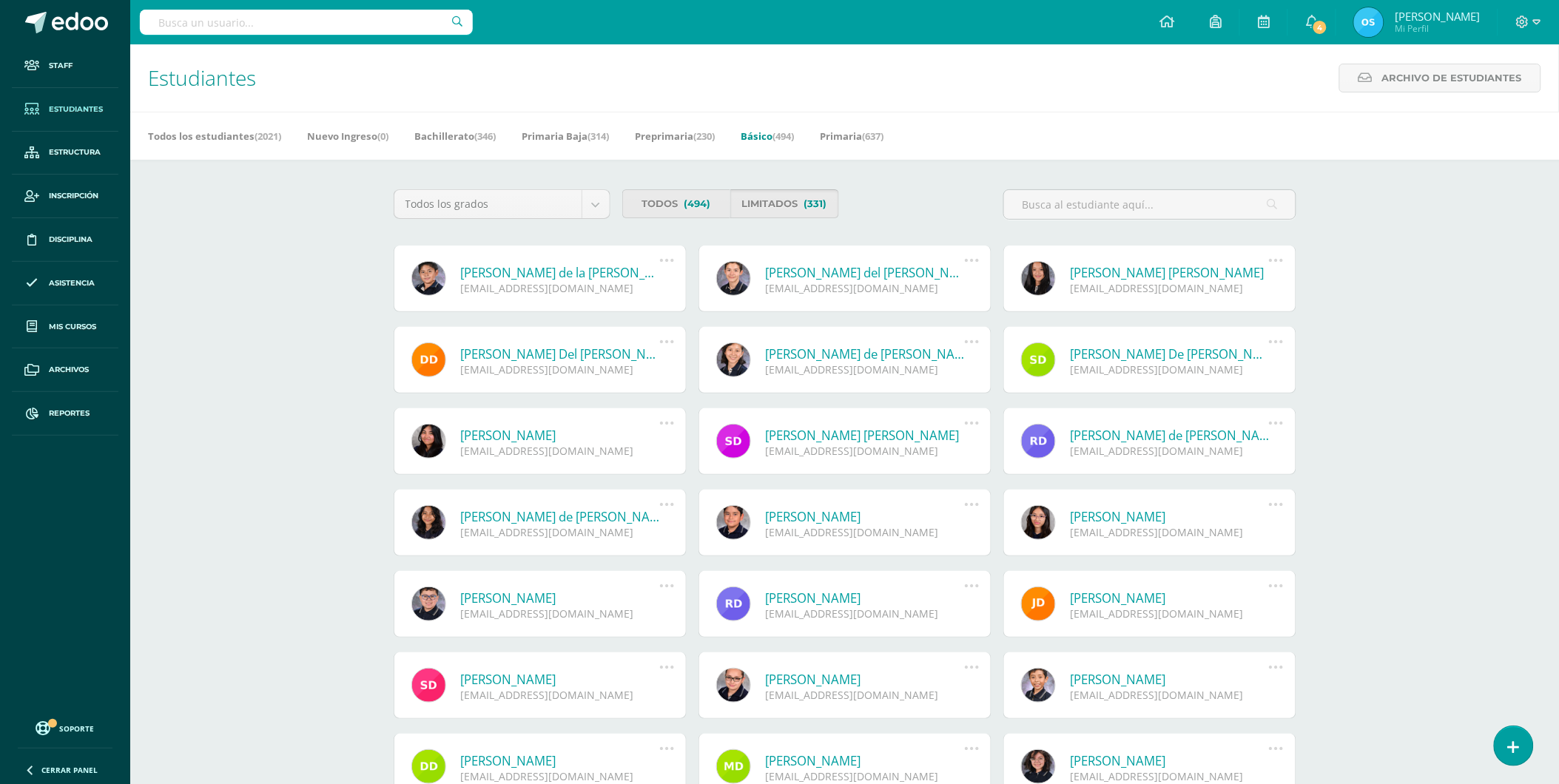
click at [797, 207] on link "Limitados (331)" at bounding box center [785, 204] width 109 height 29
click at [534, 275] on link "[PERSON_NAME] de la [PERSON_NAME]" at bounding box center [560, 272] width 199 height 17
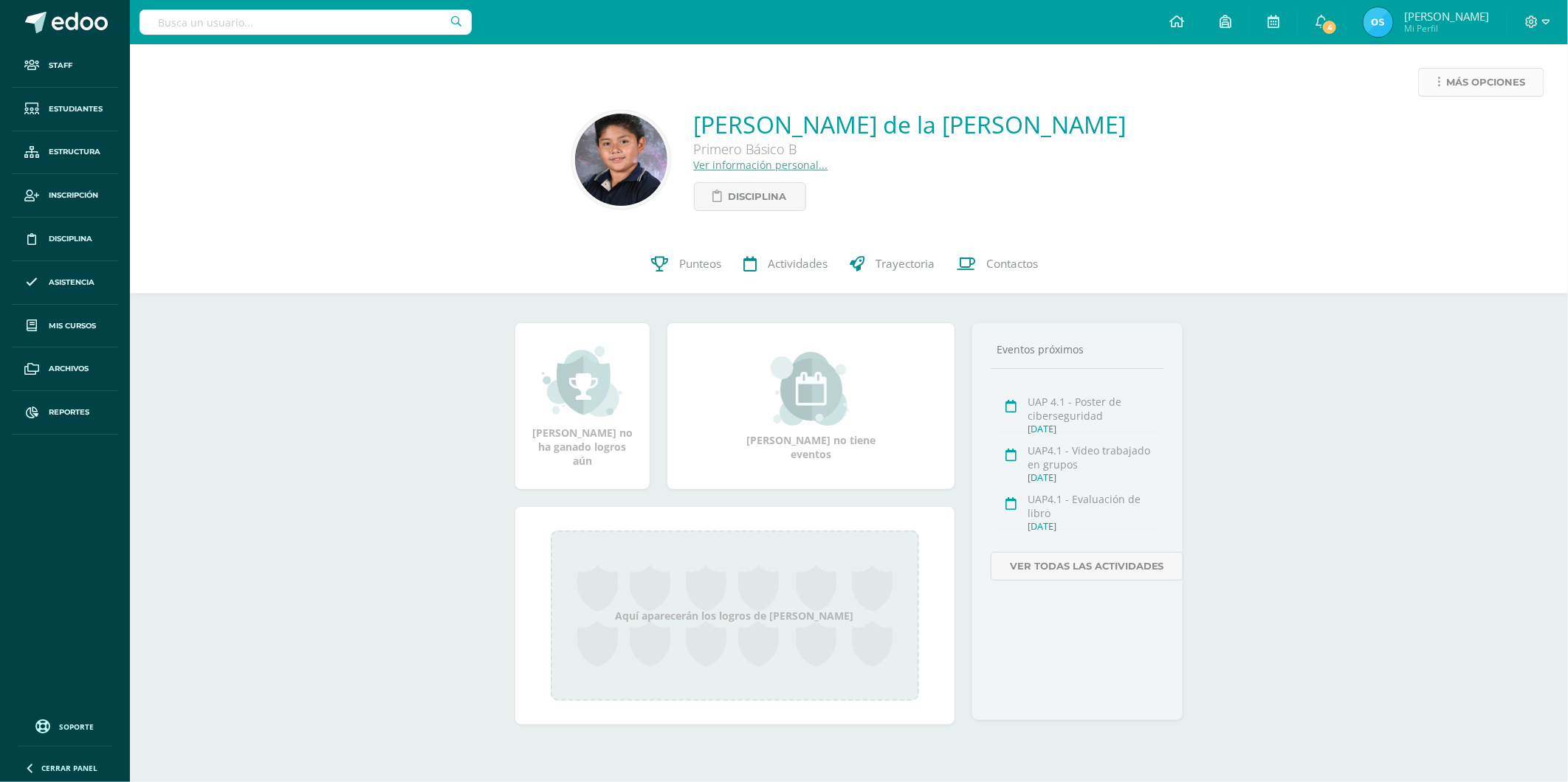
click at [1430, 83] on link "Más opciones" at bounding box center [1481, 82] width 126 height 29
click at [1433, 129] on link "Reestablecer acceso" at bounding box center [1454, 130] width 158 height 23
